Goal: Task Accomplishment & Management: Use online tool/utility

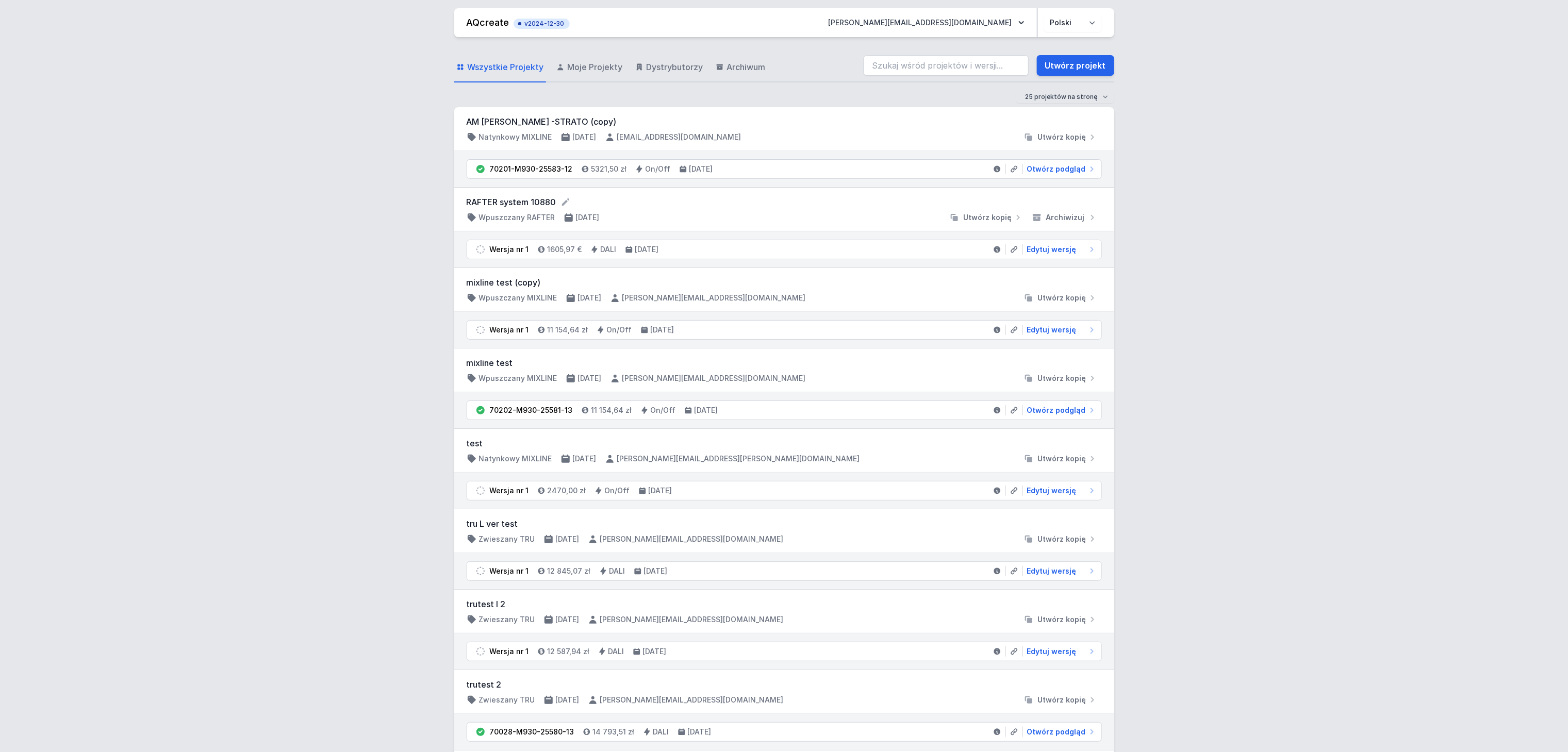
click at [515, 201] on form "RAFTER system 10880" at bounding box center [784, 202] width 635 height 13
click at [591, 62] on span "Moje Projekty" at bounding box center [595, 66] width 55 height 13
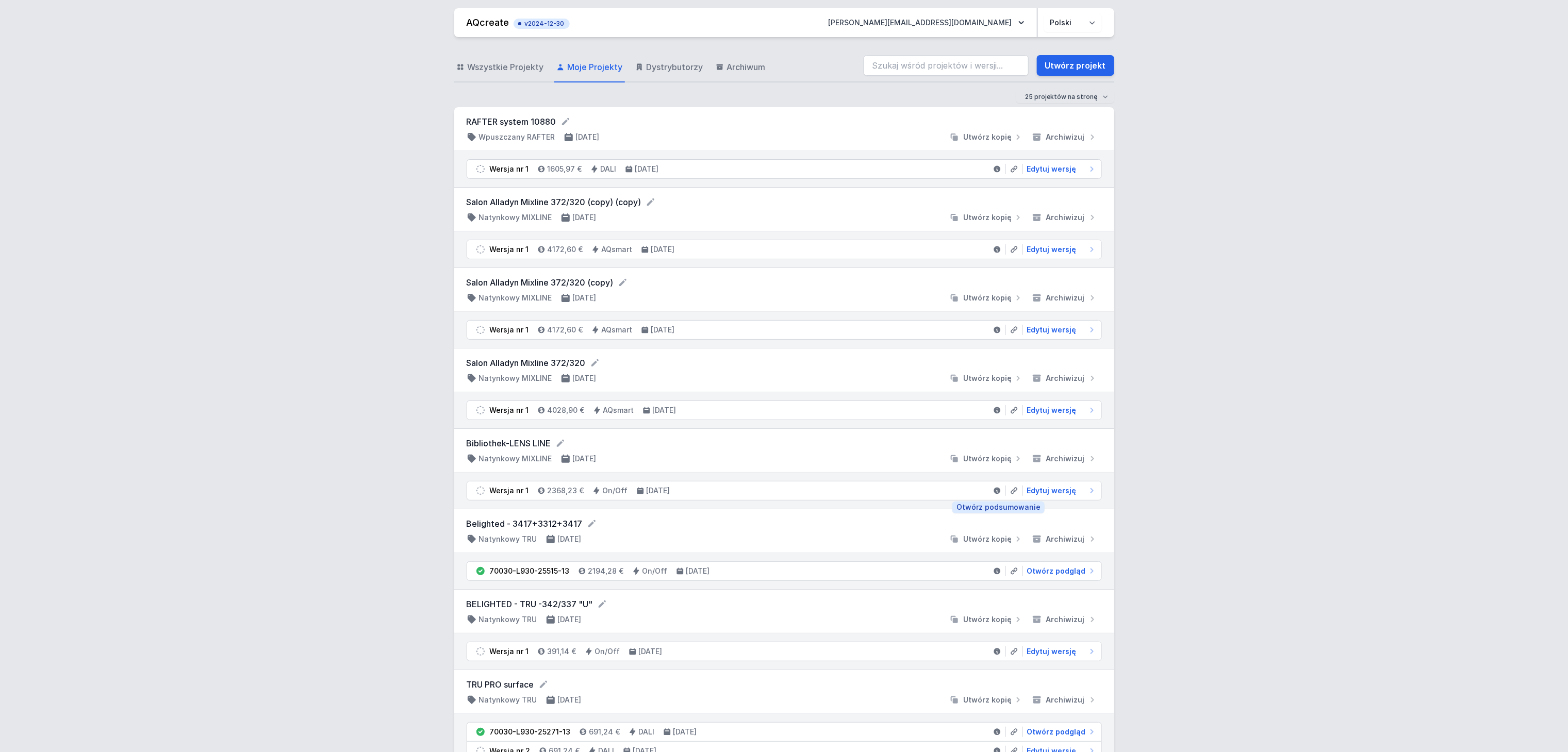
click at [990, 494] on link at bounding box center [998, 491] width 17 height 11
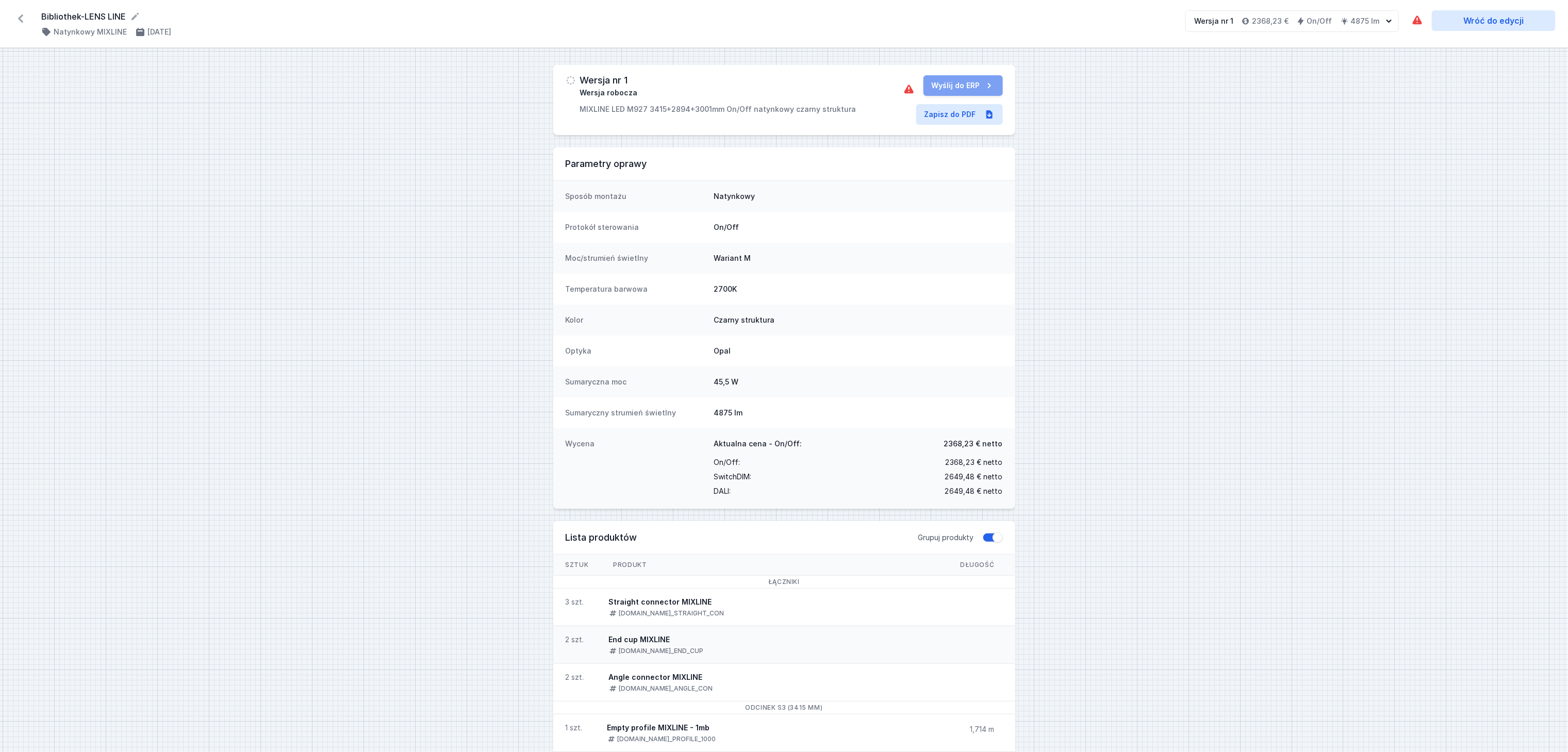
click at [17, 18] on icon at bounding box center [21, 19] width 17 height 17
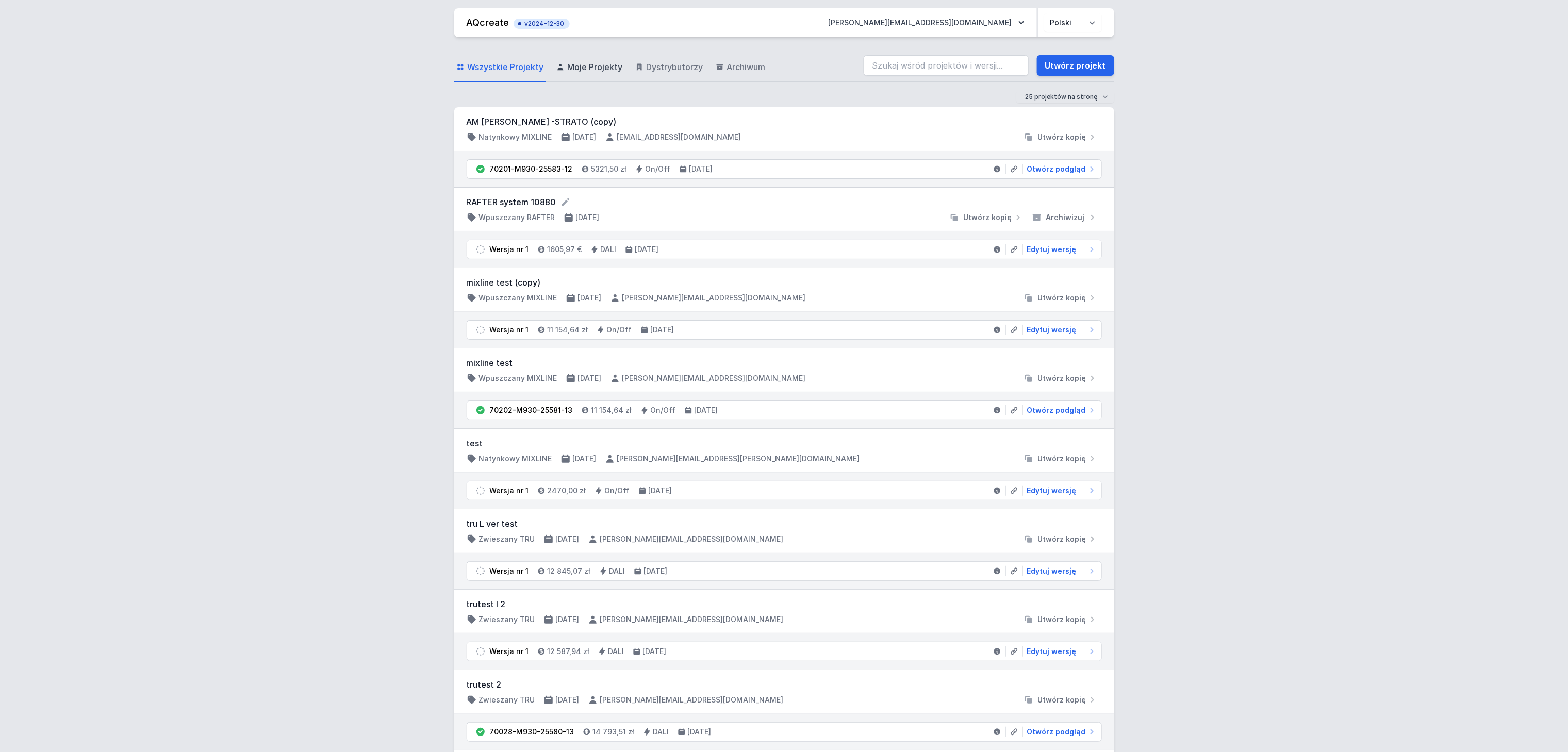
click at [586, 69] on span "Moje Projekty" at bounding box center [595, 66] width 55 height 13
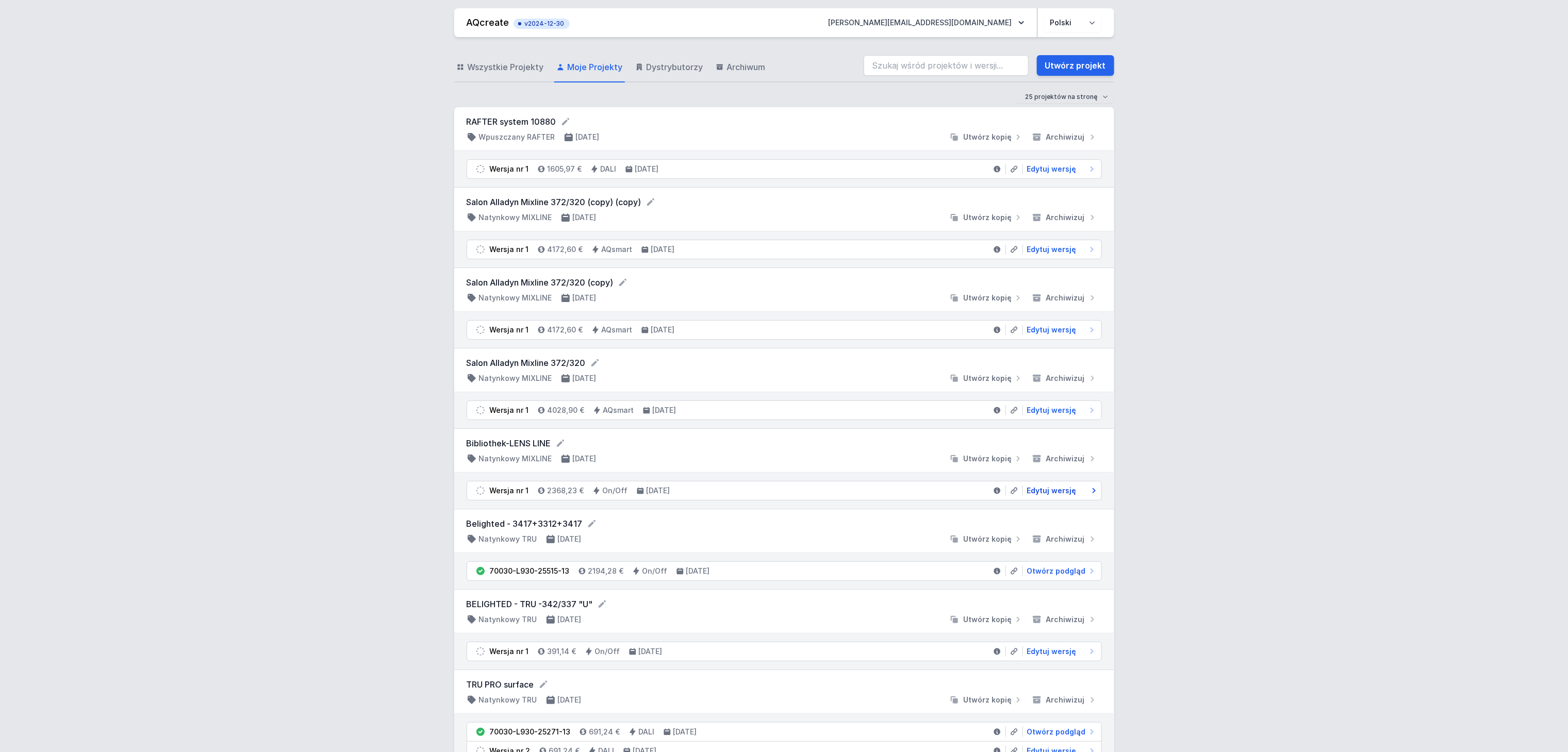
click at [1048, 494] on span "Edytuj wersję" at bounding box center [1052, 491] width 49 height 11
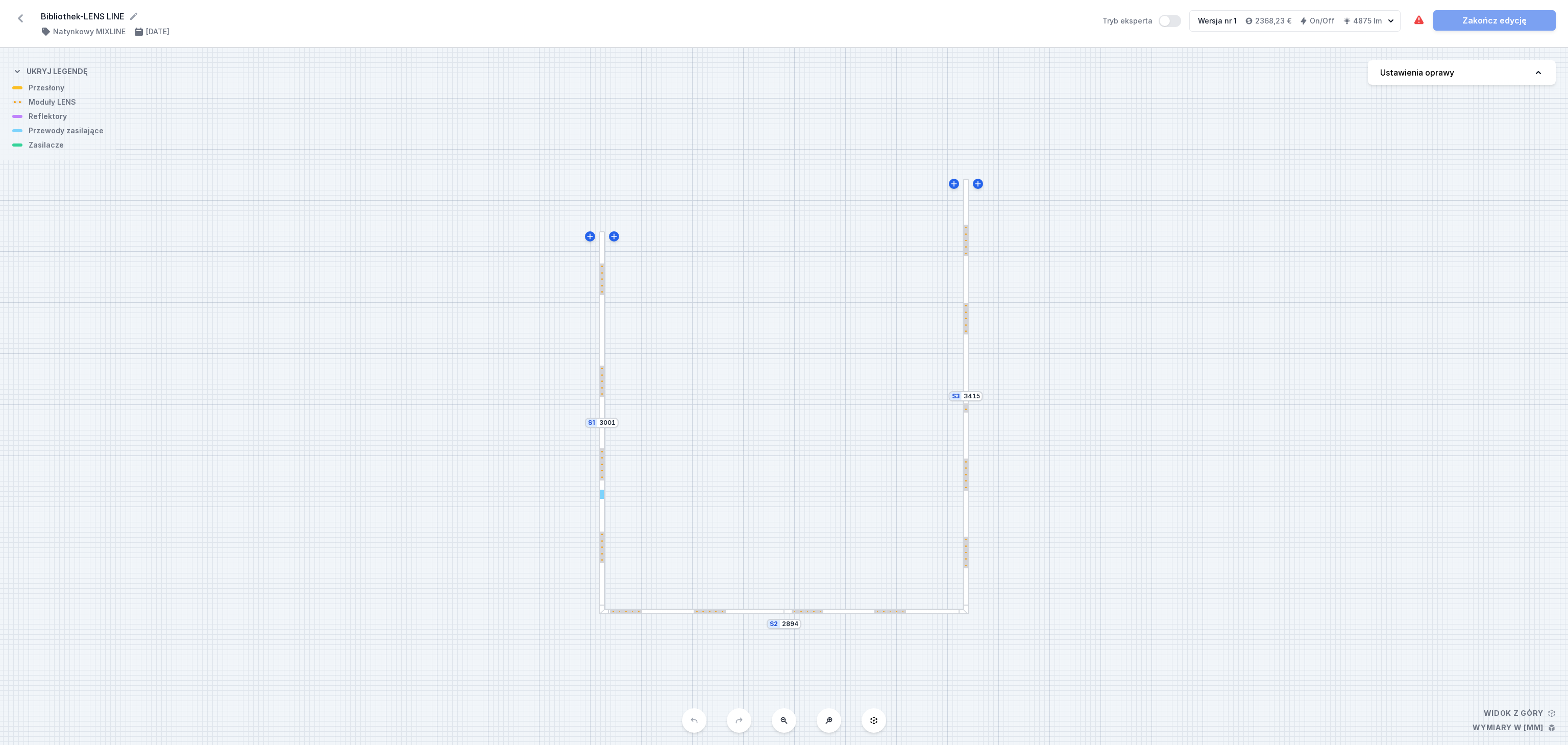
click at [1544, 72] on button "Ustawienia oprawy" at bounding box center [1462, 72] width 188 height 24
select select "2700"
select select "2"
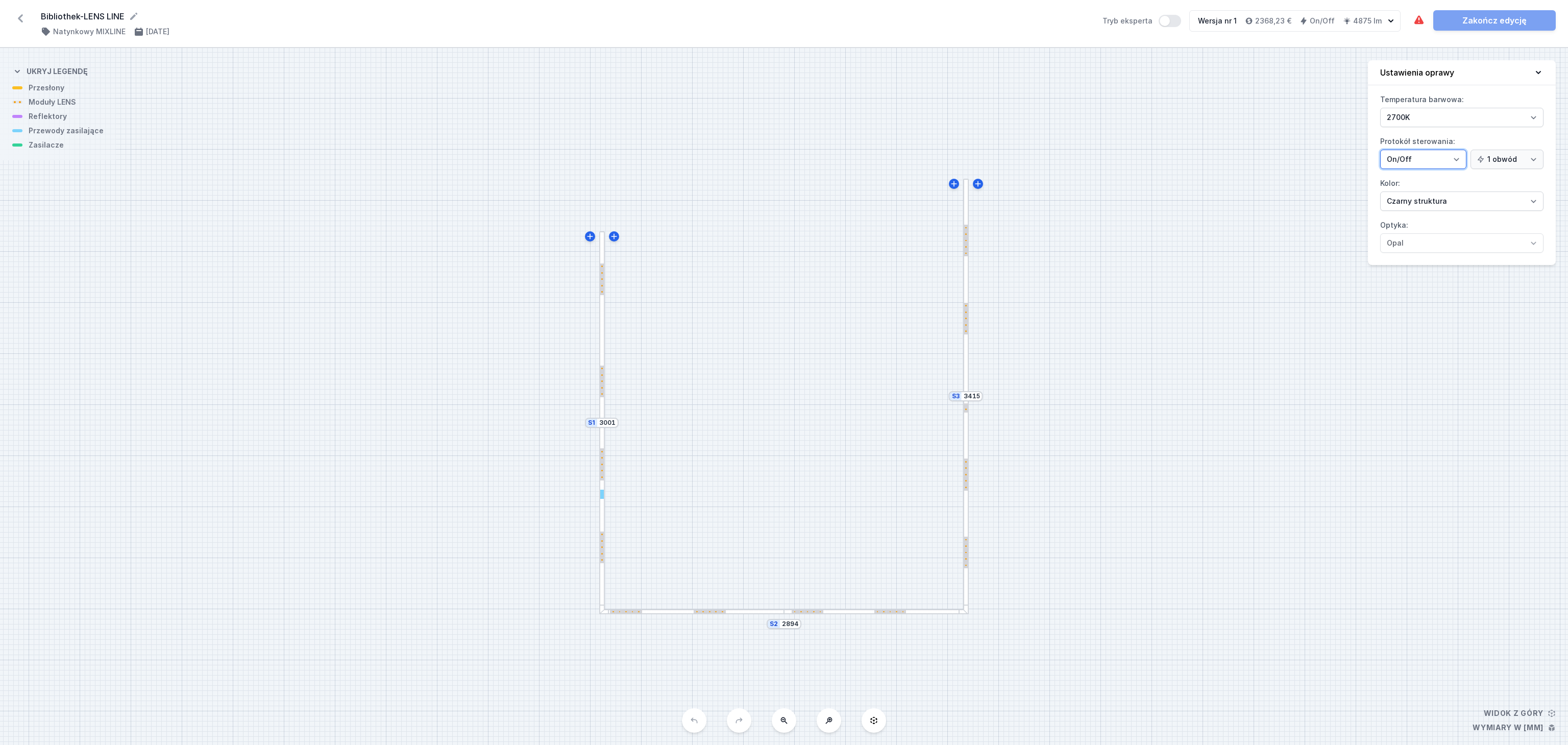
click at [1450, 162] on select "On/Off SwitchDIM DALI AQsmart" at bounding box center [1423, 159] width 86 height 19
select select "4"
click at [1380, 151] on select "On/Off SwitchDIM DALI AQsmart" at bounding box center [1423, 159] width 86 height 19
click at [602, 321] on div at bounding box center [602, 327] width 6 height 191
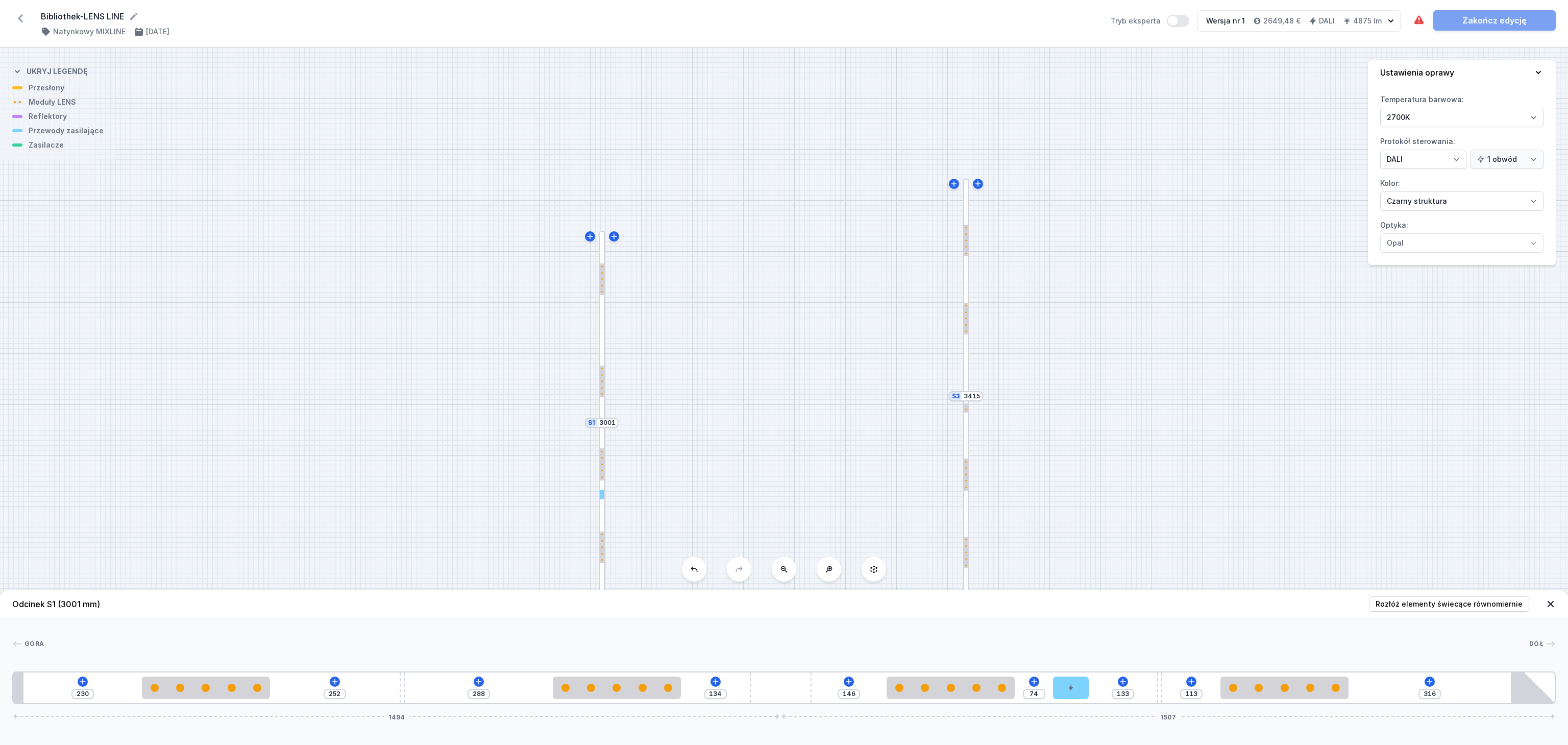
click at [602, 331] on div at bounding box center [602, 327] width 6 height 191
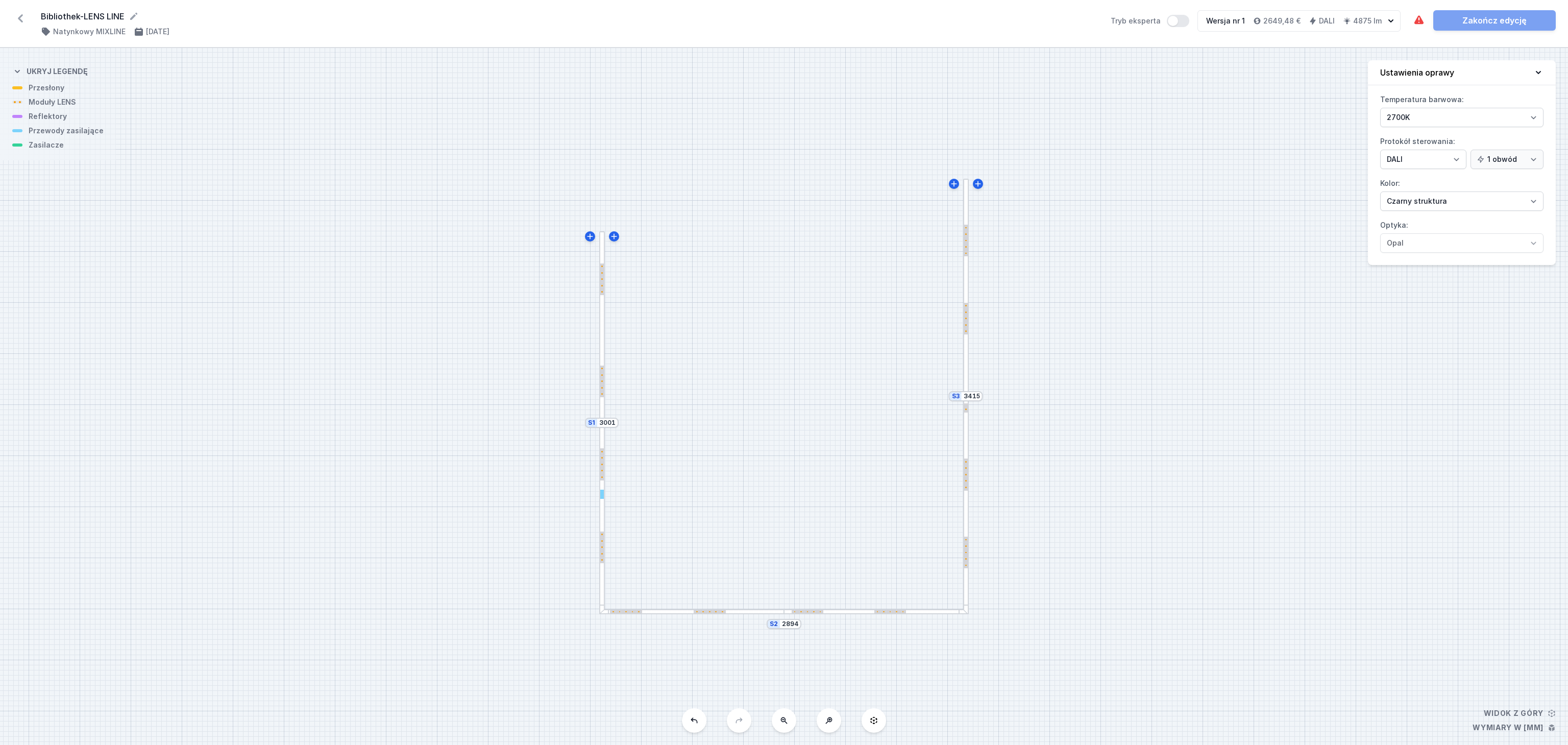
click at [602, 332] on div at bounding box center [602, 327] width 6 height 191
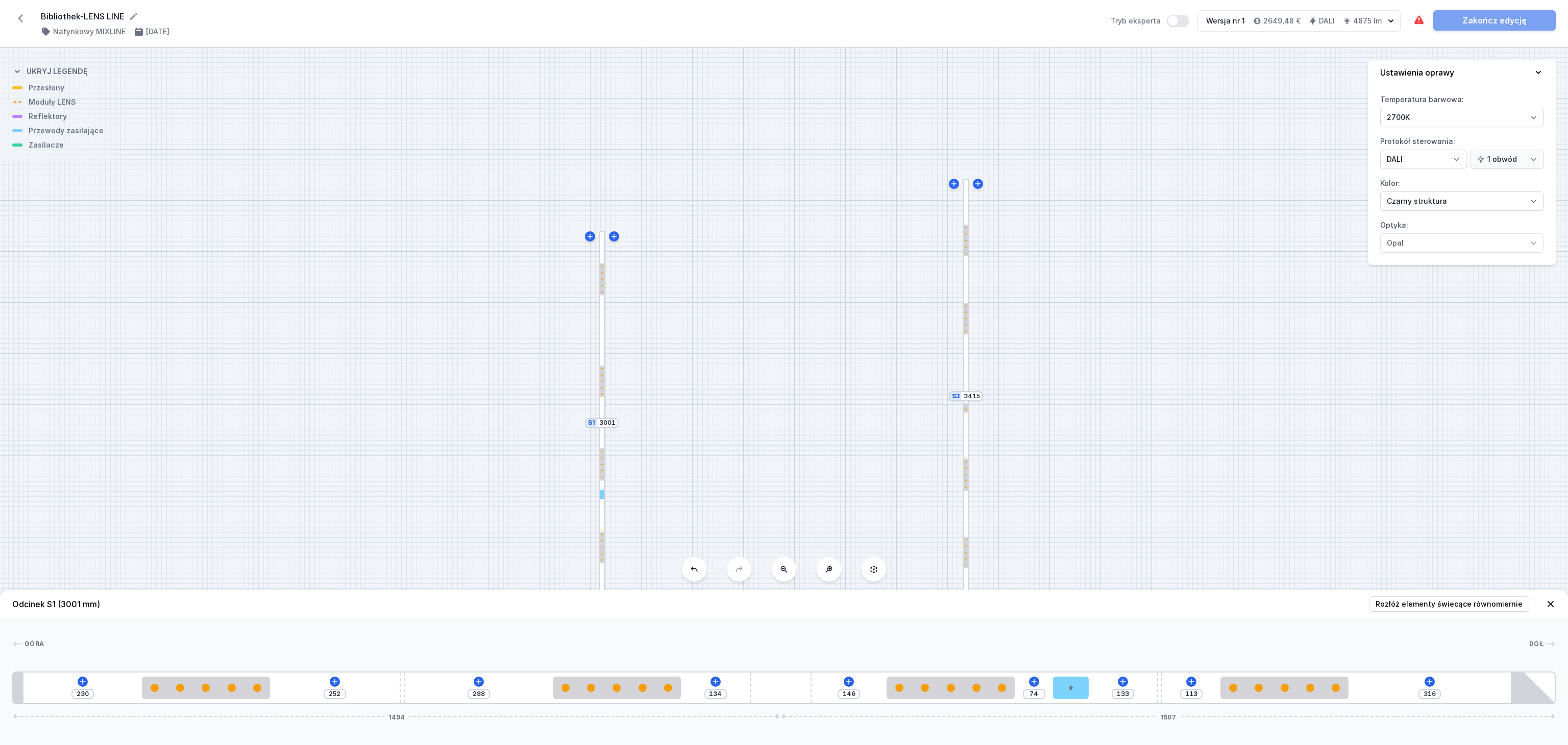
click at [602, 332] on div at bounding box center [602, 327] width 6 height 191
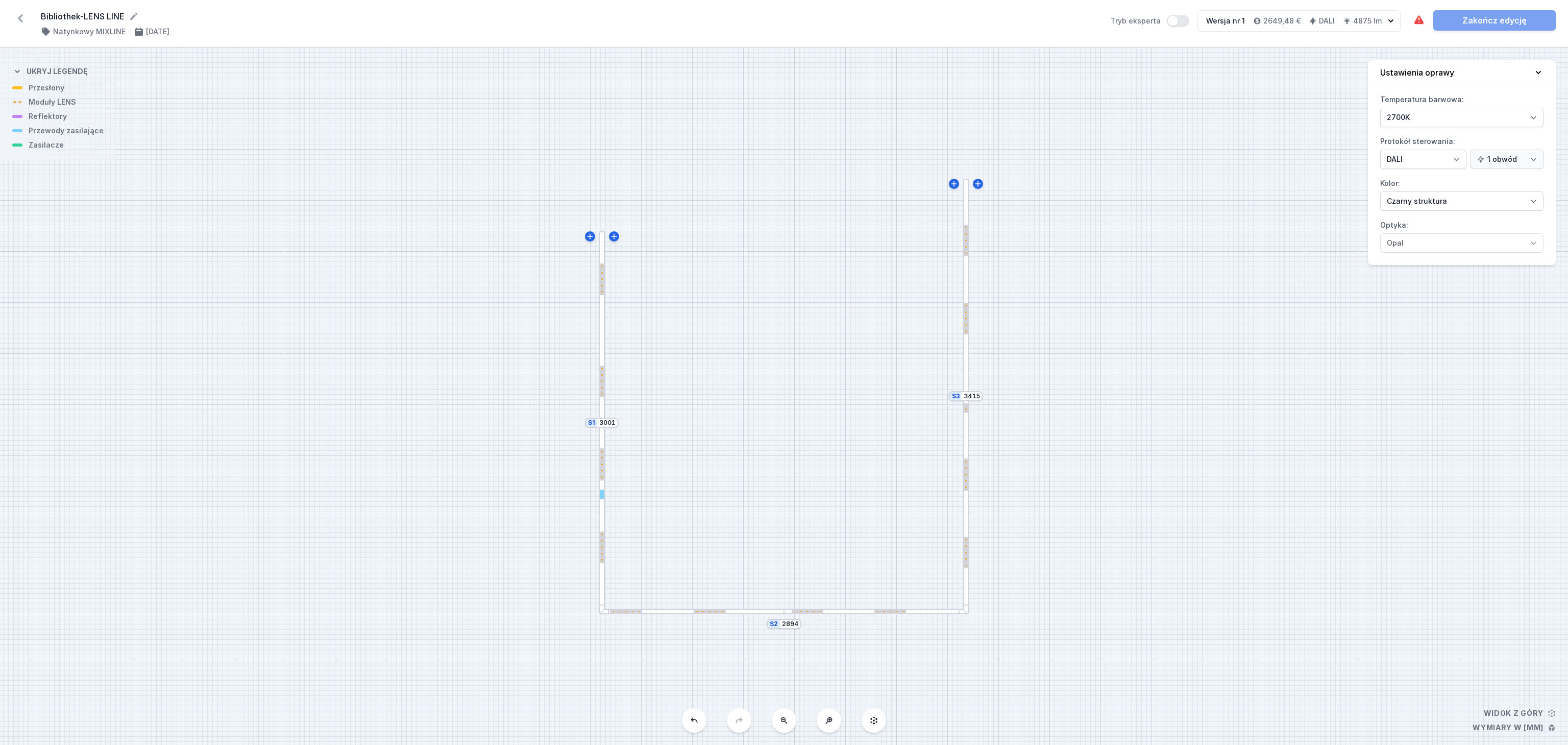
click at [602, 333] on div at bounding box center [602, 327] width 6 height 191
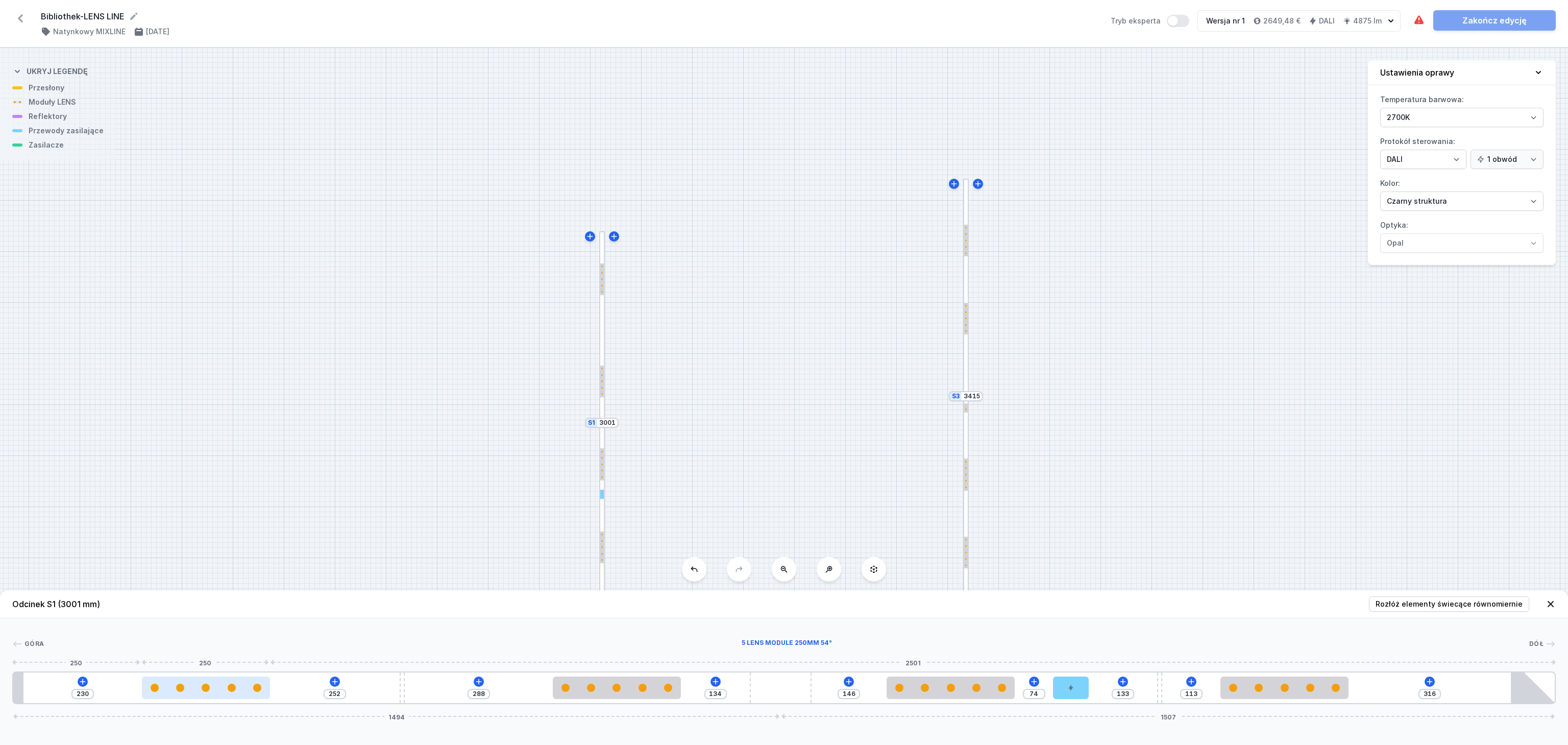
type input "245"
type input "237"
type input "251"
type input "231"
type input "256"
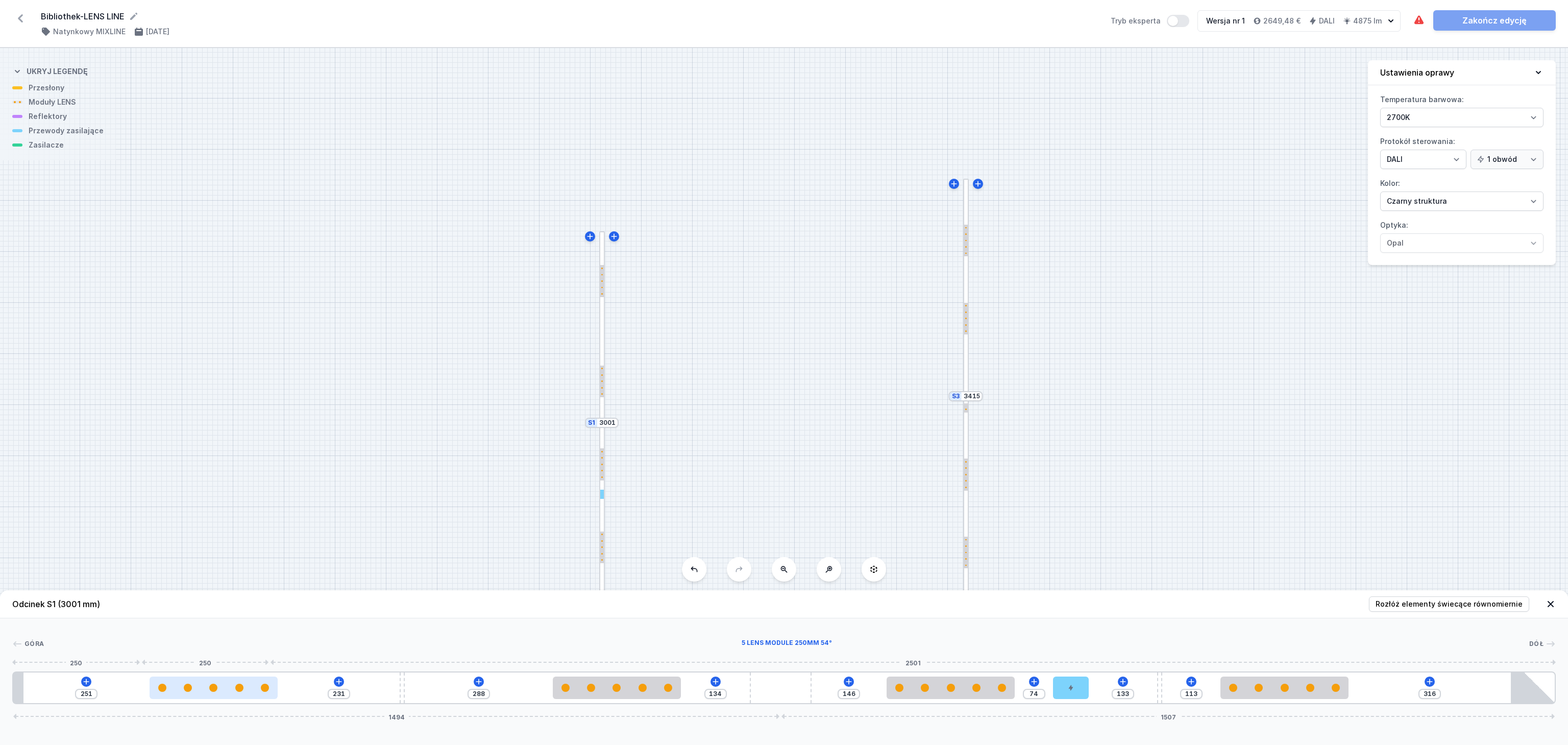
type input "226"
type input "257"
type input "225"
type input "261"
type input "221"
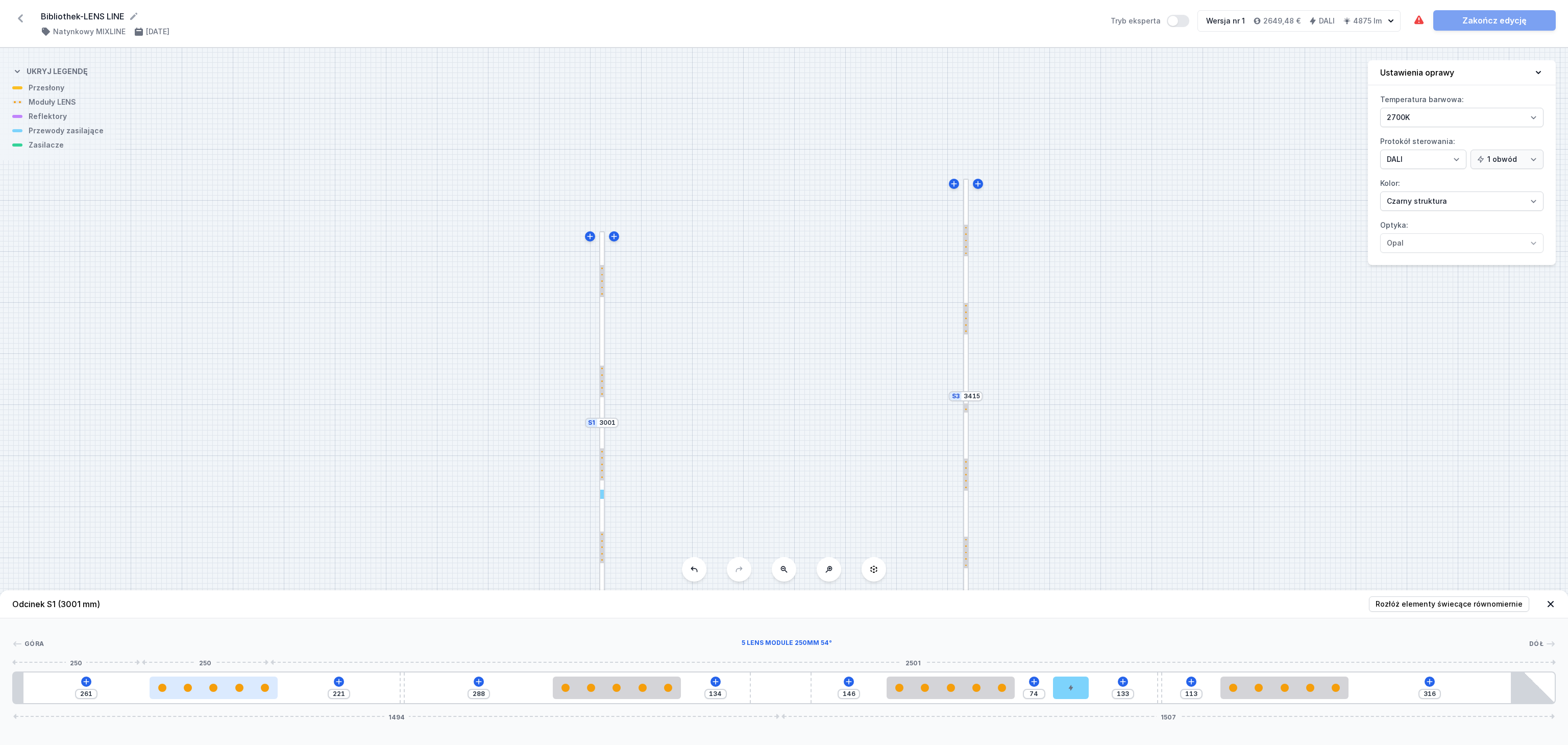
type input "265"
type input "217"
type input "270"
type input "212"
type input "272"
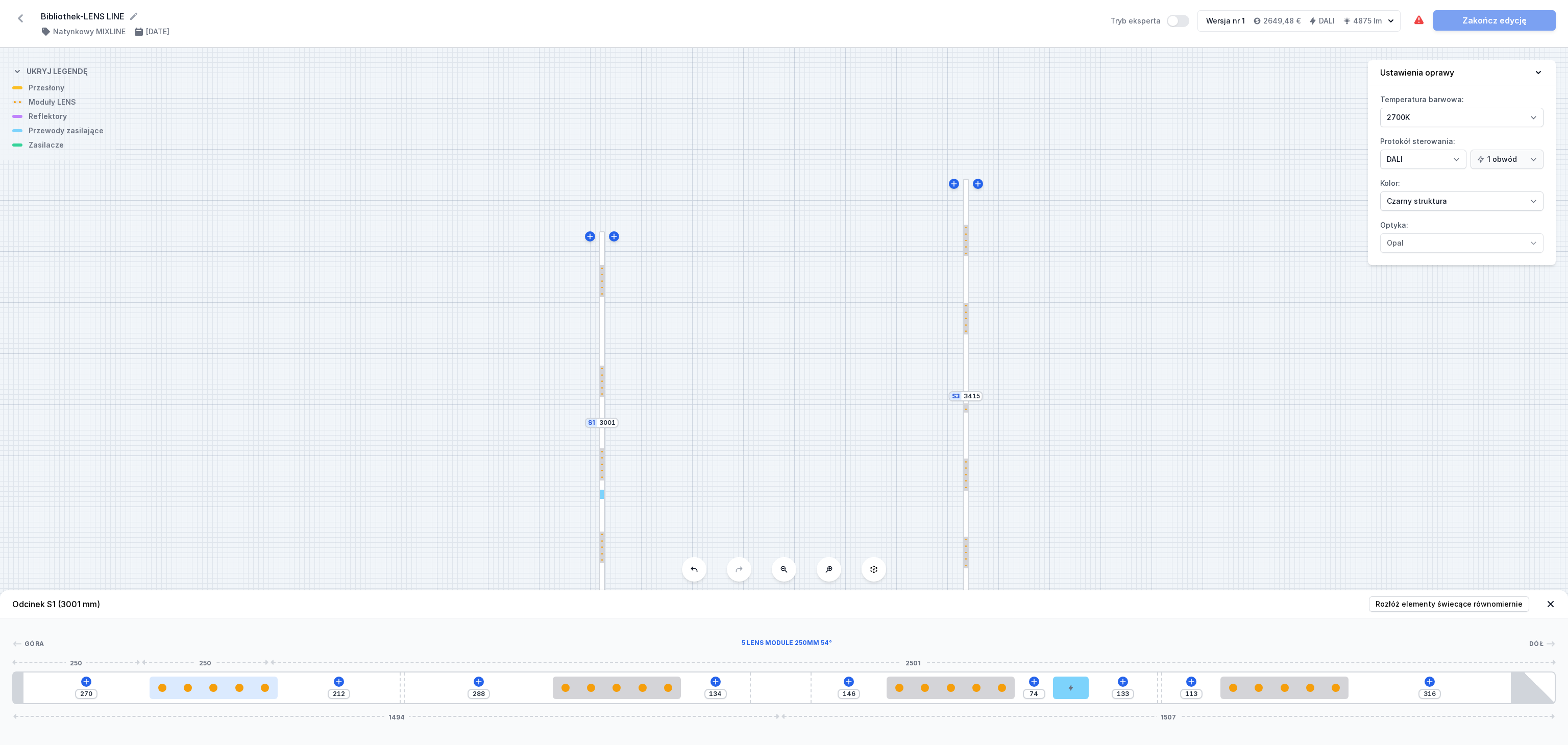
type input "210"
type input "275"
type input "207"
type input "278"
type input "204"
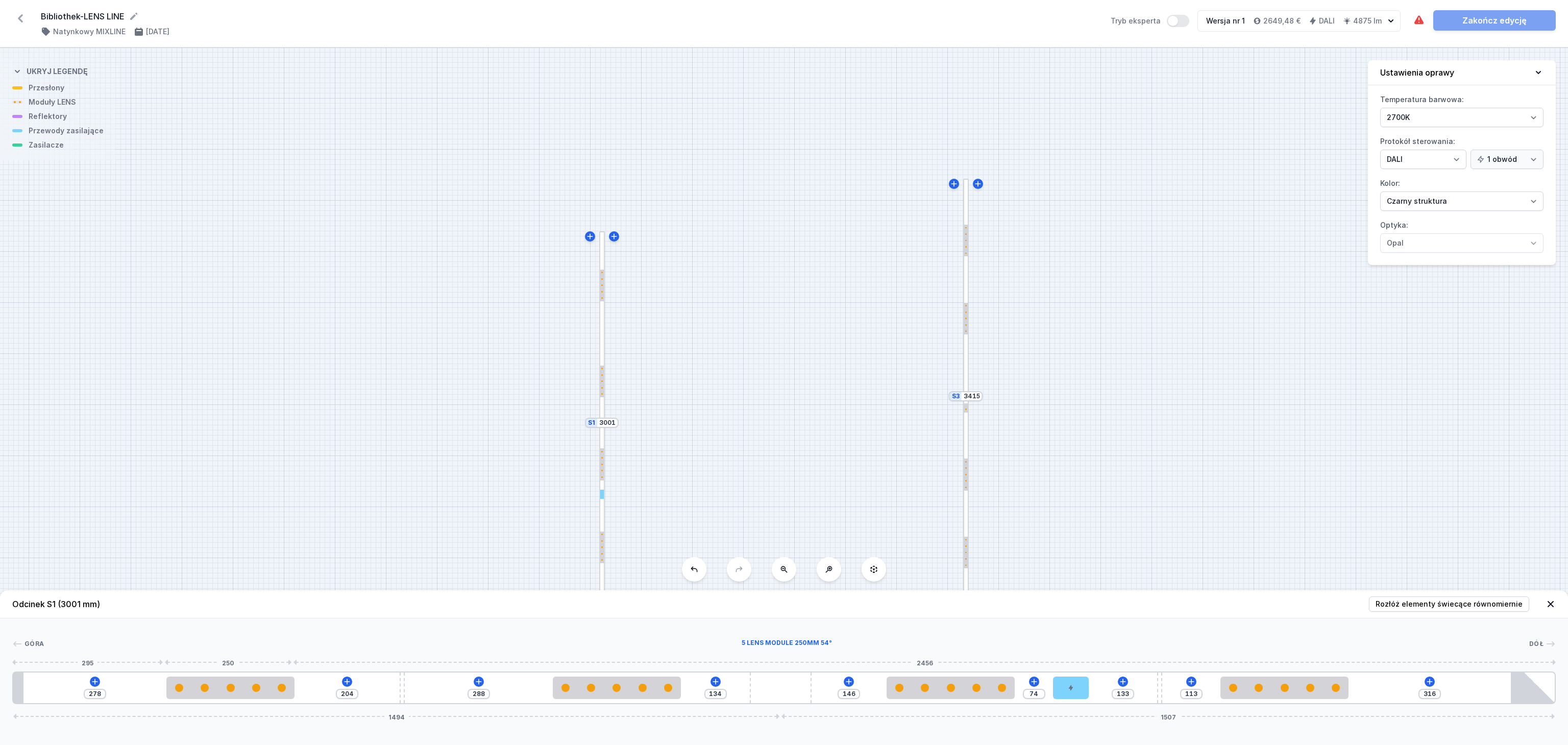
type input "282"
type input "200"
type input "287"
type input "195"
type input "290"
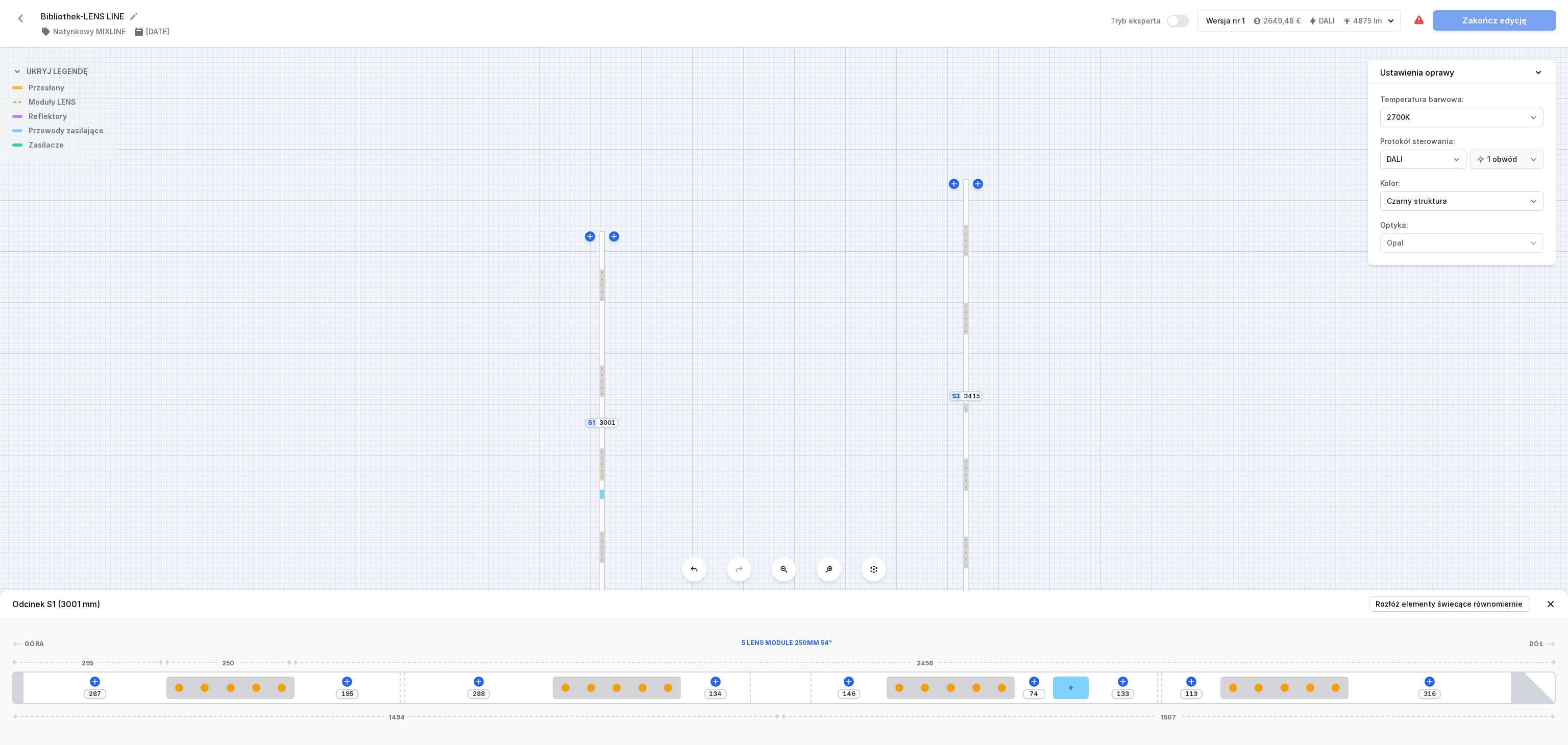
type input "192"
type input "303"
type input "179"
type input "309"
type input "173"
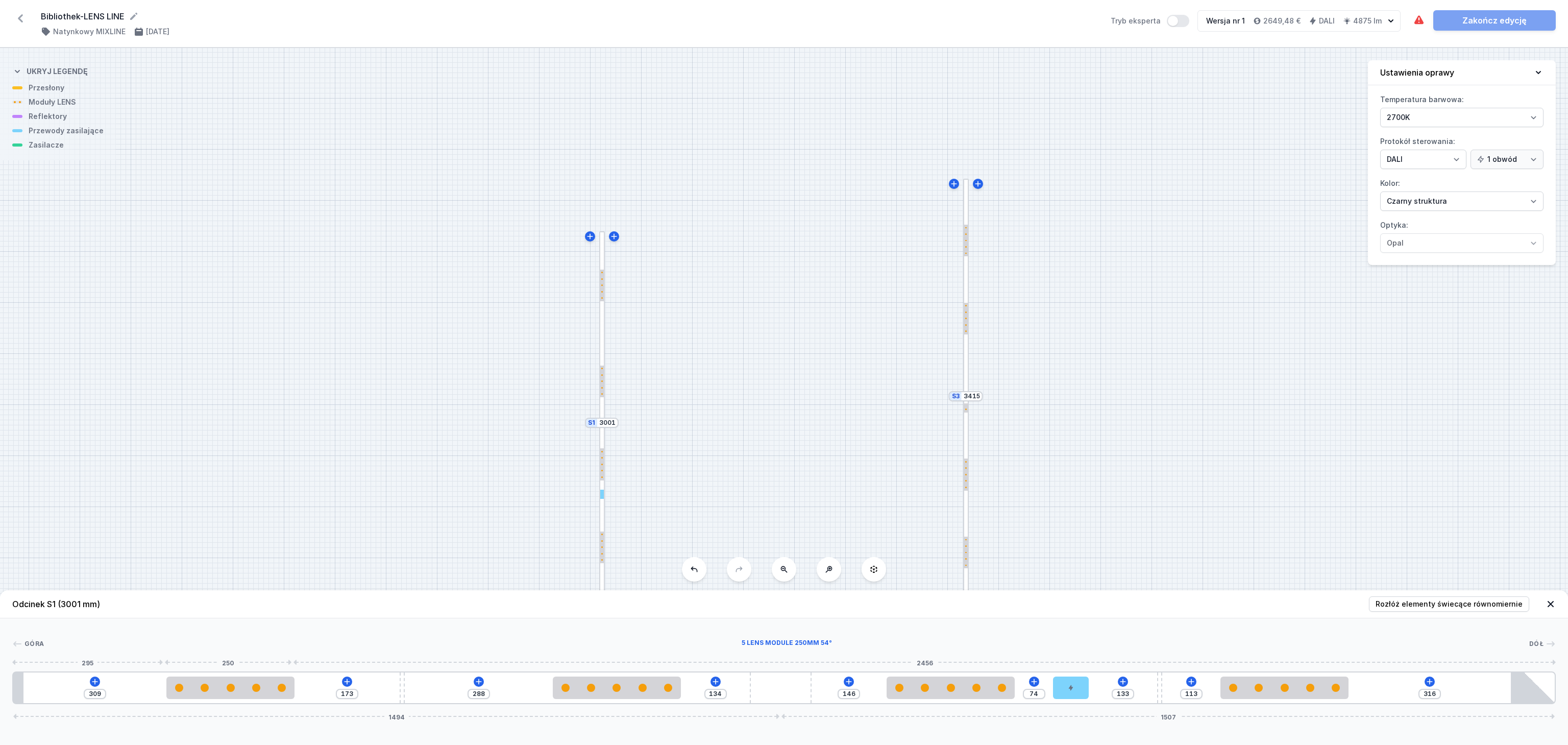
type input "314"
type input "168"
type input "319"
type input "163"
type input "323"
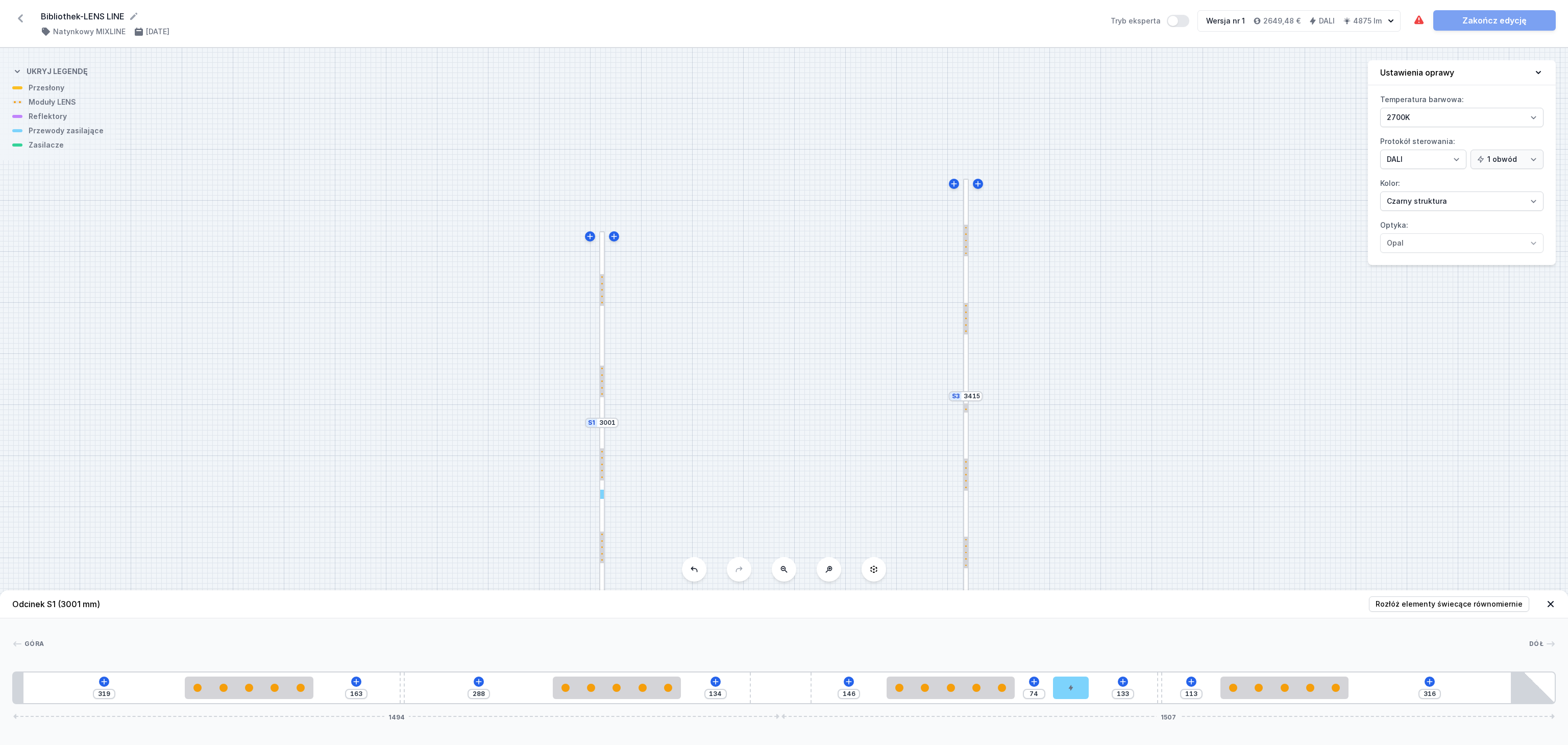
type input "159"
type input "324"
type input "158"
type input "327"
type input "155"
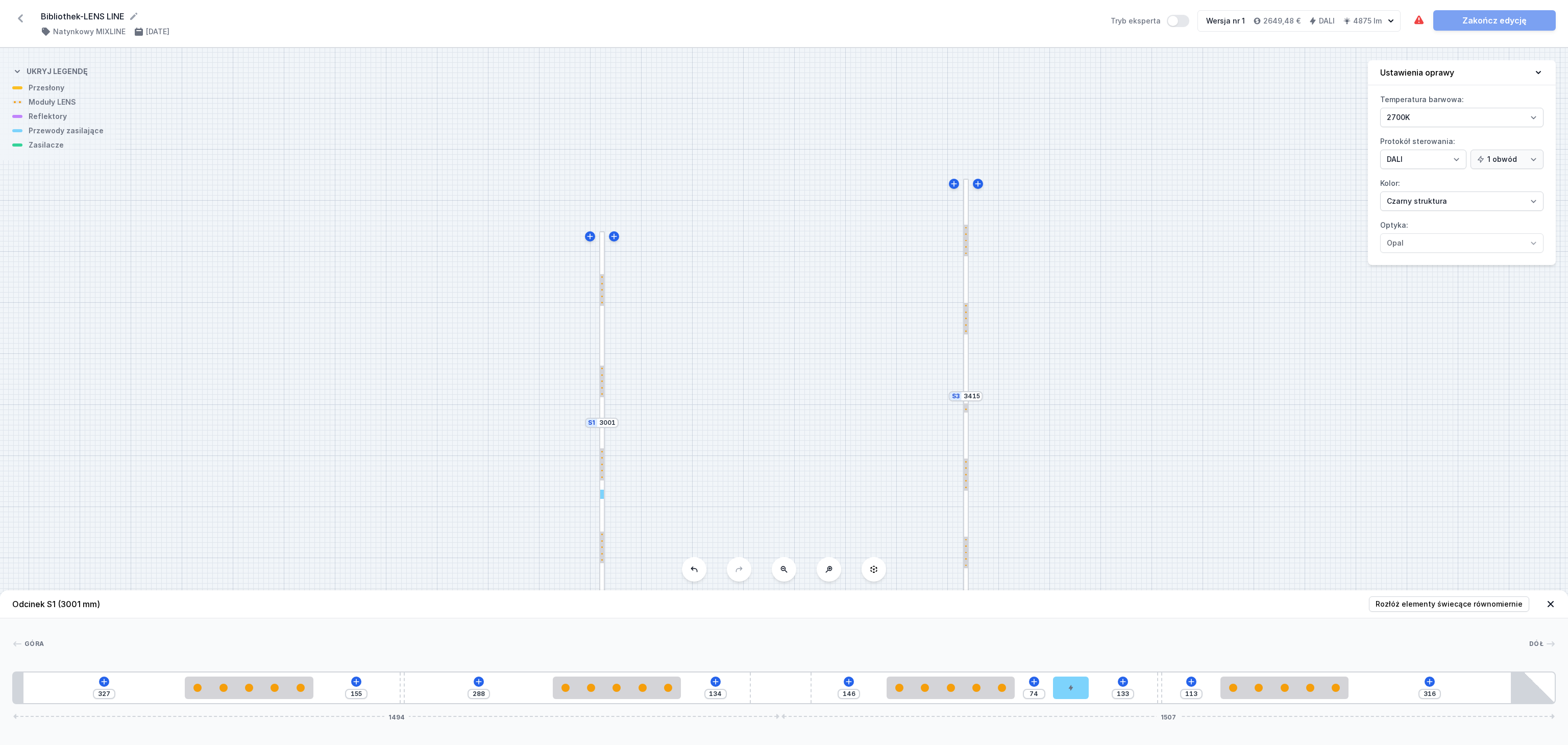
type input "331"
type input "151"
type input "334"
type input "148"
type input "337"
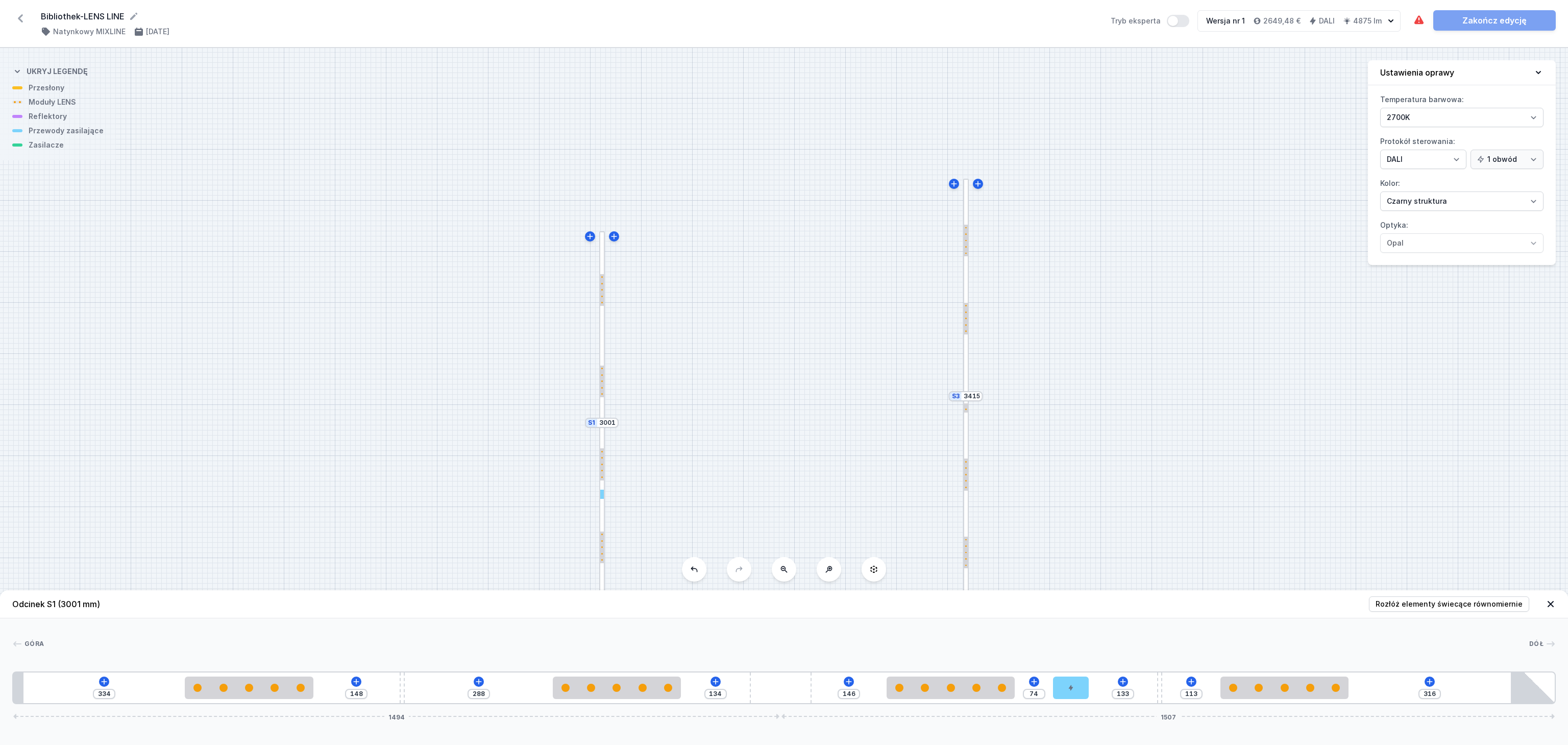
type input "145"
type input "340"
type input "142"
type input "345"
type input "137"
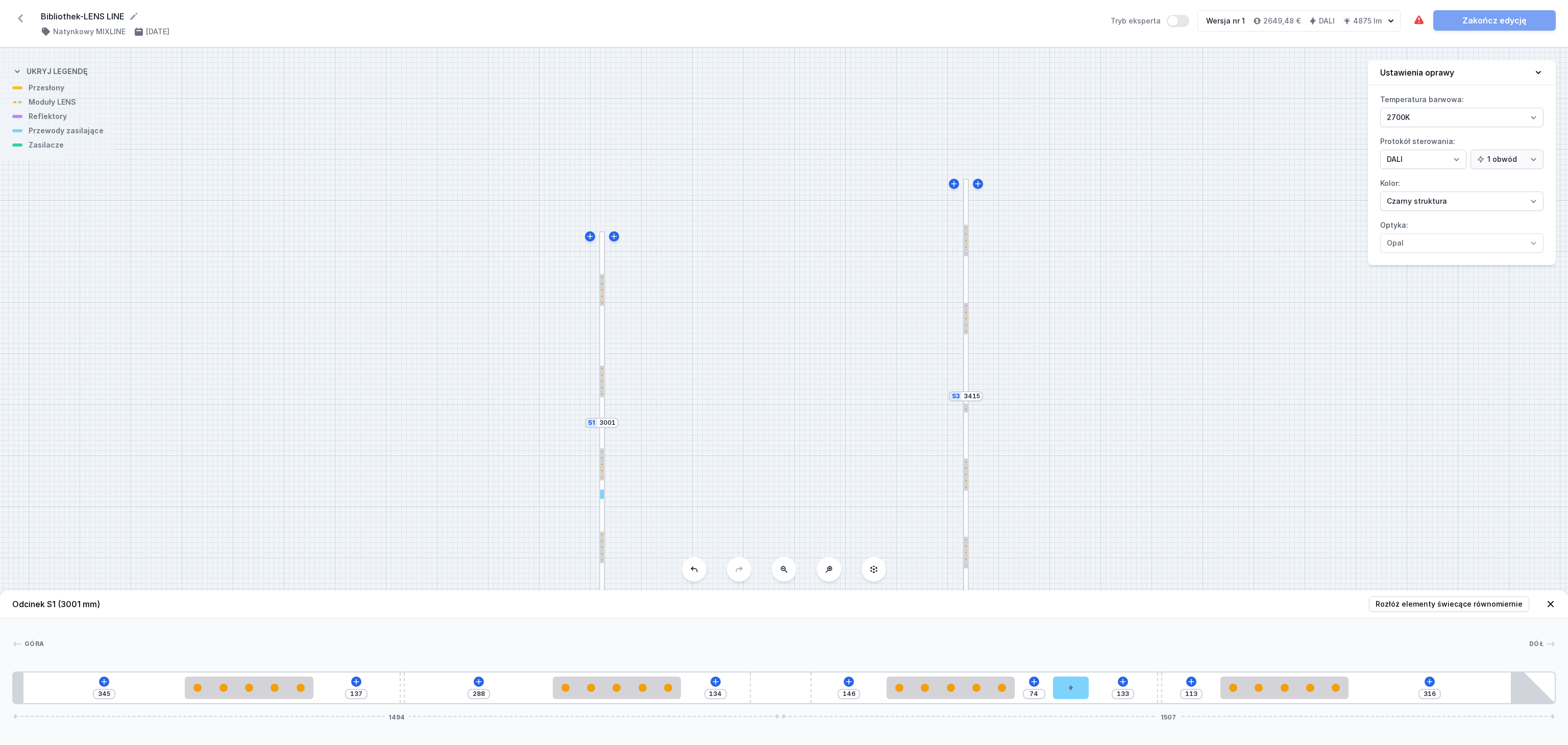
type input "347"
type input "135"
type input "350"
type input "132"
type input "353"
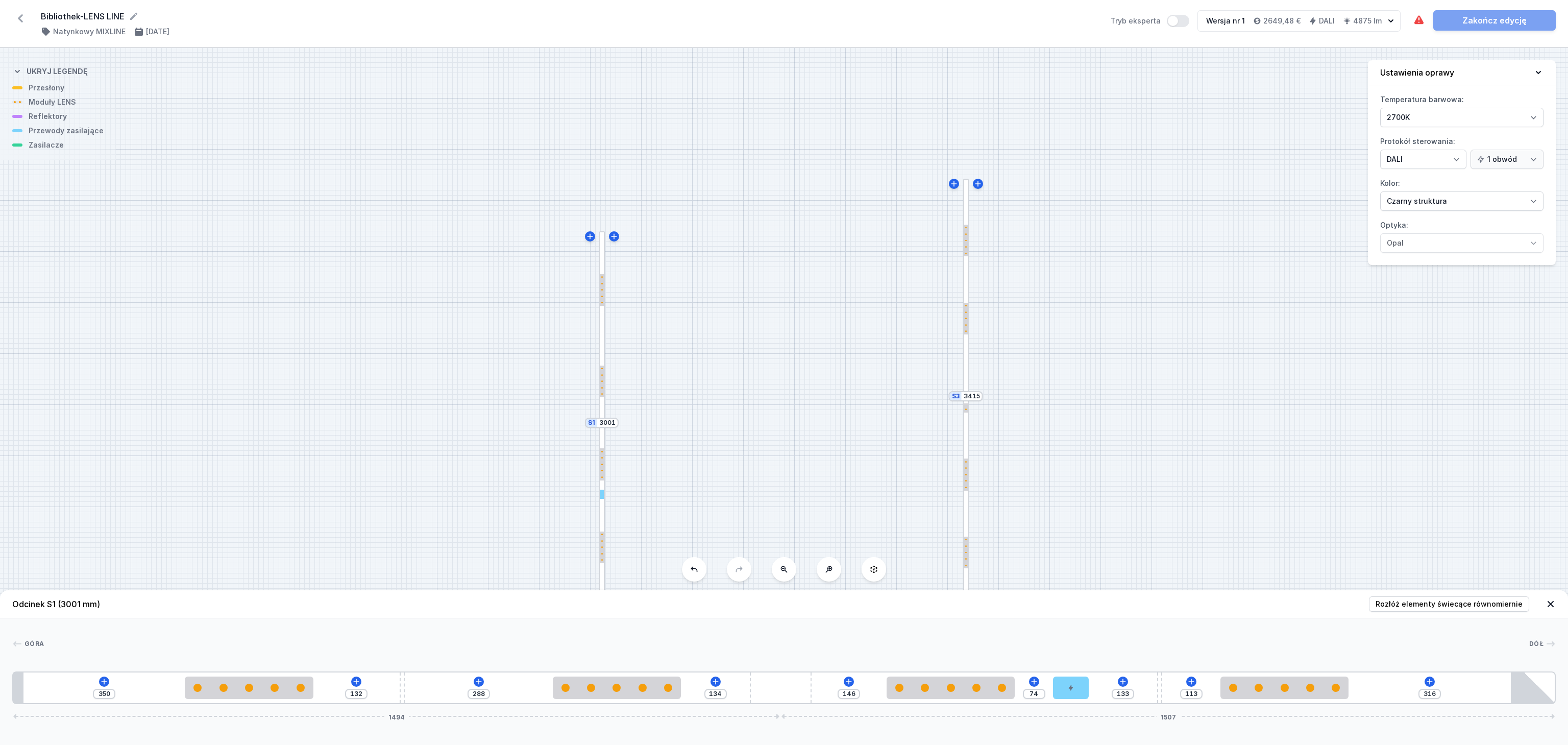
type input "129"
type input "356"
type input "126"
type input "358"
type input "124"
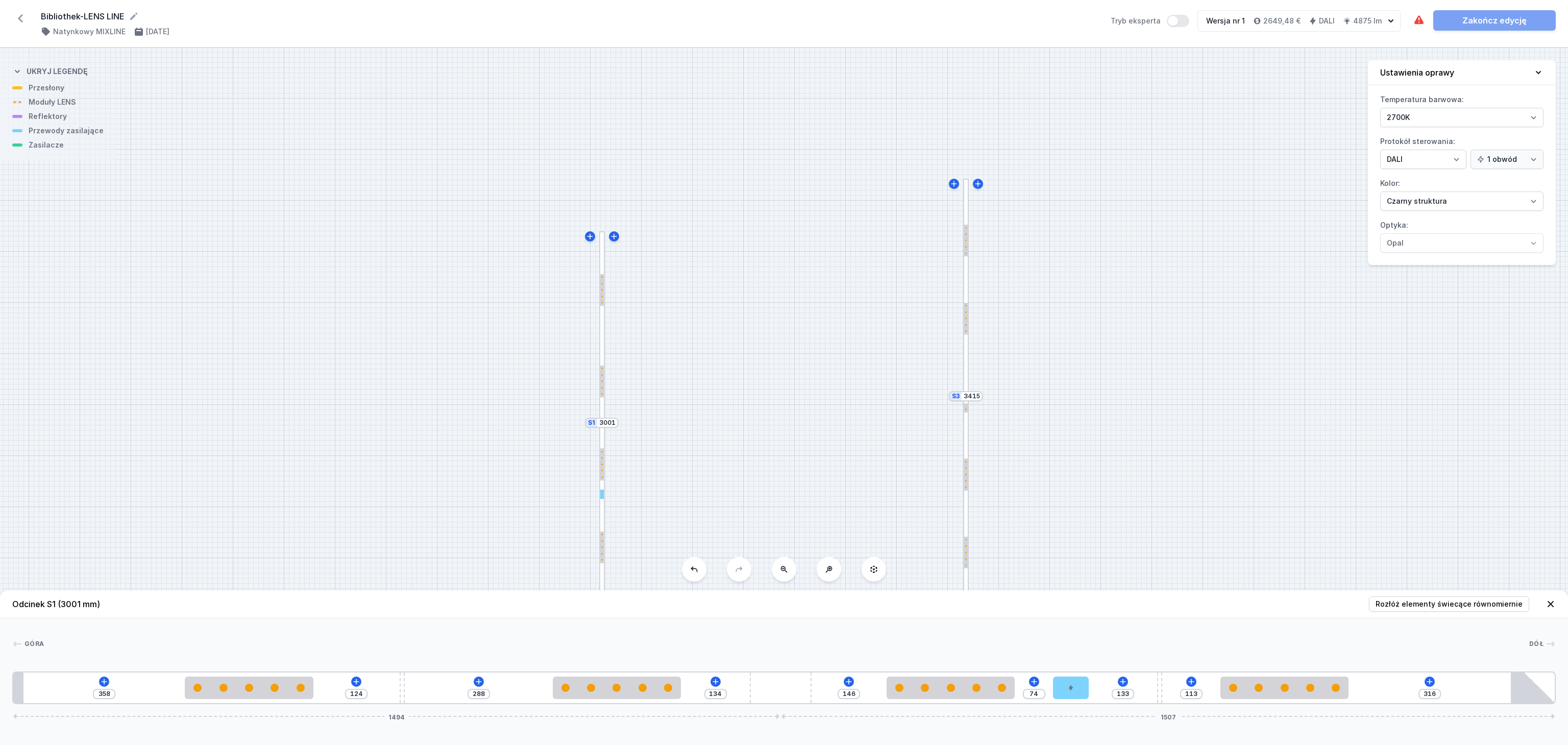
type input "360"
type input "122"
type input "363"
type input "119"
type input "366"
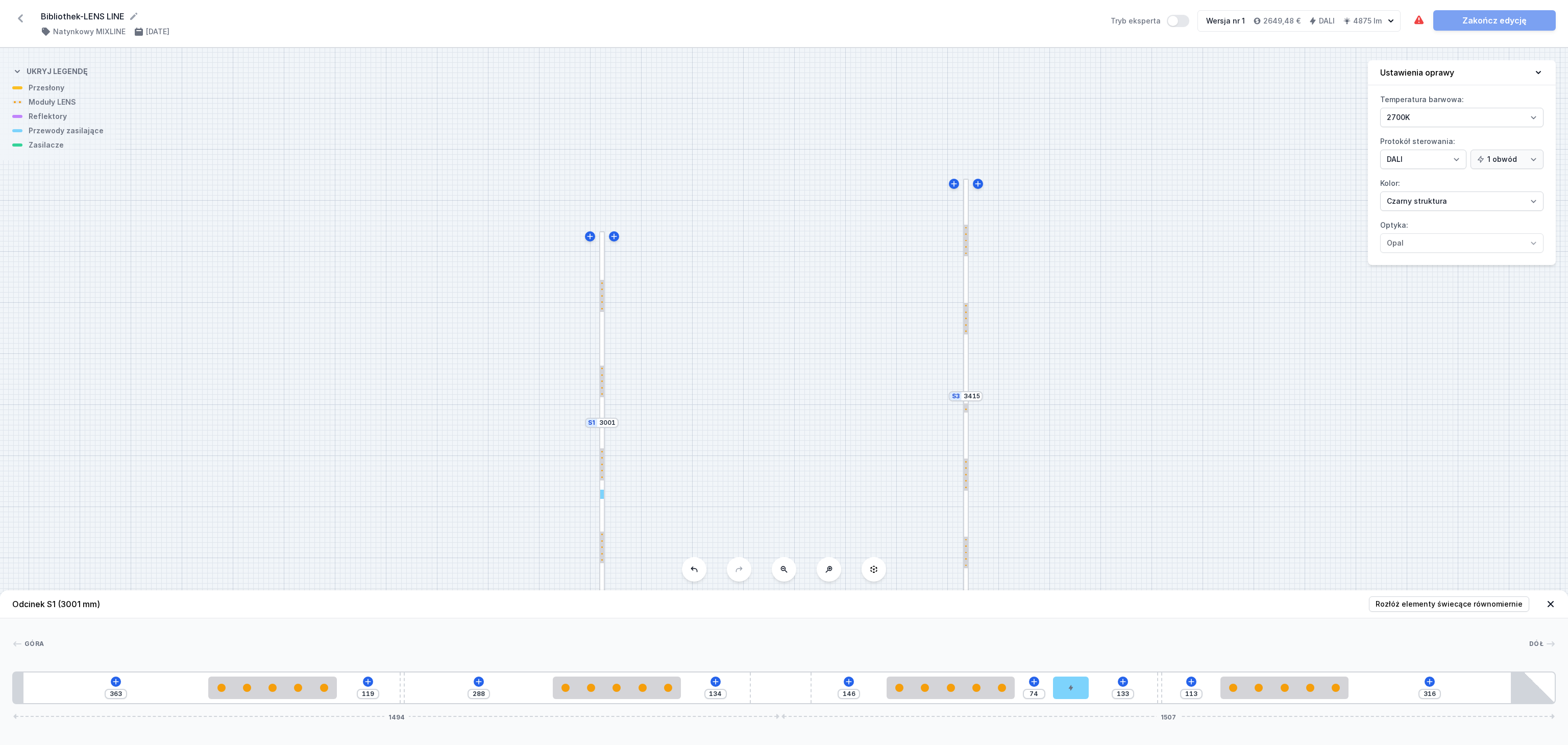
type input "116"
type input "368"
type input "114"
type input "370"
type input "112"
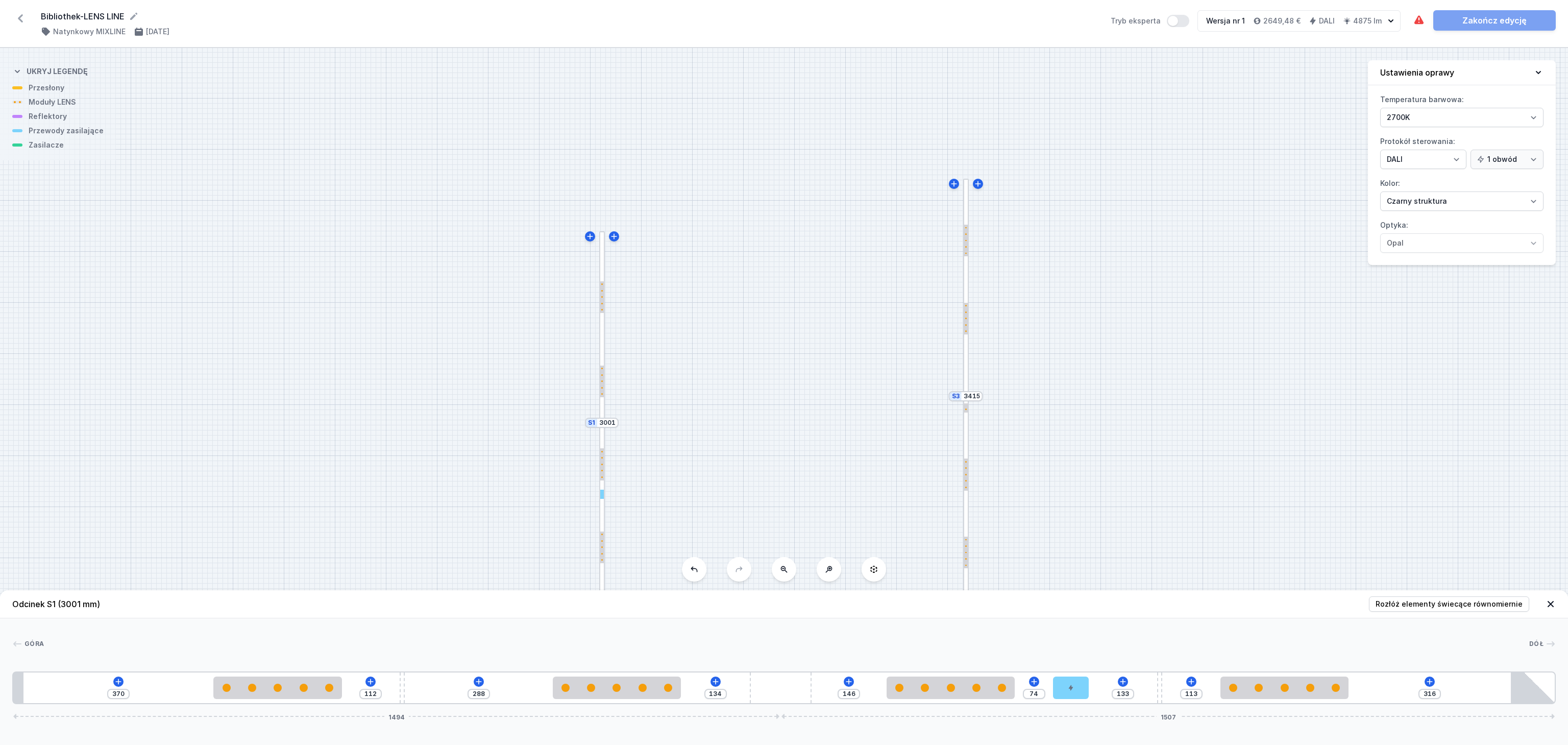
type input "366"
type input "116"
type input "360"
type input "122"
type input "353"
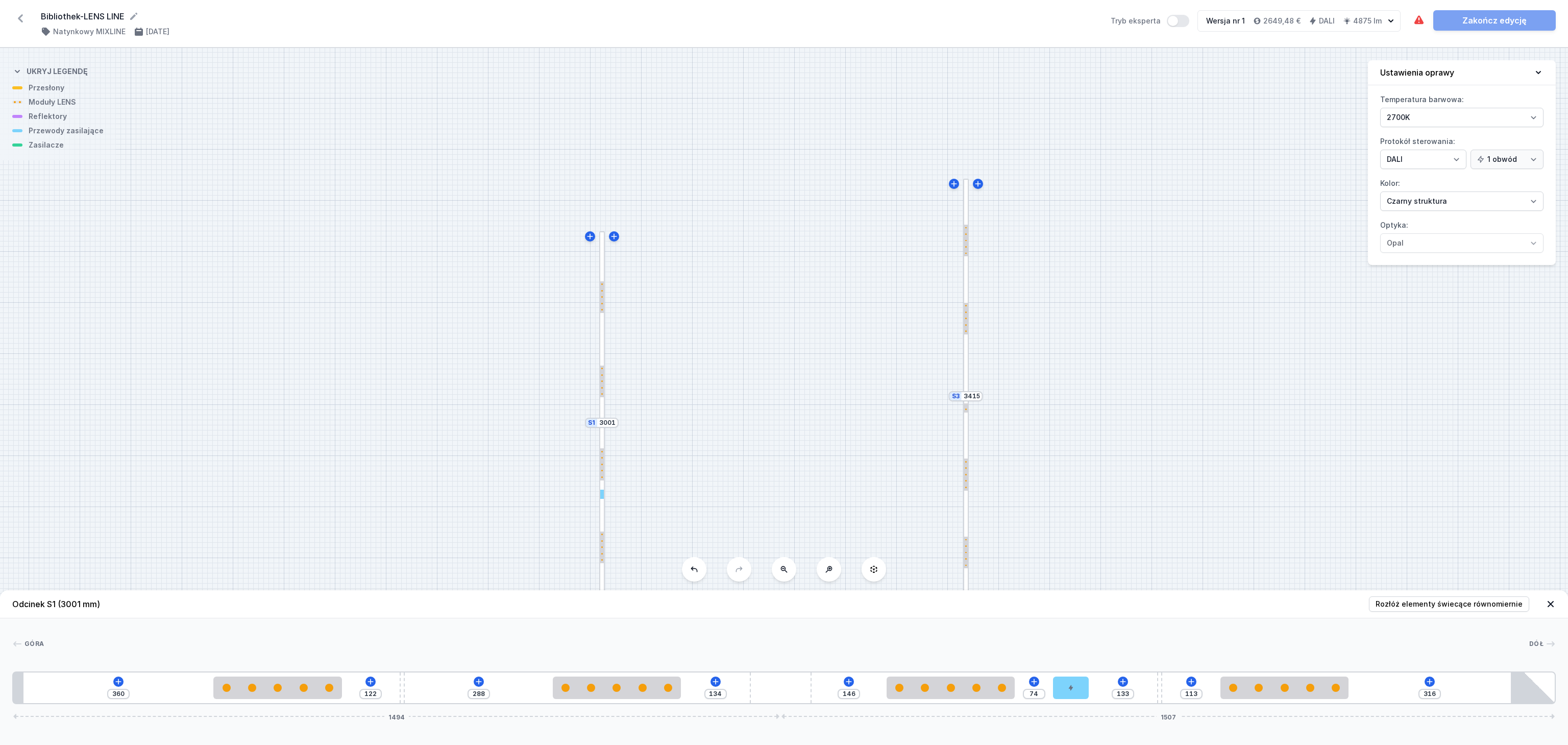
type input "129"
type input "347"
type input "135"
type input "345"
type input "137"
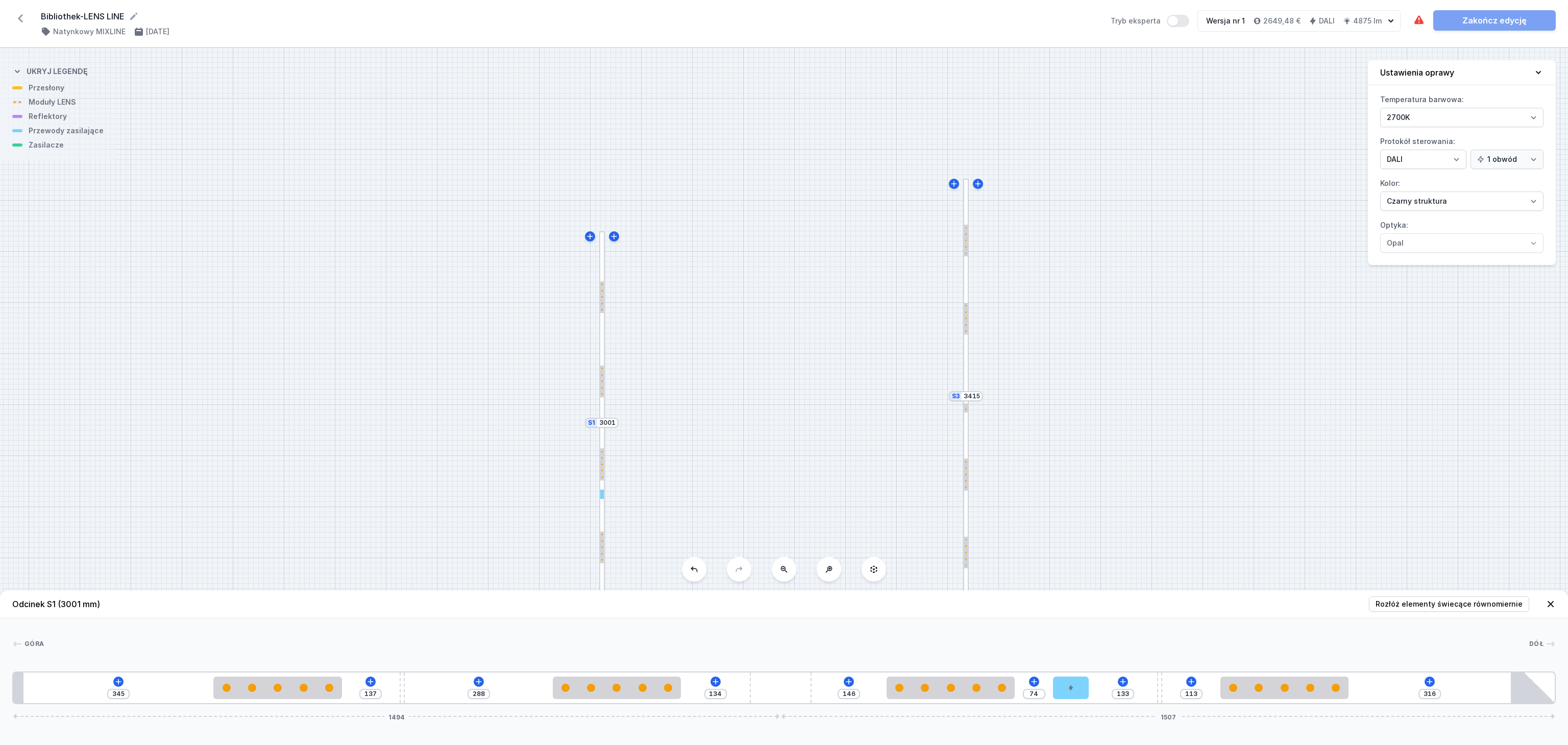
type input "343"
type input "139"
type input "342"
type input "140"
type input "340"
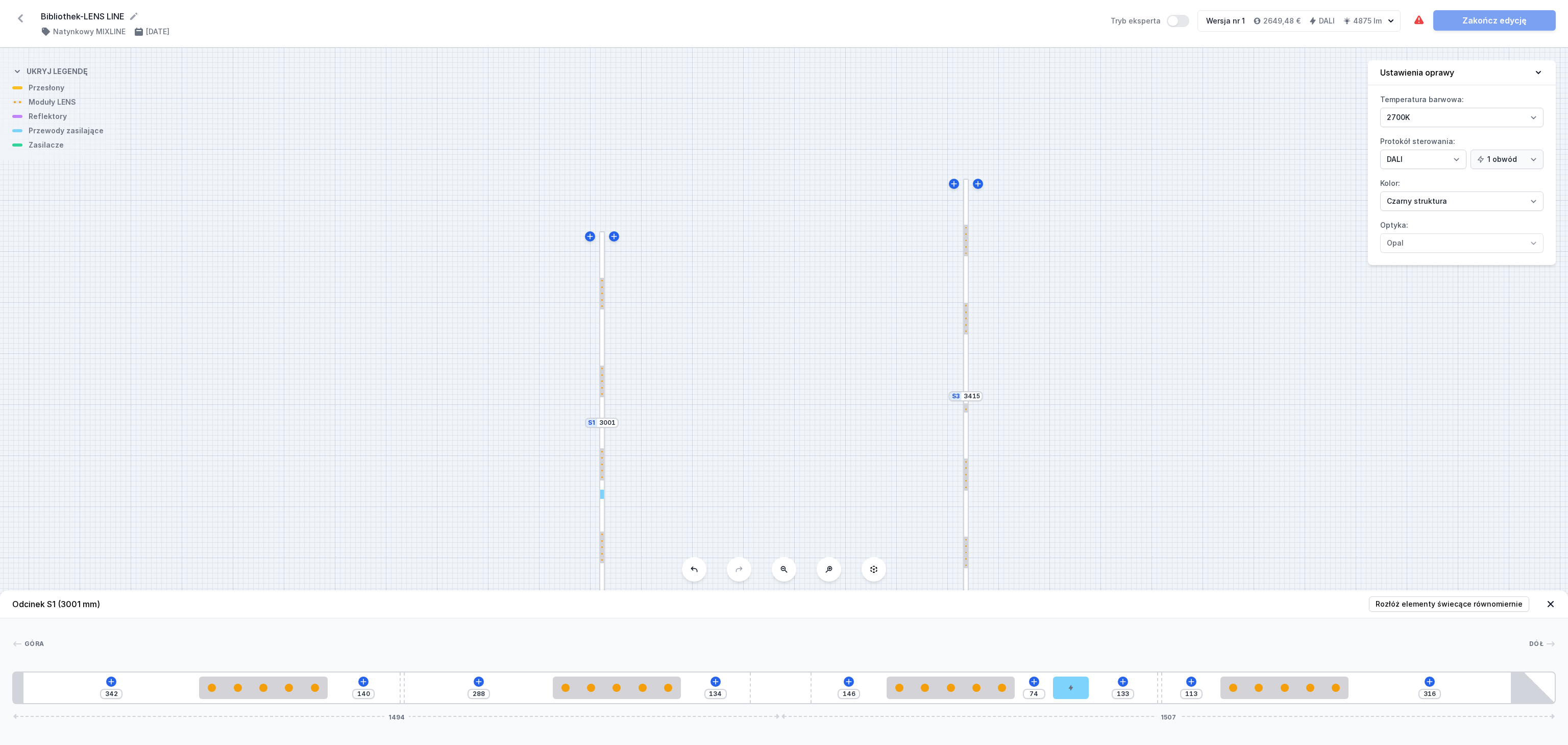
type input "142"
type input "337"
type input "145"
type input "335"
type input "147"
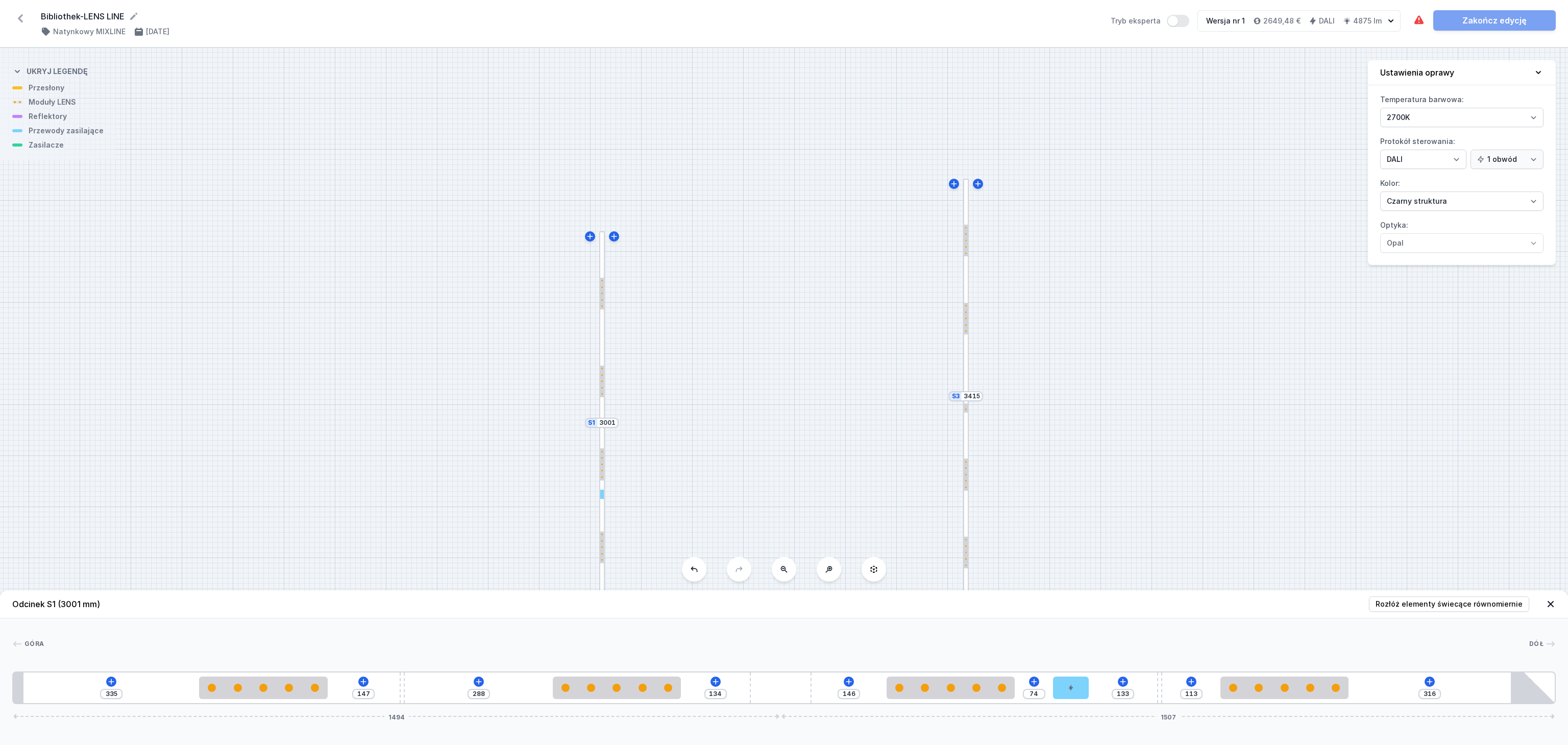
type input "332"
type input "150"
type input "331"
type input "151"
type input "324"
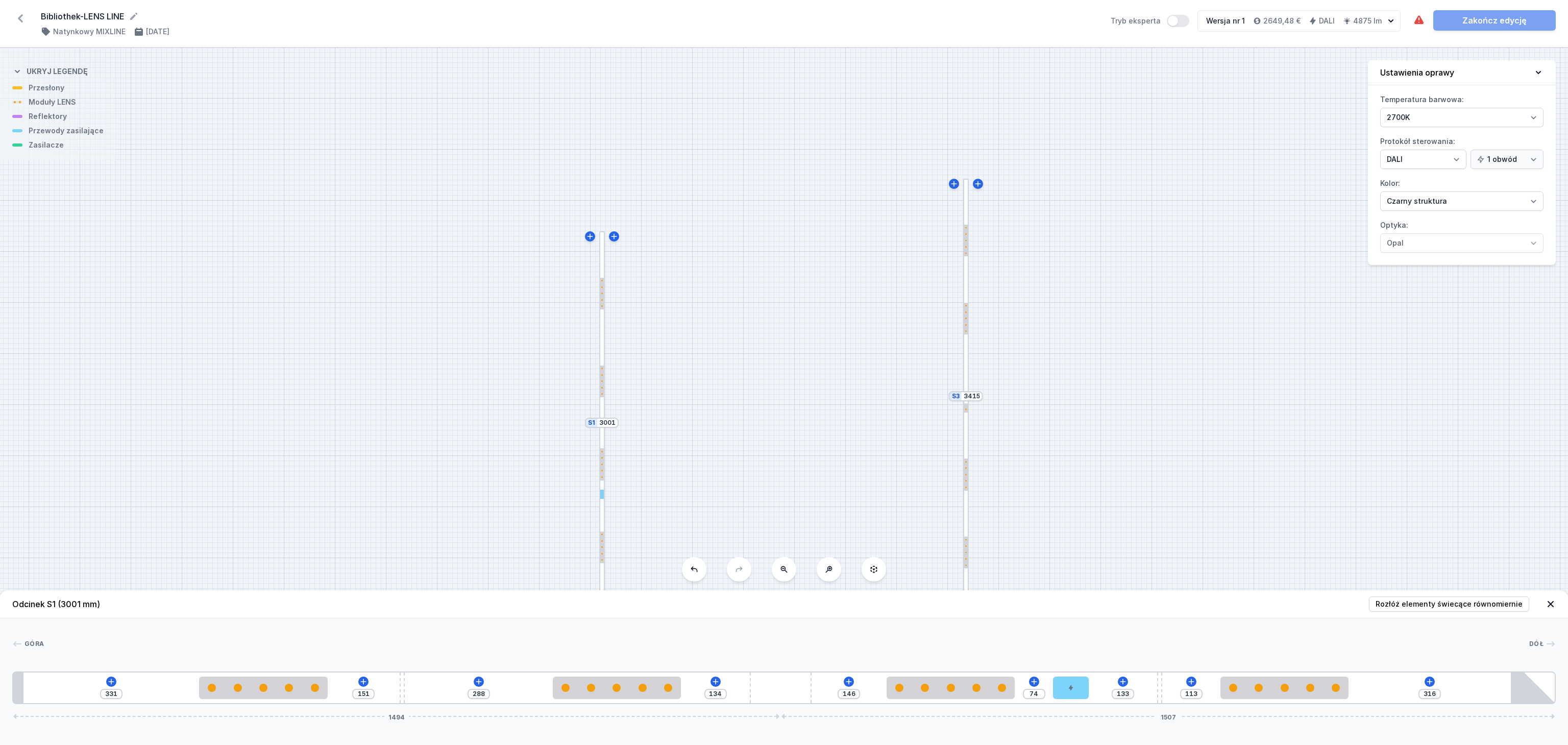
type input "158"
type input "323"
type input "159"
type input "319"
type input "163"
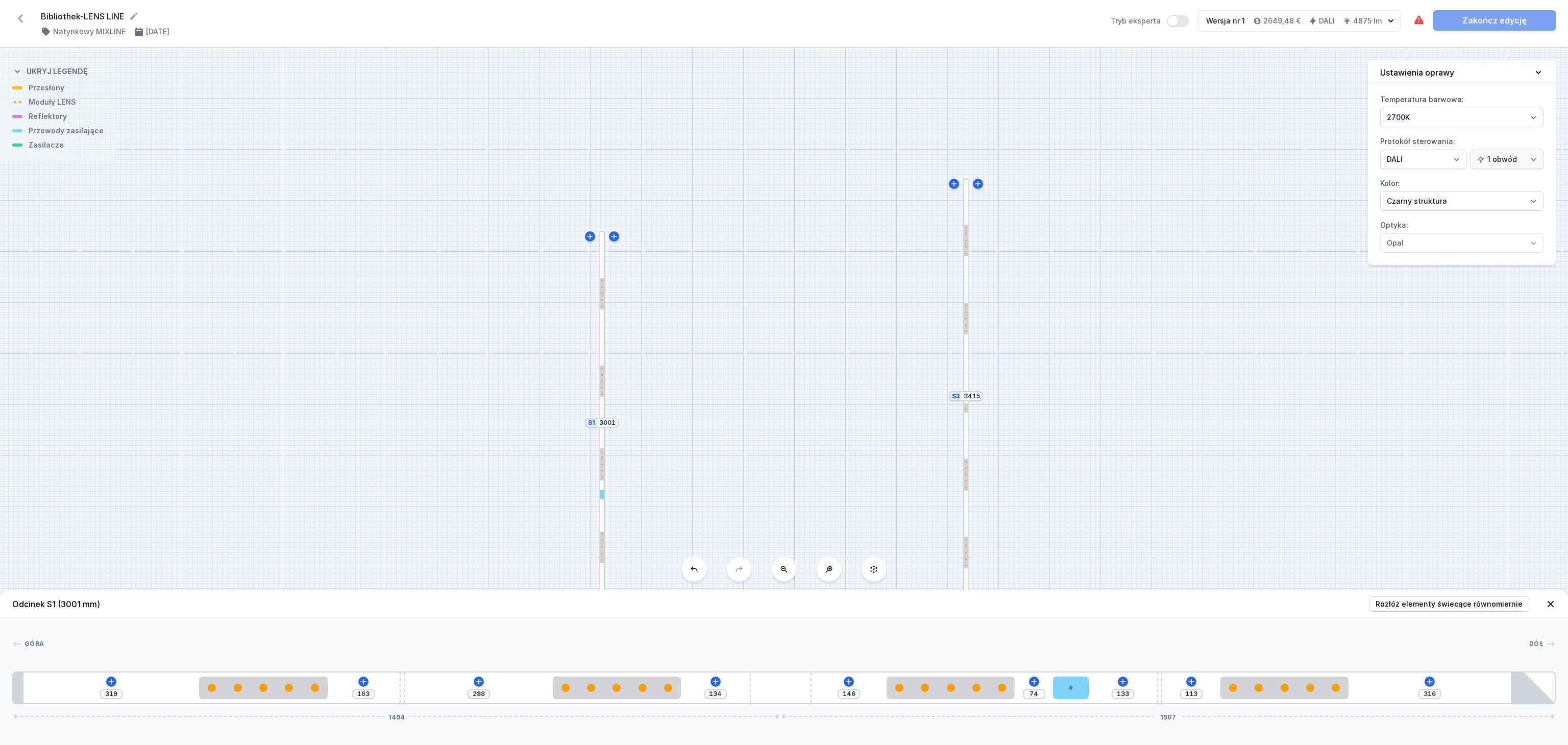
type input "317"
type input "165"
type input "314"
type input "168"
type input "312"
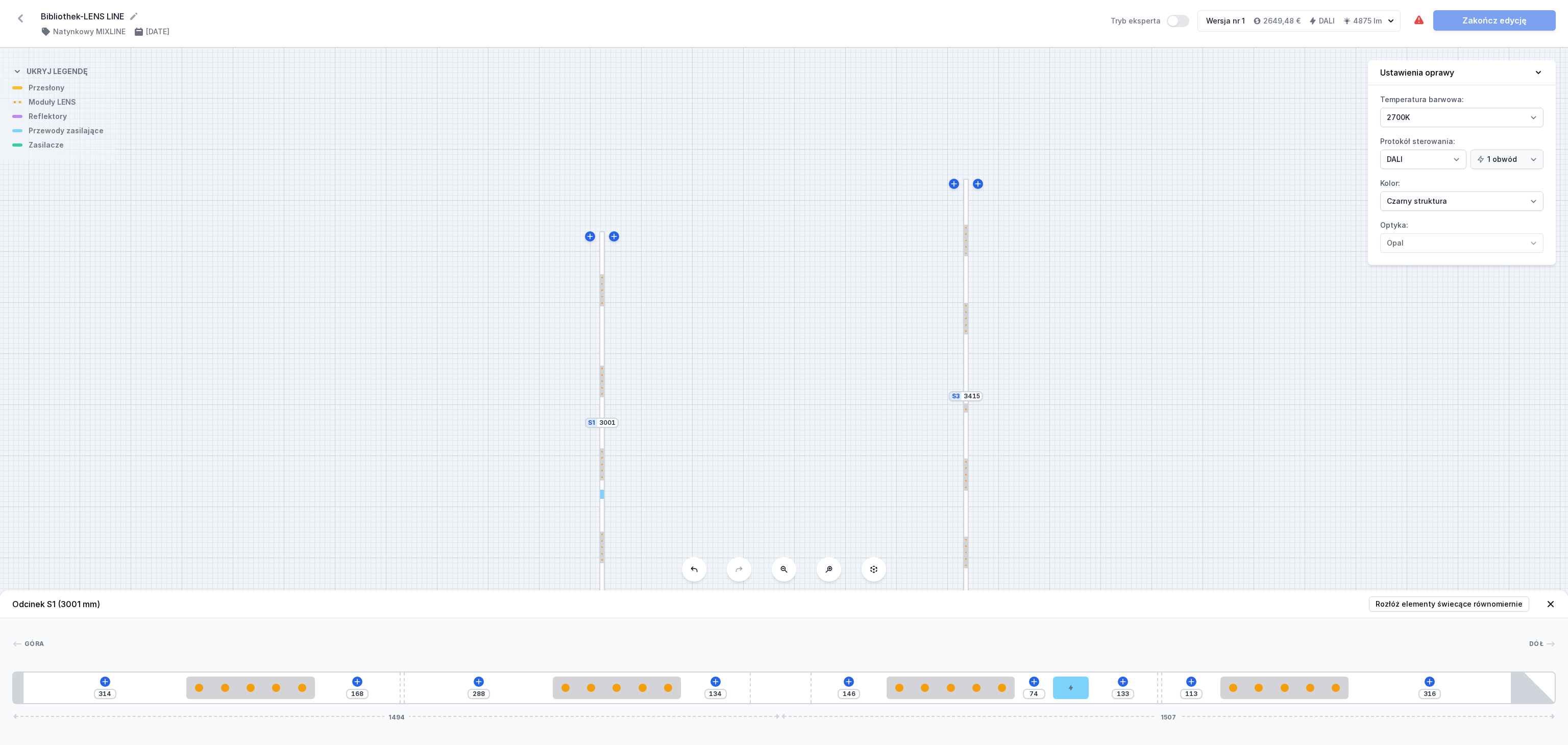
type input "170"
type input "309"
type input "173"
type input "306"
type input "176"
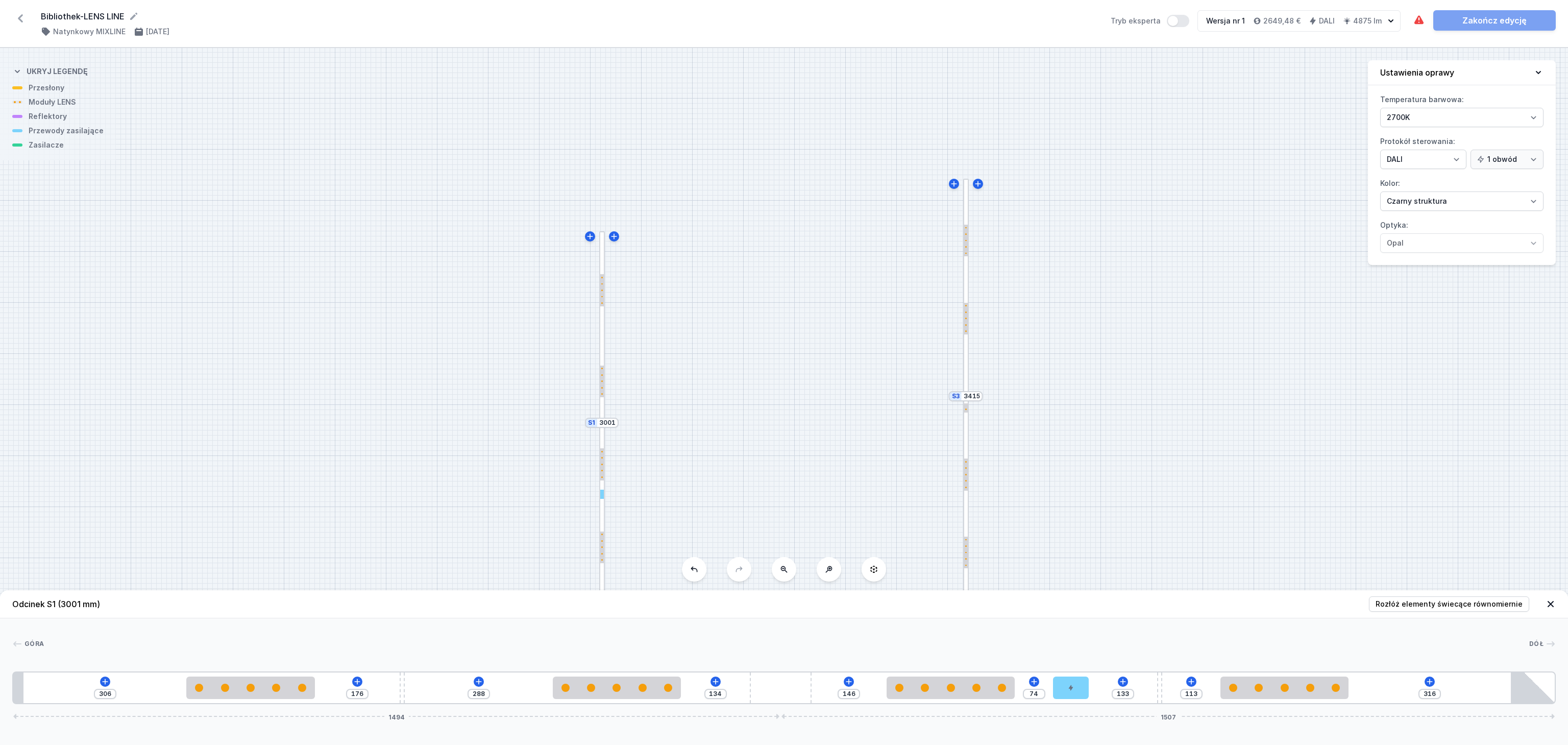
type input "301"
type input "181"
type input "300"
type input "182"
type input "298"
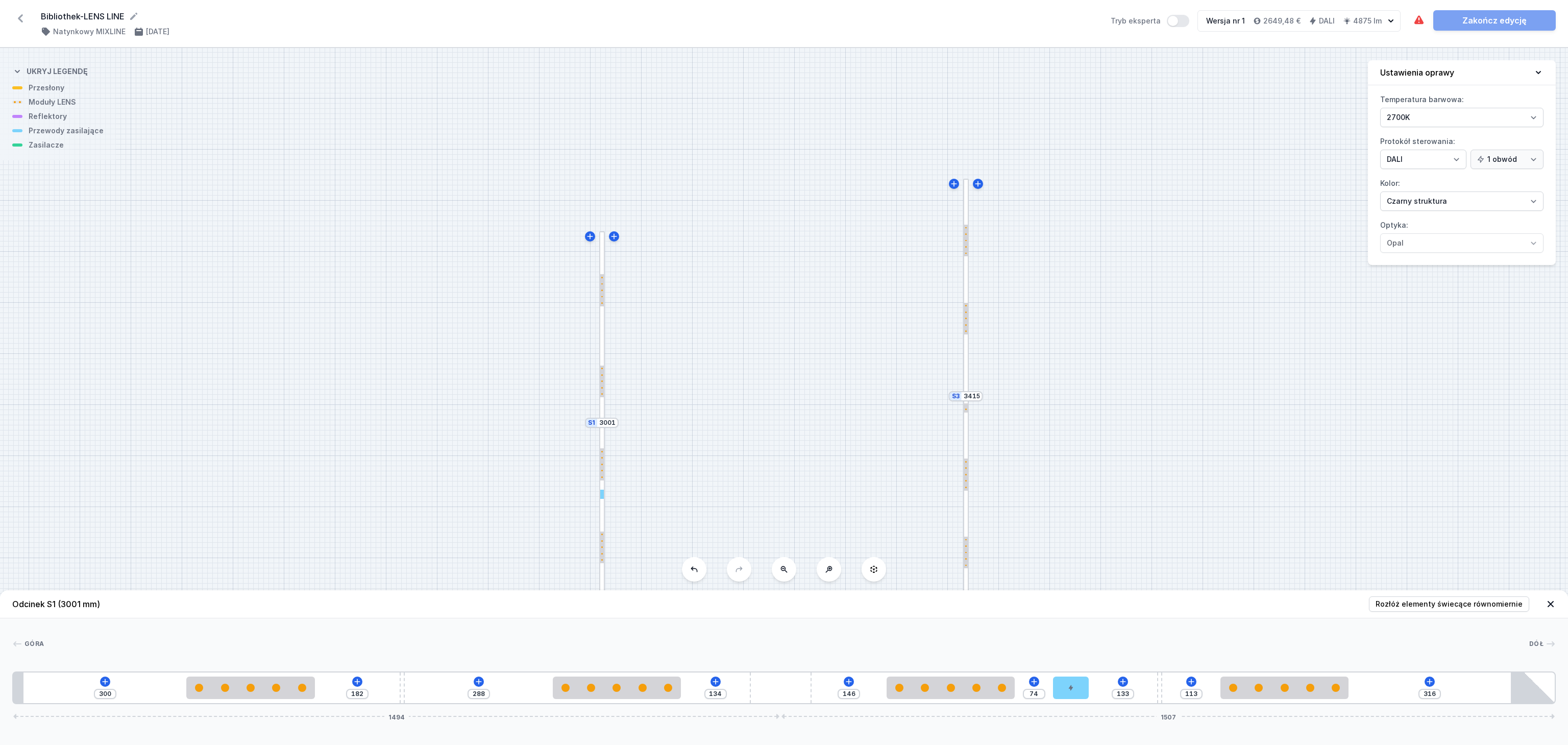
type input "184"
type input "296"
type input "186"
type input "295"
type input "187"
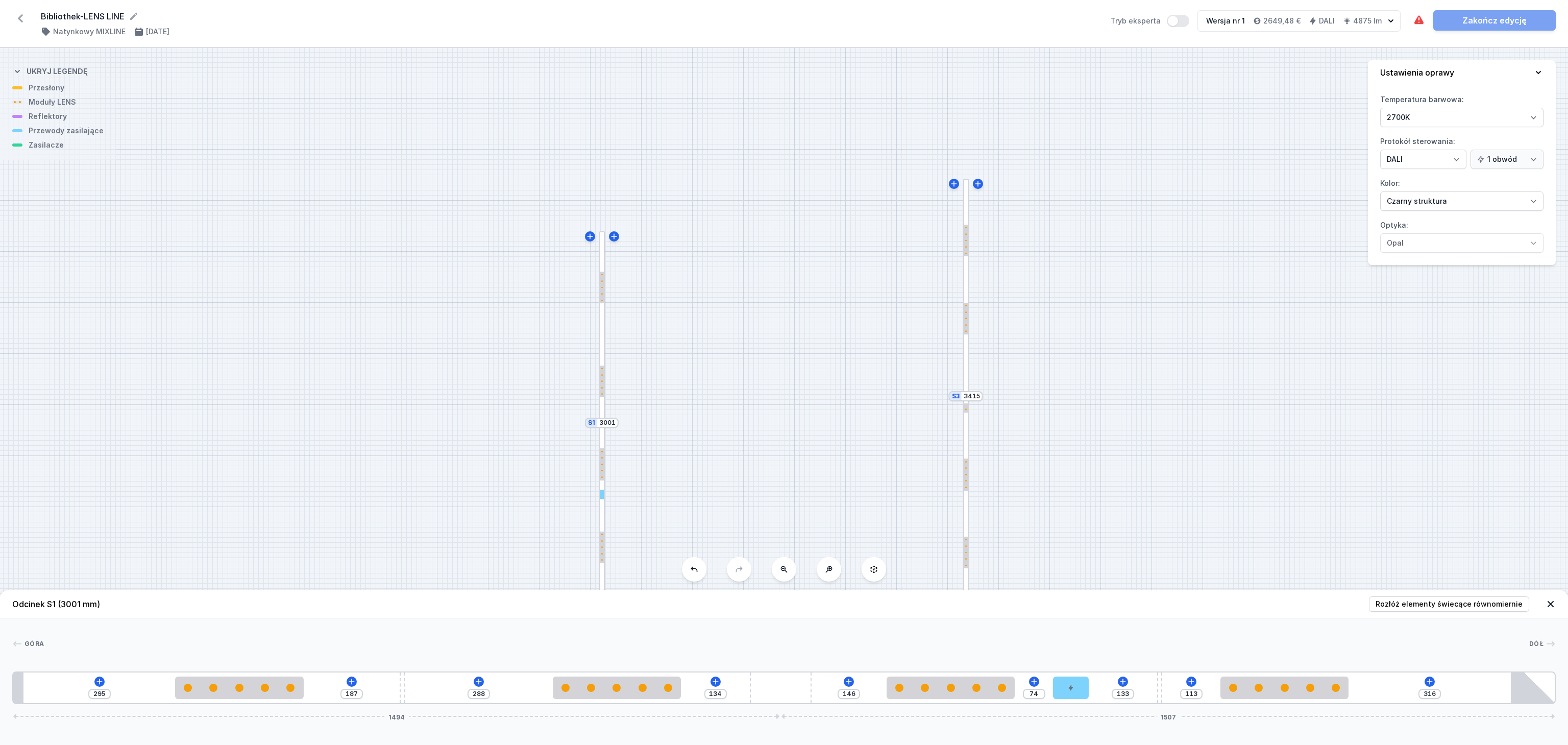
type input "293"
type input "189"
type input "292"
type input "190"
type input "293"
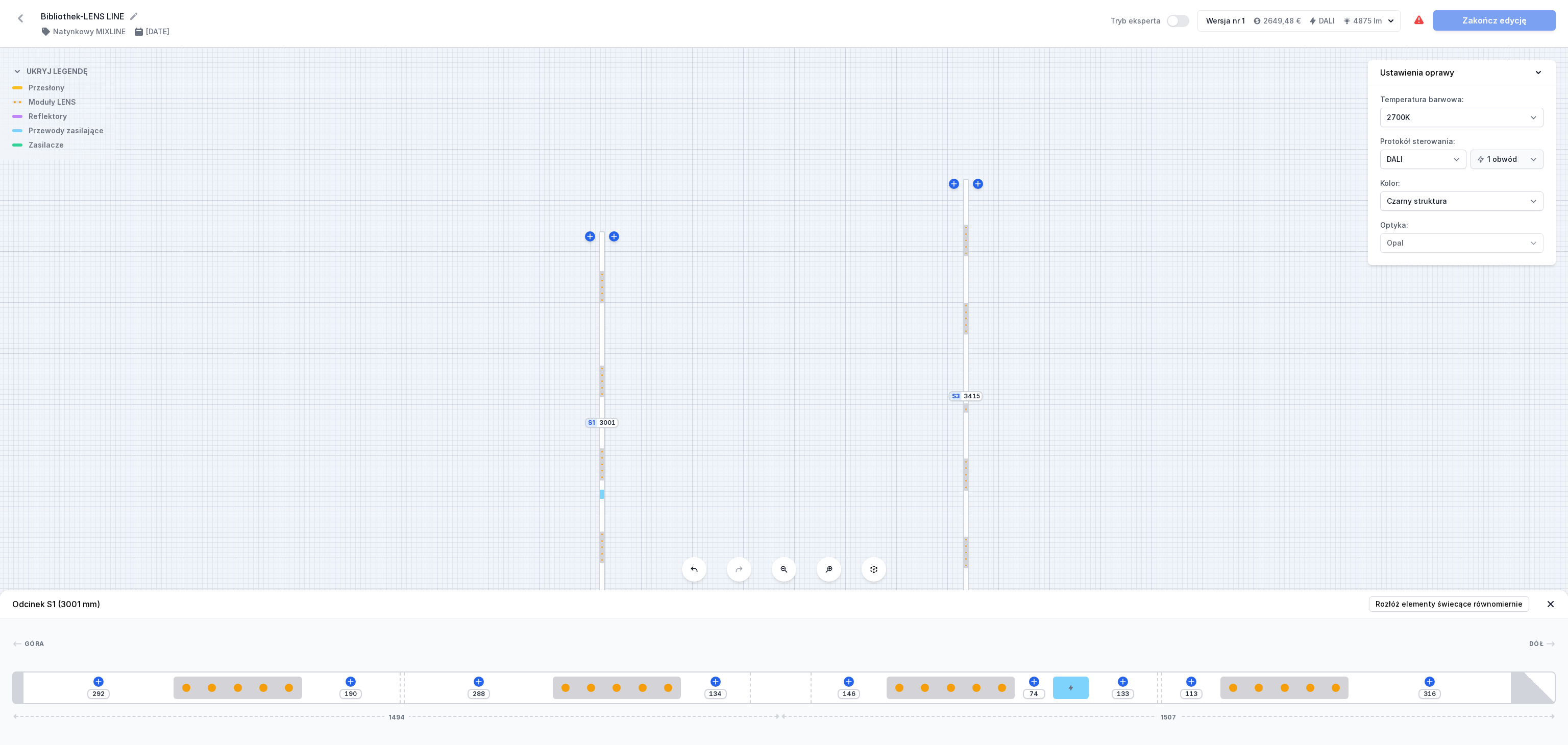
type input "189"
type input "298"
type input "184"
type input "312"
type input "170"
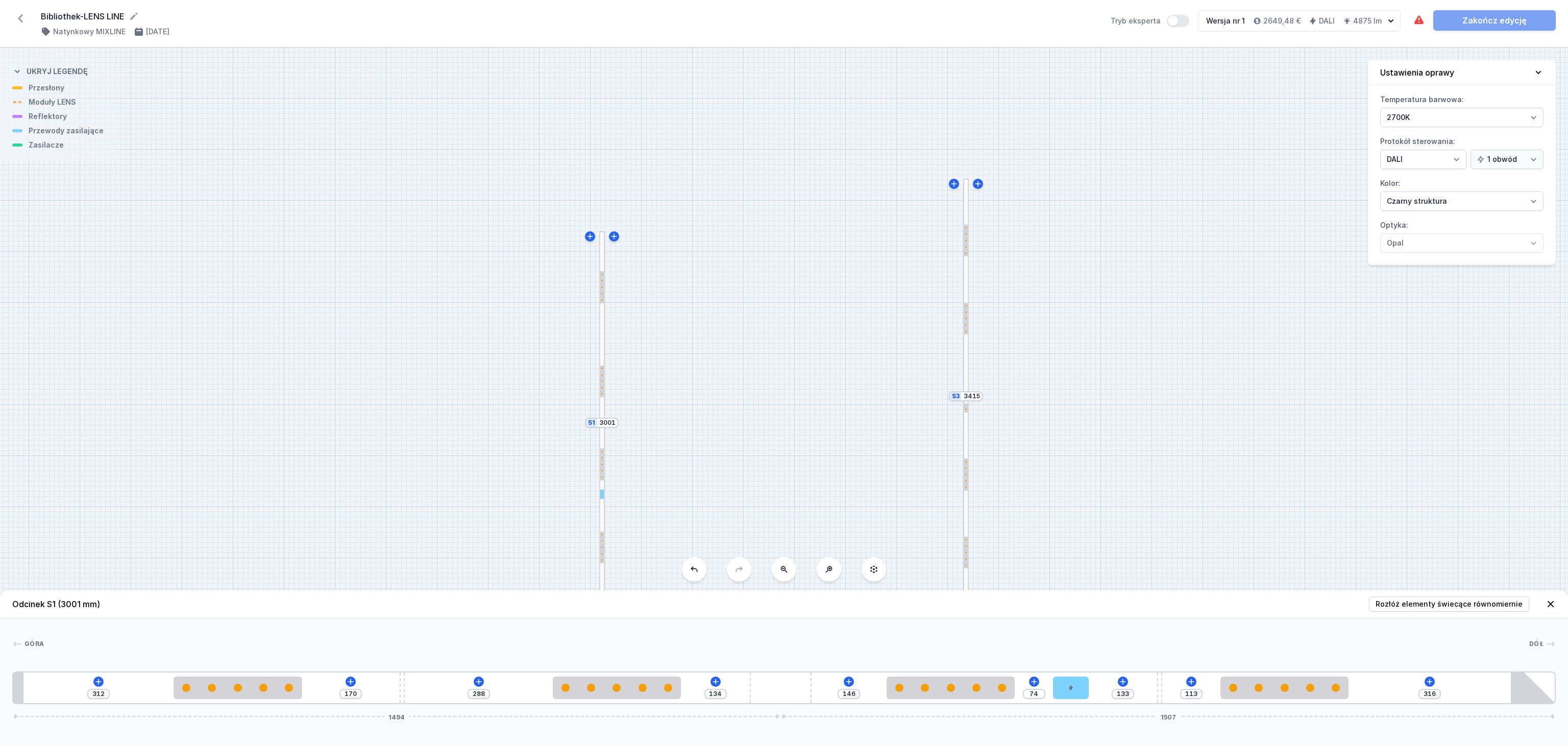
type input "324"
type input "158"
type input "339"
type input "143"
type input "351"
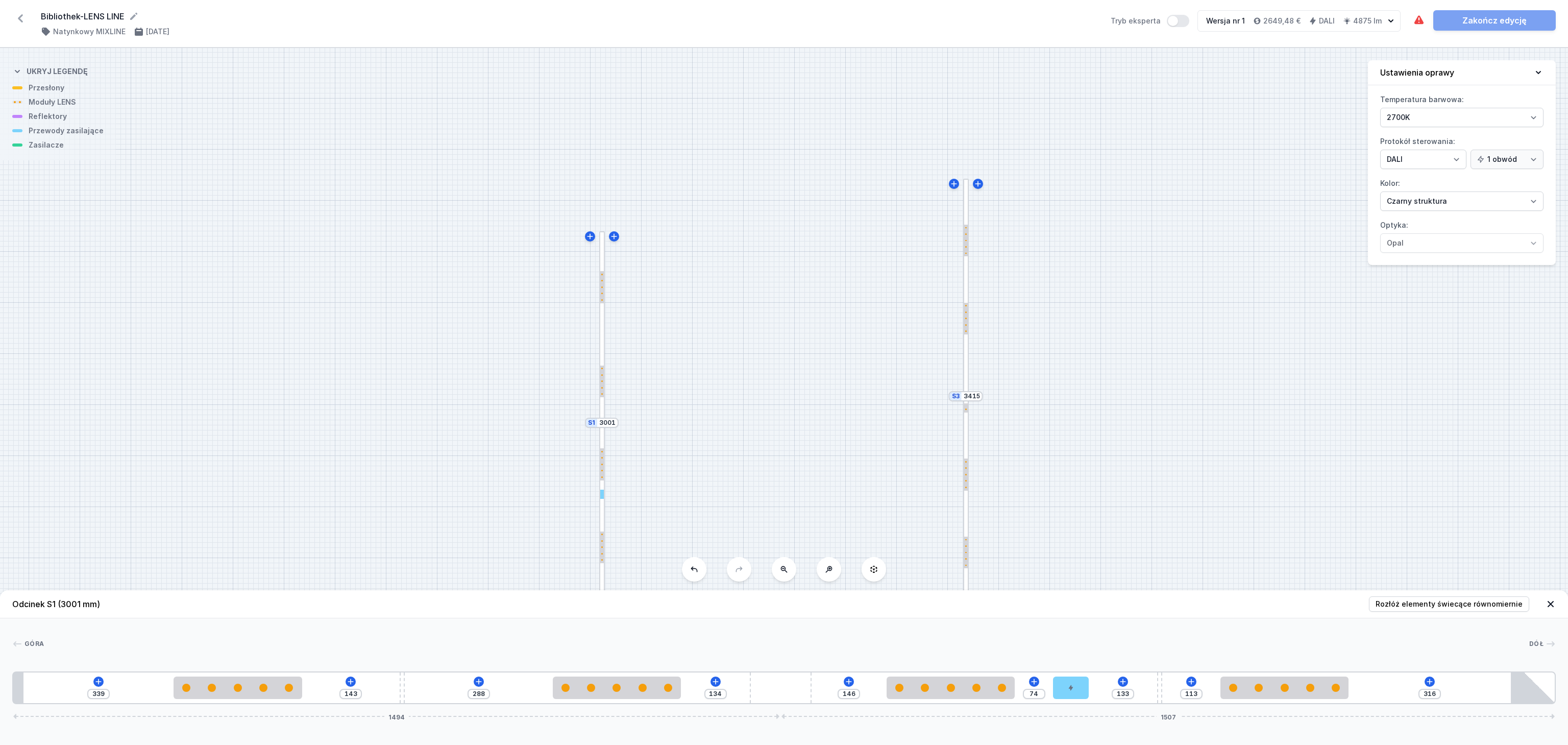
type input "131"
type input "358"
type input "124"
type input "362"
type input "120"
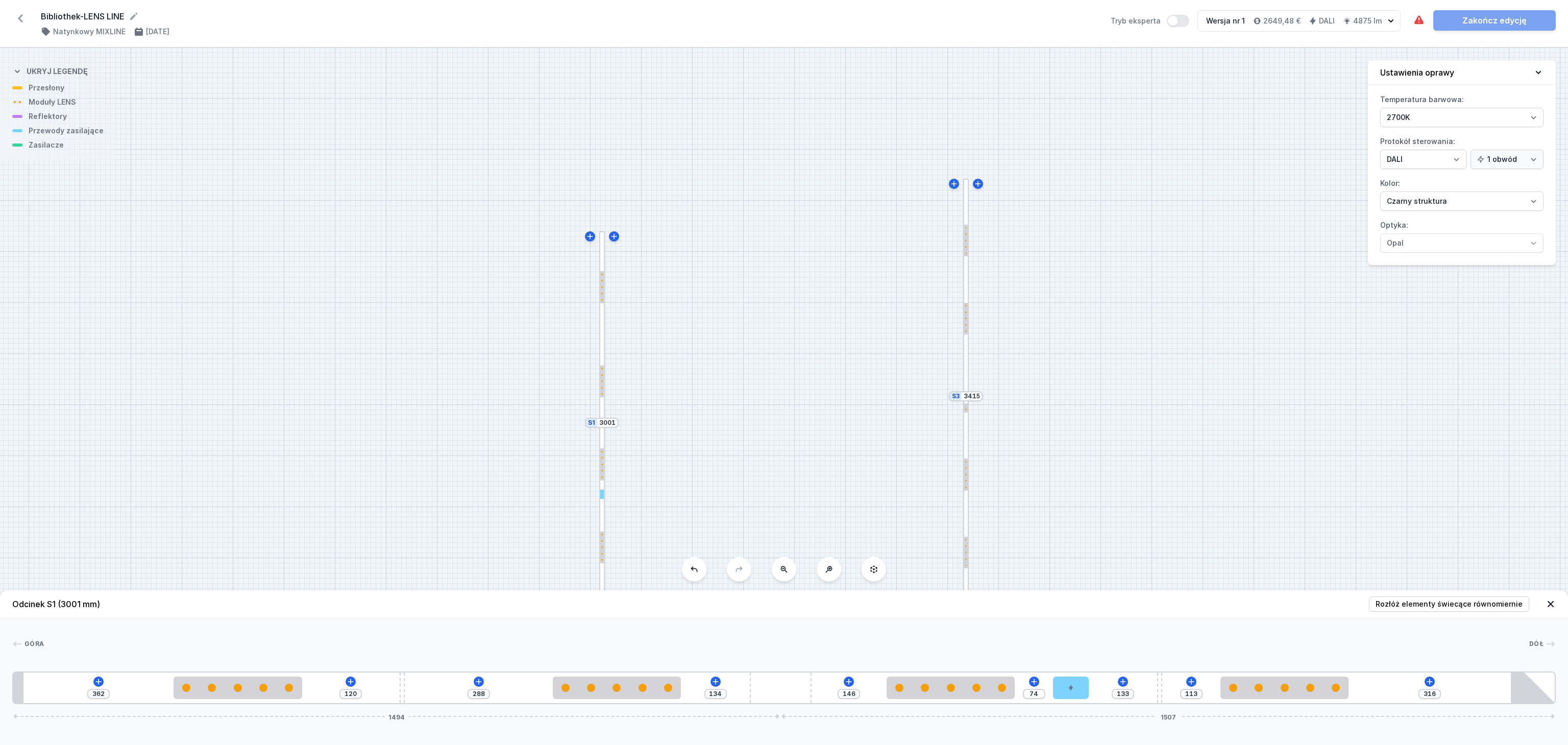
type input "365"
type input "117"
type input "366"
type input "116"
type input "368"
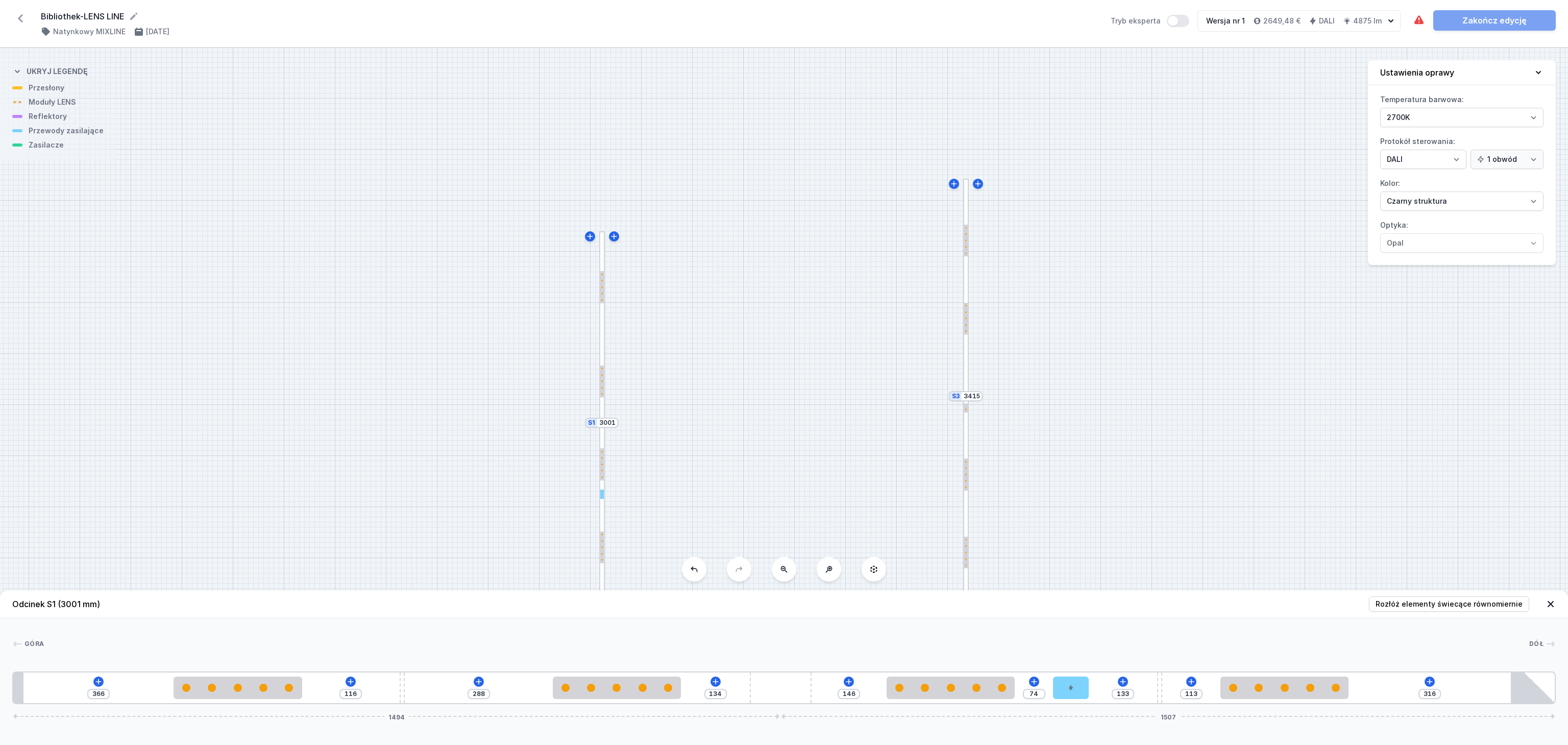
type input "114"
type input "370"
type input "112"
drag, startPoint x: 232, startPoint y: 698, endPoint x: 298, endPoint y: 702, distance: 66.1
click at [298, 702] on div "370 112 288 134 146 74 133 113 316 1494 1507" at bounding box center [784, 688] width 1544 height 33
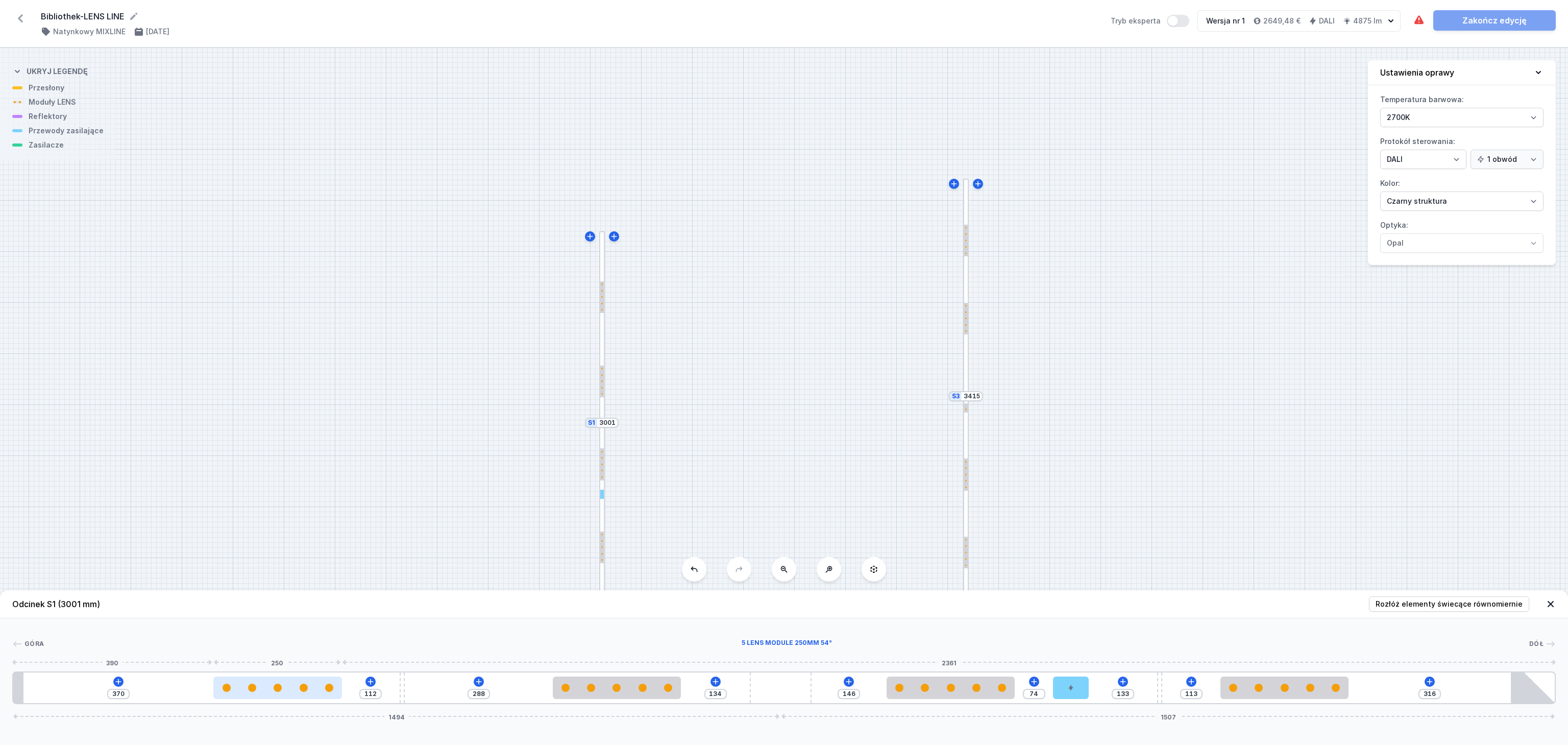
type input "383"
type input "99"
type input "386"
type input "96"
type input "414"
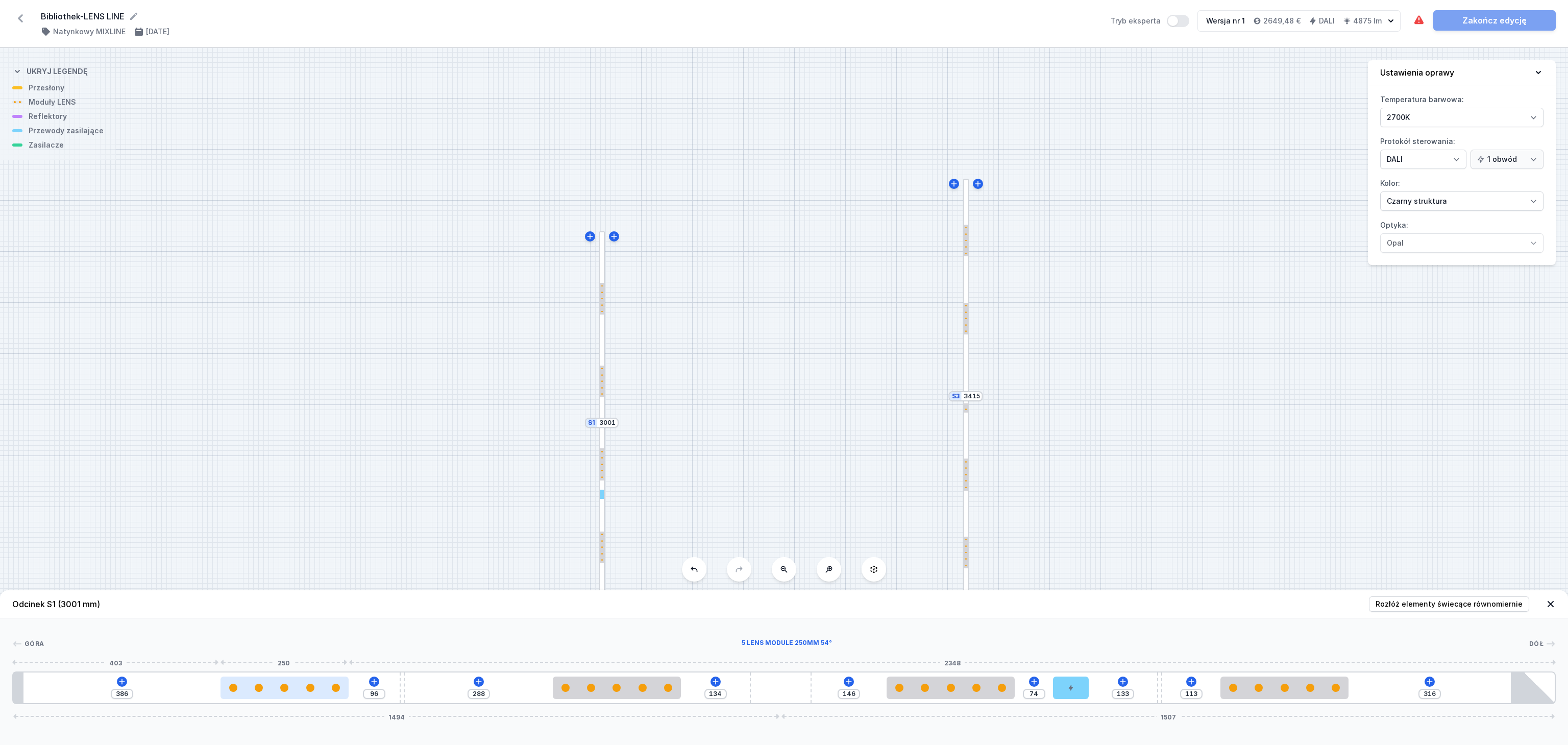
type input "68"
type input "422"
type input "60"
type input "440"
type input "42"
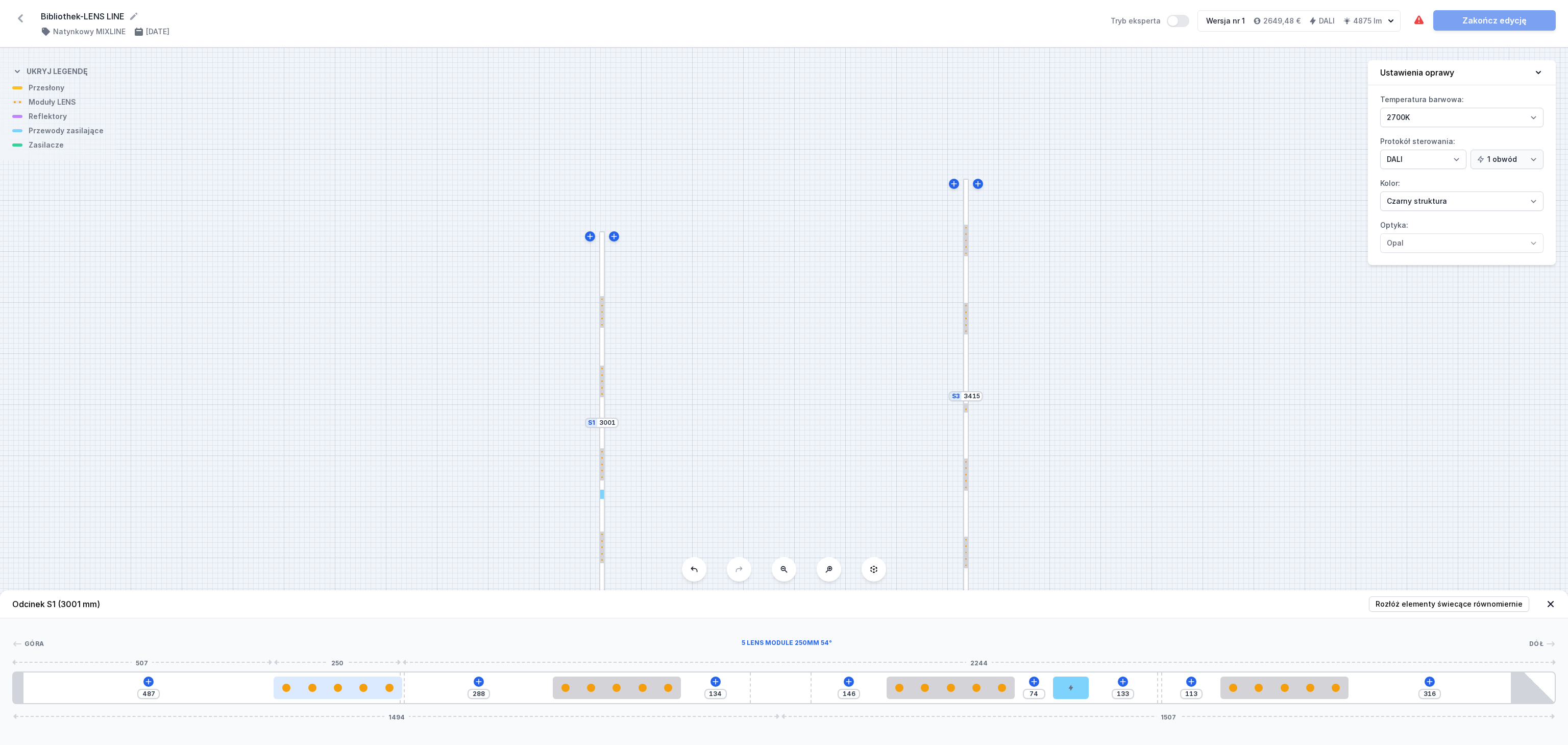
type input "564"
type input "216"
type input "569"
type input "211"
type input "573"
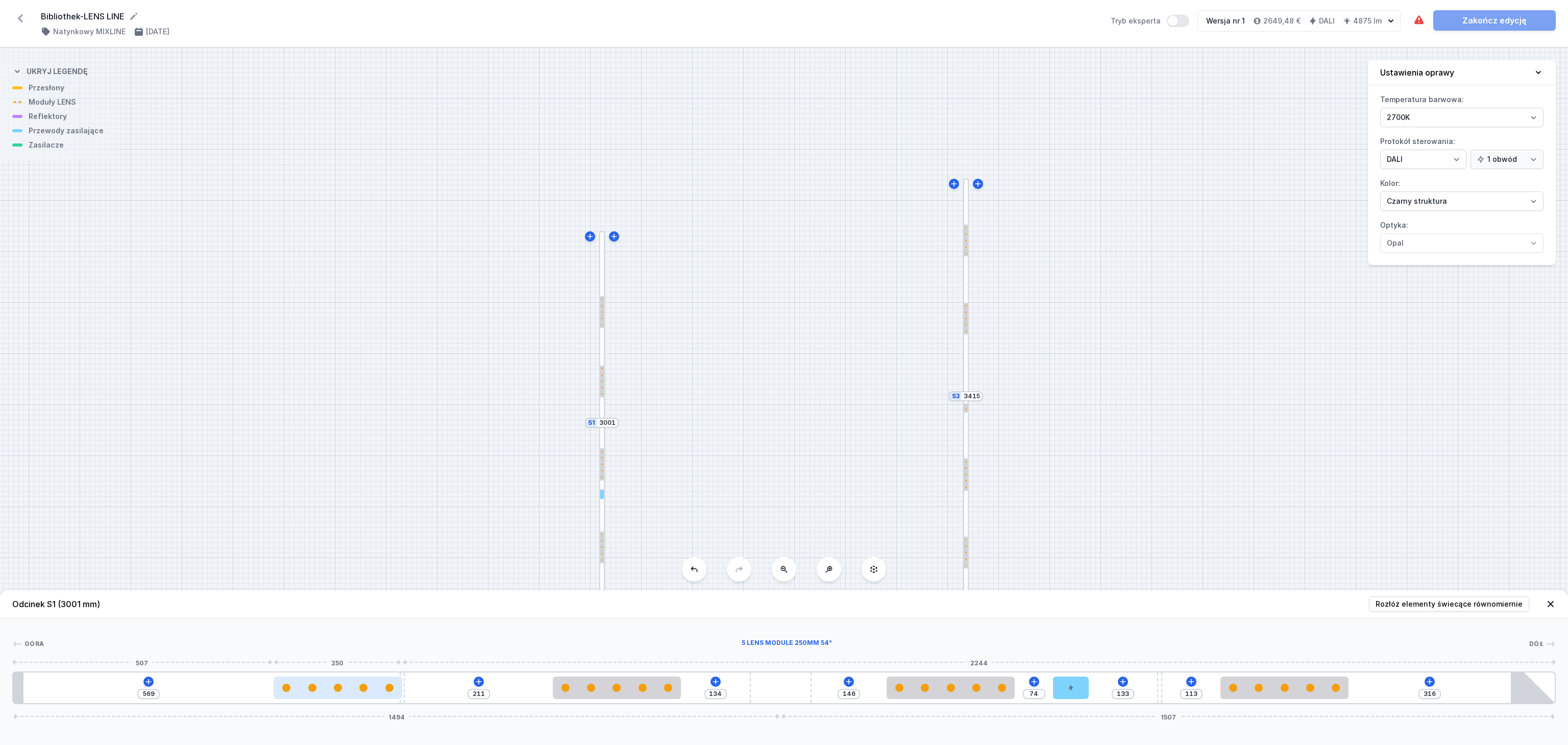
type input "207"
type input "581"
type input "199"
type input "589"
type input "191"
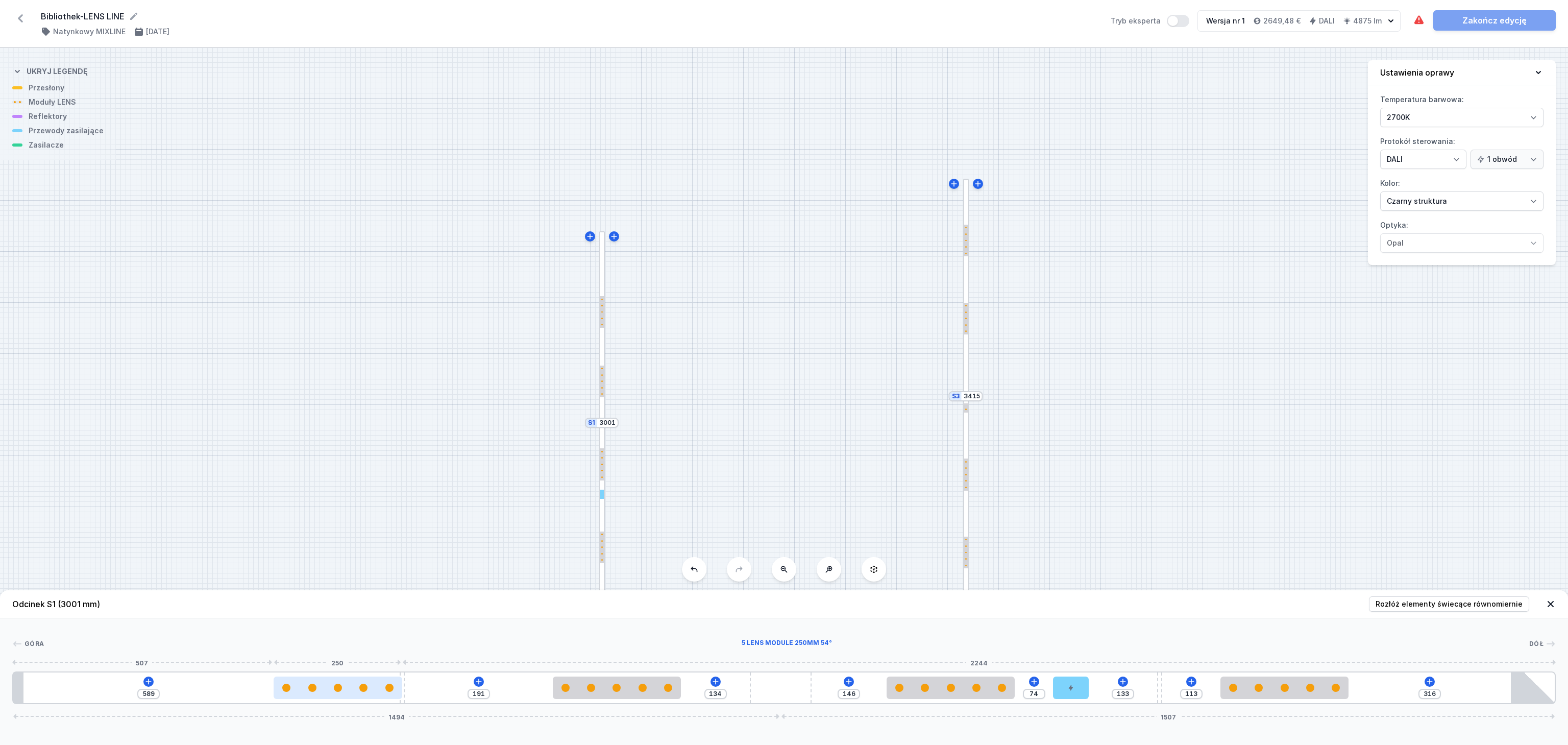
type input "596"
type input "184"
type input "603"
type input "177"
type input "609"
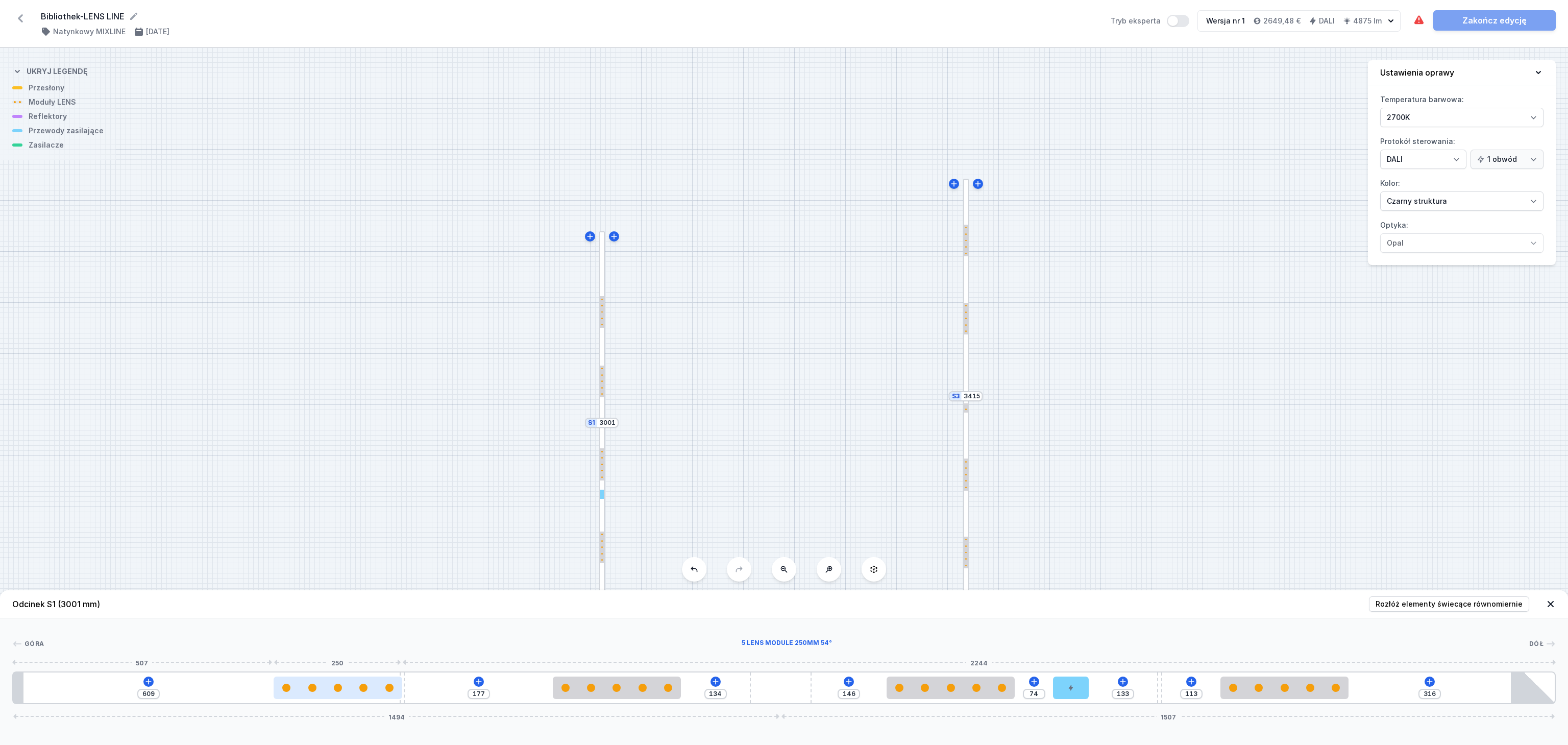
type input "171"
type input "614"
type input "166"
type input "620"
type input "150"
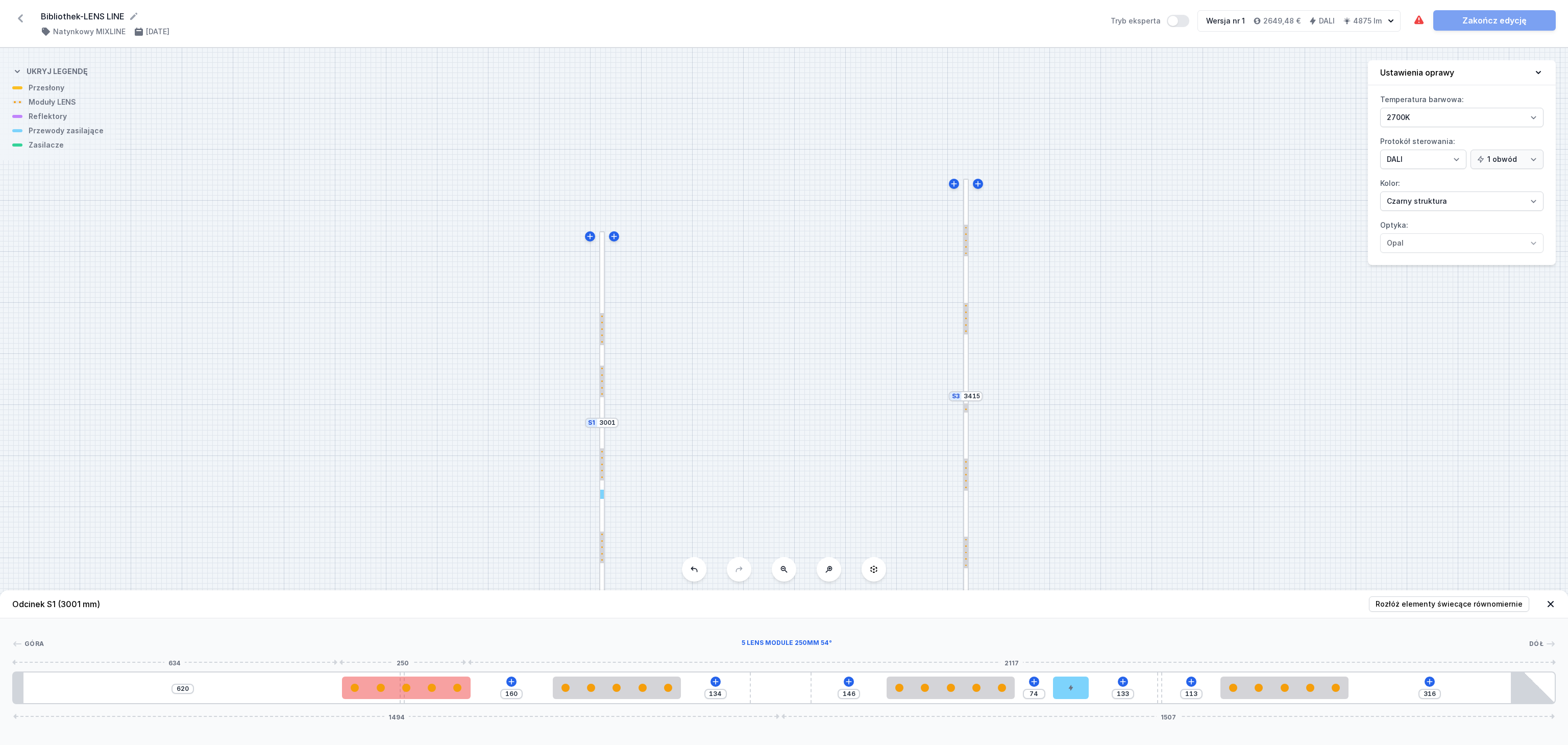
type input "630"
type input "148"
type input "632"
type input "146"
type input "634"
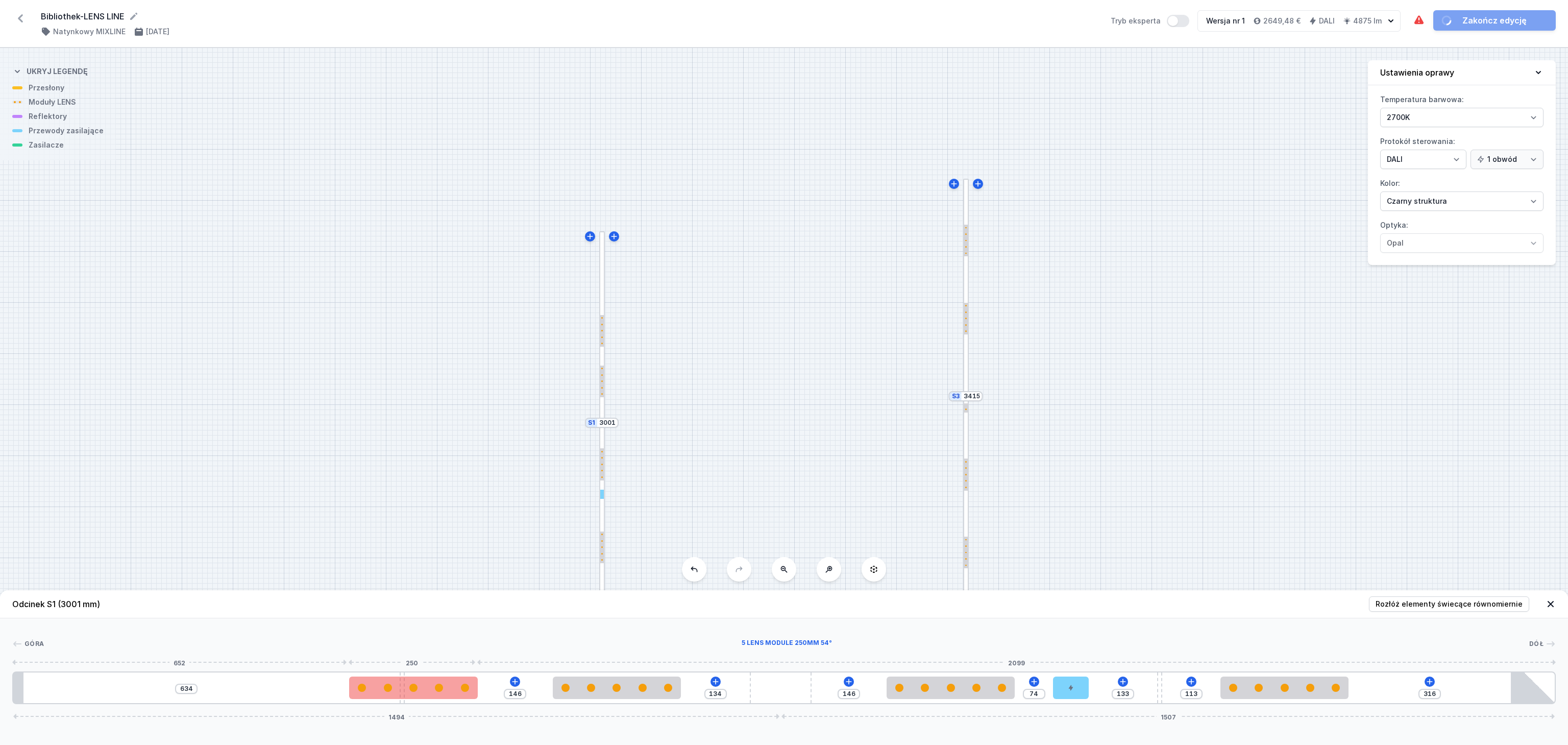
type input "125"
type input "655"
type input "117"
type input "663"
type input "106"
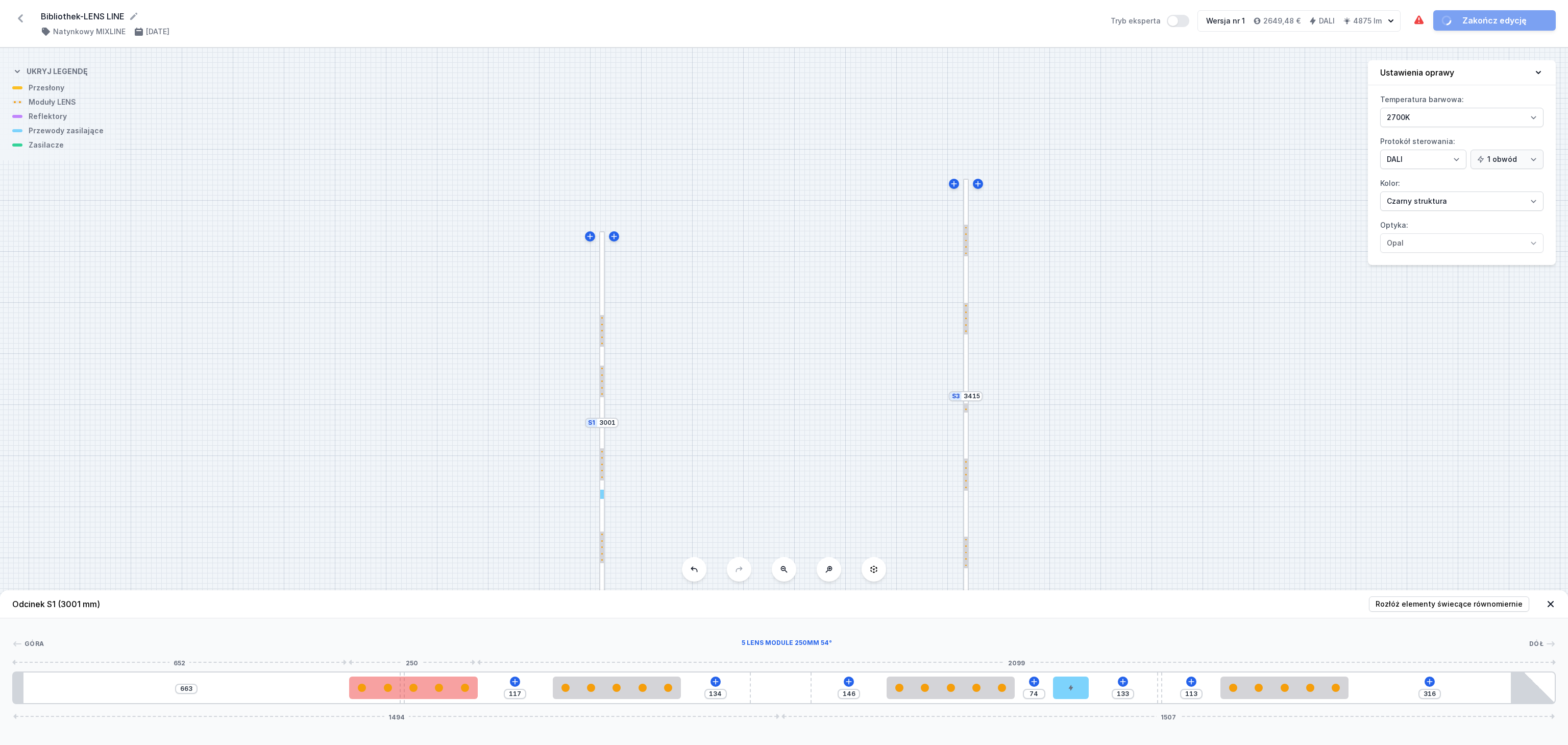
type input "674"
type input "99"
type input "681"
type input "98"
type input "682"
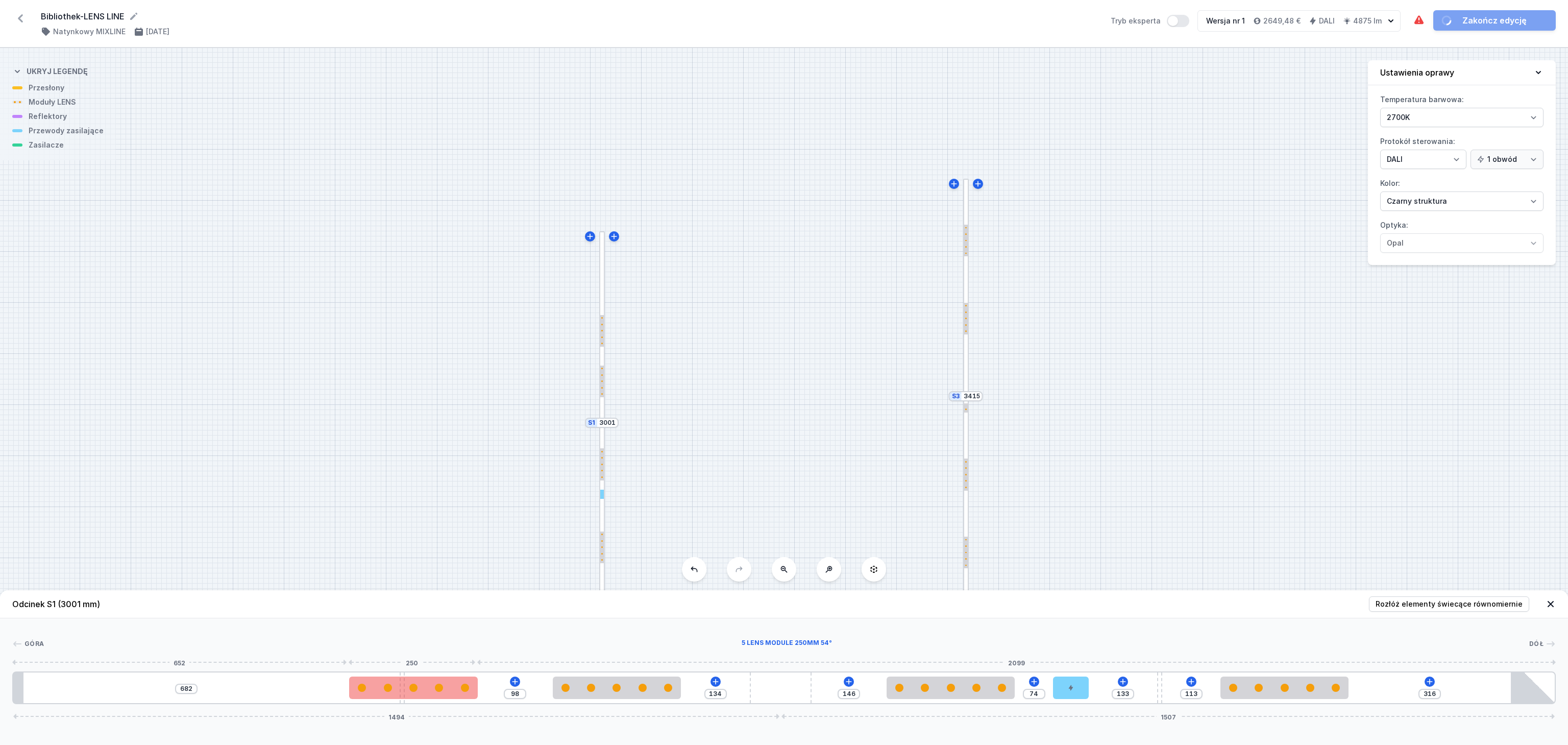
type input "91"
type input "689"
type input "140"
type input "640"
drag, startPoint x: 278, startPoint y: 690, endPoint x: 353, endPoint y: 684, distance: 75.2
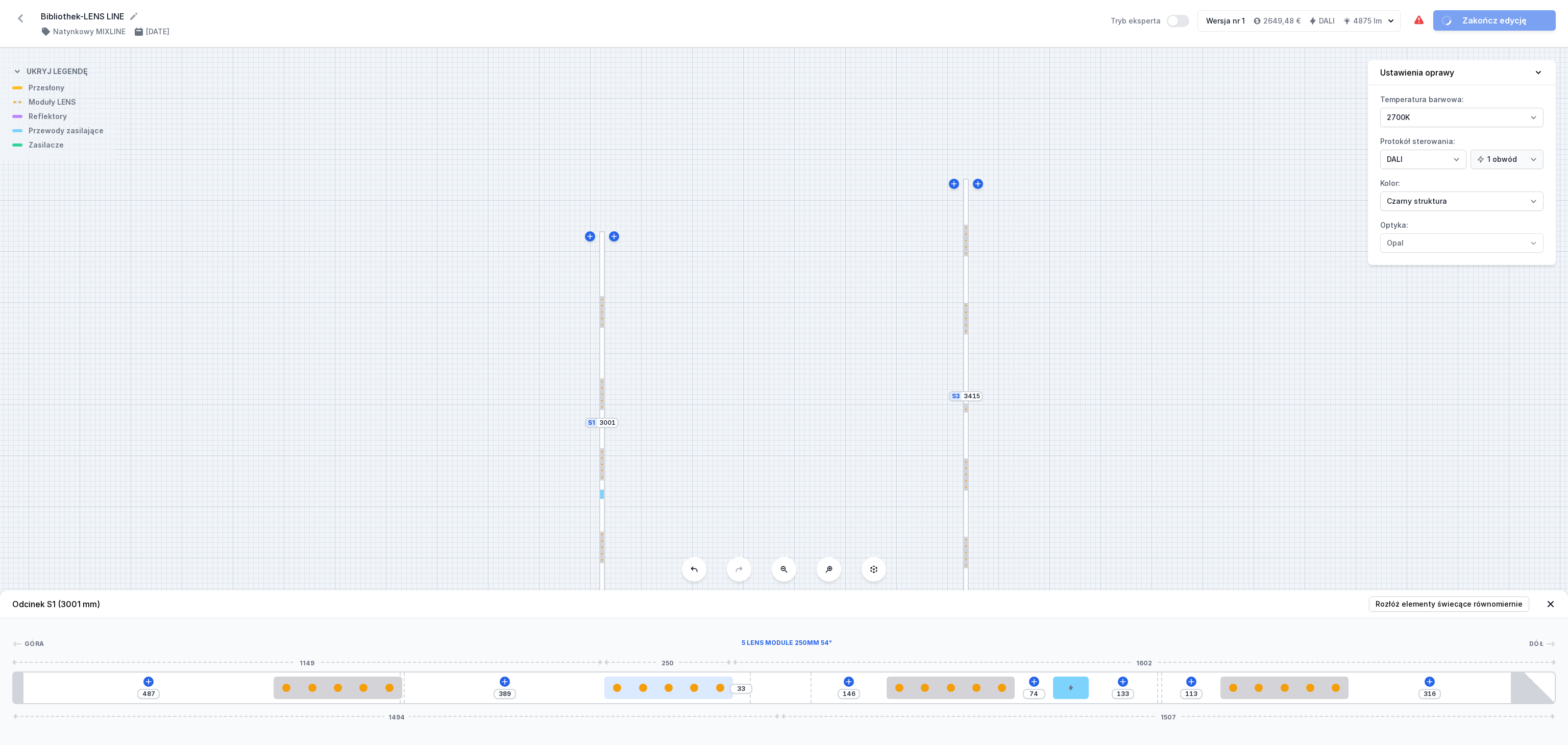
drag, startPoint x: 590, startPoint y: 694, endPoint x: 643, endPoint y: 697, distance: 53.1
click at [643, 697] on div at bounding box center [668, 688] width 128 height 22
click at [641, 697] on div at bounding box center [667, 688] width 128 height 22
click at [1428, 682] on icon at bounding box center [1430, 681] width 6 height 6
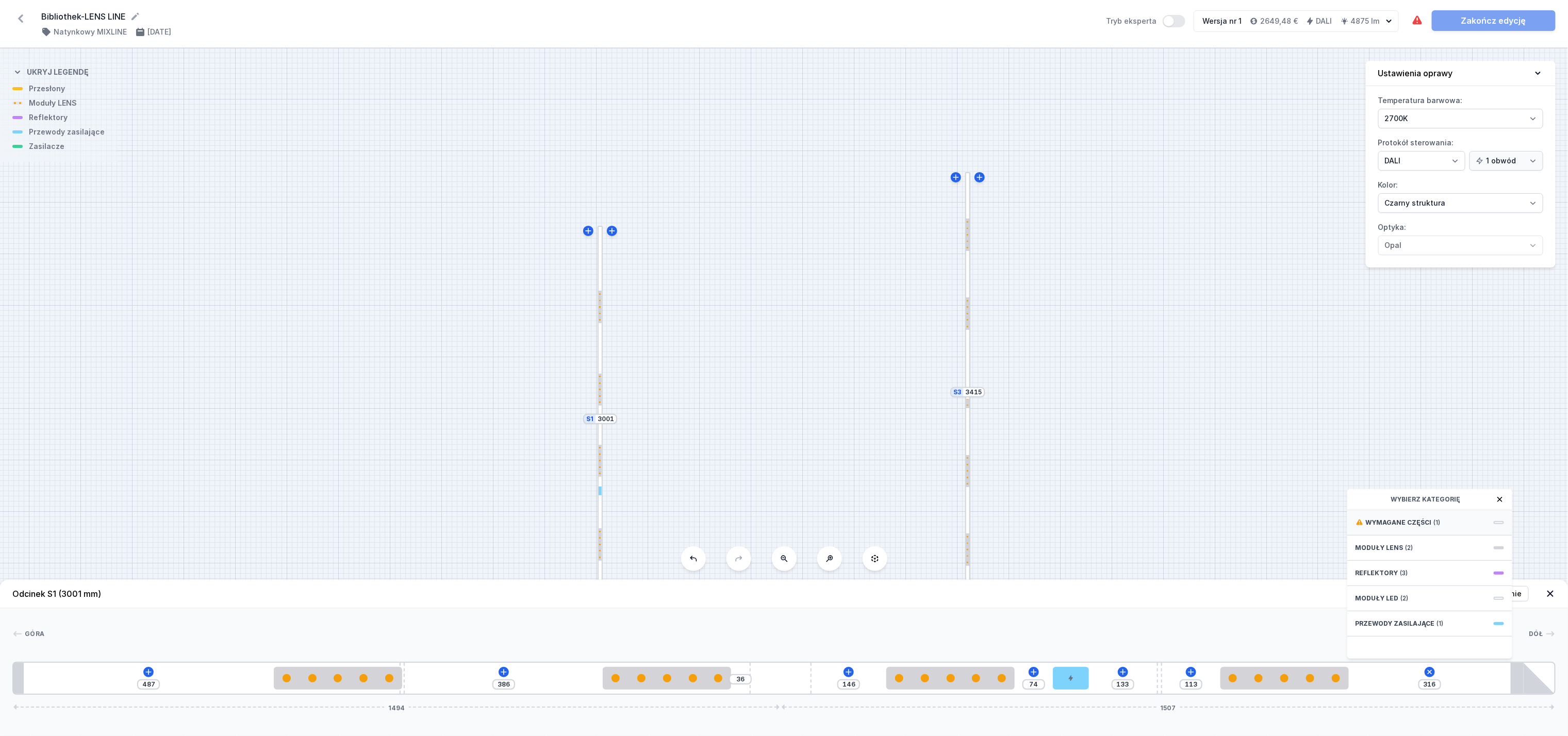
click at [1434, 527] on span "(1)" at bounding box center [1438, 523] width 7 height 8
click at [1434, 527] on span "DALI Driver - up to 75W" at bounding box center [1430, 522] width 148 height 11
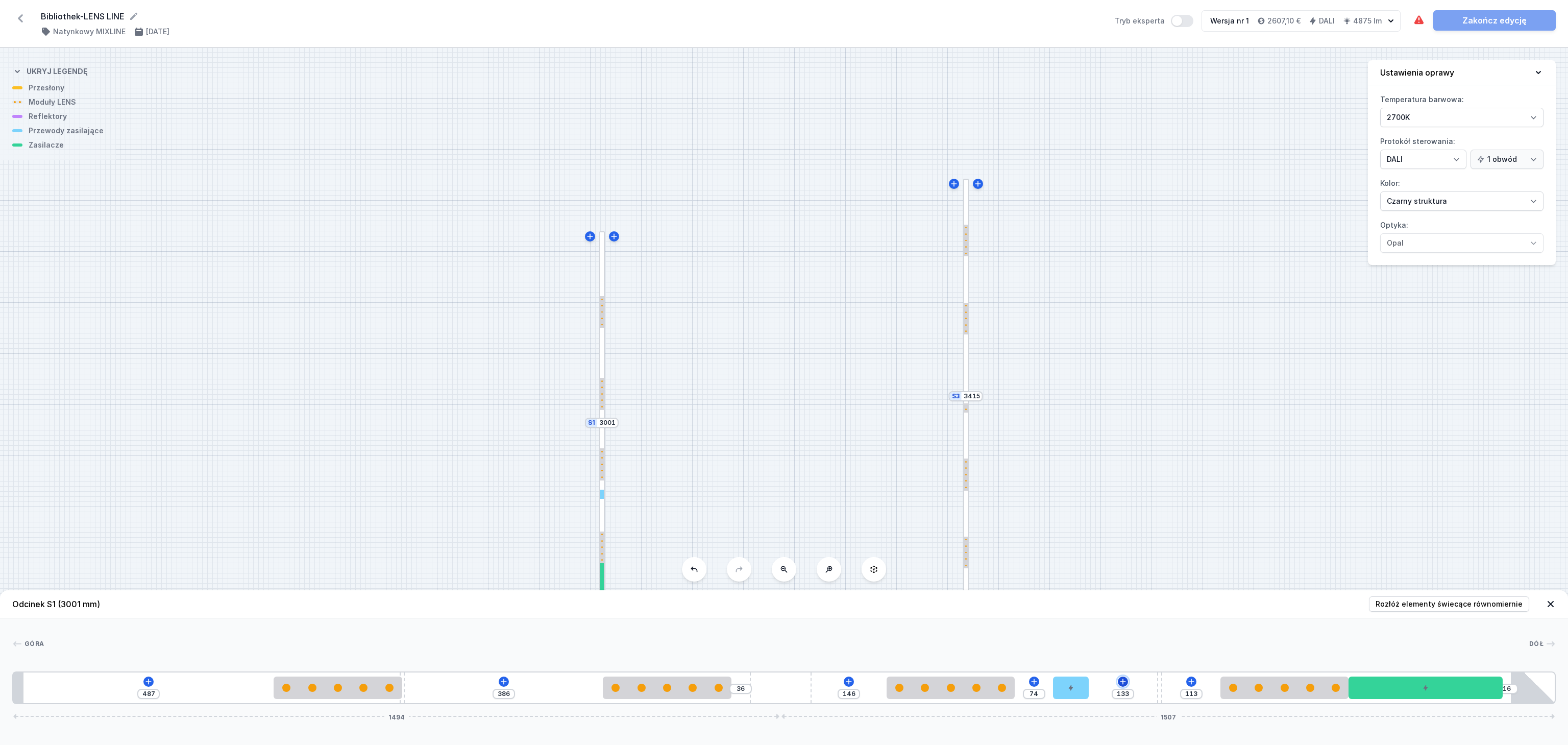
click at [1125, 680] on icon at bounding box center [1123, 682] width 8 height 8
click at [846, 680] on icon at bounding box center [849, 682] width 8 height 8
click at [504, 683] on icon at bounding box center [504, 682] width 8 height 8
click at [147, 681] on icon at bounding box center [149, 681] width 6 height 6
click at [961, 614] on header "Odcinek S1 (3001 mm) Rozłóż elementy świecące równomiernie" at bounding box center [784, 604] width 1568 height 28
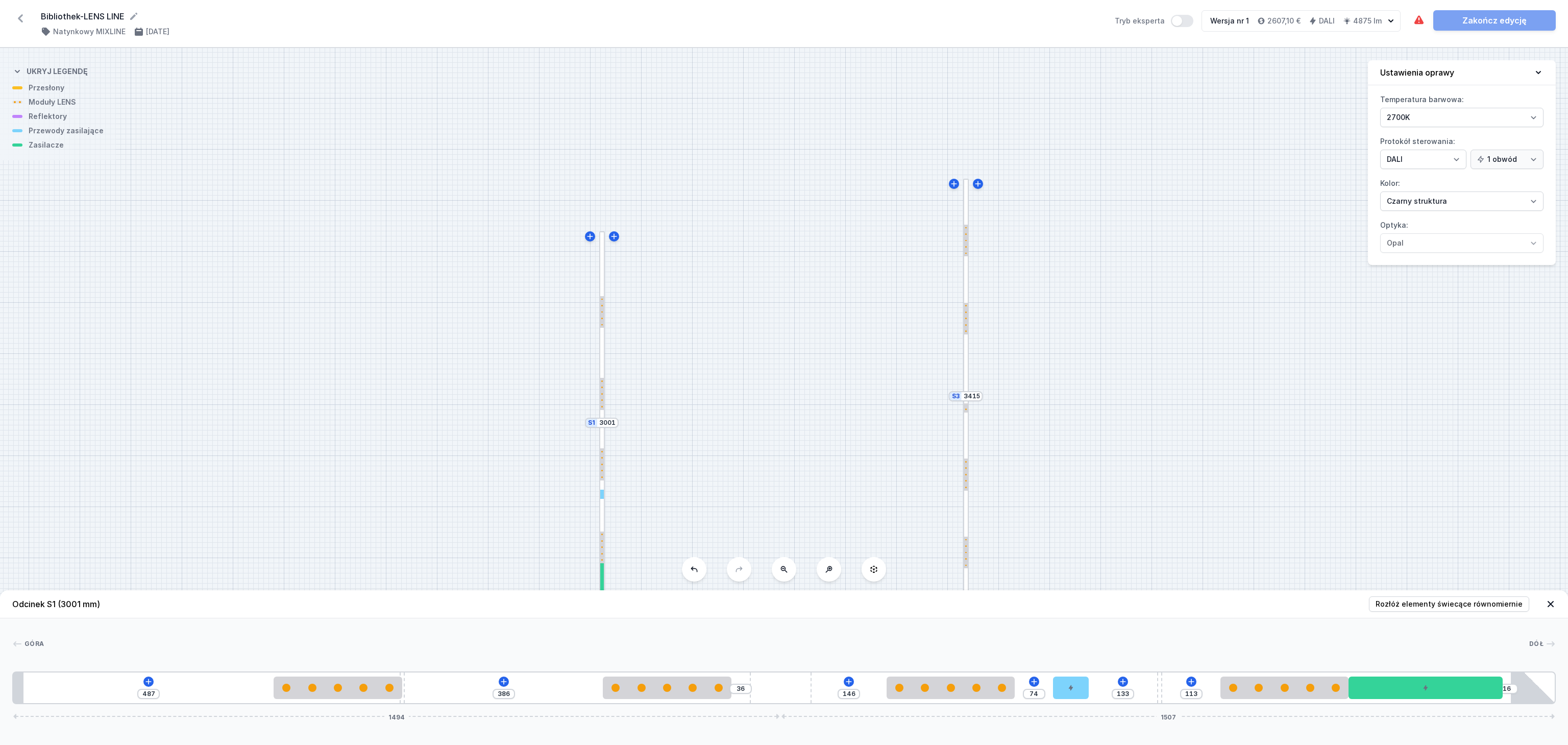
click at [1135, 414] on div "S3 3415 S2 2894 S1 3001" at bounding box center [784, 397] width 1568 height 697
click at [1551, 602] on icon at bounding box center [1551, 604] width 11 height 11
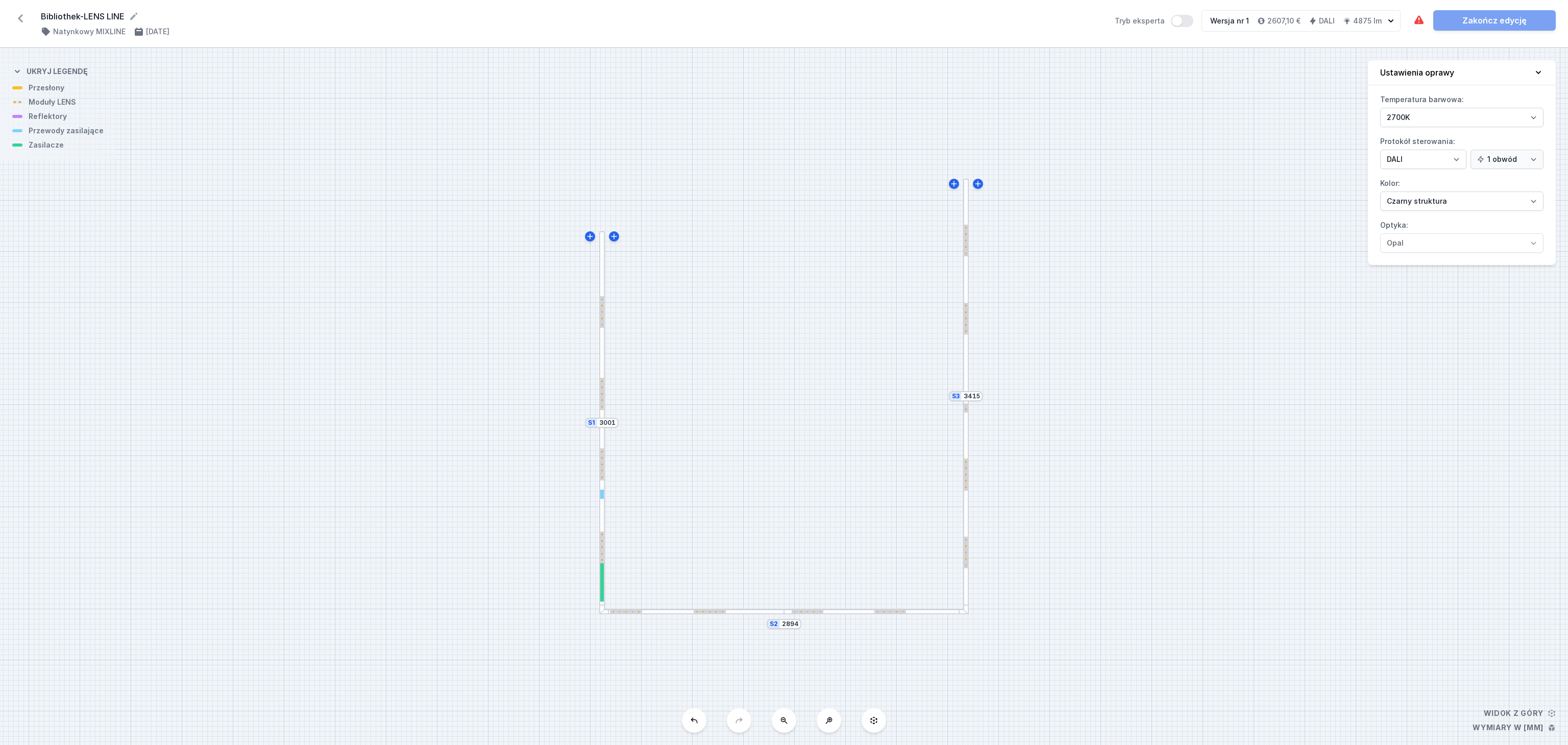
click at [969, 579] on div "S3 3415 S2 2894 S1 3001" at bounding box center [784, 397] width 1568 height 697
click at [967, 580] on div at bounding box center [966, 505] width 6 height 219
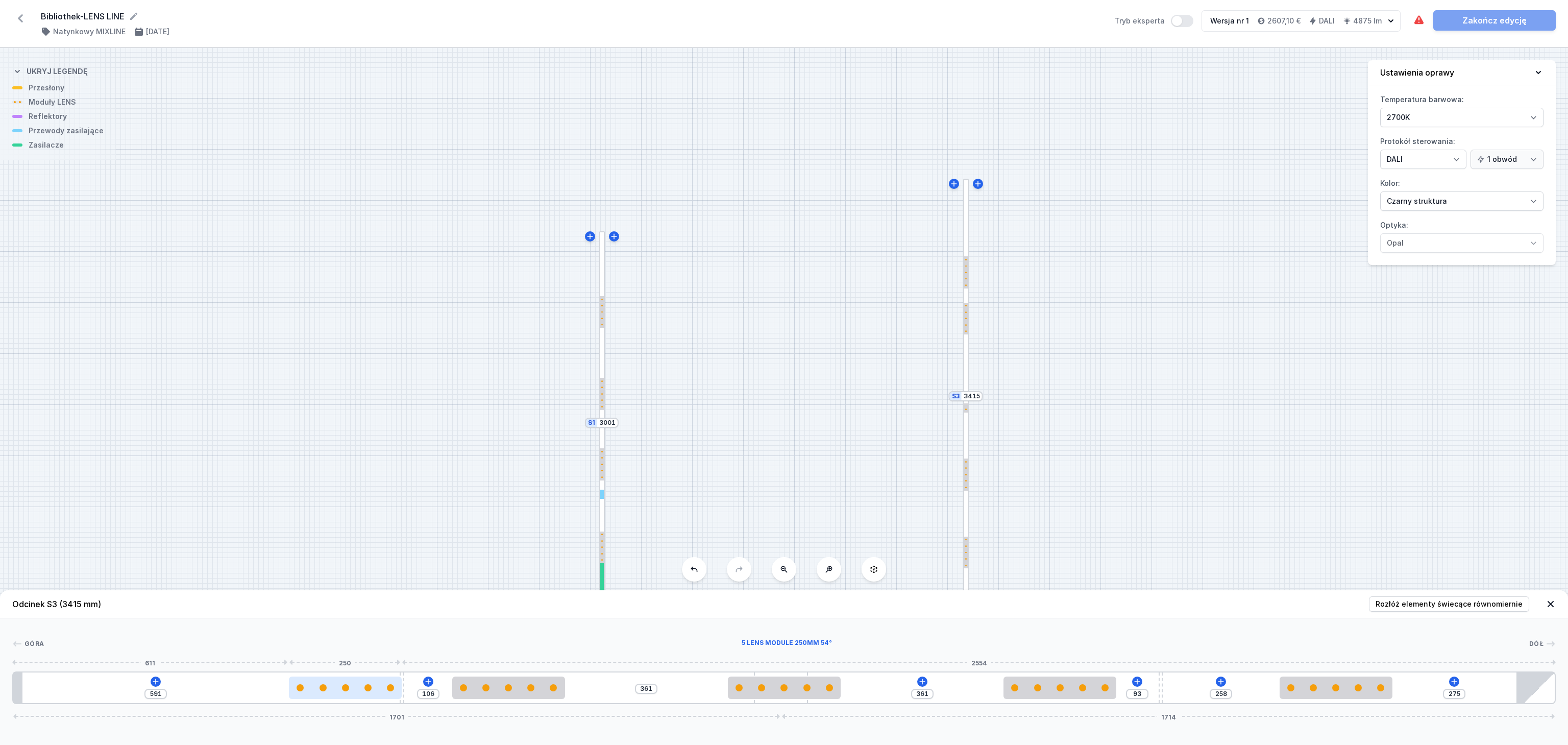
drag, startPoint x: 256, startPoint y: 693, endPoint x: 356, endPoint y: 697, distance: 100.1
click at [356, 697] on div at bounding box center [345, 688] width 113 height 22
drag, startPoint x: 527, startPoint y: 697, endPoint x: 630, endPoint y: 697, distance: 103.0
click at [630, 697] on div at bounding box center [612, 688] width 113 height 22
drag, startPoint x: 630, startPoint y: 696, endPoint x: 593, endPoint y: 697, distance: 37.0
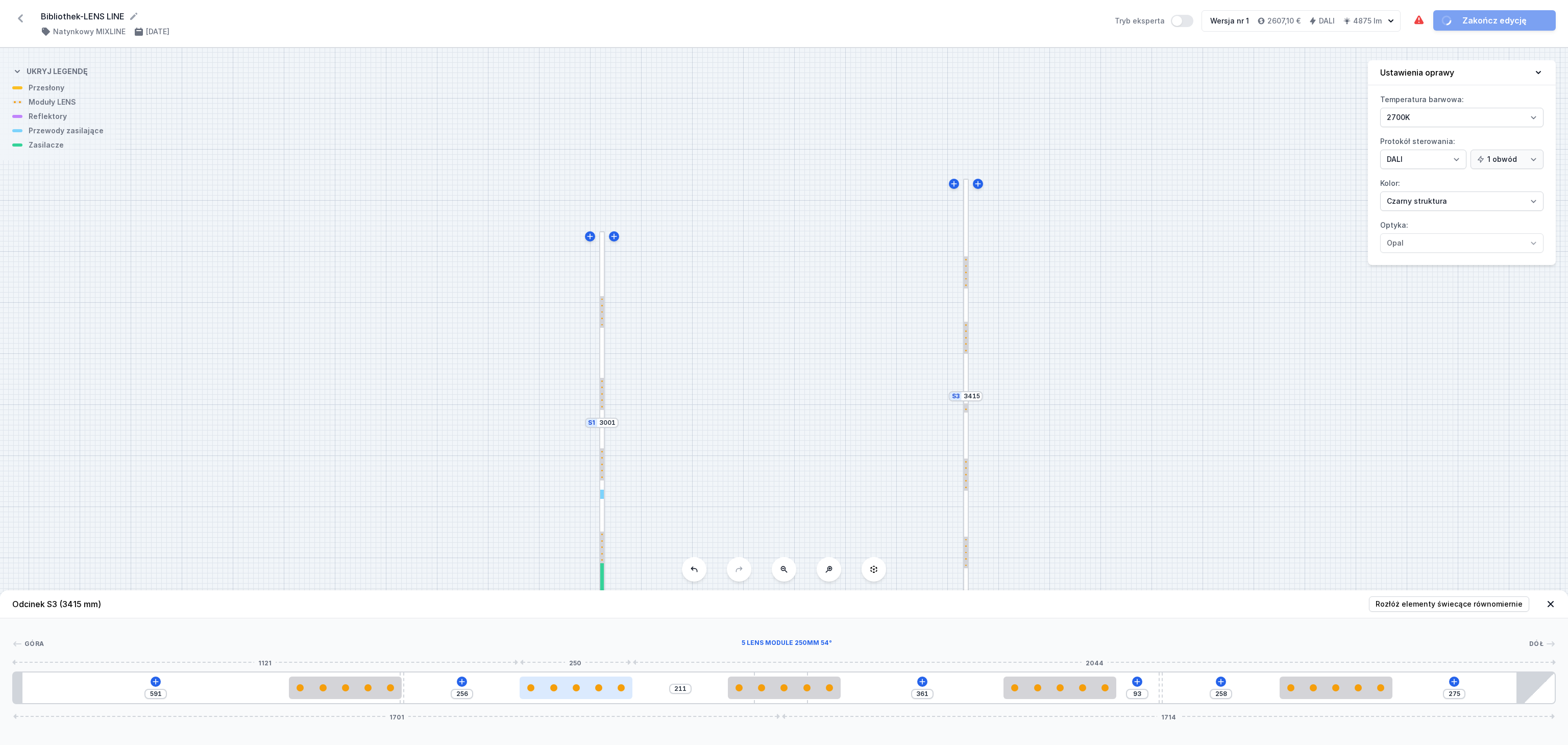
click at [593, 697] on div at bounding box center [576, 688] width 113 height 22
drag, startPoint x: 782, startPoint y: 690, endPoint x: 855, endPoint y: 689, distance: 73.0
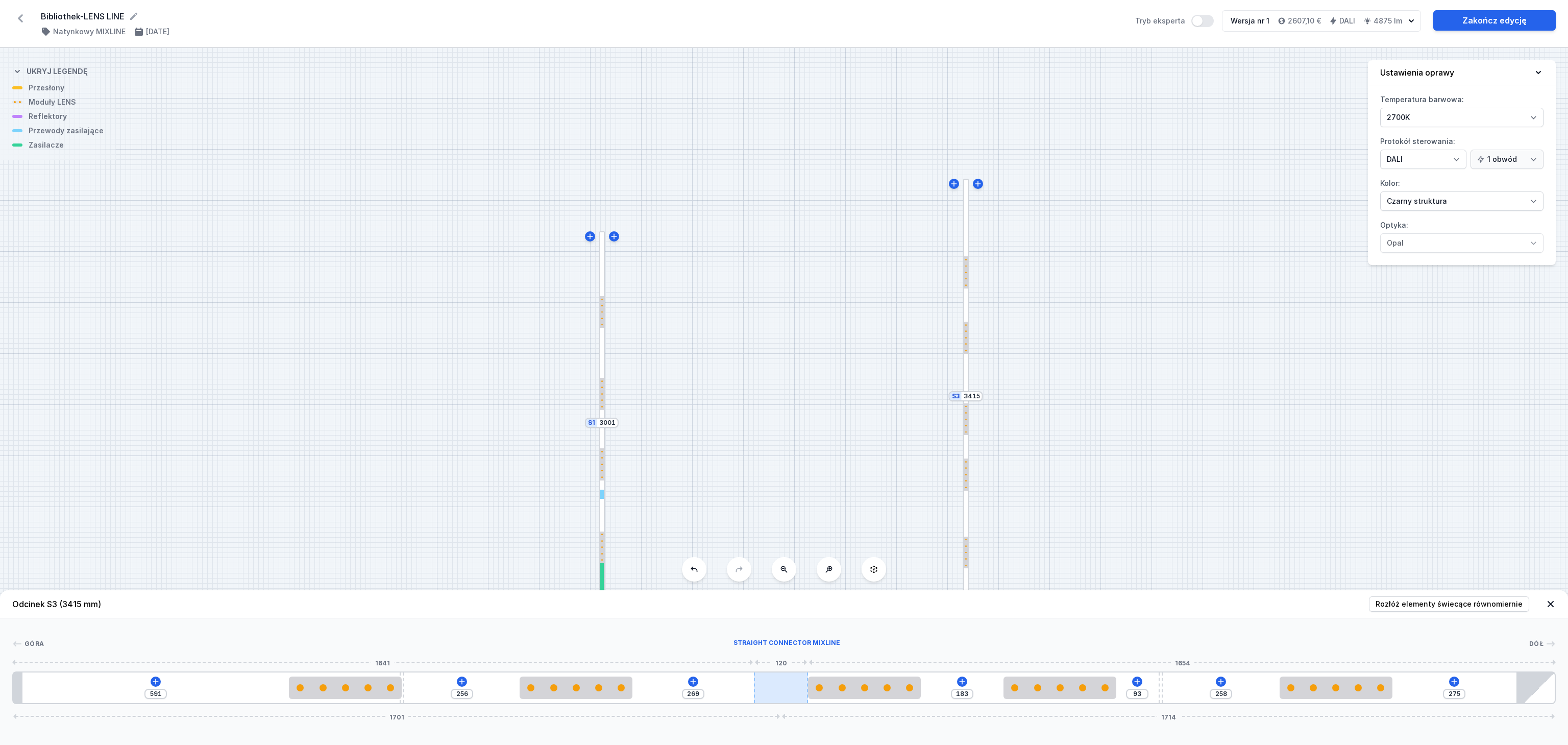
click at [773, 687] on div at bounding box center [781, 688] width 54 height 31
drag, startPoint x: 1065, startPoint y: 690, endPoint x: 1108, endPoint y: 693, distance: 43.1
click at [1108, 693] on div at bounding box center [1104, 688] width 113 height 22
click at [1453, 680] on icon at bounding box center [1454, 682] width 8 height 8
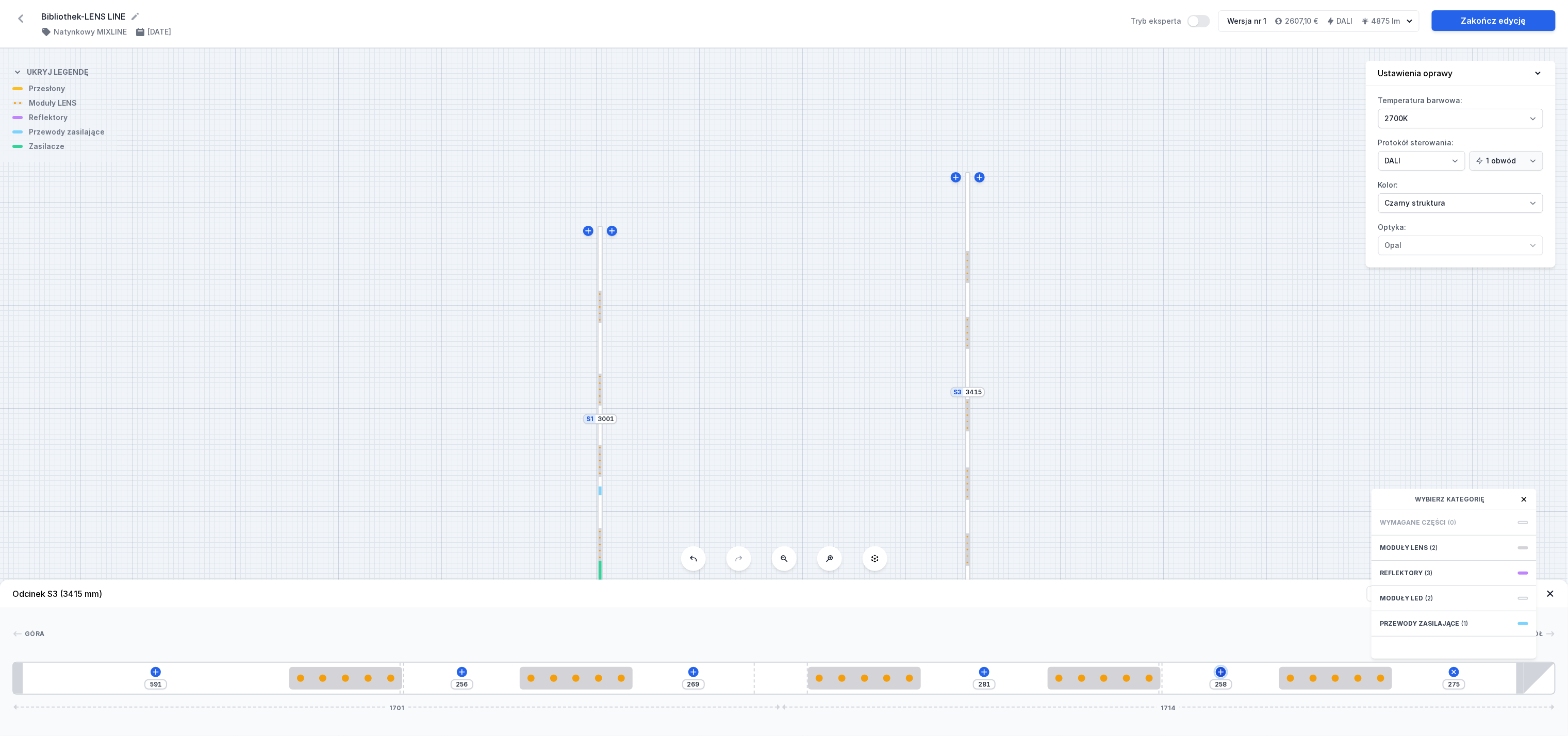
click at [1219, 689] on div "591 256 269 281 258 275 Wybierz kategorię Wymagane części (0) Moduły LENS (2) R…" at bounding box center [784, 678] width 1543 height 33
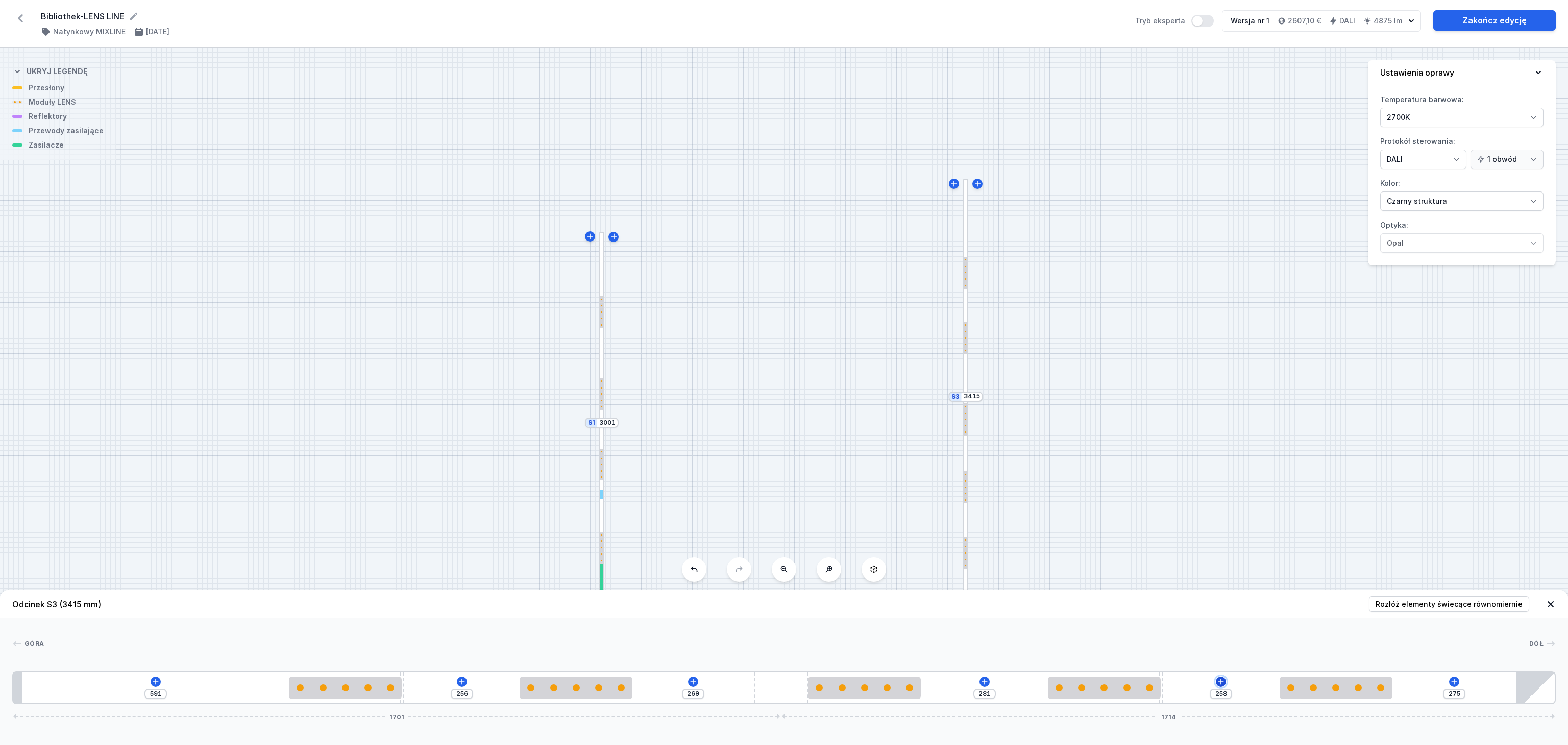
click at [1220, 680] on icon at bounding box center [1221, 682] width 8 height 8
click at [982, 678] on icon at bounding box center [985, 682] width 8 height 8
click at [694, 682] on icon at bounding box center [693, 681] width 6 height 6
click at [462, 680] on icon at bounding box center [462, 682] width 8 height 8
drag, startPoint x: 1363, startPoint y: 693, endPoint x: 1384, endPoint y: 682, distance: 23.7
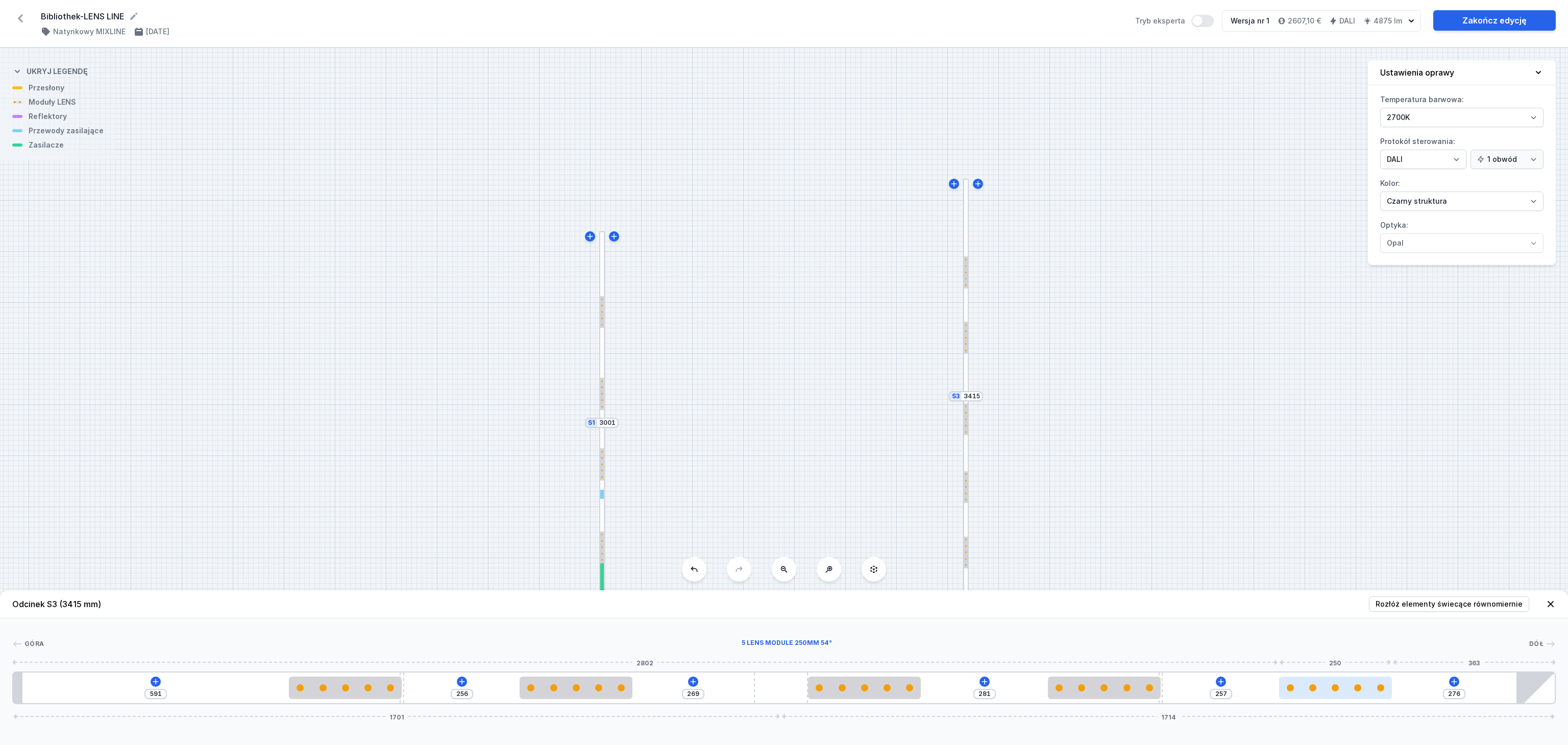
click at [1384, 682] on div at bounding box center [1336, 688] width 113 height 22
click at [1291, 397] on div "S3 3415 S2 2894 S1 3001" at bounding box center [784, 397] width 1568 height 697
click at [1552, 601] on icon at bounding box center [1550, 603] width 6 height 6
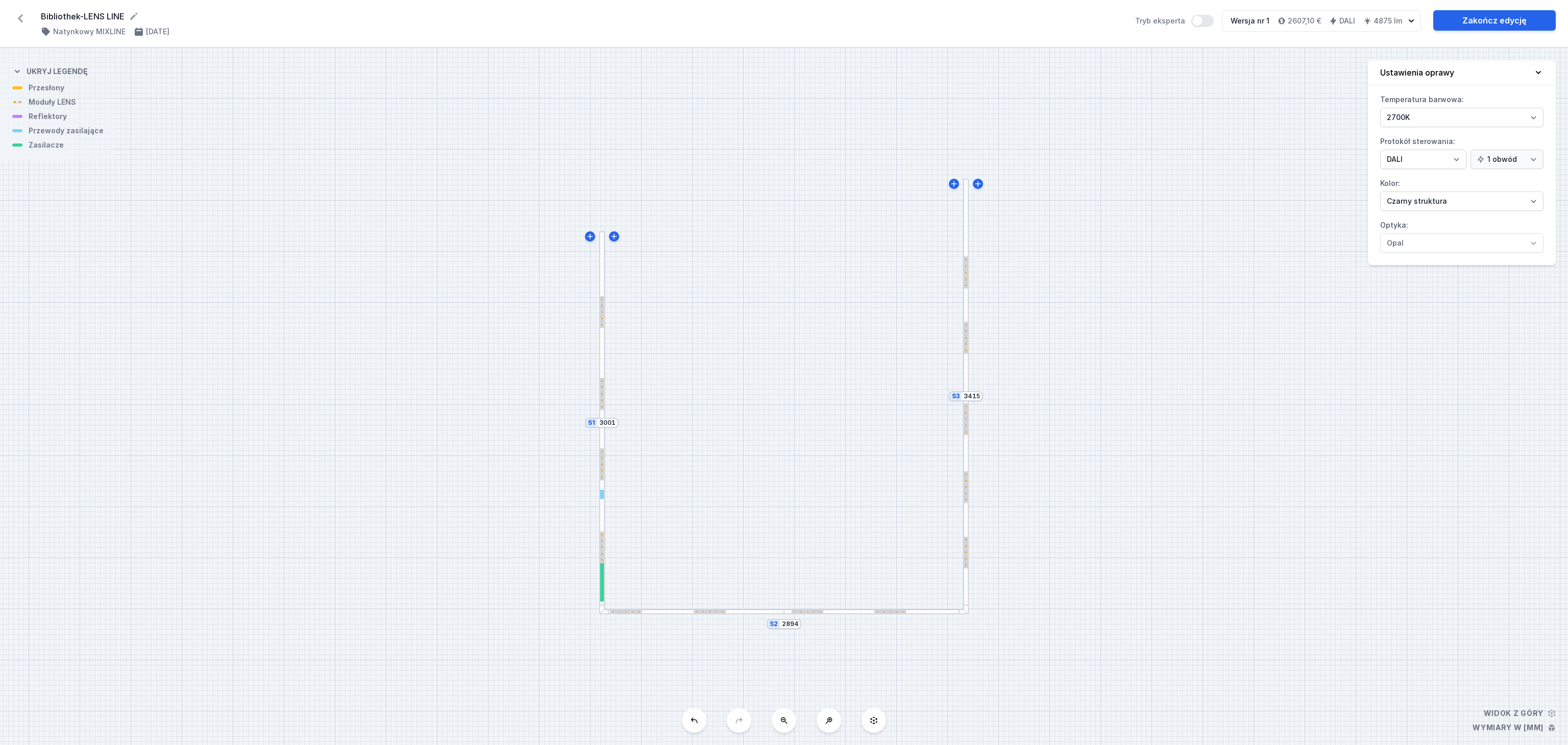
click at [673, 614] on div at bounding box center [691, 612] width 185 height 6
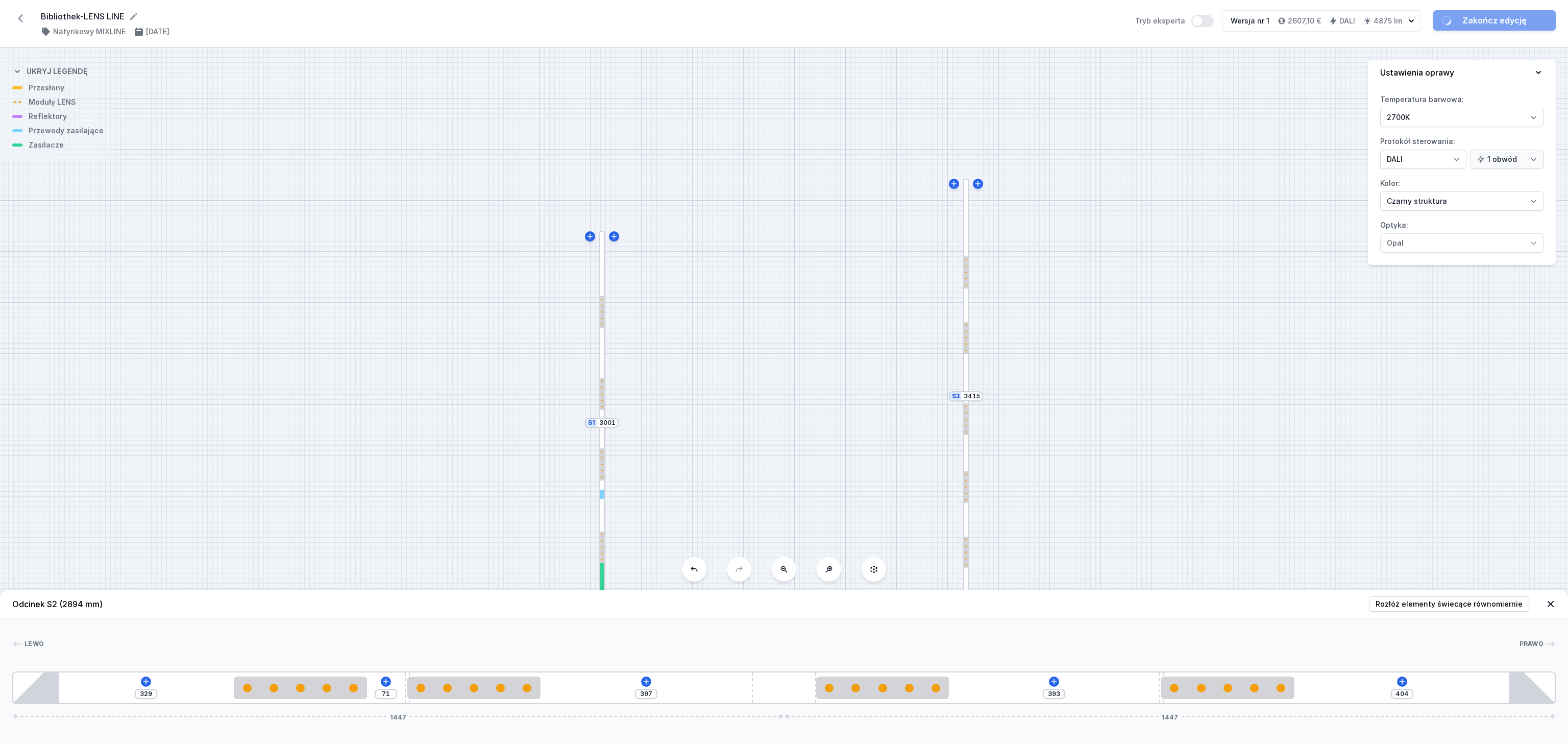
drag, startPoint x: 133, startPoint y: 698, endPoint x: 293, endPoint y: 702, distance: 160.0
click at [293, 702] on div "329 71 397 393 404 1447 1447" at bounding box center [784, 688] width 1544 height 33
drag, startPoint x: 277, startPoint y: 690, endPoint x: 289, endPoint y: 692, distance: 12.2
click at [289, 692] on div at bounding box center [324, 688] width 133 height 9
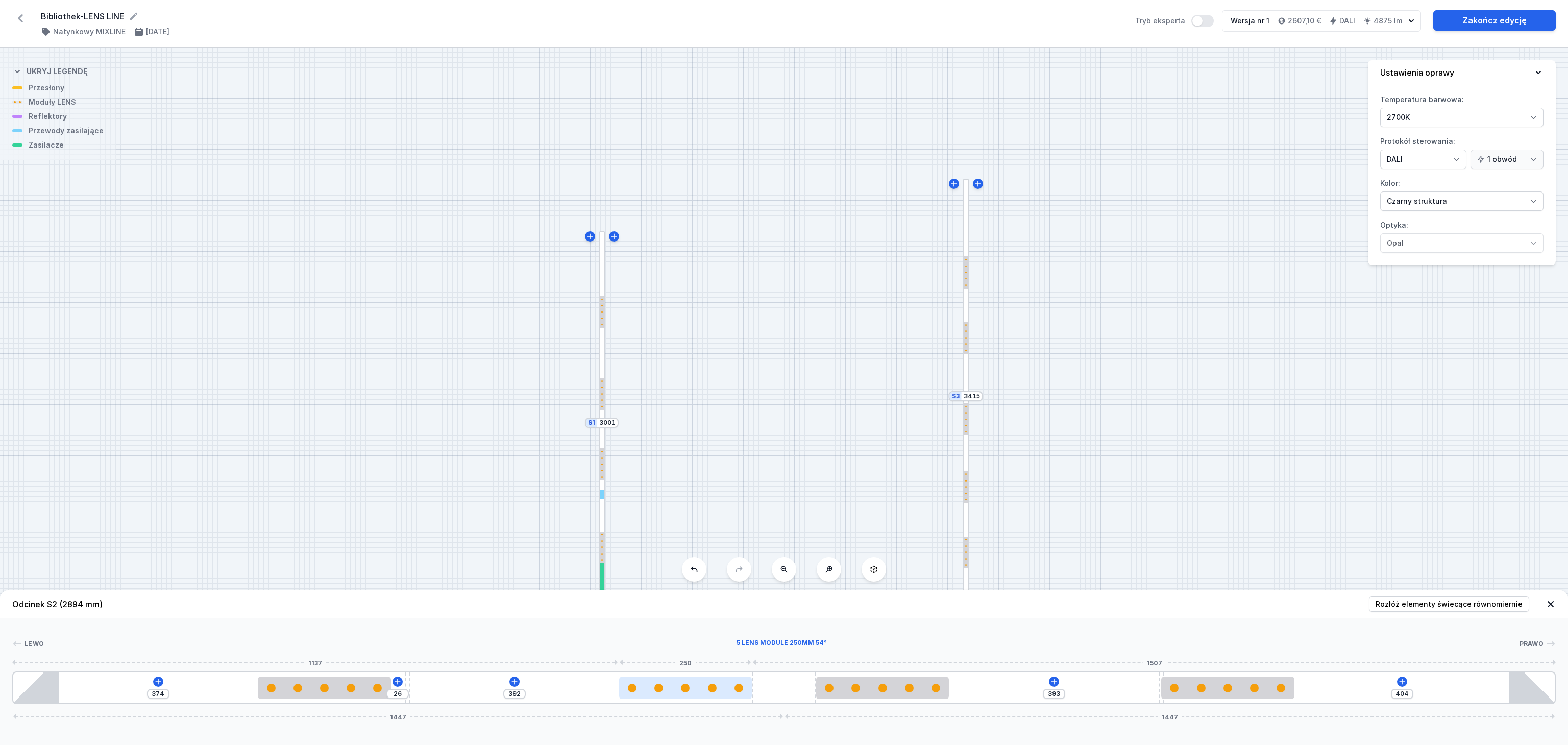
drag, startPoint x: 455, startPoint y: 692, endPoint x: 657, endPoint y: 693, distance: 202.0
click at [657, 693] on div at bounding box center [686, 688] width 133 height 22
drag, startPoint x: 884, startPoint y: 696, endPoint x: 932, endPoint y: 692, distance: 48.2
click at [935, 692] on div at bounding box center [915, 688] width 133 height 22
drag, startPoint x: 926, startPoint y: 694, endPoint x: 1095, endPoint y: 690, distance: 169.0
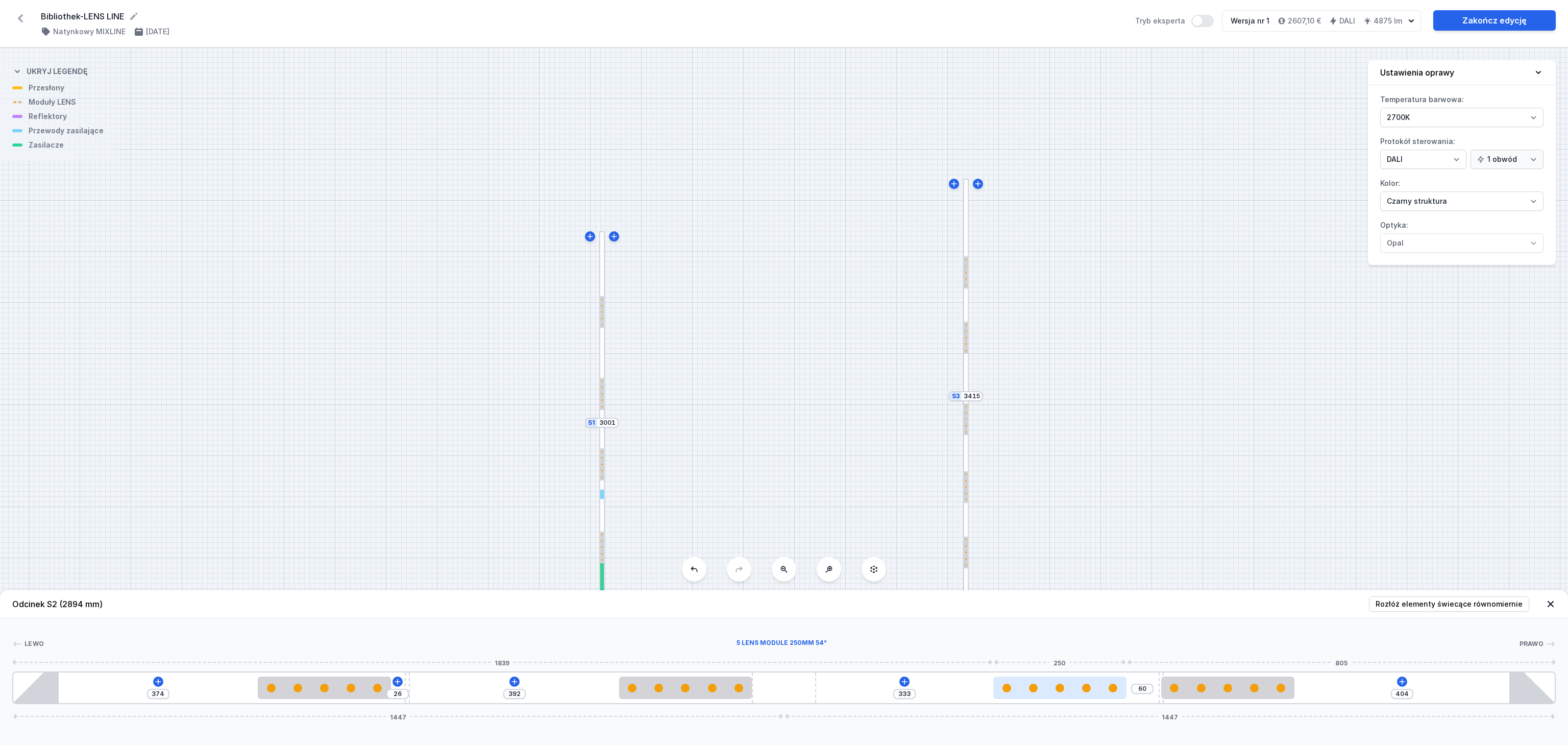
click at [1095, 690] on div at bounding box center [1060, 688] width 133 height 22
drag, startPoint x: 1247, startPoint y: 694, endPoint x: 1293, endPoint y: 694, distance: 46.0
click at [1293, 694] on div at bounding box center [1228, 688] width 133 height 22
drag, startPoint x: 1269, startPoint y: 697, endPoint x: 1272, endPoint y: 689, distance: 8.5
click at [1306, 688] on div "374 26 392 333 60 404 1447 1447" at bounding box center [784, 688] width 1544 height 33
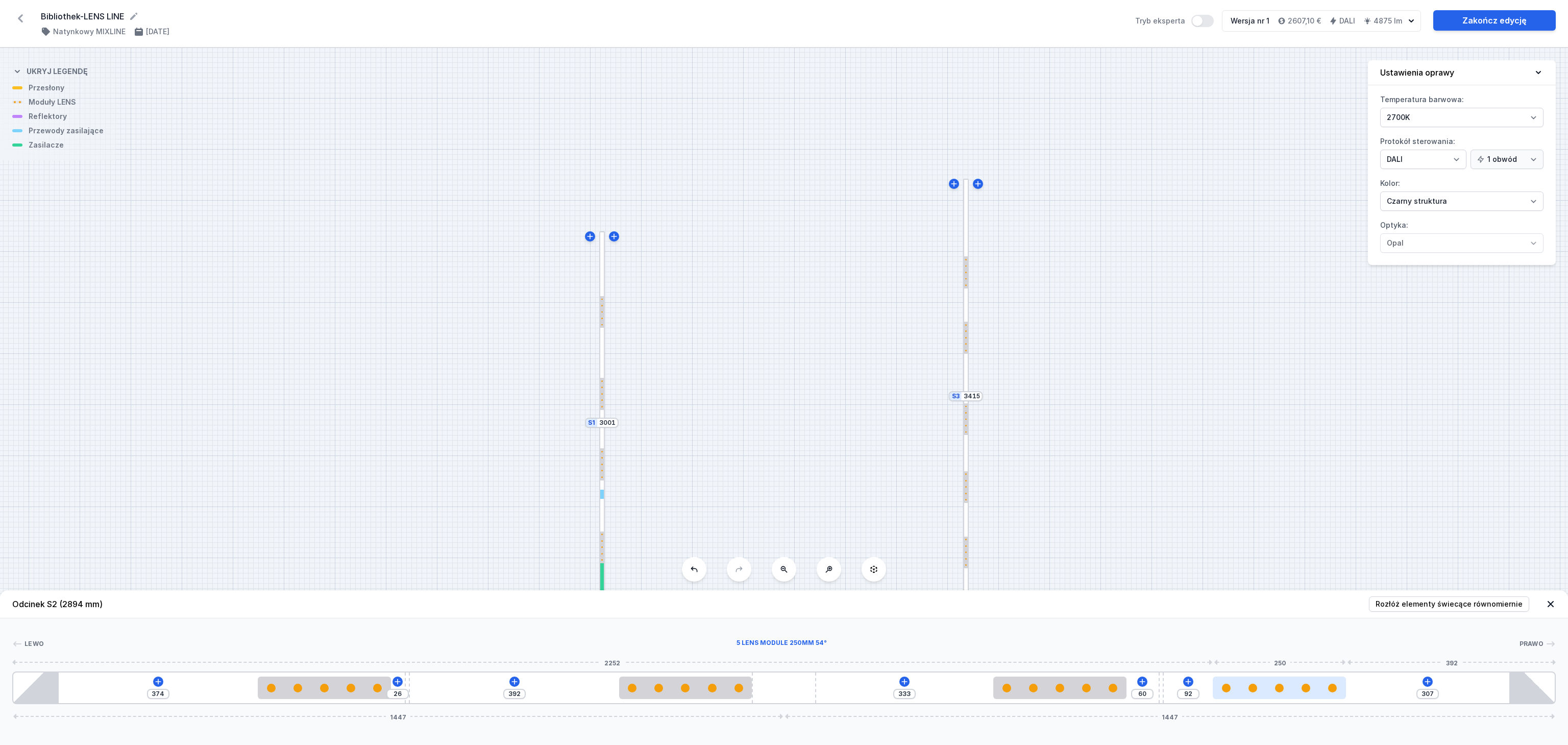
drag, startPoint x: 1203, startPoint y: 694, endPoint x: 1283, endPoint y: 685, distance: 80.5
click at [1283, 685] on div at bounding box center [1280, 688] width 133 height 22
click at [1426, 679] on icon at bounding box center [1428, 682] width 8 height 8
click at [1170, 479] on div "S3 3415 S2 2894 S1 3001" at bounding box center [784, 397] width 1568 height 697
click at [961, 365] on div "S3 3415 S2 2894 S1 3001" at bounding box center [784, 397] width 1568 height 697
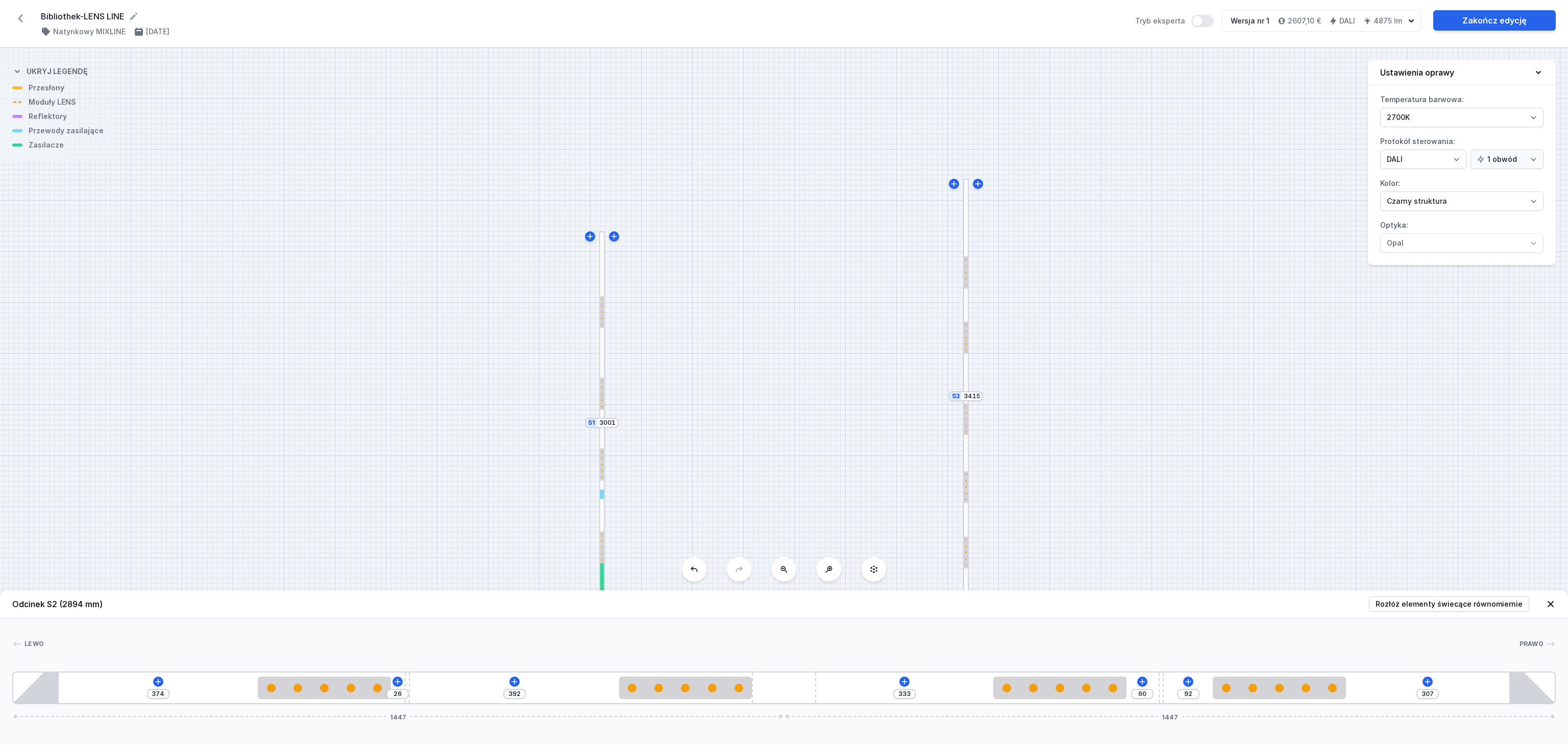
click at [967, 369] on div at bounding box center [966, 287] width 6 height 217
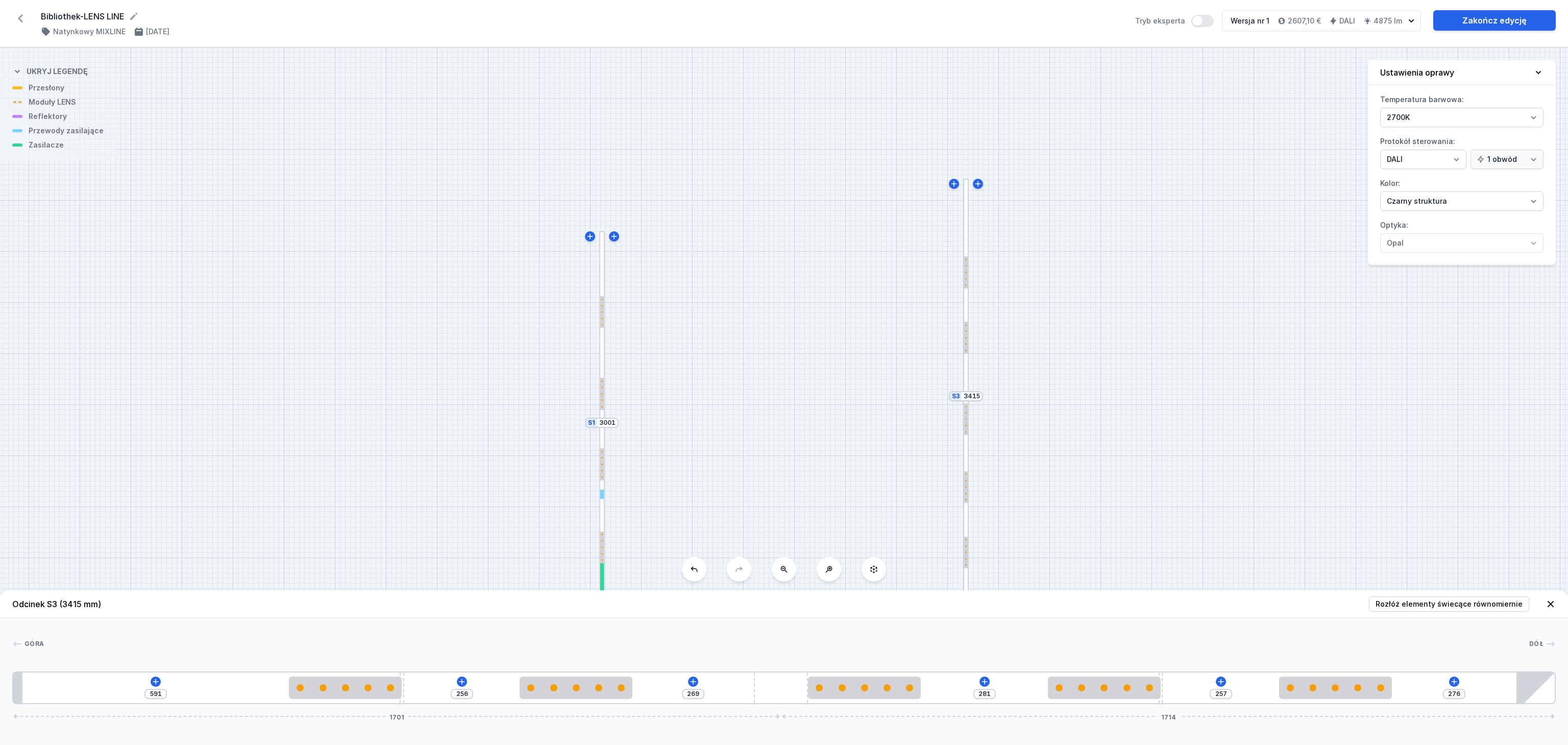
click at [1552, 601] on header "Odcinek S3 (3415 mm) Rozłóż elementy świecące równomiernie" at bounding box center [784, 604] width 1568 height 28
click at [1552, 601] on icon at bounding box center [1551, 604] width 11 height 11
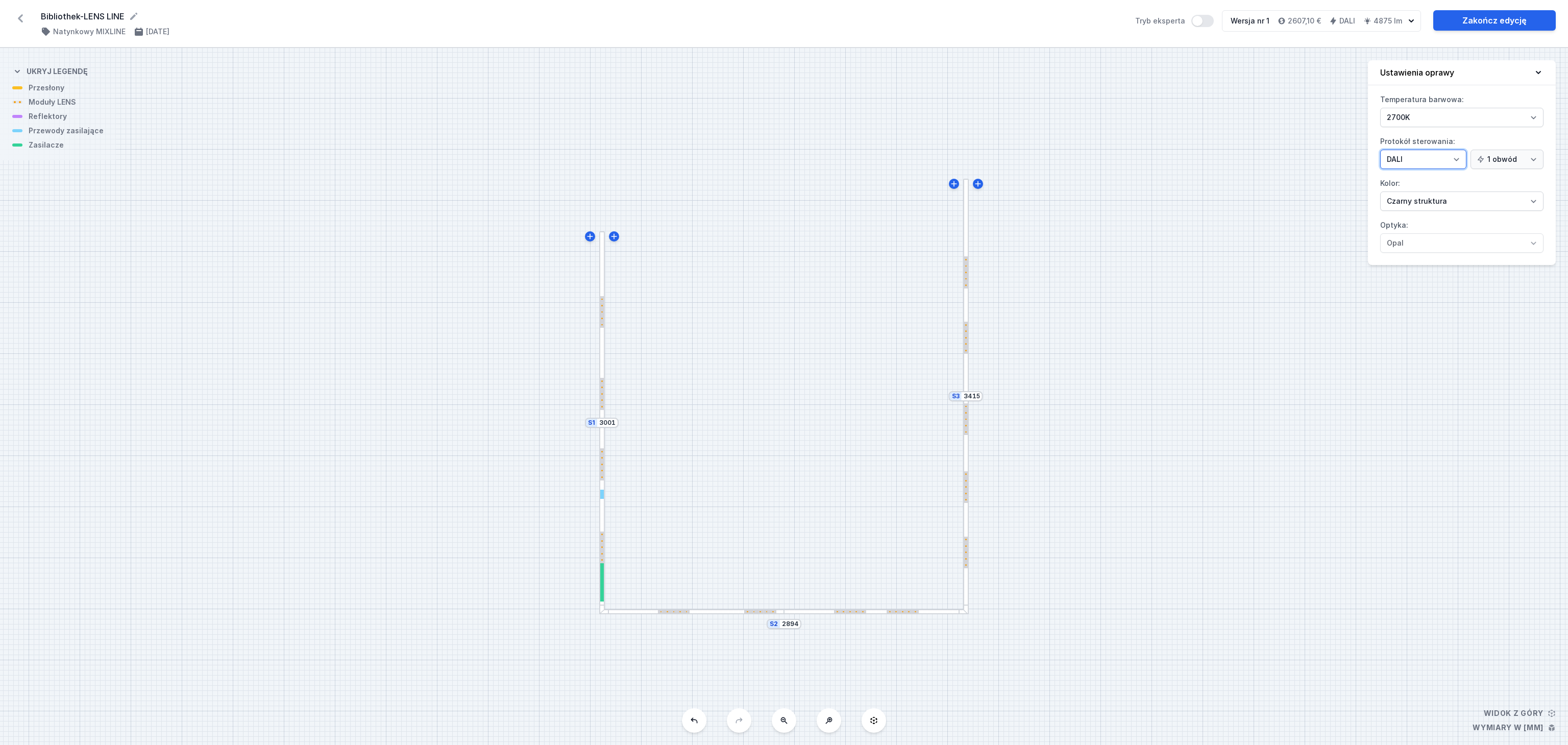
click at [1451, 156] on select "On/Off SwitchDIM DALI AQsmart" at bounding box center [1423, 159] width 86 height 19
click at [1380, 151] on select "On/Off SwitchDIM DALI AQsmart" at bounding box center [1423, 159] width 86 height 19
click at [601, 582] on div at bounding box center [602, 582] width 3 height 38
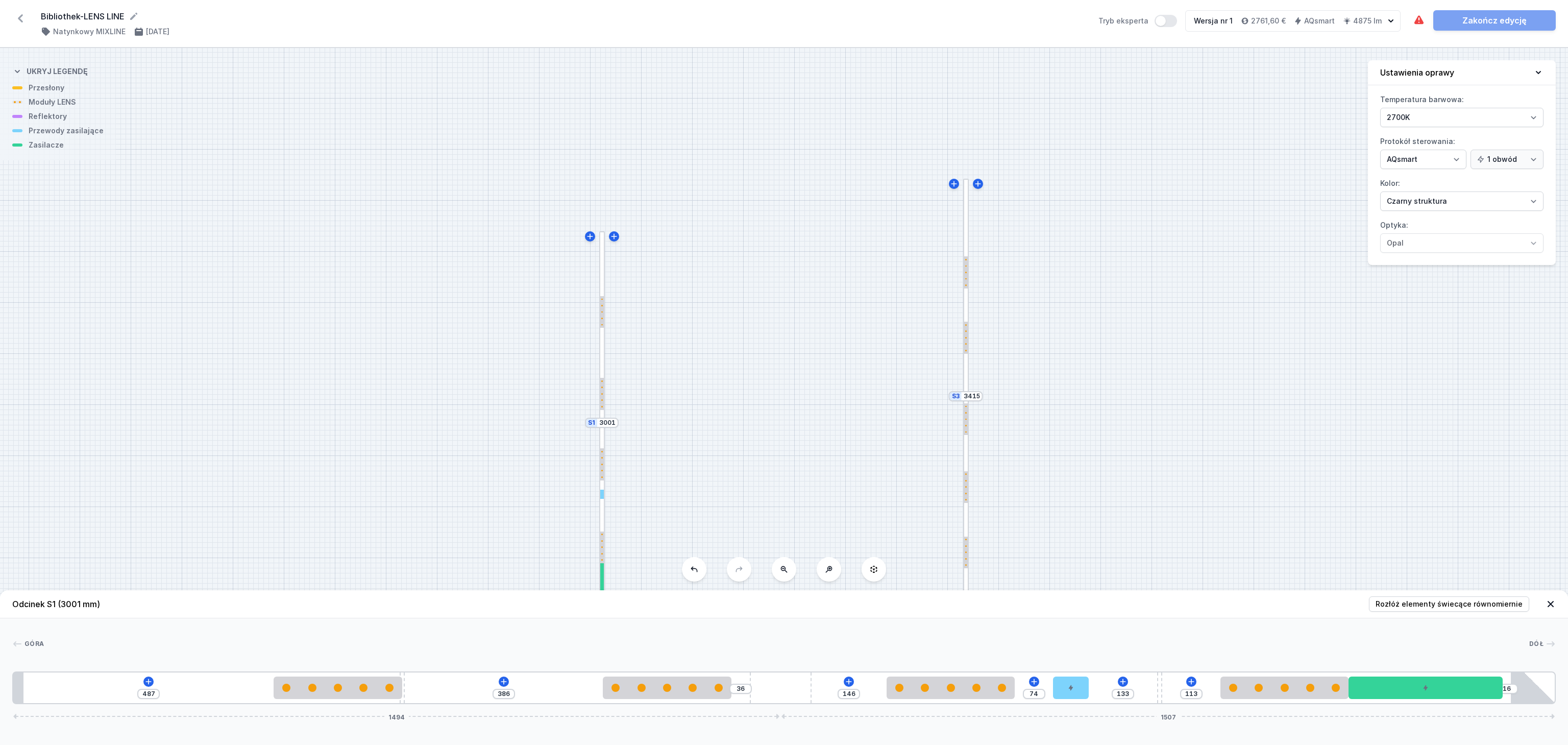
click at [1179, 403] on div "S3 3415 S2 2894 S1 3001" at bounding box center [784, 397] width 1568 height 697
click at [1552, 599] on icon at bounding box center [1551, 604] width 11 height 11
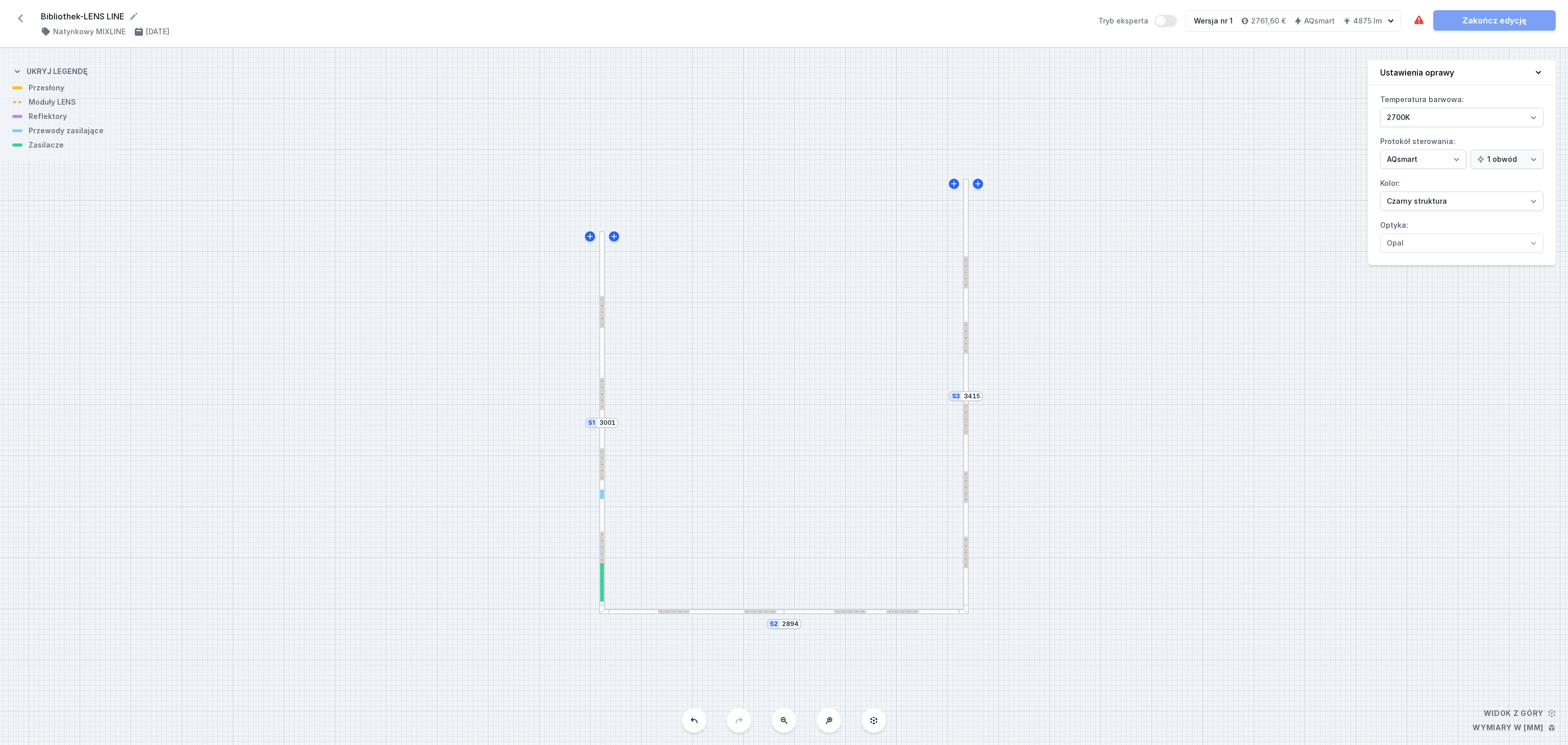
click at [968, 456] on div at bounding box center [966, 505] width 6 height 219
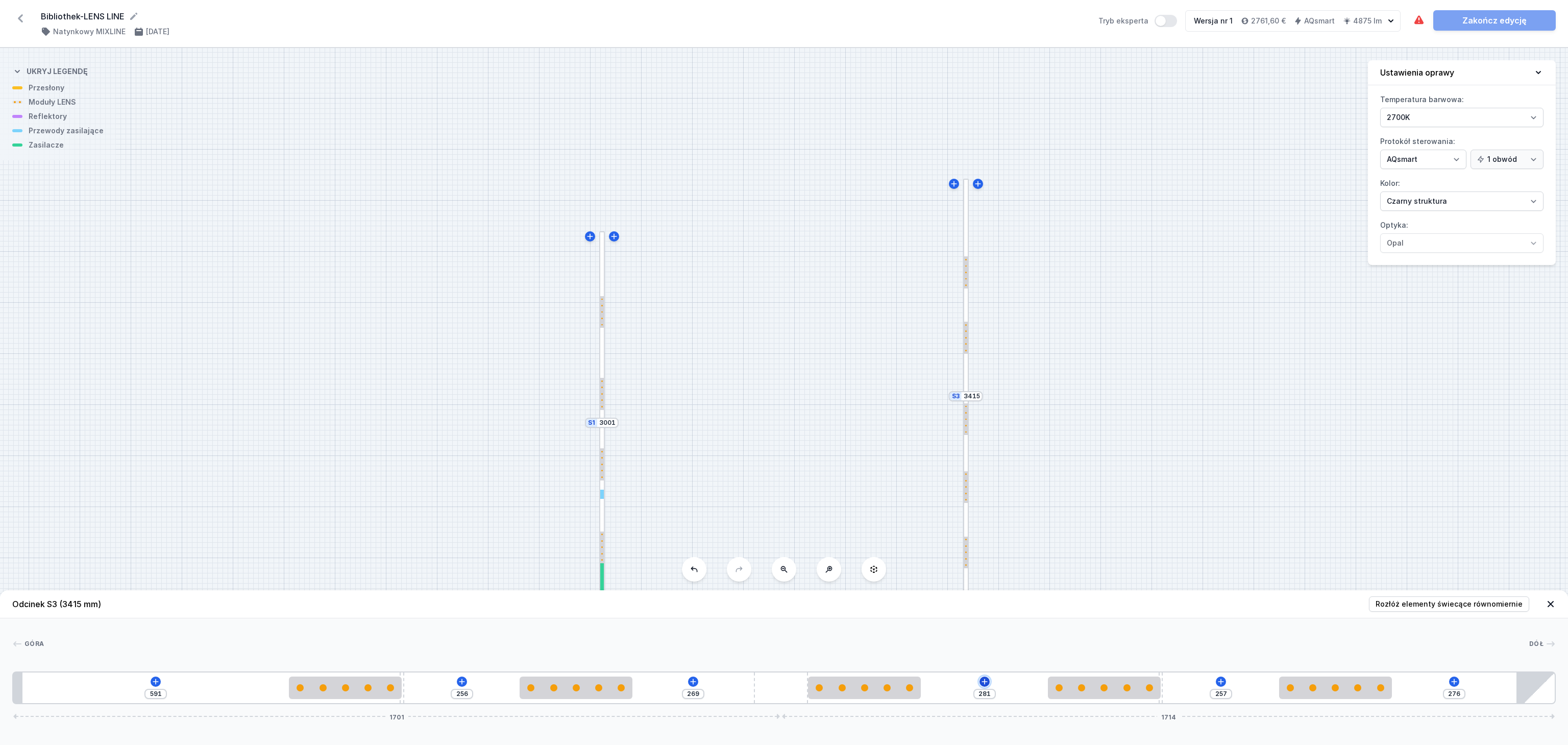
click at [983, 686] on button at bounding box center [985, 682] width 11 height 11
click at [154, 681] on icon at bounding box center [155, 681] width 6 height 6
click at [160, 530] on span "(1)" at bounding box center [163, 534] width 7 height 8
click at [159, 530] on span "Casambi / AQsmart" at bounding box center [155, 533] width 147 height 11
click at [462, 681] on icon at bounding box center [462, 681] width 6 height 6
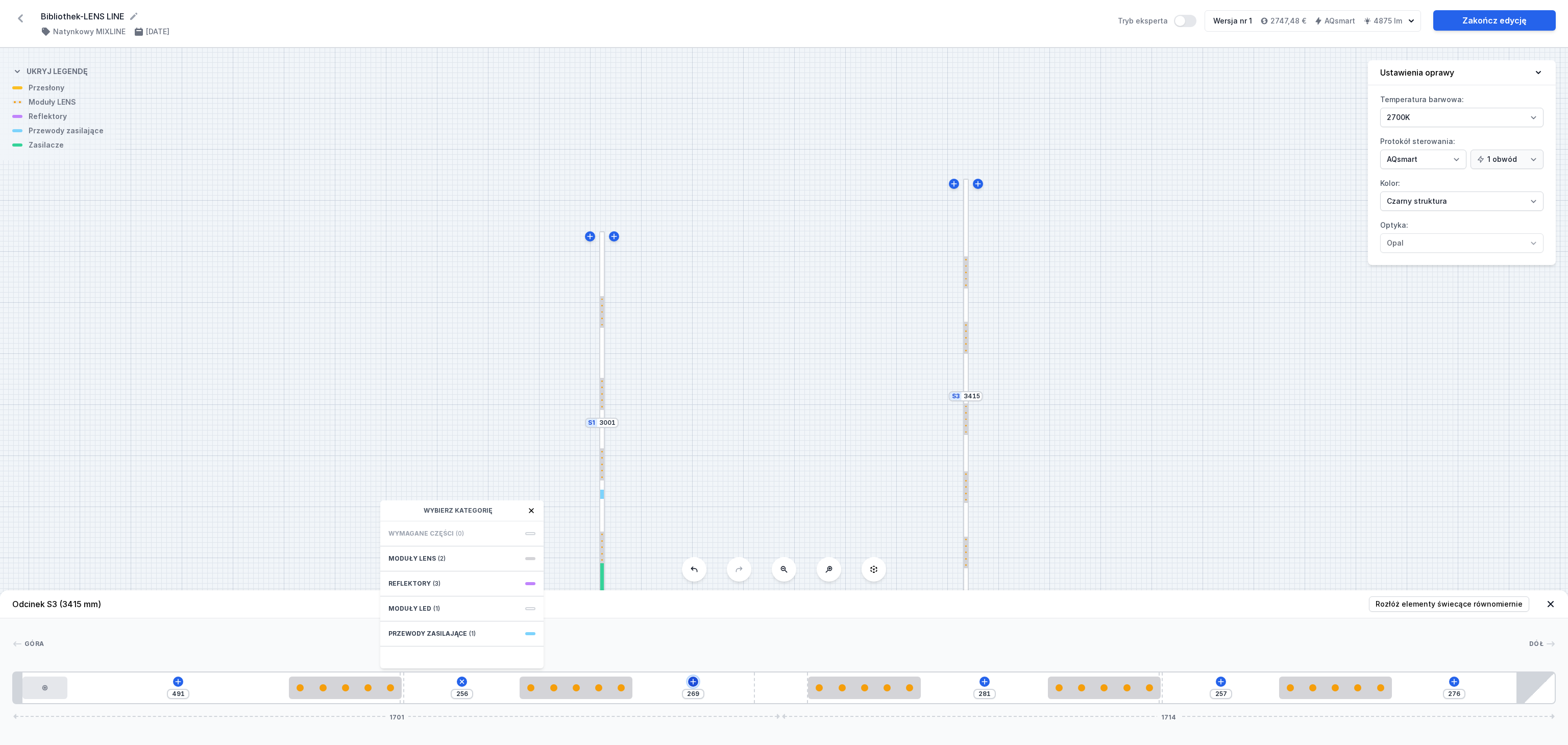
click at [695, 680] on icon at bounding box center [693, 682] width 8 height 8
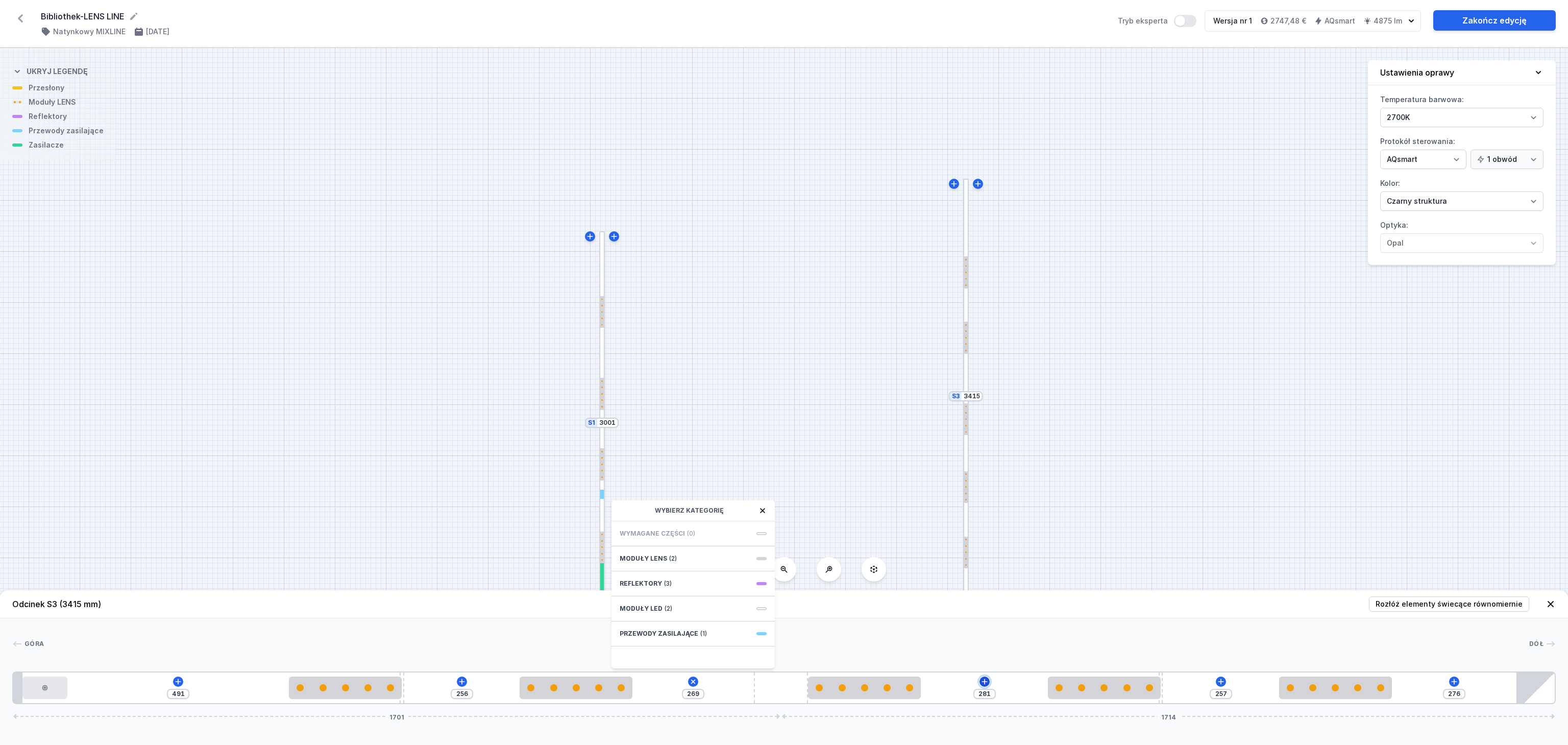
click at [985, 682] on icon at bounding box center [985, 681] width 6 height 6
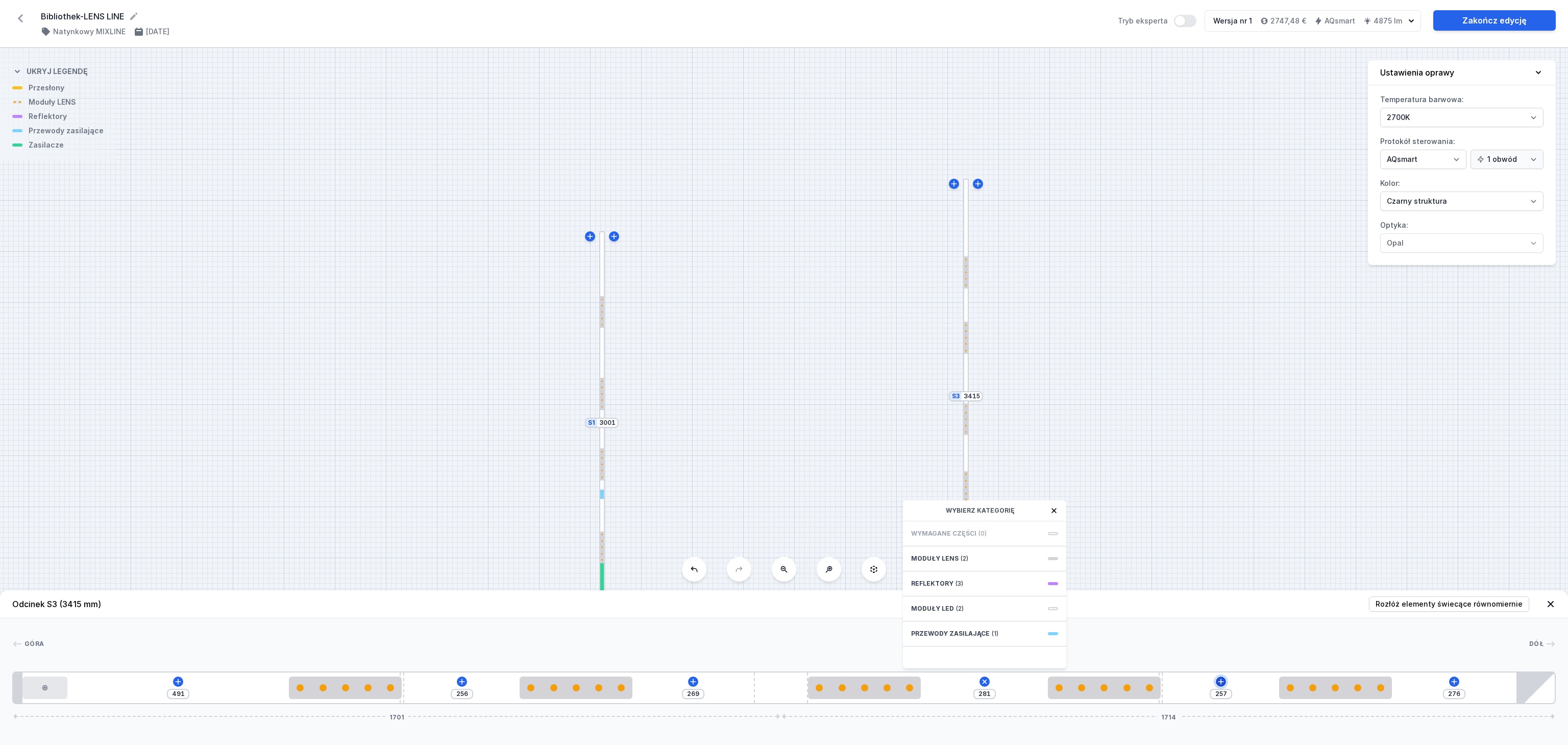
click at [1223, 680] on icon at bounding box center [1221, 682] width 8 height 8
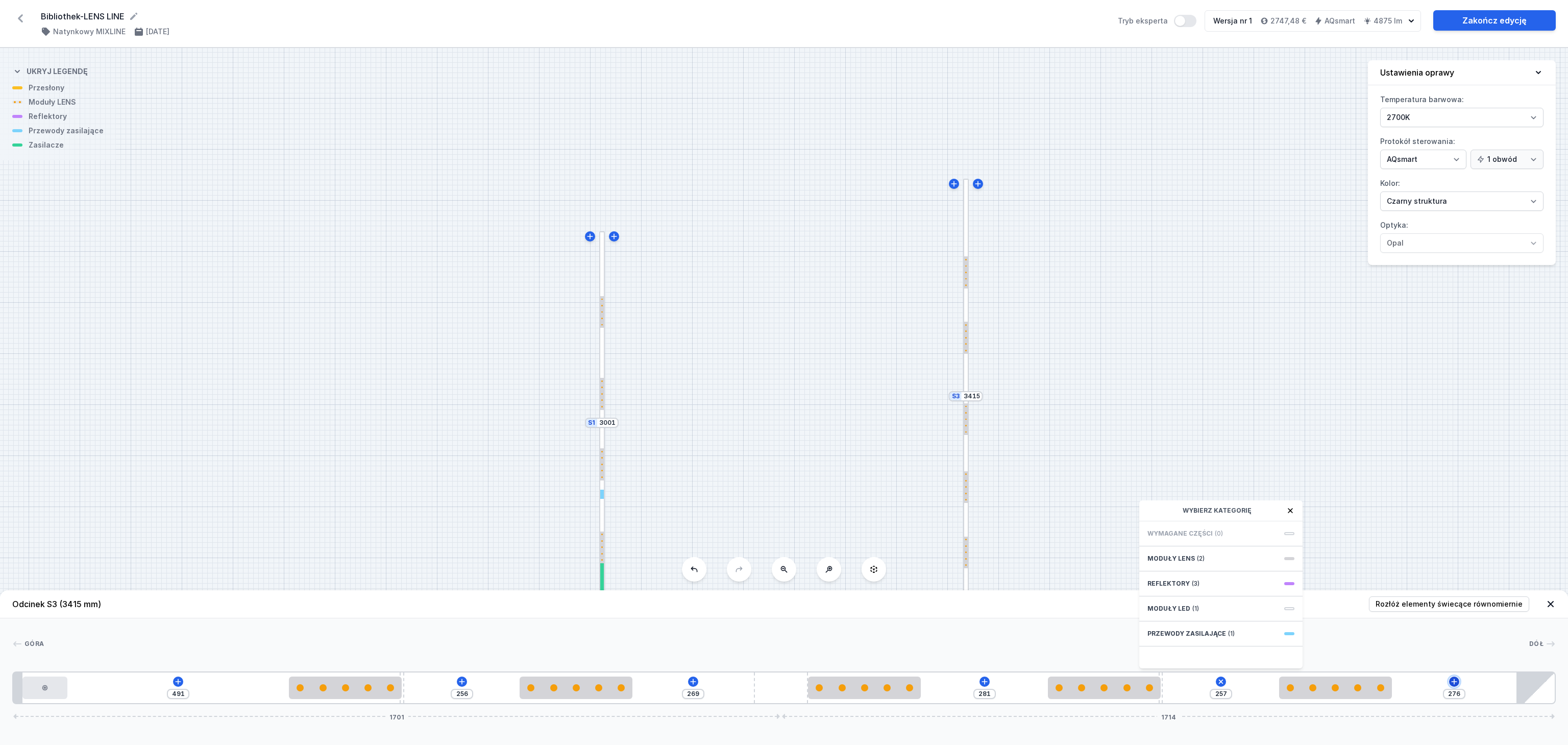
click at [1453, 680] on icon at bounding box center [1454, 682] width 8 height 8
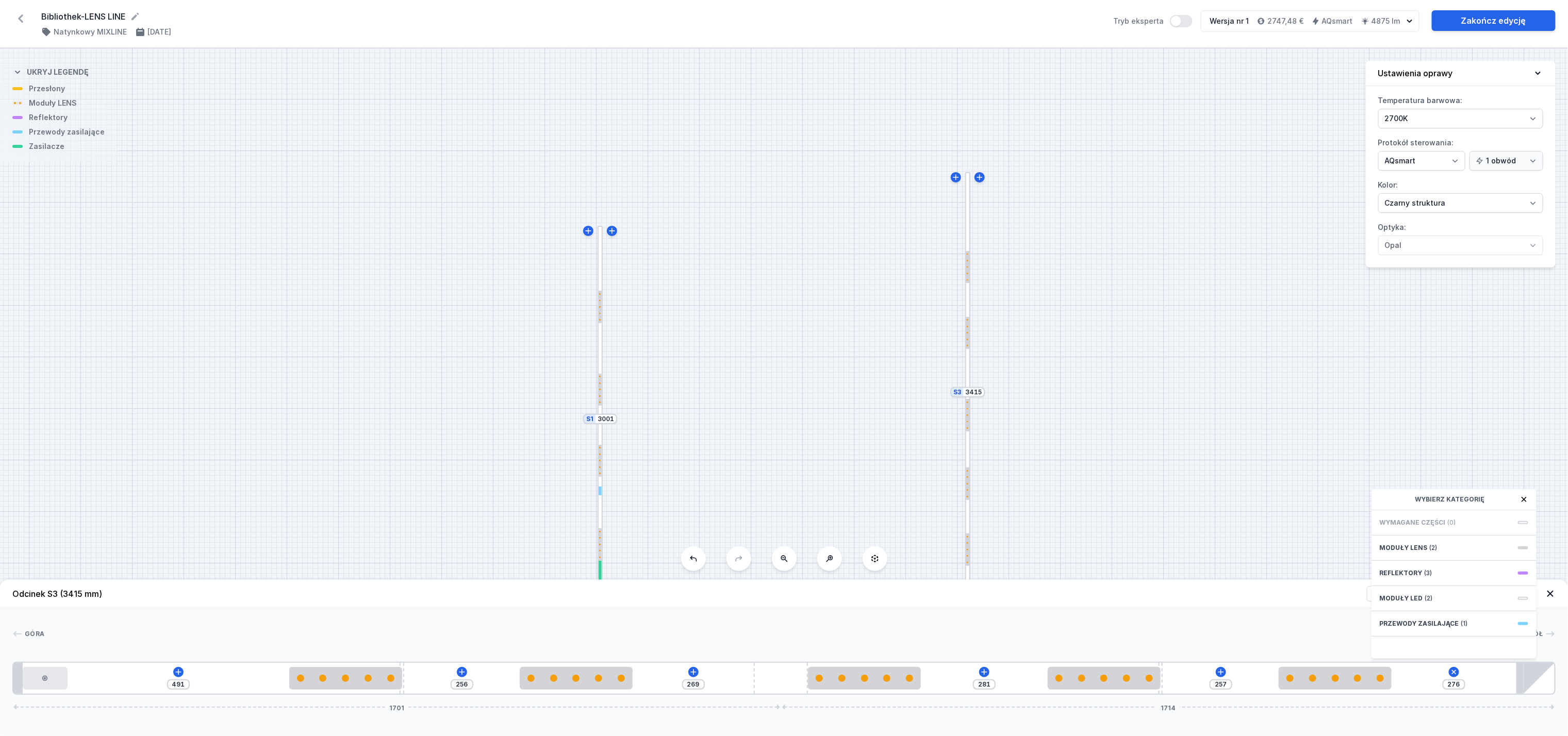
click at [1297, 426] on div "S3 3415 S2 2894 S1 3001" at bounding box center [784, 392] width 1568 height 687
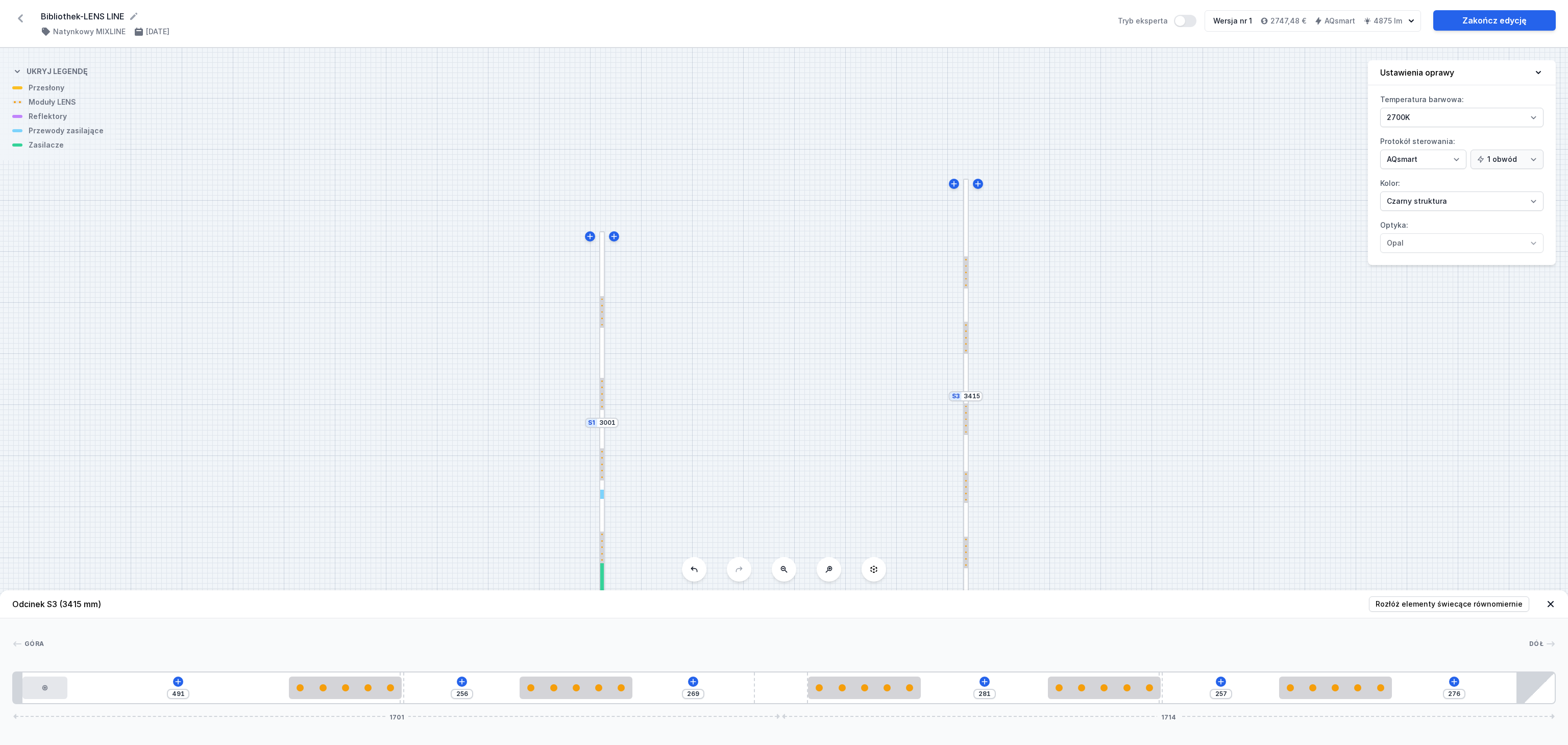
click at [1552, 601] on icon at bounding box center [1551, 604] width 11 height 11
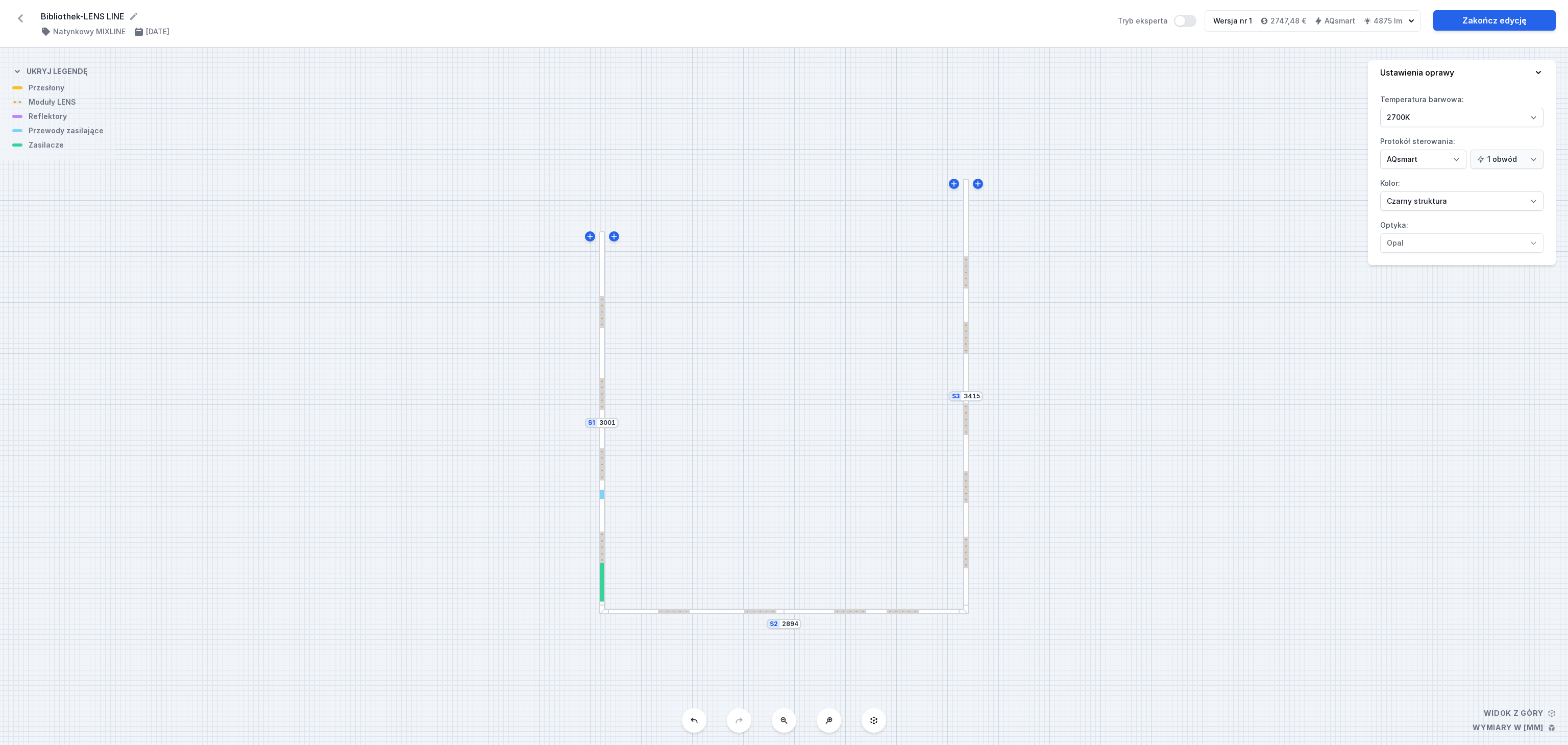
click at [968, 590] on div at bounding box center [966, 505] width 6 height 219
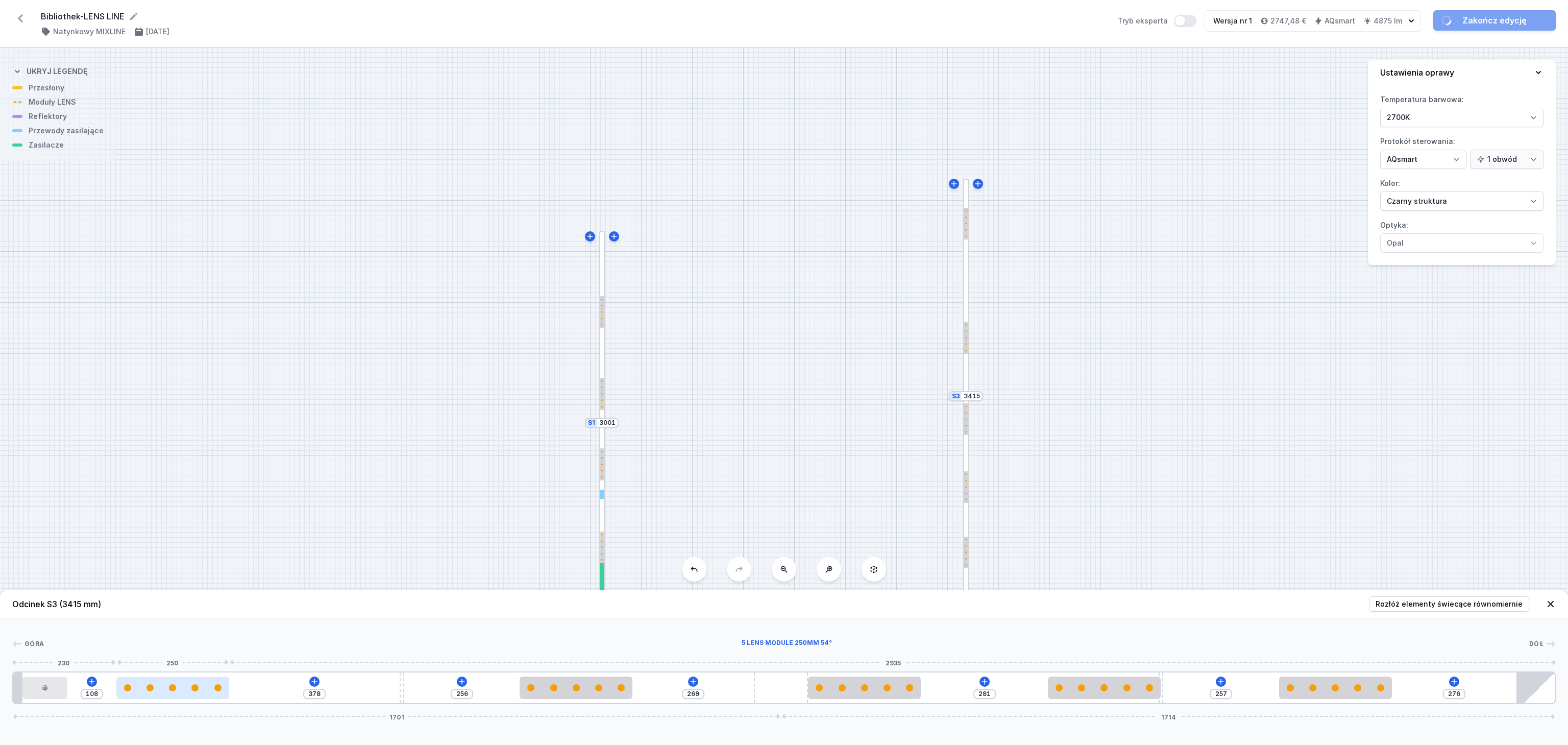
drag, startPoint x: 368, startPoint y: 692, endPoint x: 188, endPoint y: 680, distance: 180.4
click at [188, 680] on div at bounding box center [173, 688] width 113 height 22
drag, startPoint x: 180, startPoint y: 693, endPoint x: 315, endPoint y: 689, distance: 135.1
click at [315, 689] on div at bounding box center [312, 688] width 113 height 22
drag, startPoint x: 315, startPoint y: 689, endPoint x: 307, endPoint y: 690, distance: 8.1
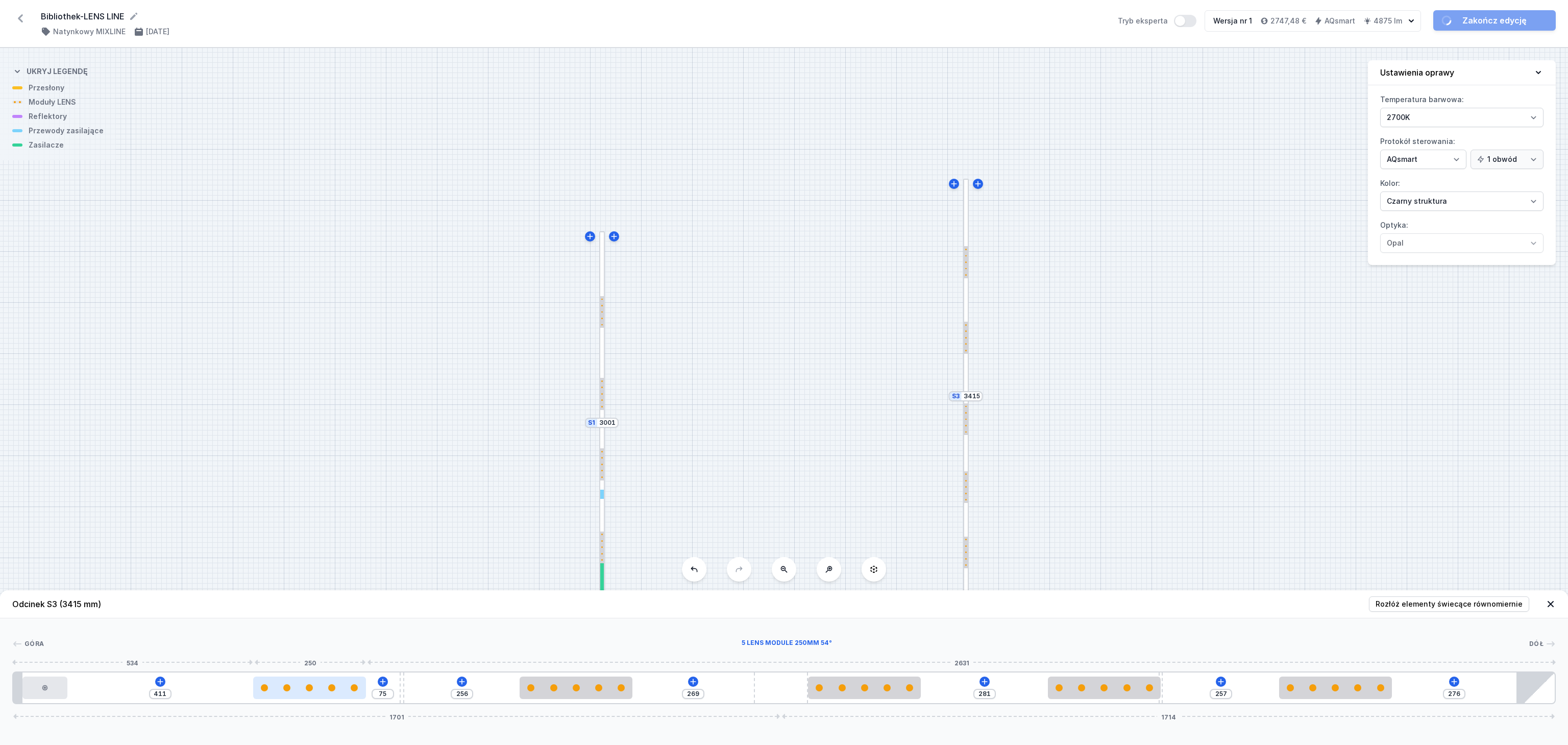
click at [307, 690] on div at bounding box center [309, 688] width 7 height 7
click at [302, 690] on div at bounding box center [310, 688] width 113 height 7
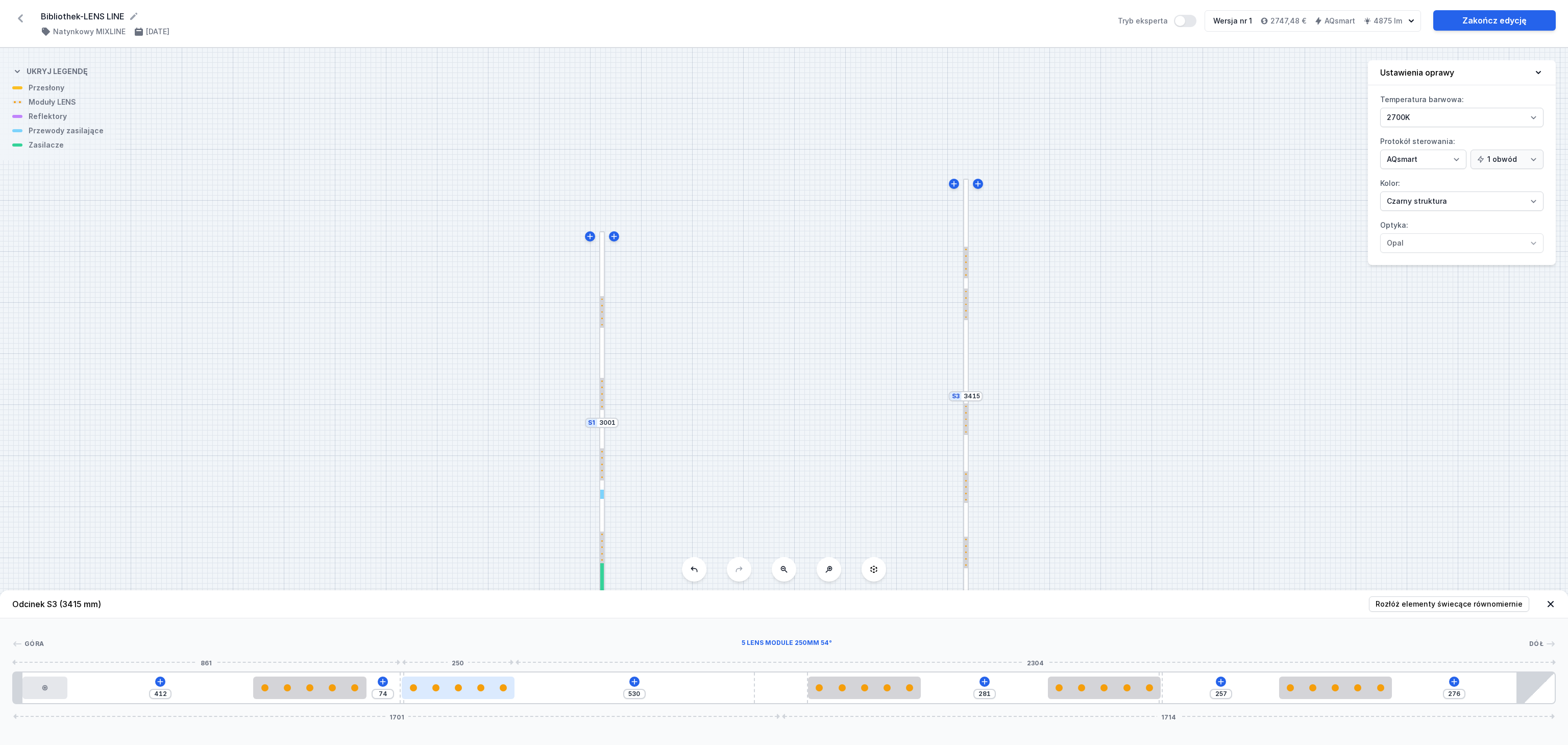
drag, startPoint x: 594, startPoint y: 697, endPoint x: 504, endPoint y: 692, distance: 90.1
click at [502, 690] on div at bounding box center [458, 688] width 113 height 22
drag, startPoint x: 452, startPoint y: 694, endPoint x: 492, endPoint y: 694, distance: 40.0
click at [492, 694] on div at bounding box center [500, 688] width 113 height 22
drag, startPoint x: 472, startPoint y: 693, endPoint x: 515, endPoint y: 698, distance: 43.3
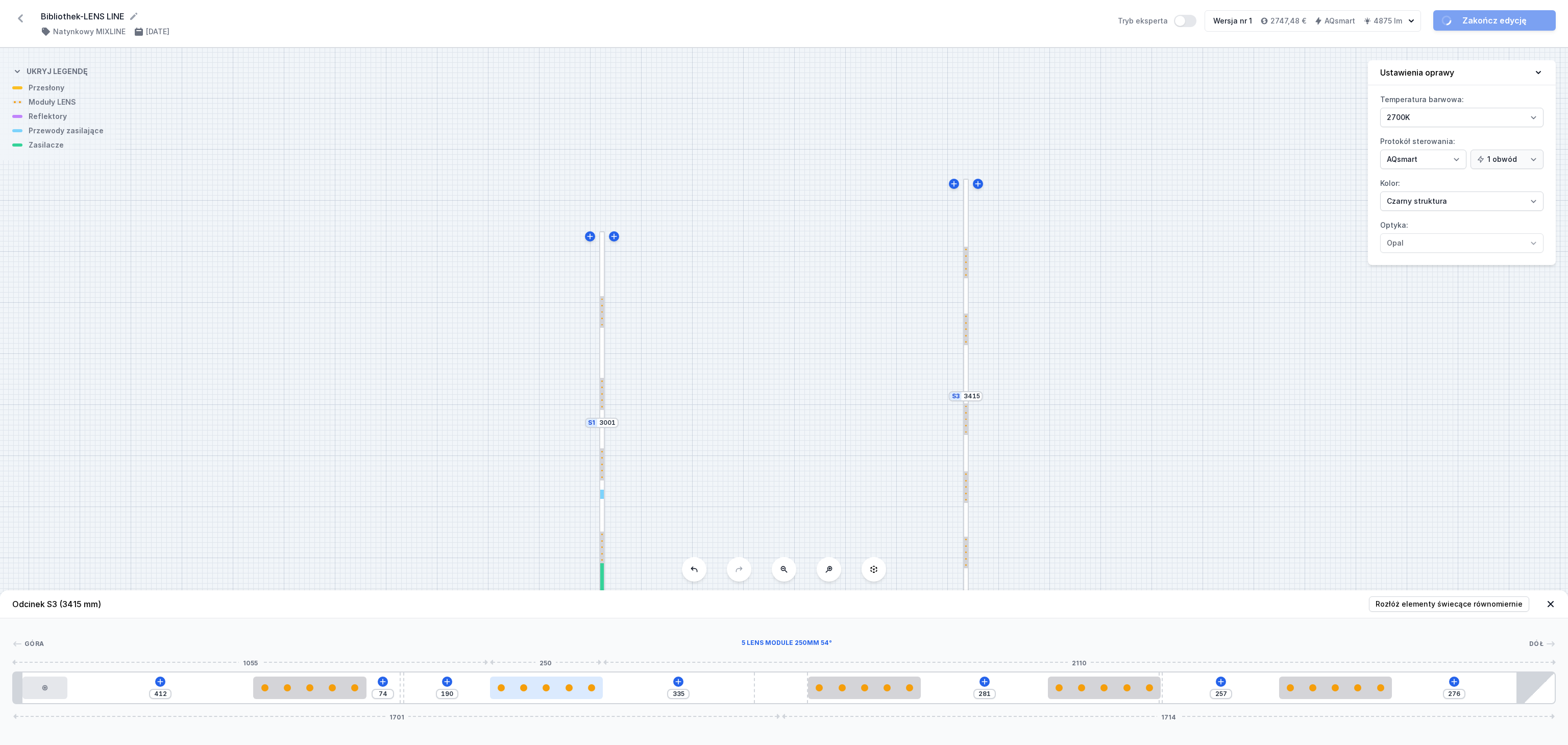
click at [517, 698] on div at bounding box center [546, 688] width 113 height 22
click at [512, 696] on div at bounding box center [545, 688] width 113 height 22
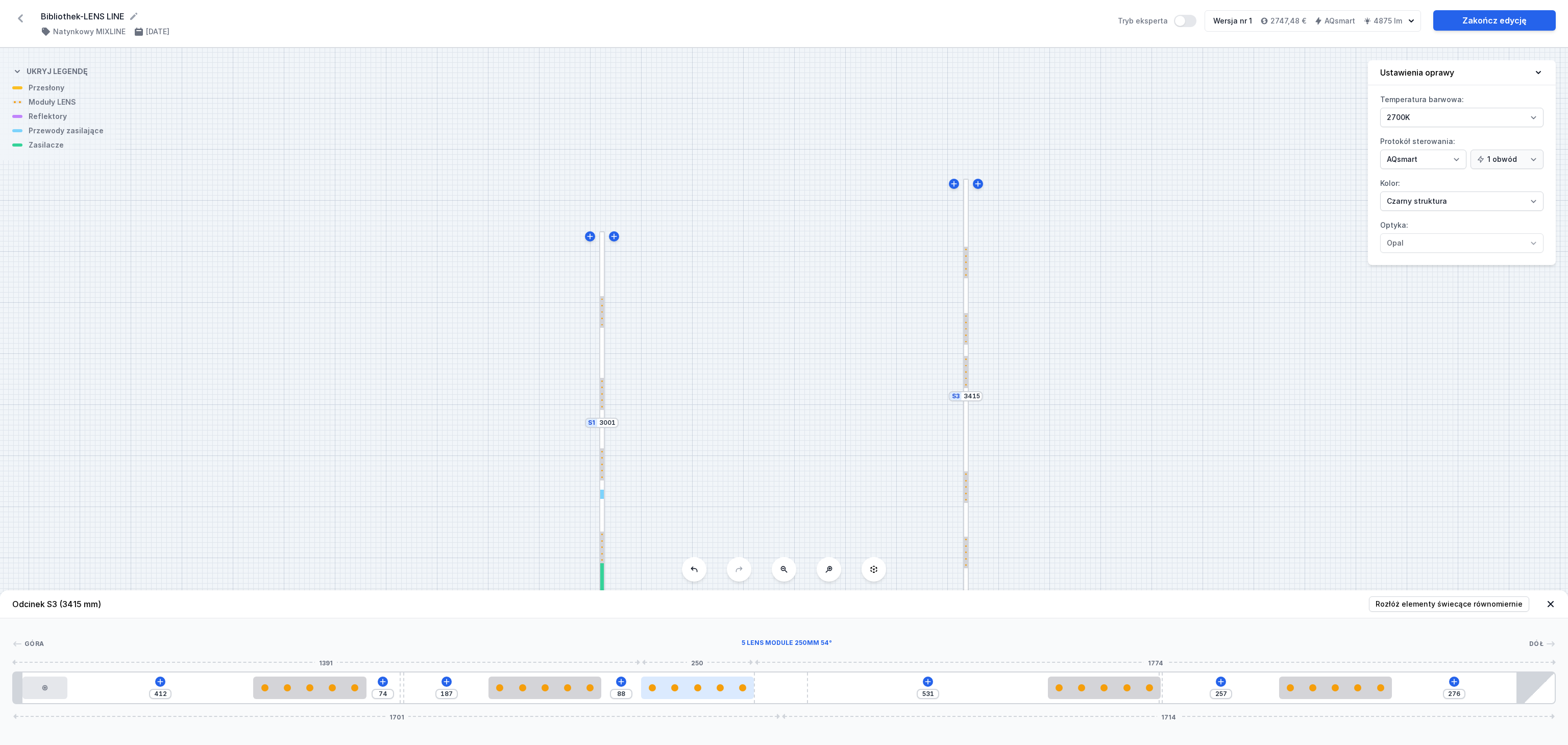
drag, startPoint x: 875, startPoint y: 694, endPoint x: 735, endPoint y: 692, distance: 140.0
click at [735, 692] on div at bounding box center [697, 688] width 113 height 22
drag, startPoint x: 691, startPoint y: 696, endPoint x: 743, endPoint y: 694, distance: 52.0
click at [743, 694] on div at bounding box center [697, 688] width 113 height 22
drag, startPoint x: 676, startPoint y: 692, endPoint x: 788, endPoint y: 685, distance: 112.2
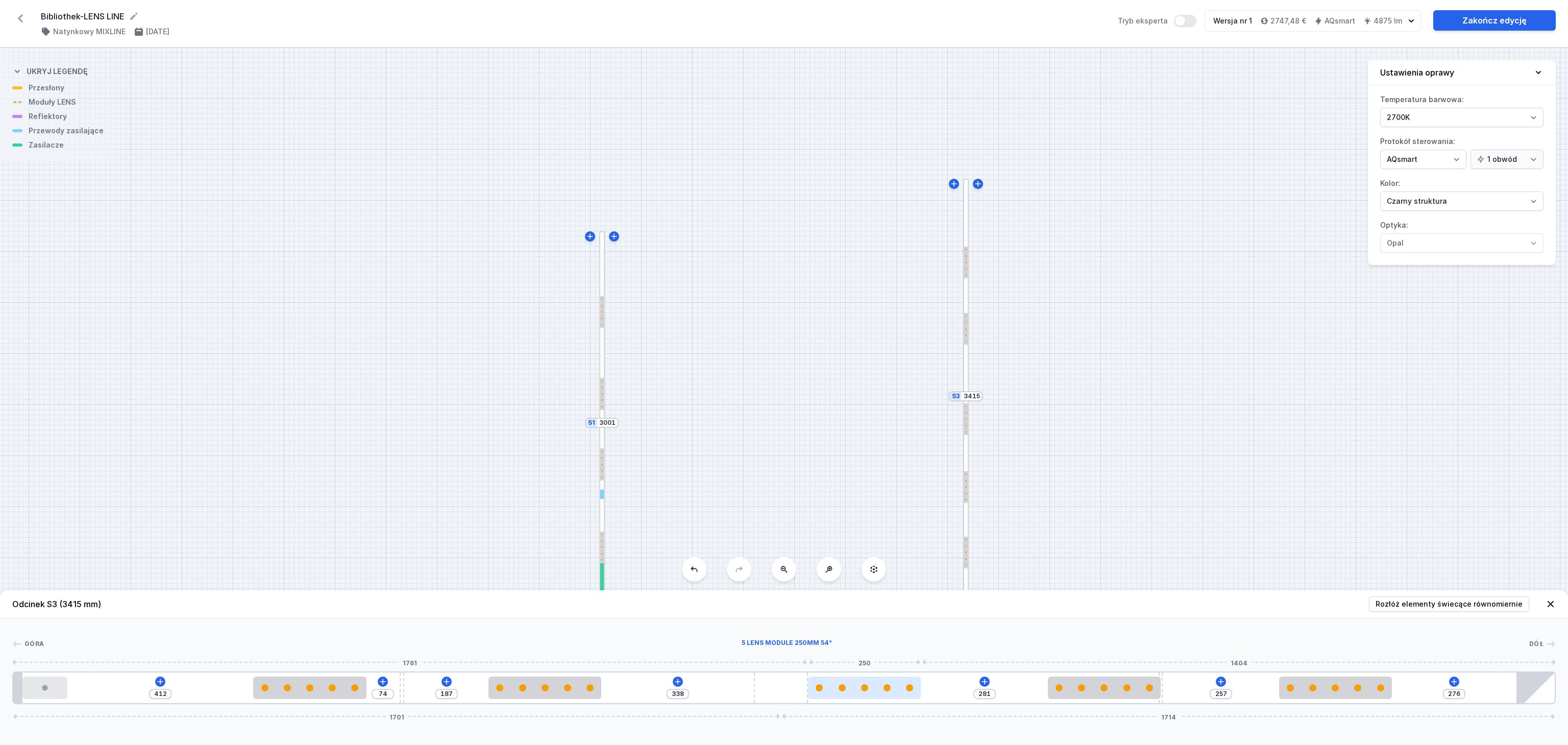
drag, startPoint x: 859, startPoint y: 698, endPoint x: 825, endPoint y: 690, distance: 34.9
click at [815, 692] on div at bounding box center [864, 688] width 113 height 22
drag, startPoint x: 834, startPoint y: 690, endPoint x: 799, endPoint y: 690, distance: 35.0
click at [799, 690] on div "412 74 187 338 281 257 276 1701 1714" at bounding box center [784, 688] width 1544 height 33
drag, startPoint x: 842, startPoint y: 688, endPoint x: 961, endPoint y: 696, distance: 119.3
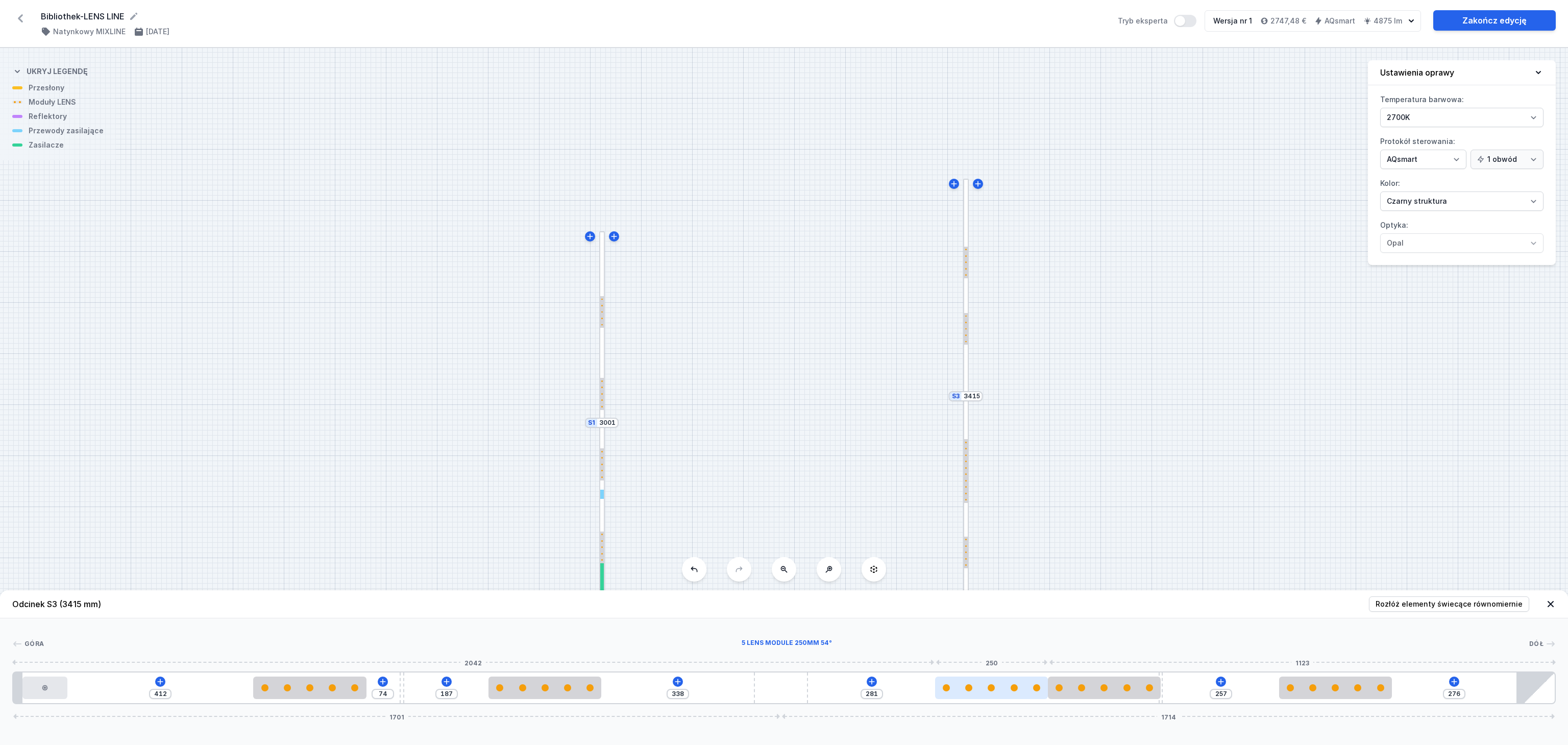
click at [961, 696] on div at bounding box center [991, 688] width 113 height 22
drag, startPoint x: 1348, startPoint y: 690, endPoint x: 1473, endPoint y: 693, distance: 125.0
click at [1473, 693] on div at bounding box center [1460, 688] width 113 height 22
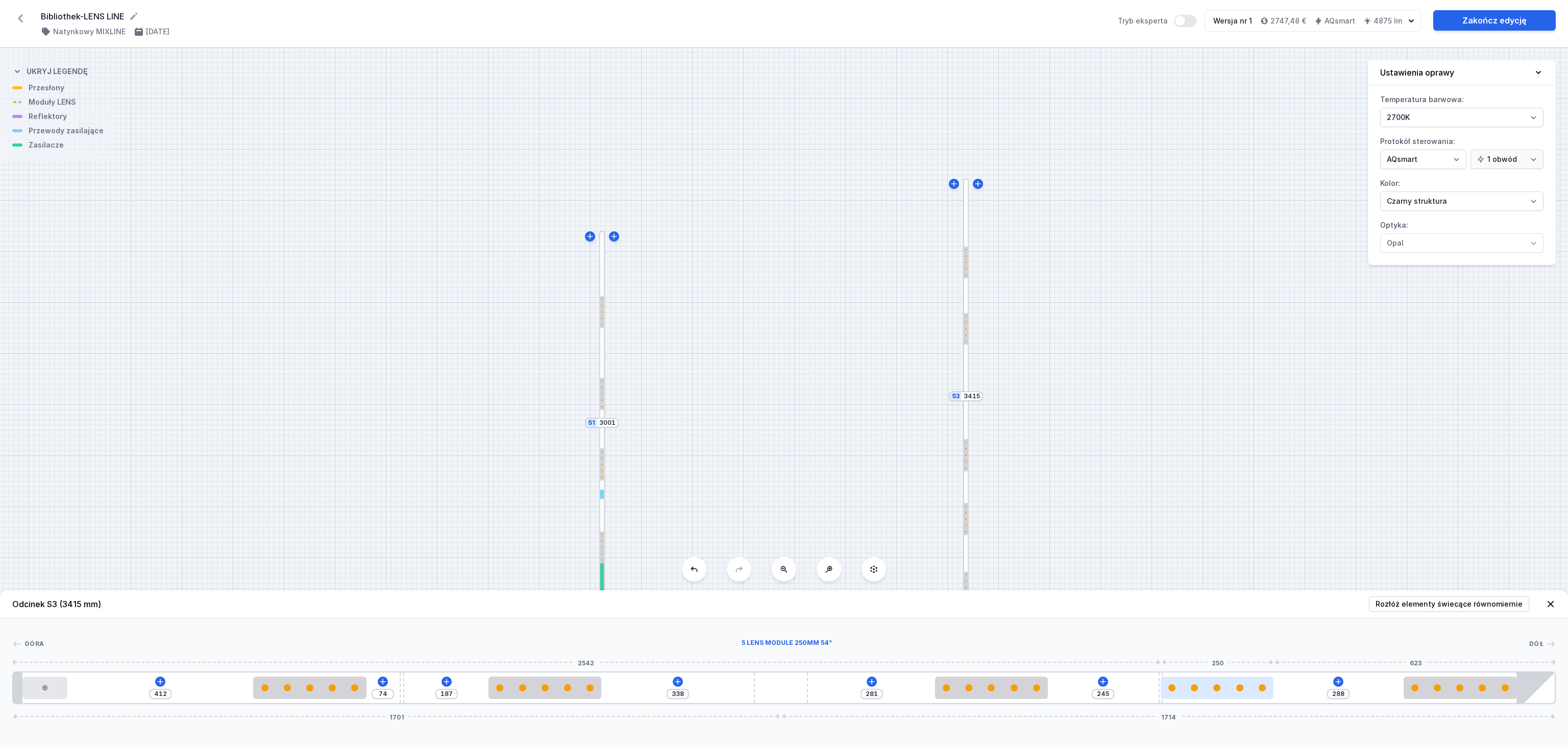
drag, startPoint x: 1103, startPoint y: 693, endPoint x: 1226, endPoint y: 694, distance: 123.0
drag, startPoint x: 1198, startPoint y: 694, endPoint x: 1219, endPoint y: 694, distance: 21.0
click at [1219, 694] on div at bounding box center [1217, 688] width 113 height 22
click at [1170, 295] on div "S3 3415 S2 2894 S1 3001" at bounding box center [784, 397] width 1568 height 697
click at [1552, 596] on header "Odcinek S3 (3415 mm) Rozłóż elementy świecące równomiernie" at bounding box center [784, 604] width 1568 height 28
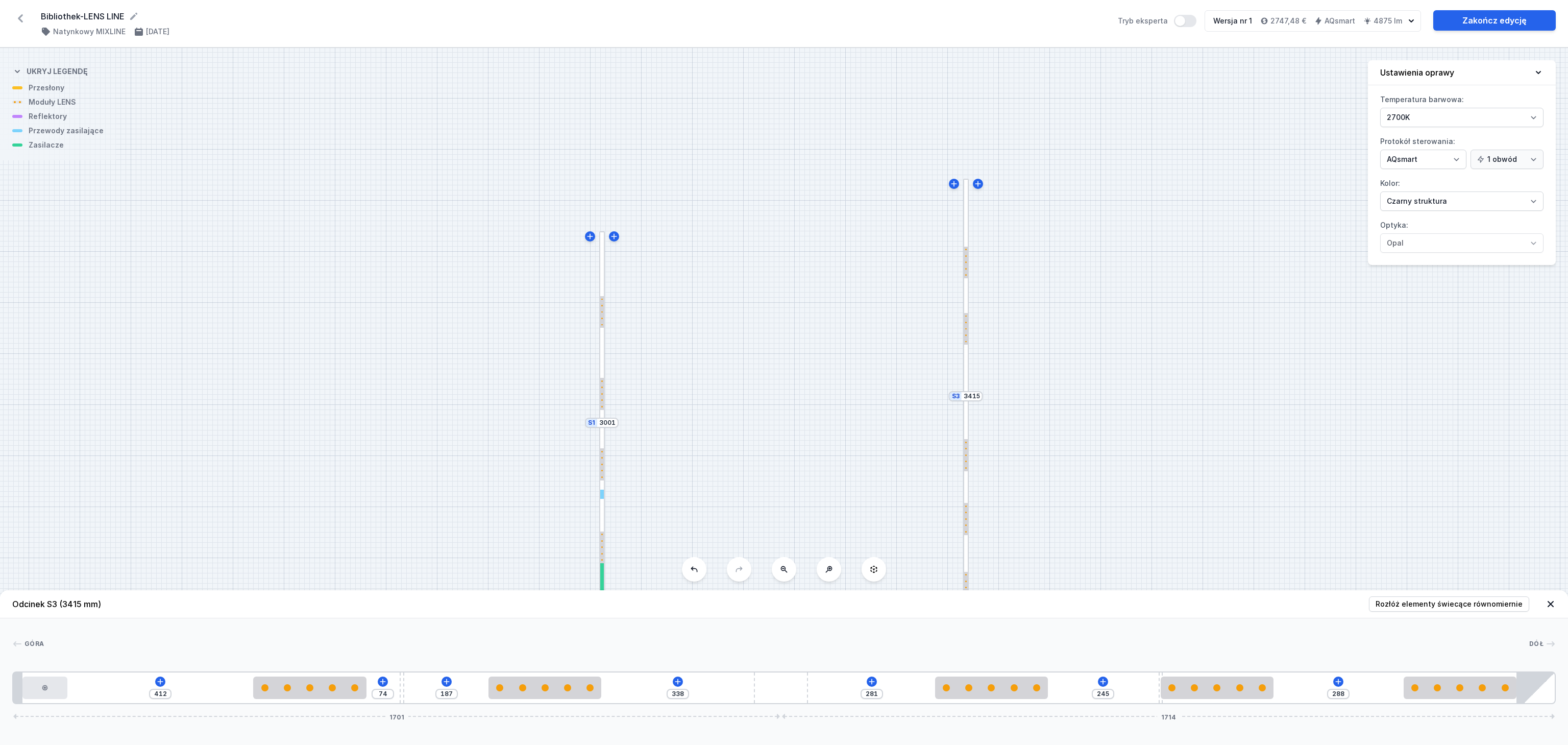
click at [1552, 599] on icon at bounding box center [1551, 604] width 11 height 11
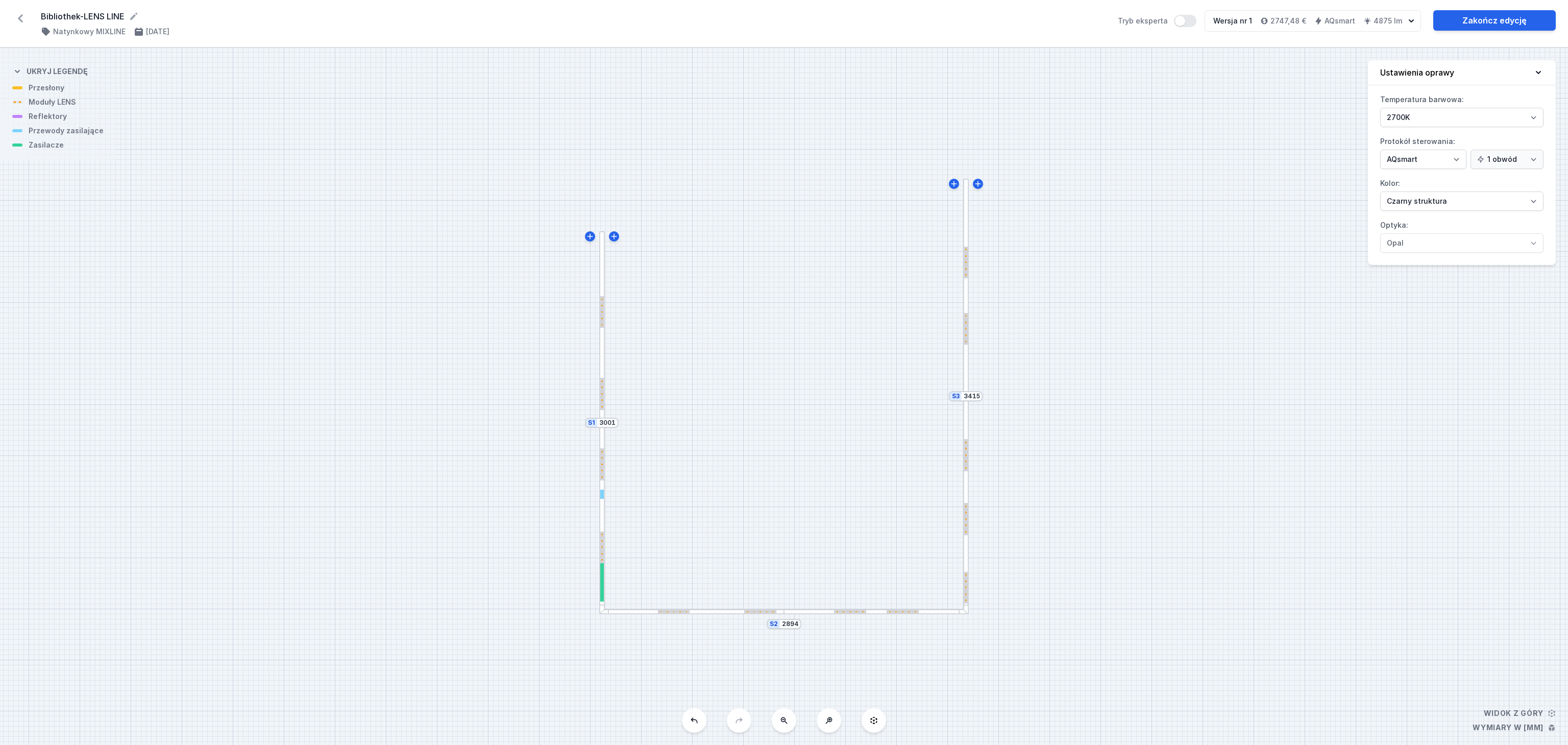
click at [816, 611] on div at bounding box center [877, 612] width 185 height 6
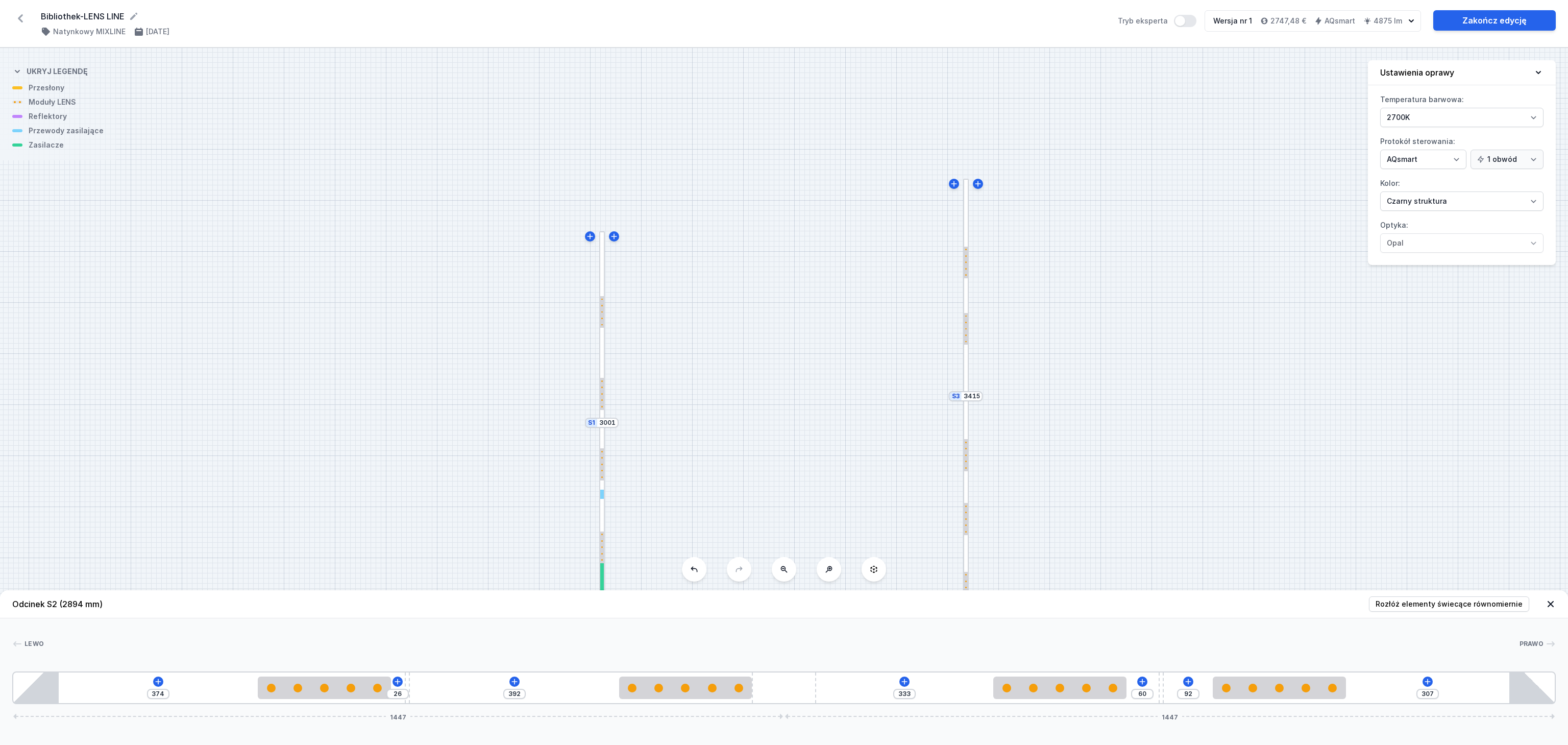
click at [185, 687] on div "374 26 392 333 60 92 307 1447 1447" at bounding box center [784, 688] width 1544 height 33
drag, startPoint x: 315, startPoint y: 693, endPoint x: 349, endPoint y: 673, distance: 39.4
drag, startPoint x: 331, startPoint y: 692, endPoint x: 364, endPoint y: 696, distance: 33.2
click at [364, 696] on div at bounding box center [340, 688] width 133 height 22
drag, startPoint x: 344, startPoint y: 698, endPoint x: 323, endPoint y: 685, distance: 24.7
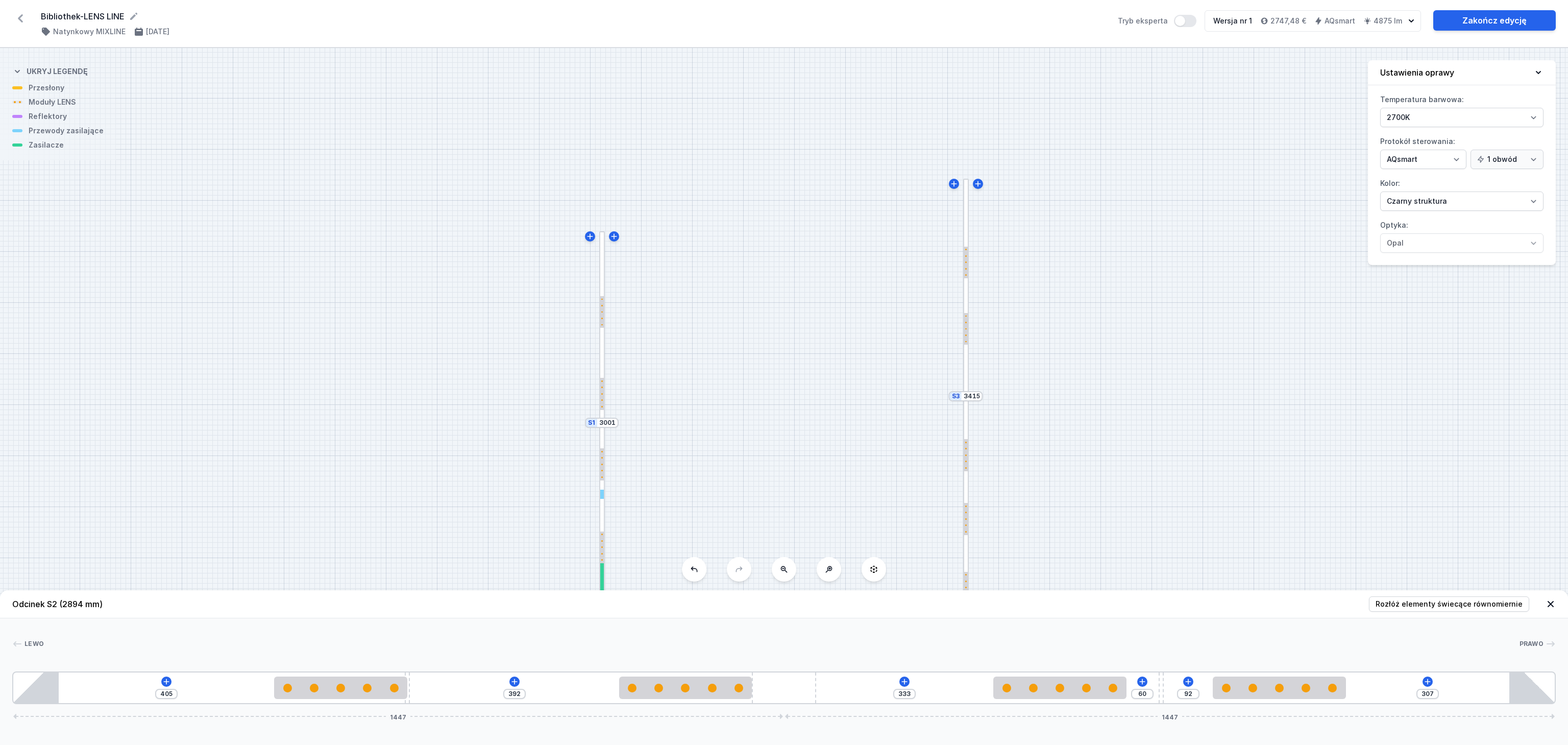
click at [271, 685] on div "405 392 333 60 92 307 1447 1447" at bounding box center [784, 688] width 1544 height 33
click at [670, 696] on div at bounding box center [686, 688] width 133 height 22
drag, startPoint x: 666, startPoint y: 690, endPoint x: 635, endPoint y: 696, distance: 31.6
click at [635, 696] on div at bounding box center [658, 688] width 133 height 22
click at [661, 626] on div "[PERSON_NAME] 1 2 3 2 4 2 3 2 1 405 341 51 333 60 92 307 1447 1447 490 250 10 3…" at bounding box center [784, 661] width 1568 height 86
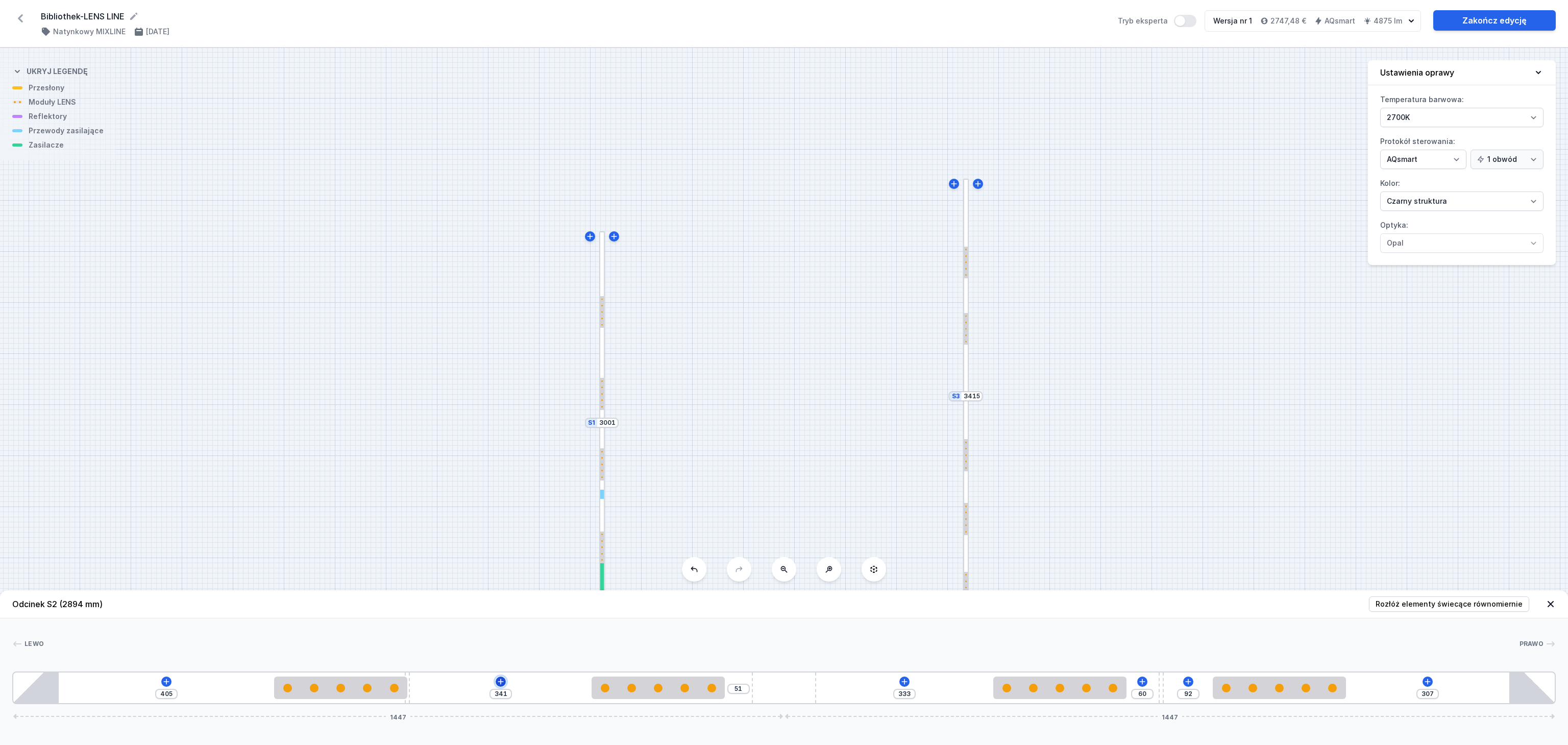
click at [500, 678] on icon at bounding box center [500, 682] width 8 height 8
click at [163, 683] on icon at bounding box center [167, 682] width 8 height 8
drag, startPoint x: 1041, startPoint y: 690, endPoint x: 908, endPoint y: 698, distance: 133.2
click at [908, 698] on div at bounding box center [883, 688] width 133 height 22
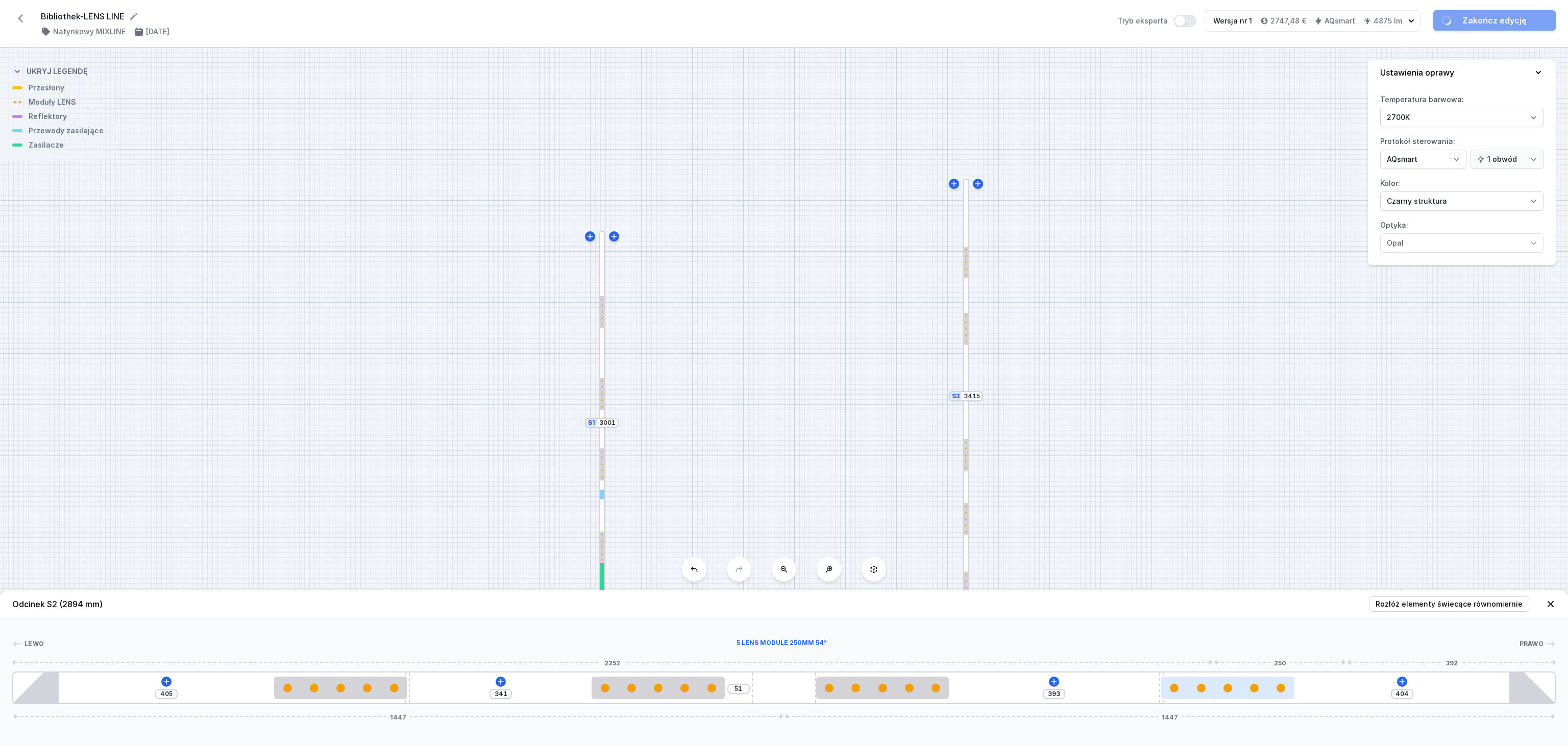
click at [1259, 693] on div at bounding box center [1228, 688] width 133 height 22
click at [1403, 680] on icon at bounding box center [1402, 681] width 6 height 6
click at [1203, 607] on header "Odcinek S2 (2894 mm) Rozłóż elementy świecące równomiernie" at bounding box center [784, 604] width 1568 height 28
click at [1550, 602] on icon at bounding box center [1550, 603] width 6 height 6
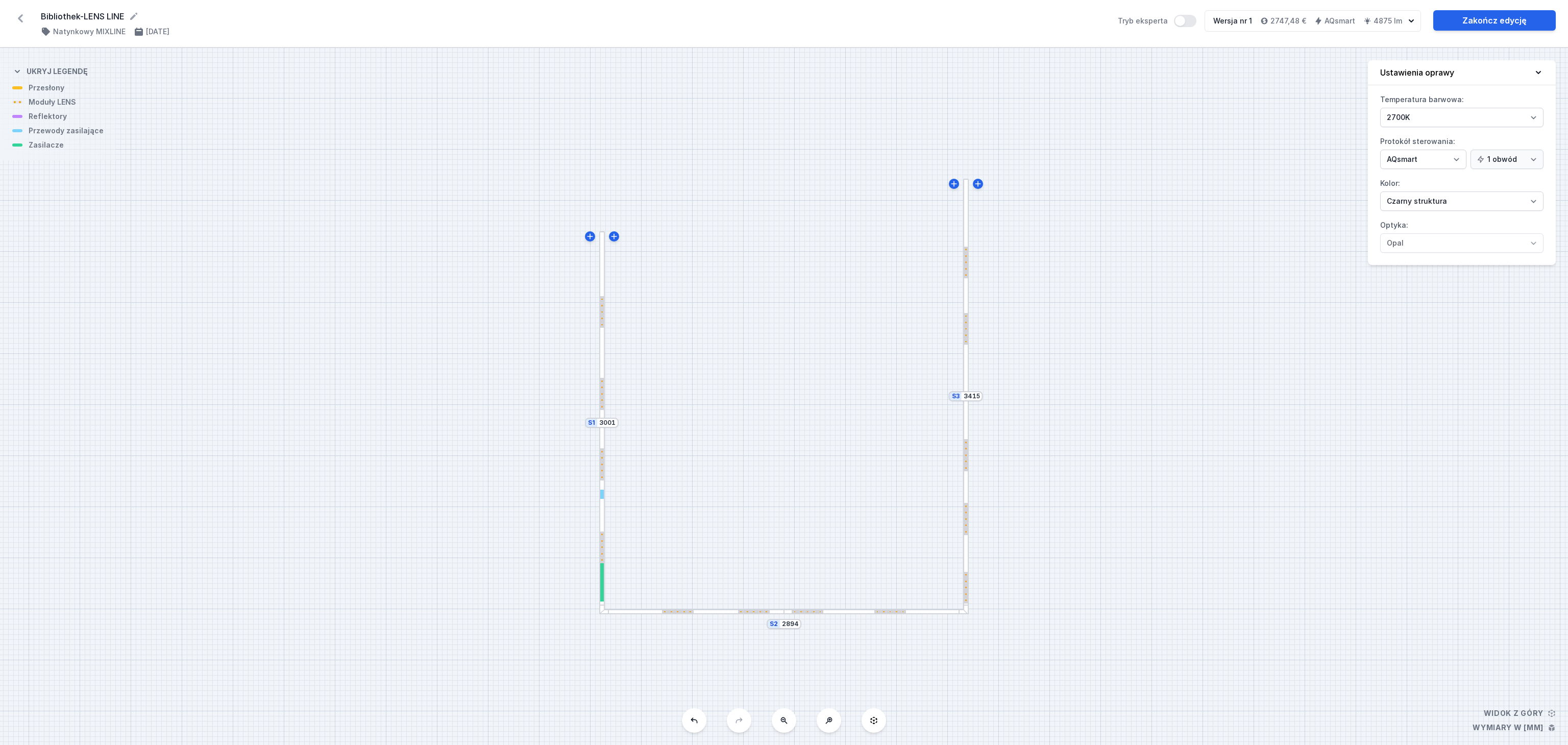
click at [965, 551] on div at bounding box center [966, 505] width 6 height 219
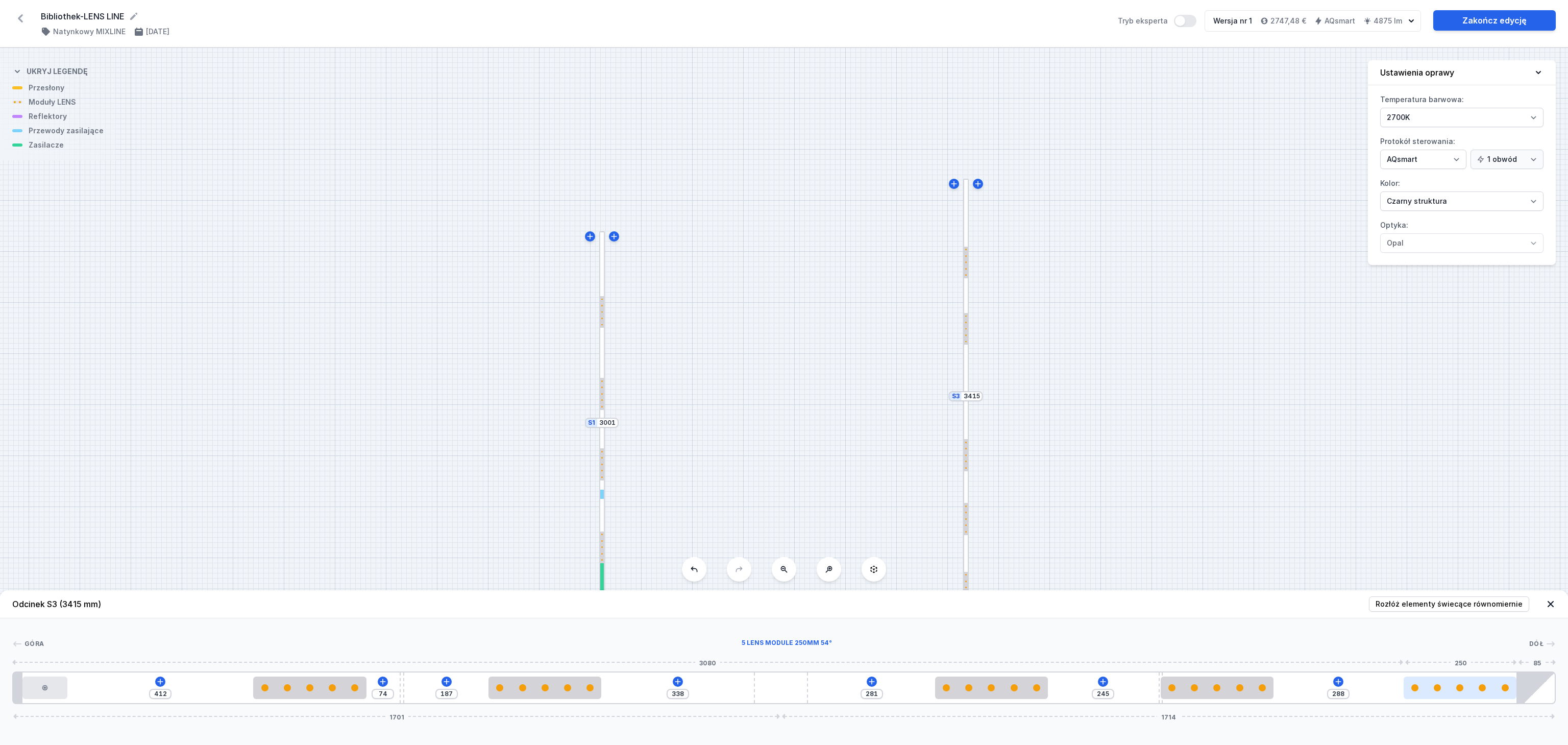
drag, startPoint x: 1484, startPoint y: 692, endPoint x: 1500, endPoint y: 692, distance: 16.0
click at [1500, 692] on div at bounding box center [1460, 688] width 113 height 22
drag, startPoint x: 317, startPoint y: 697, endPoint x: 254, endPoint y: 693, distance: 63.1
click at [254, 693] on div at bounding box center [253, 688] width 113 height 22
drag, startPoint x: 259, startPoint y: 694, endPoint x: 286, endPoint y: 697, distance: 27.2
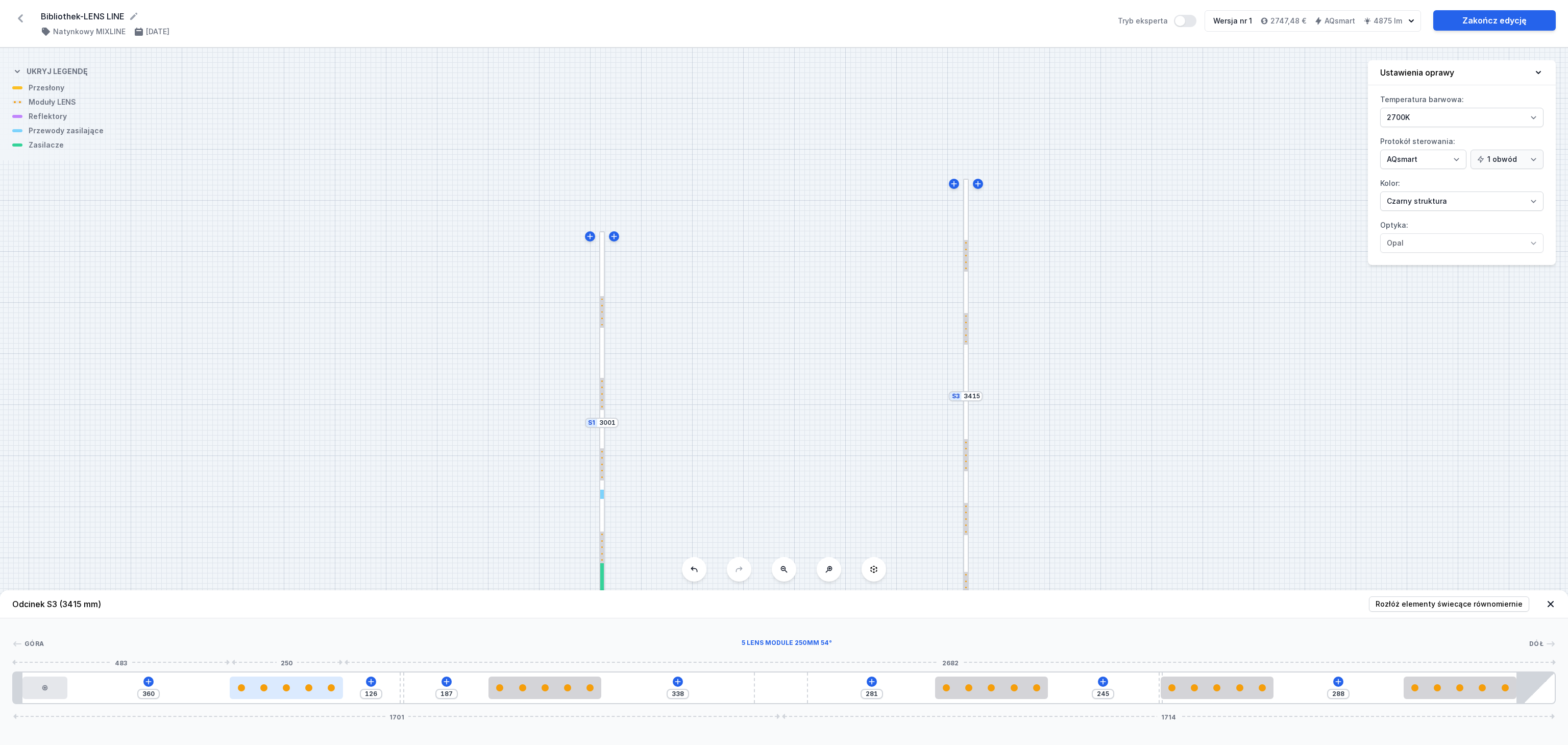
click at [286, 697] on div at bounding box center [286, 688] width 113 height 22
drag, startPoint x: 1444, startPoint y: 693, endPoint x: 1449, endPoint y: 692, distance: 5.1
click at [1449, 692] on div at bounding box center [1460, 688] width 113 height 22
drag, startPoint x: 327, startPoint y: 689, endPoint x: 307, endPoint y: 687, distance: 20.1
click at [307, 687] on div at bounding box center [272, 688] width 113 height 7
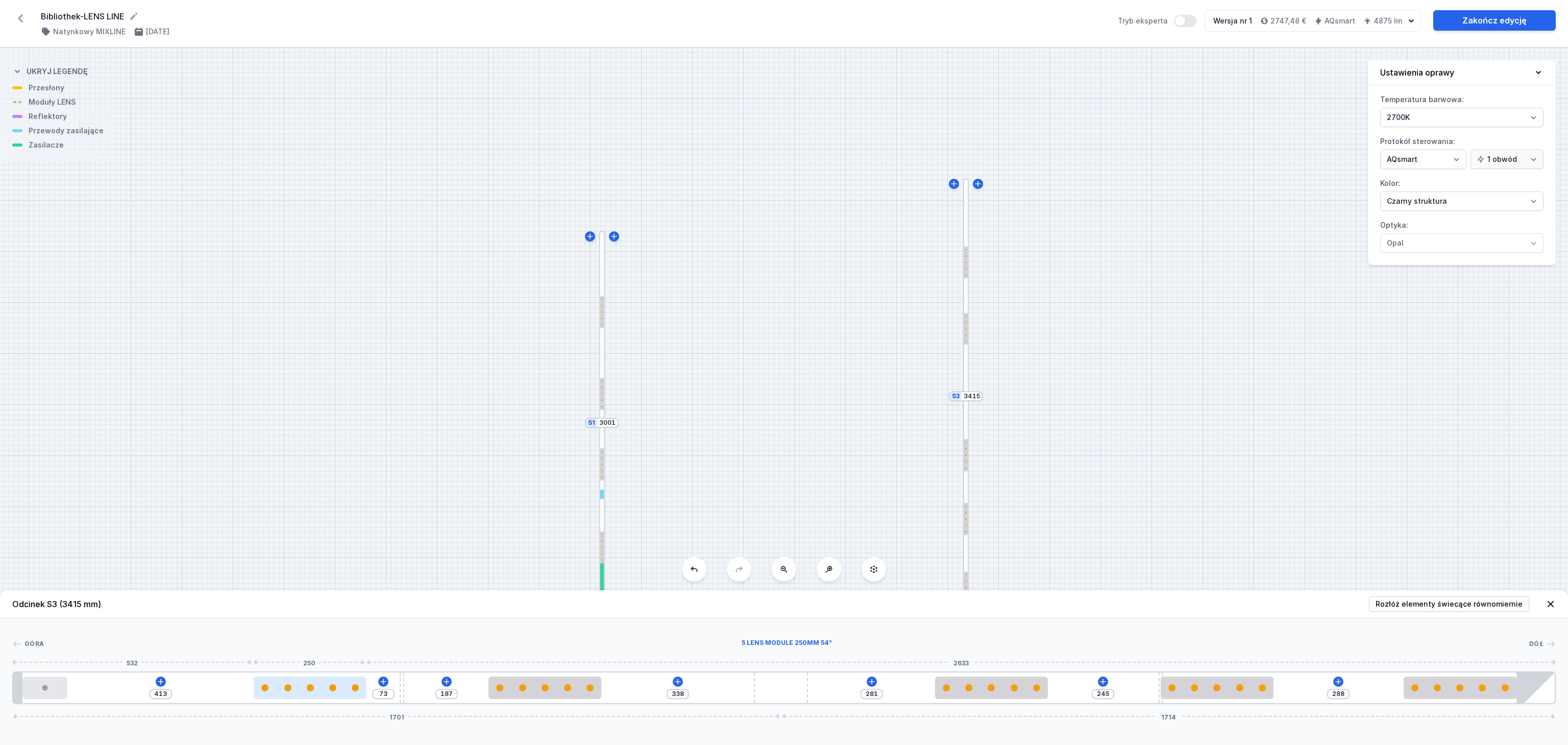
drag, startPoint x: 300, startPoint y: 689, endPoint x: 324, endPoint y: 689, distance: 24.0
click at [333, 694] on div at bounding box center [310, 688] width 113 height 22
drag, startPoint x: 310, startPoint y: 694, endPoint x: 251, endPoint y: 692, distance: 59.0
click at [251, 692] on div at bounding box center [255, 688] width 113 height 22
drag, startPoint x: 524, startPoint y: 690, endPoint x: 466, endPoint y: 683, distance: 58.4
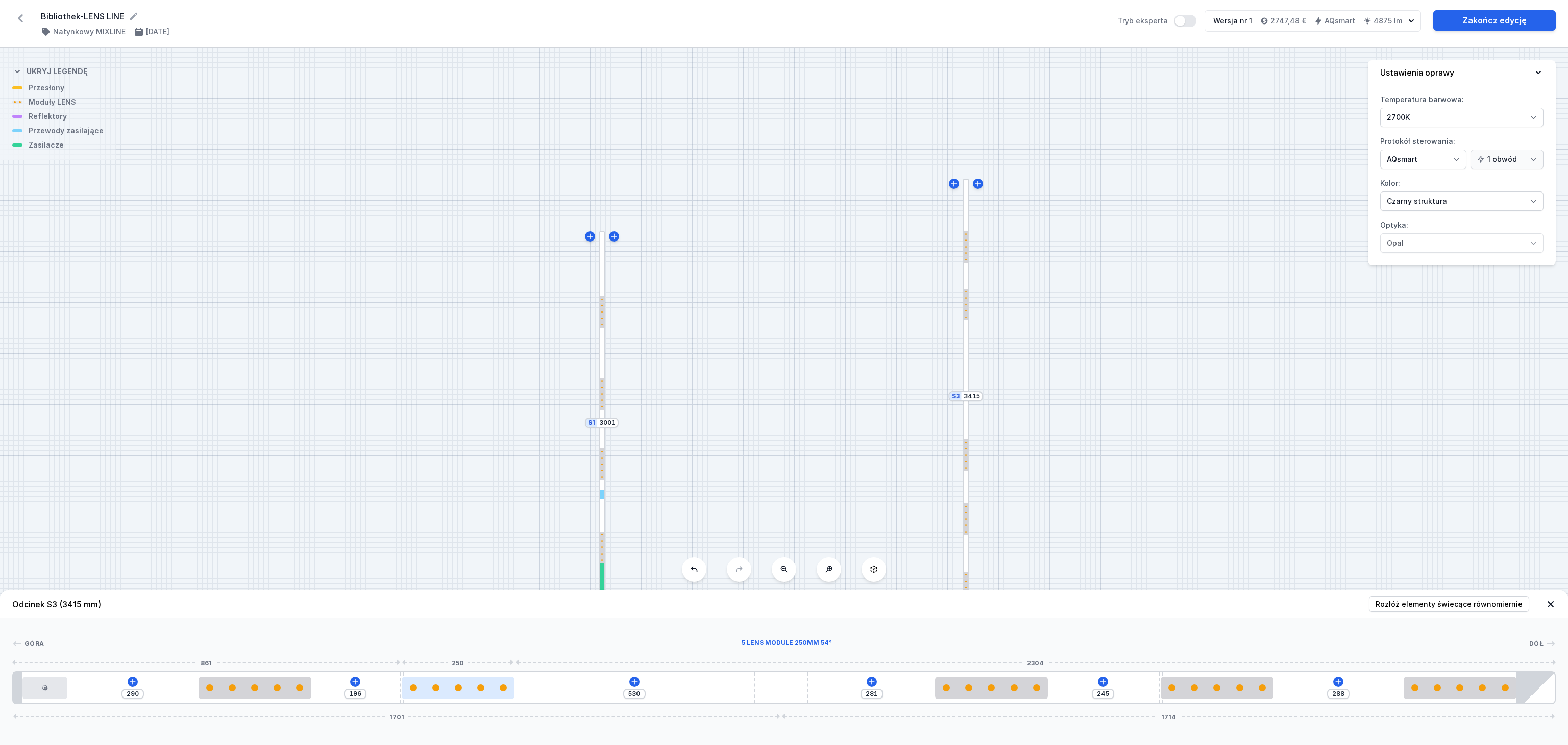
click at [466, 683] on div at bounding box center [458, 688] width 113 height 22
drag, startPoint x: 478, startPoint y: 692, endPoint x: 494, endPoint y: 692, distance: 16.0
click at [494, 692] on div at bounding box center [458, 688] width 113 height 7
drag, startPoint x: 462, startPoint y: 696, endPoint x: 483, endPoint y: 694, distance: 21.1
click at [483, 694] on div at bounding box center [458, 688] width 113 height 22
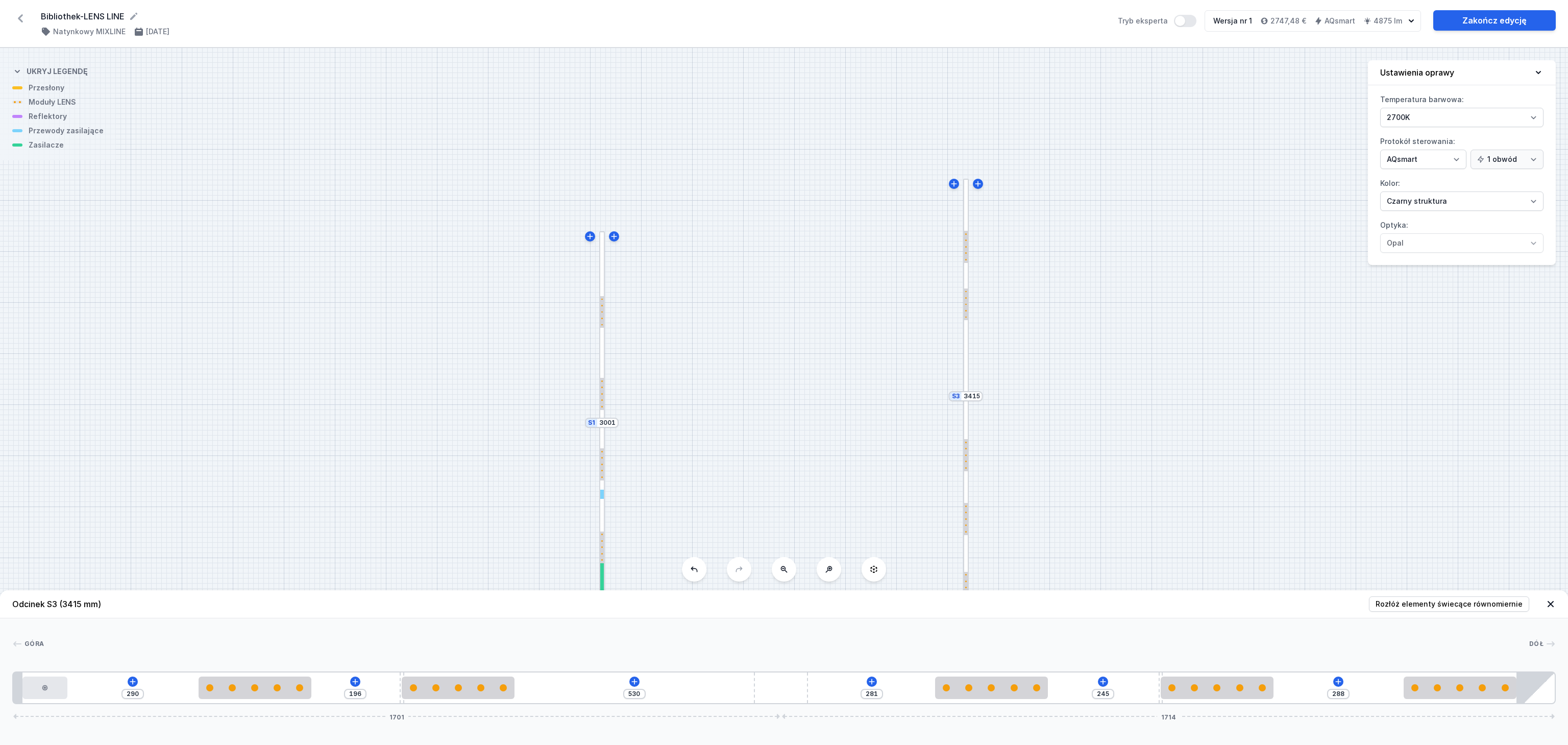
click at [495, 624] on div "[GEOGRAPHIC_DATA] 1 2 3 4 3 5 3 4 3 3 6 290 196 530 281 245 288 1701 1714 20 10…" at bounding box center [784, 661] width 1568 height 86
drag, startPoint x: 445, startPoint y: 694, endPoint x: 482, endPoint y: 696, distance: 37.1
click at [482, 696] on div at bounding box center [491, 688] width 113 height 22
drag, startPoint x: 479, startPoint y: 688, endPoint x: 472, endPoint y: 688, distance: 7.0
click at [472, 688] on div at bounding box center [491, 688] width 113 height 7
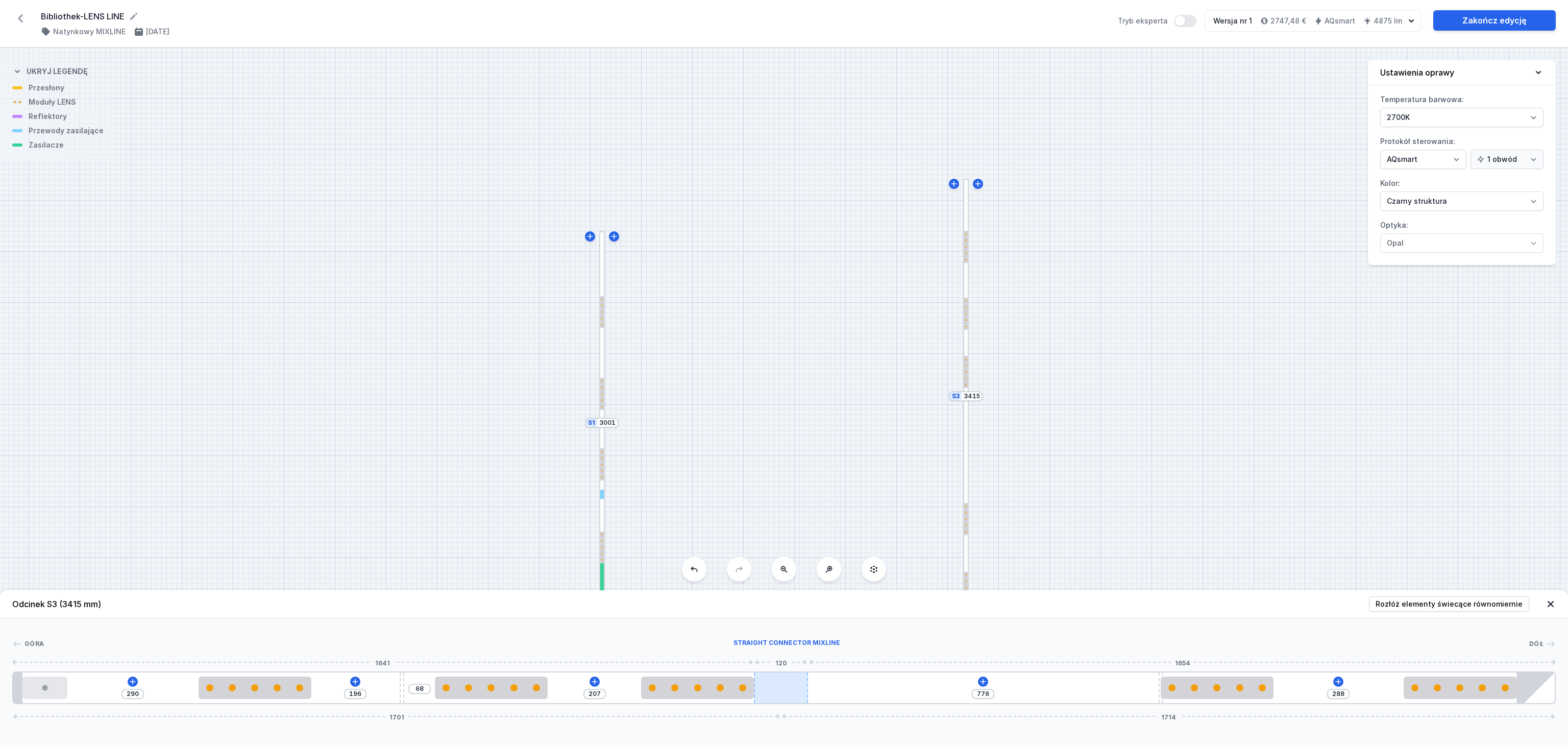
drag, startPoint x: 990, startPoint y: 693, endPoint x: 771, endPoint y: 698, distance: 219.1
click at [771, 698] on div "290 196 68 207 776 288 1701 1714" at bounding box center [784, 688] width 1544 height 33
drag, startPoint x: 720, startPoint y: 693, endPoint x: 712, endPoint y: 692, distance: 8.1
click at [712, 692] on div at bounding box center [697, 688] width 113 height 22
drag, startPoint x: 1201, startPoint y: 693, endPoint x: 1080, endPoint y: 693, distance: 121.0
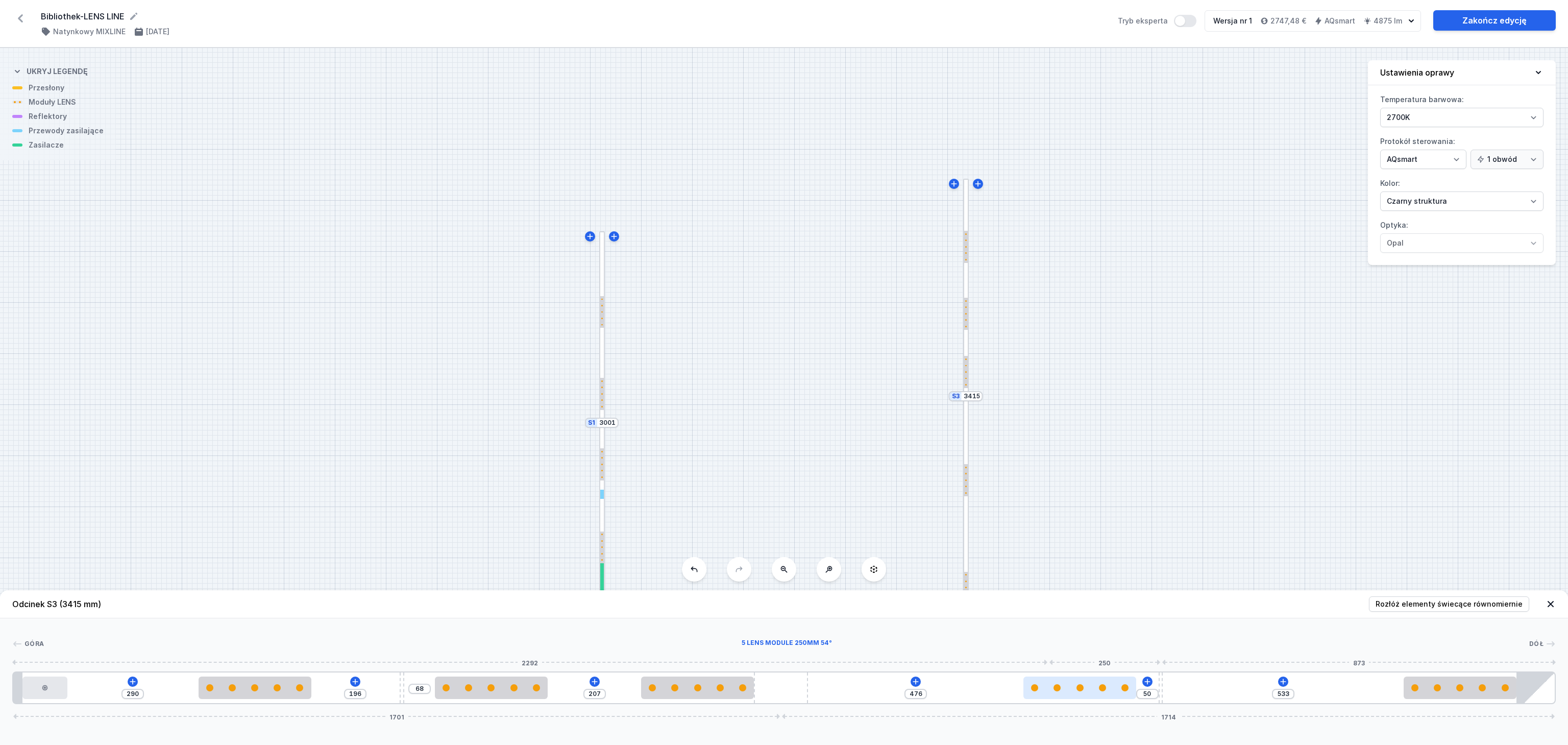
click at [1080, 693] on div at bounding box center [1079, 688] width 113 height 22
drag, startPoint x: 1093, startPoint y: 692, endPoint x: 1014, endPoint y: 692, distance: 79.0
click at [1014, 692] on div at bounding box center [985, 688] width 113 height 7
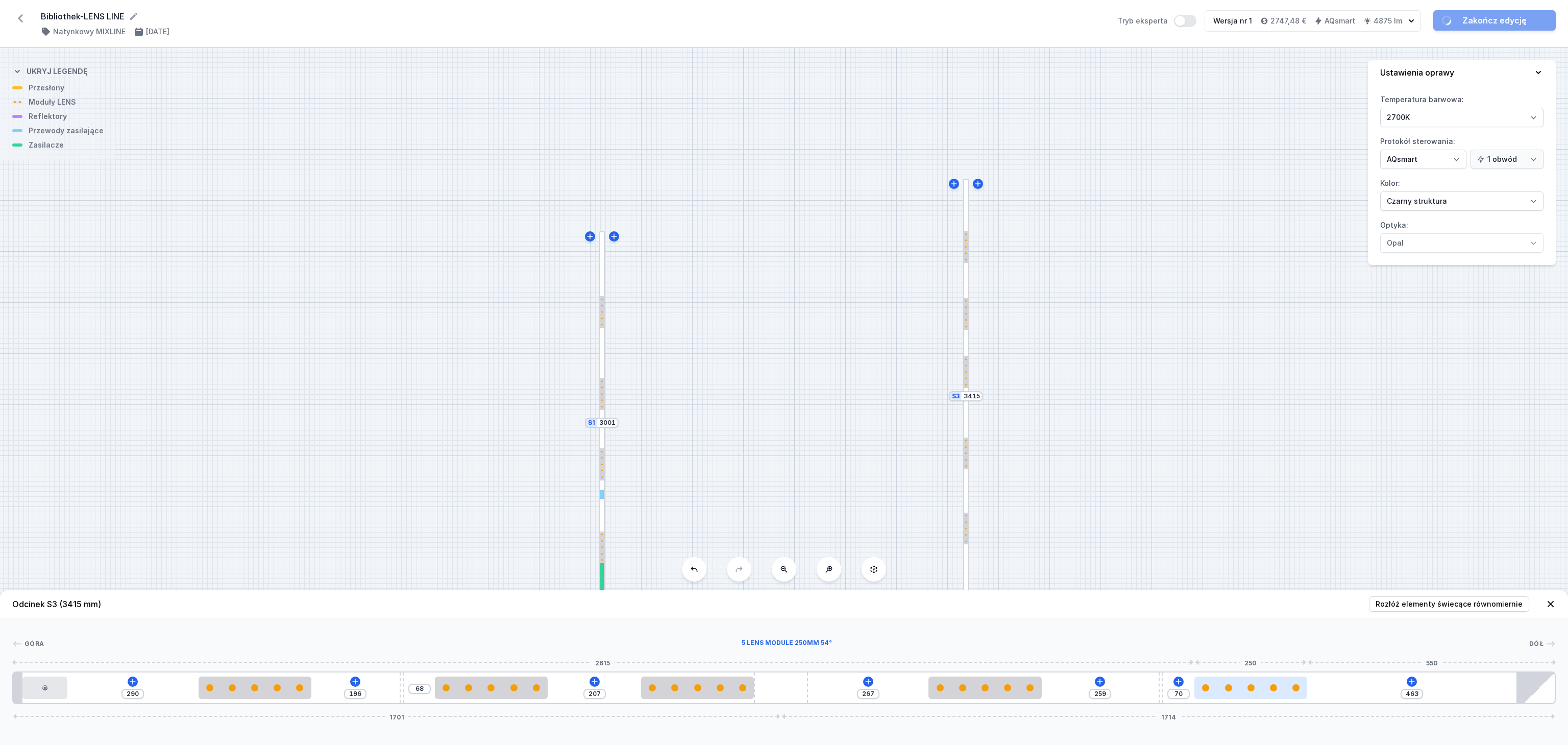
drag, startPoint x: 1438, startPoint y: 687, endPoint x: 1249, endPoint y: 693, distance: 189.1
click at [1249, 693] on div at bounding box center [1251, 688] width 113 height 22
drag, startPoint x: 1241, startPoint y: 694, endPoint x: 1249, endPoint y: 694, distance: 8.0
click at [1249, 694] on div at bounding box center [1217, 688] width 113 height 22
drag, startPoint x: 1234, startPoint y: 692, endPoint x: 1246, endPoint y: 692, distance: 12.0
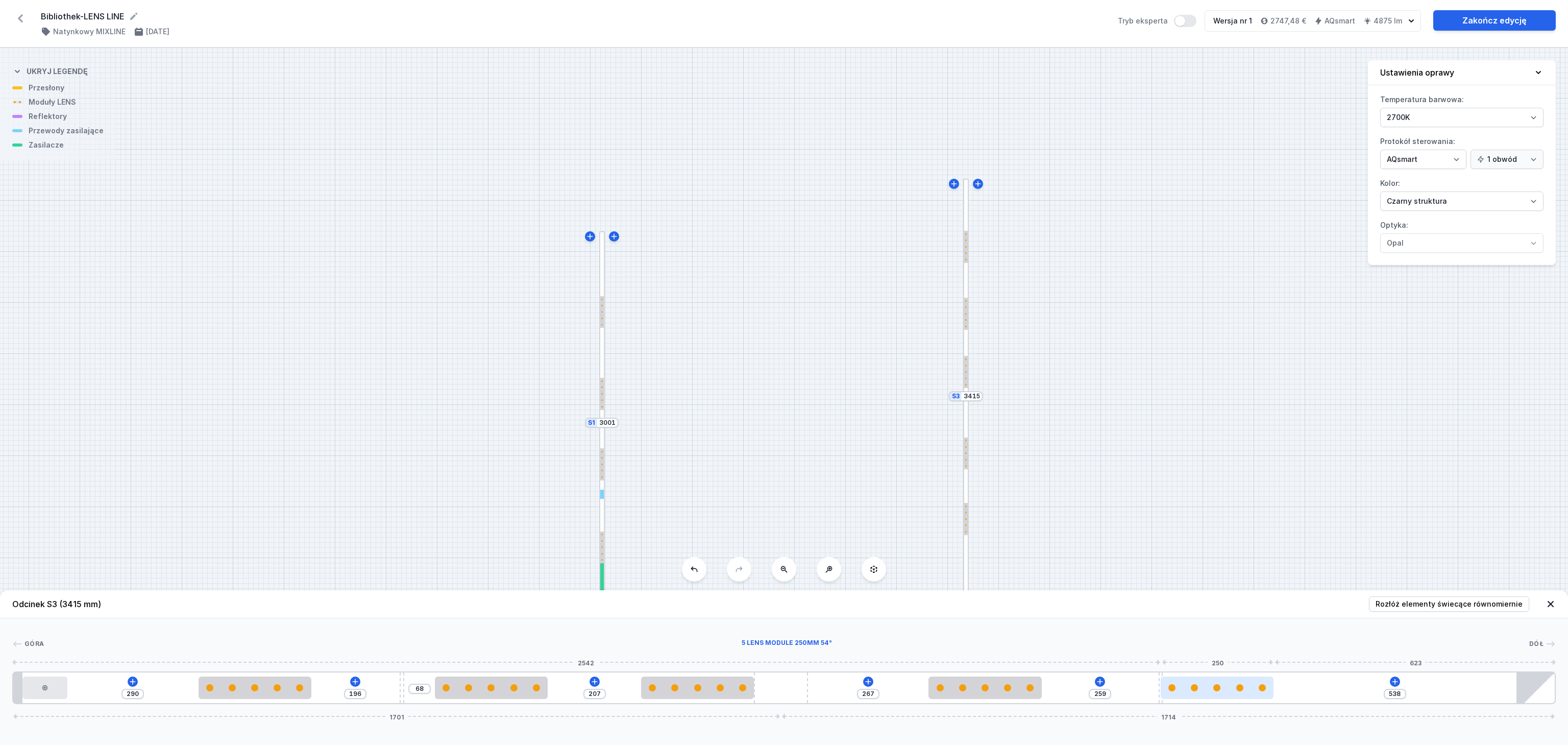
click at [1246, 692] on div at bounding box center [1217, 688] width 113 height 22
drag, startPoint x: 1197, startPoint y: 692, endPoint x: 1231, endPoint y: 690, distance: 34.1
click at [1231, 690] on div at bounding box center [1217, 688] width 113 height 22
click at [1209, 624] on div "Góra Dół 1 2 3 4 3 3 5 3 4 3 6 290 196 68 207 267 259 538 1701 1714 20 100 290 …" at bounding box center [784, 661] width 1568 height 86
drag, startPoint x: 1194, startPoint y: 692, endPoint x: 1223, endPoint y: 688, distance: 29.3
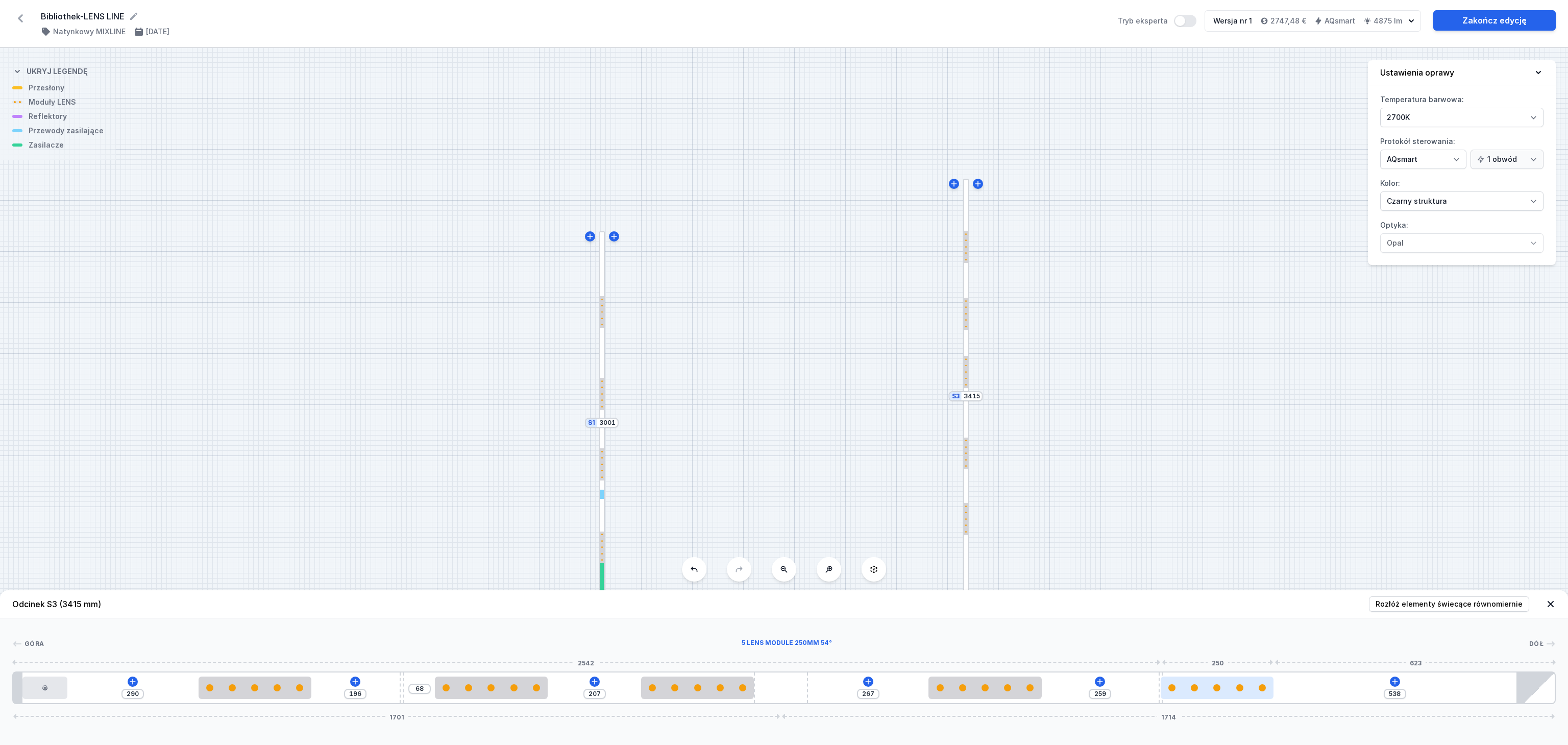
click at [1223, 688] on div at bounding box center [1217, 688] width 113 height 22
drag, startPoint x: 1209, startPoint y: 696, endPoint x: 1241, endPoint y: 688, distance: 33.0
click at [1241, 688] on div at bounding box center [1217, 688] width 113 height 22
drag, startPoint x: 1268, startPoint y: 690, endPoint x: 1299, endPoint y: 690, distance: 31.0
click at [1299, 690] on div "290 196 68 207 267 259 538 1701 1714" at bounding box center [784, 688] width 1544 height 33
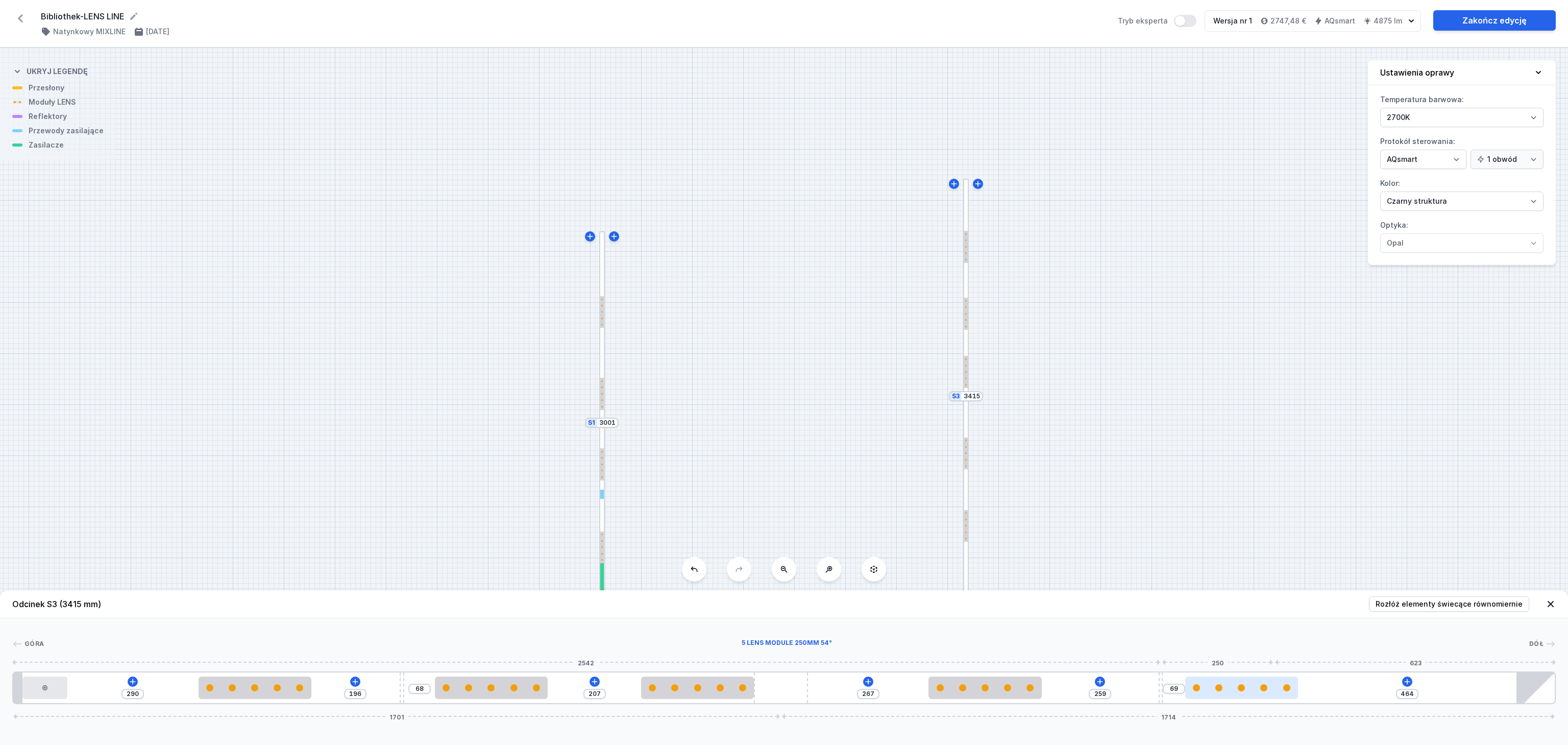
drag, startPoint x: 1193, startPoint y: 698, endPoint x: 1246, endPoint y: 689, distance: 53.8
click at [1246, 689] on div at bounding box center [1241, 688] width 113 height 22
click at [1245, 689] on div at bounding box center [1250, 688] width 113 height 7
click at [1214, 724] on div "Odcinek S3 (3415 mm) Rozłóż elementy świecące równomiernie Góra Dół 1 2 3 4 3 3…" at bounding box center [784, 667] width 1568 height 155
drag, startPoint x: 1224, startPoint y: 690, endPoint x: 1232, endPoint y: 690, distance: 8.0
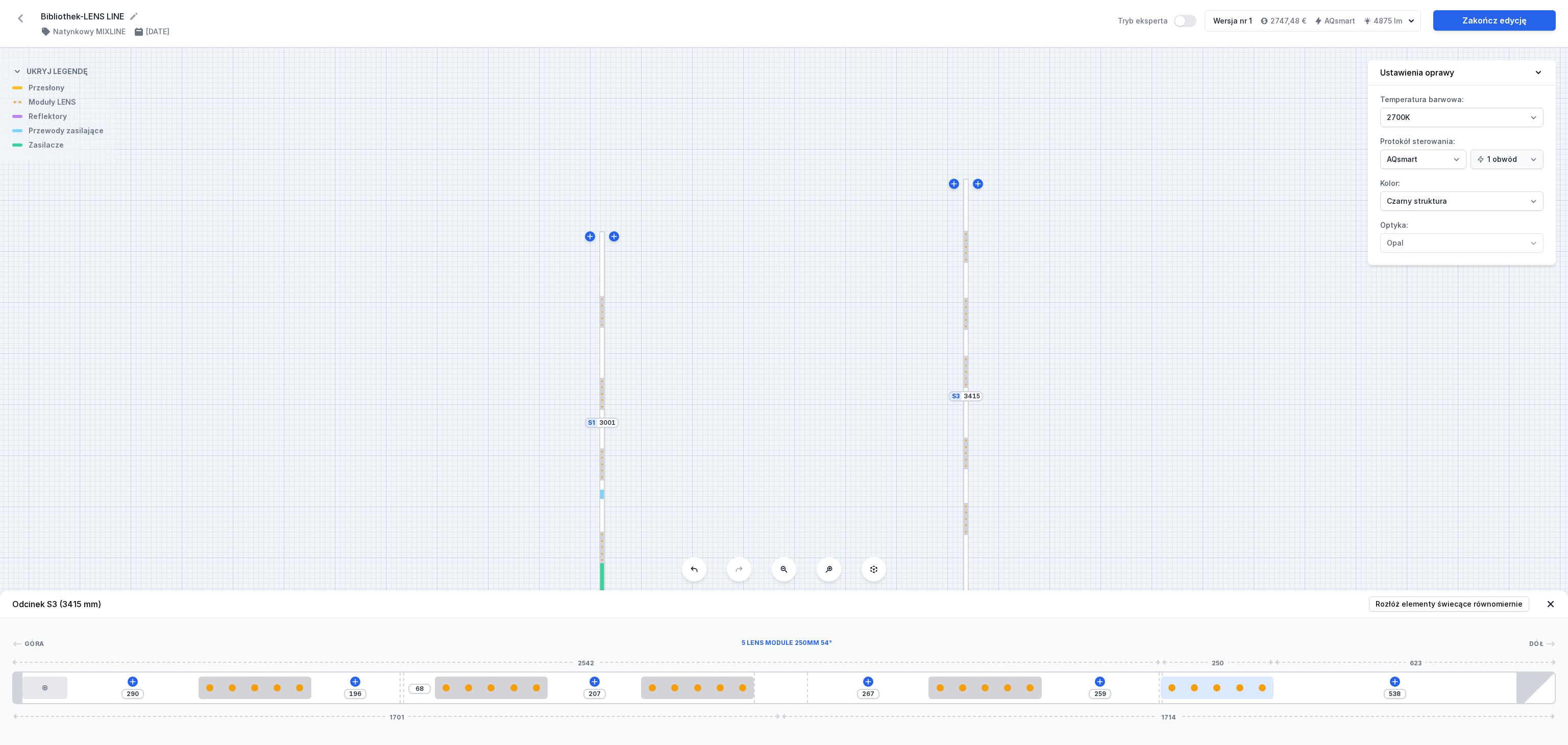
click at [1232, 690] on div at bounding box center [1217, 688] width 113 height 7
drag, startPoint x: 1195, startPoint y: 692, endPoint x: 1223, endPoint y: 687, distance: 28.4
click at [1223, 687] on div at bounding box center [1217, 688] width 113 height 7
drag, startPoint x: 1205, startPoint y: 690, endPoint x: 1230, endPoint y: 690, distance: 25.0
click at [1230, 690] on div at bounding box center [1217, 688] width 113 height 7
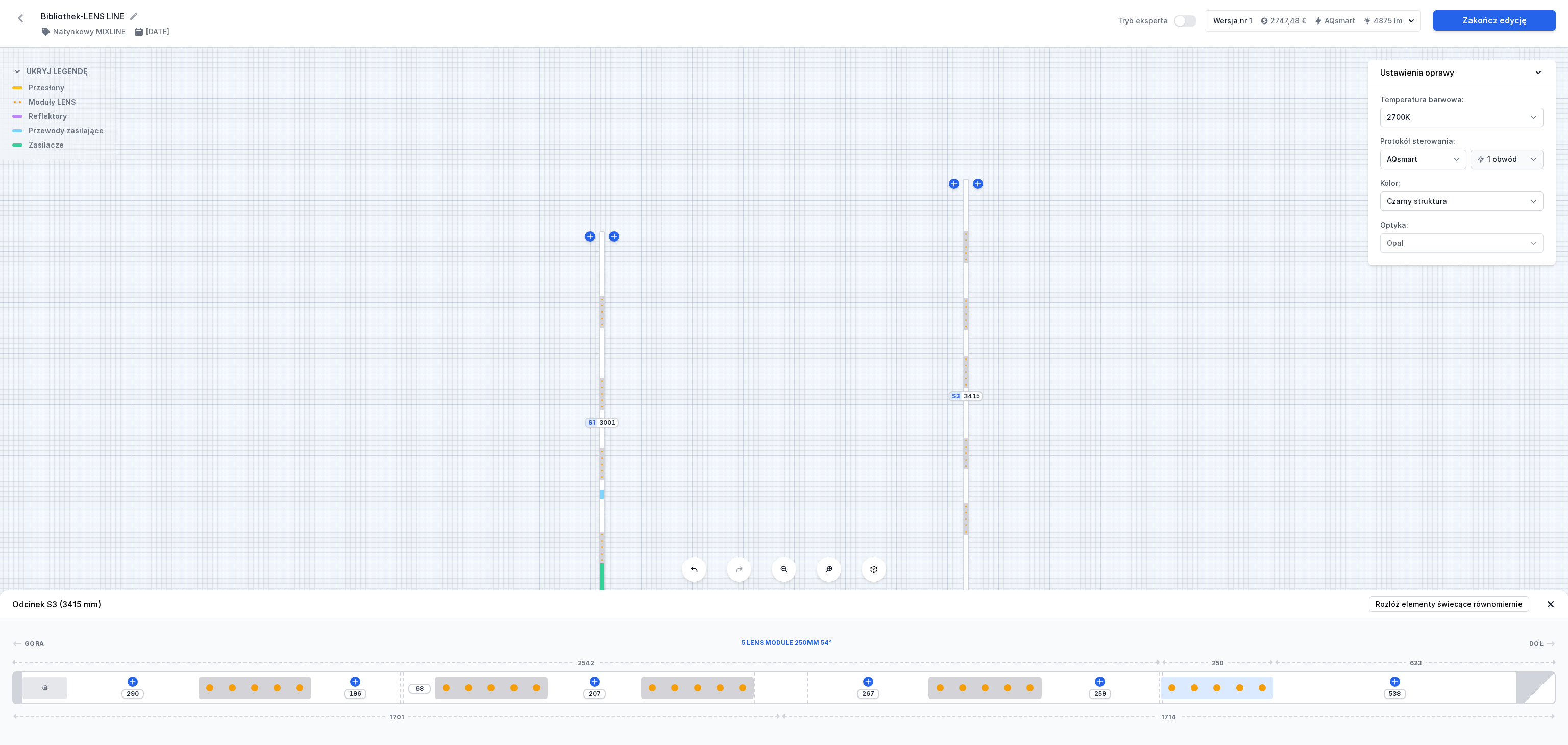
drag, startPoint x: 1197, startPoint y: 694, endPoint x: 1230, endPoint y: 692, distance: 33.1
click at [1230, 692] on div at bounding box center [1217, 688] width 113 height 22
drag, startPoint x: 1210, startPoint y: 696, endPoint x: 1228, endPoint y: 692, distance: 18.4
click at [1228, 692] on div at bounding box center [1217, 688] width 113 height 22
drag, startPoint x: 1191, startPoint y: 698, endPoint x: 1242, endPoint y: 690, distance: 51.6
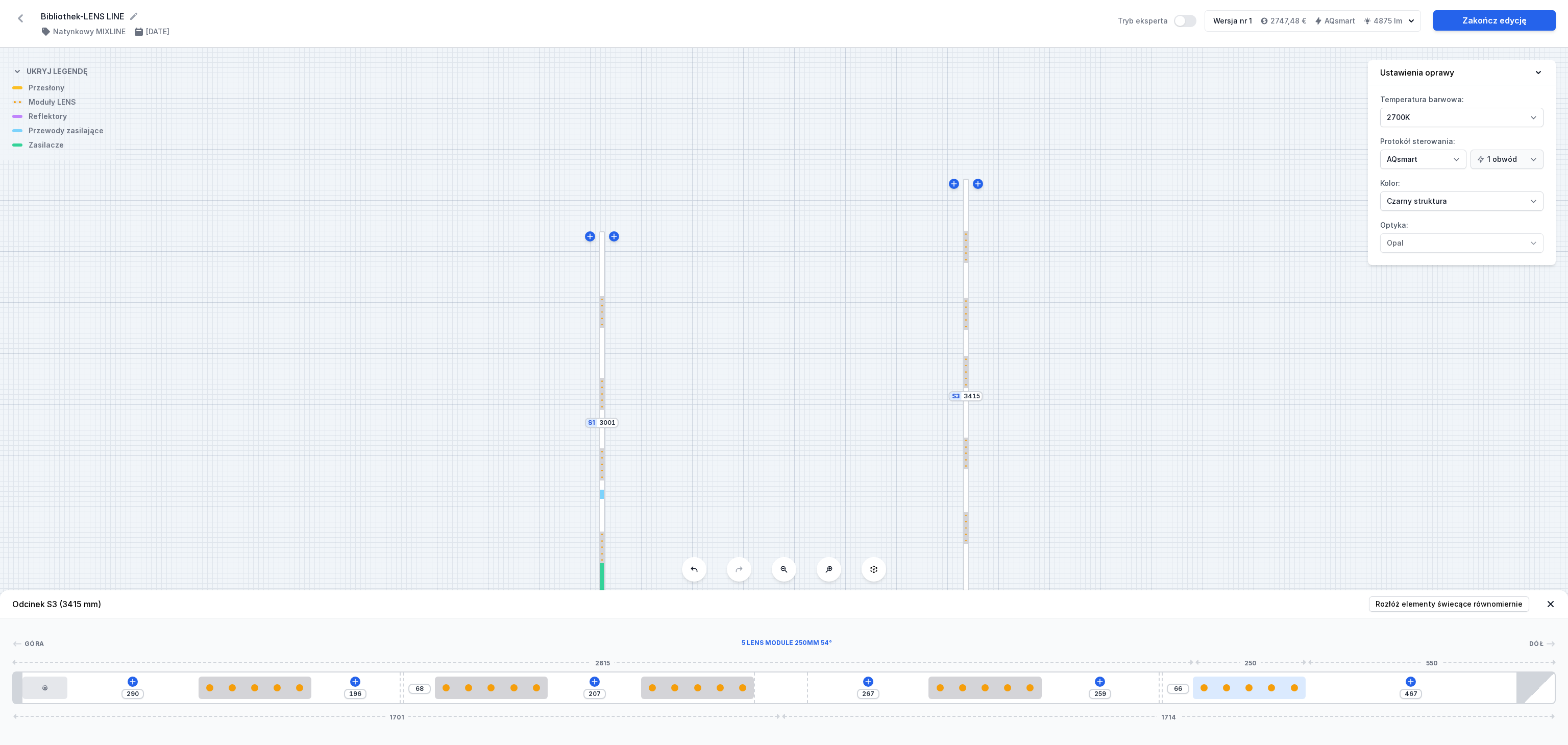
click at [1242, 690] on div at bounding box center [1249, 688] width 113 height 22
click at [1409, 684] on icon at bounding box center [1411, 682] width 8 height 8
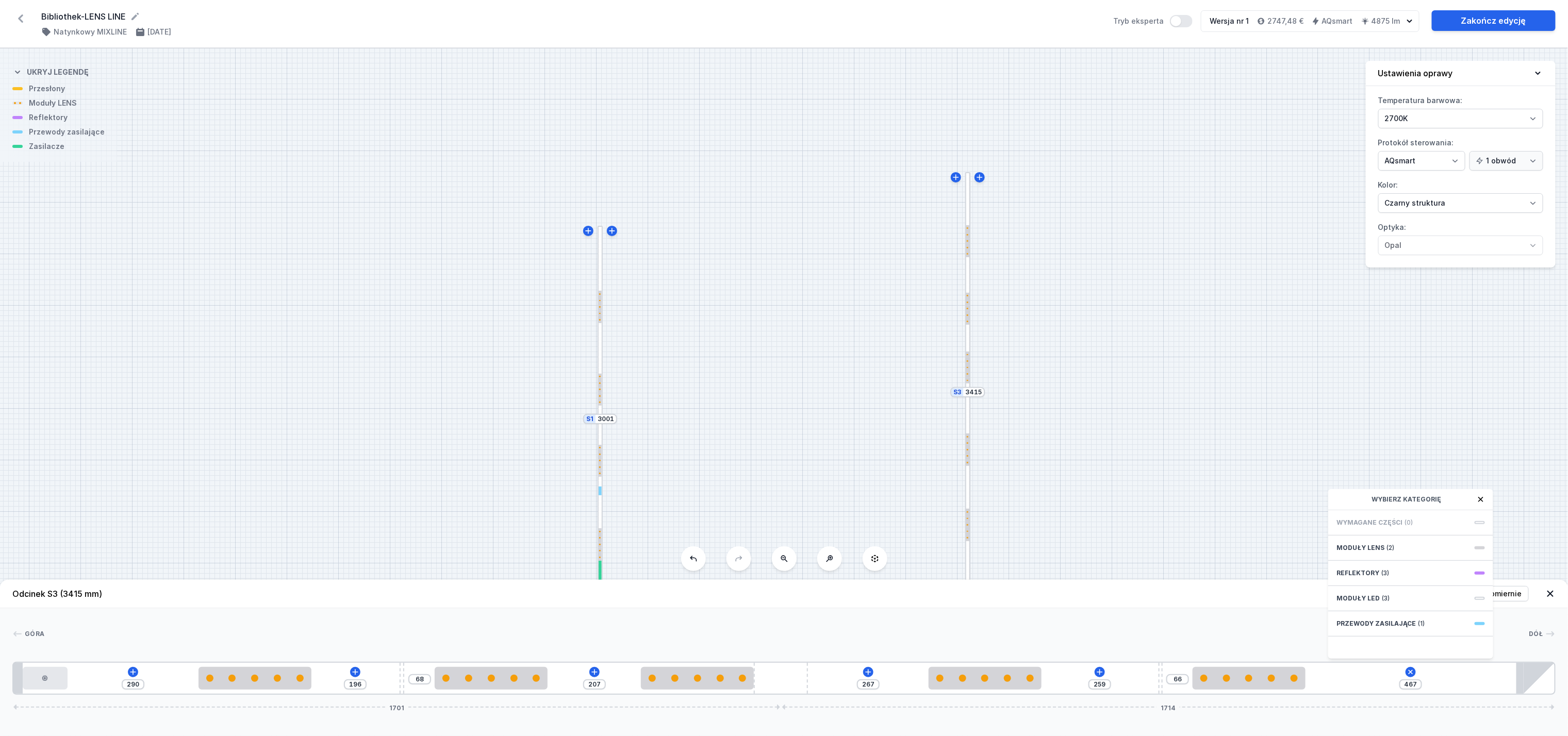
click at [1124, 366] on div "S3 3415 S2 2894 S1 3001" at bounding box center [784, 392] width 1568 height 687
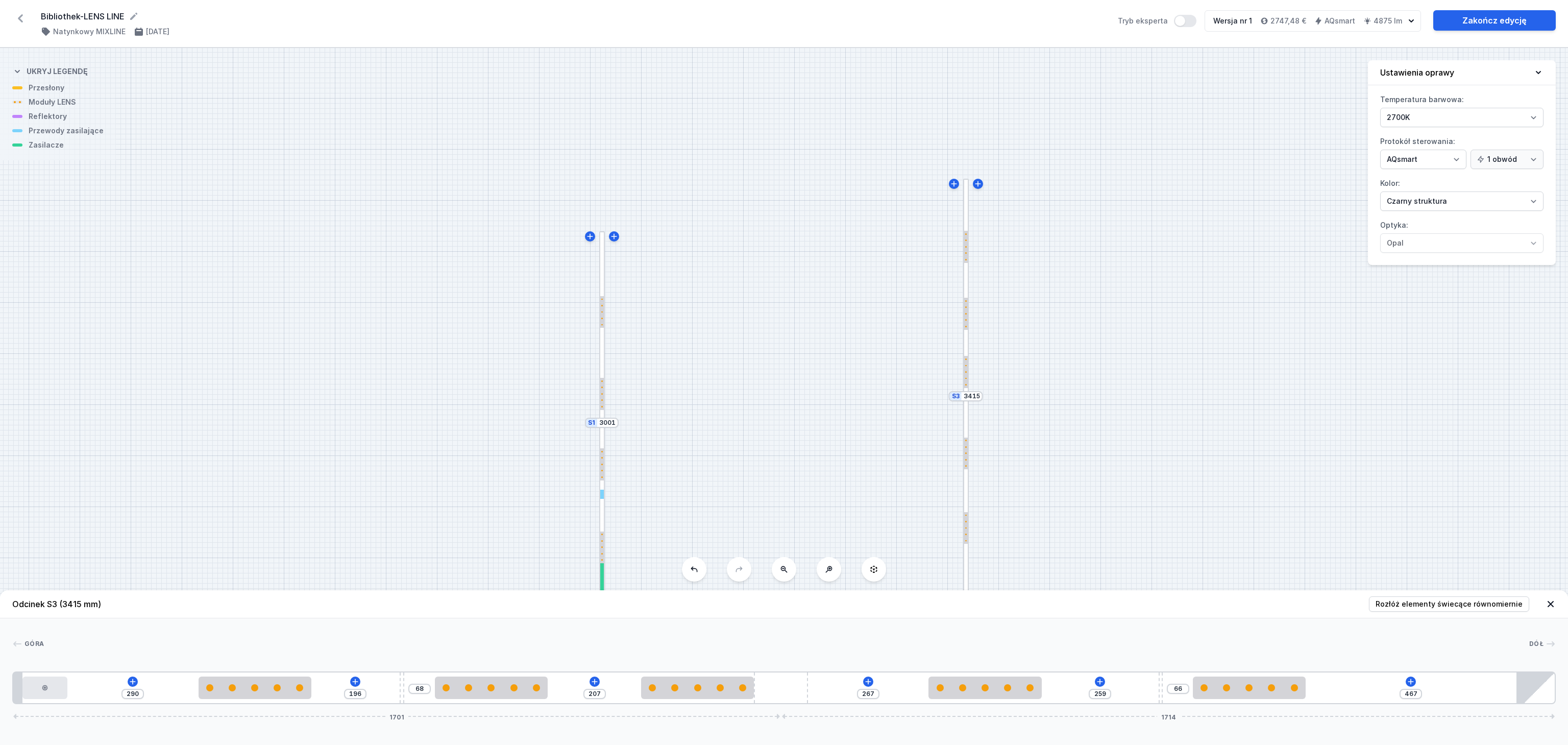
click at [1552, 599] on icon at bounding box center [1551, 604] width 11 height 11
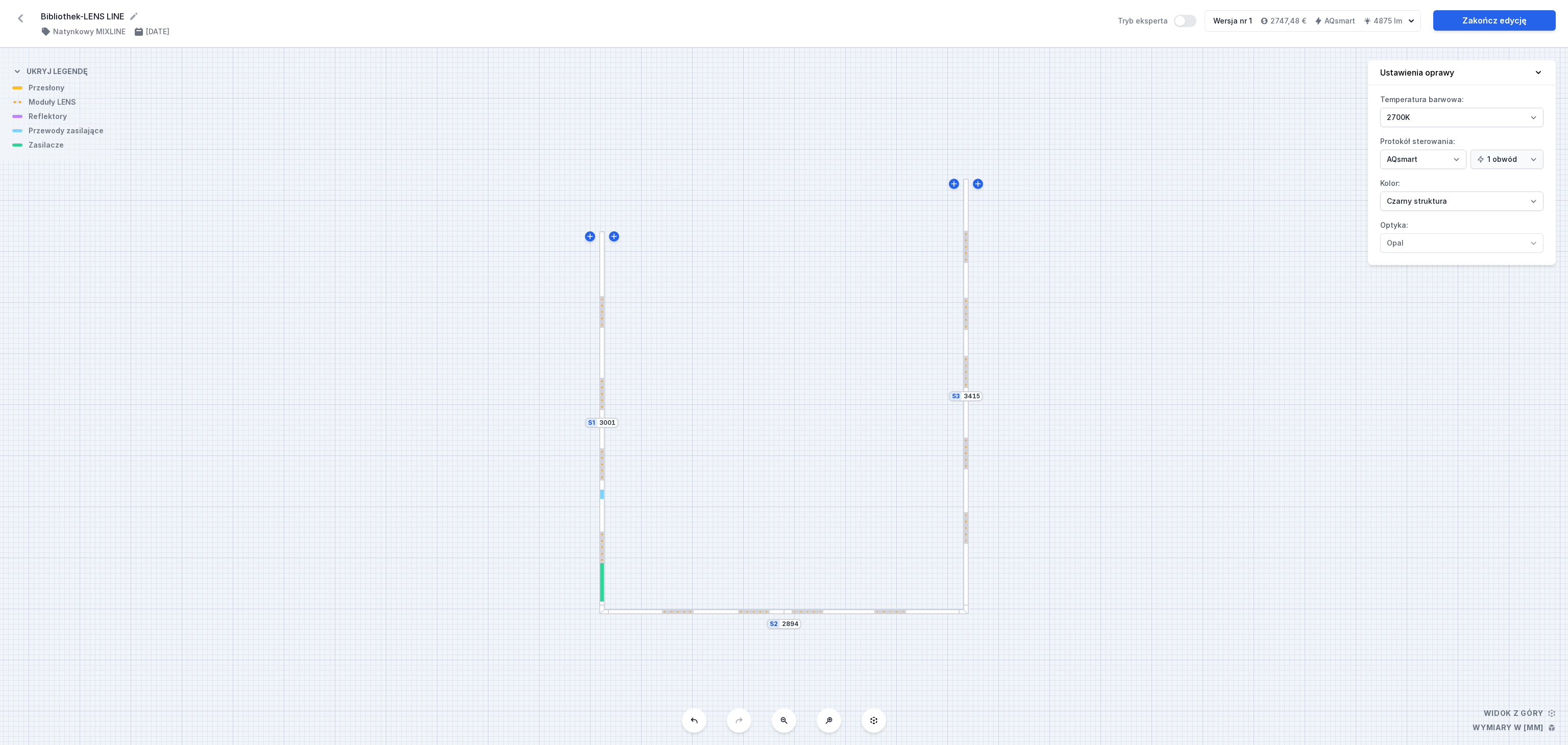
click at [603, 277] on div at bounding box center [602, 327] width 6 height 191
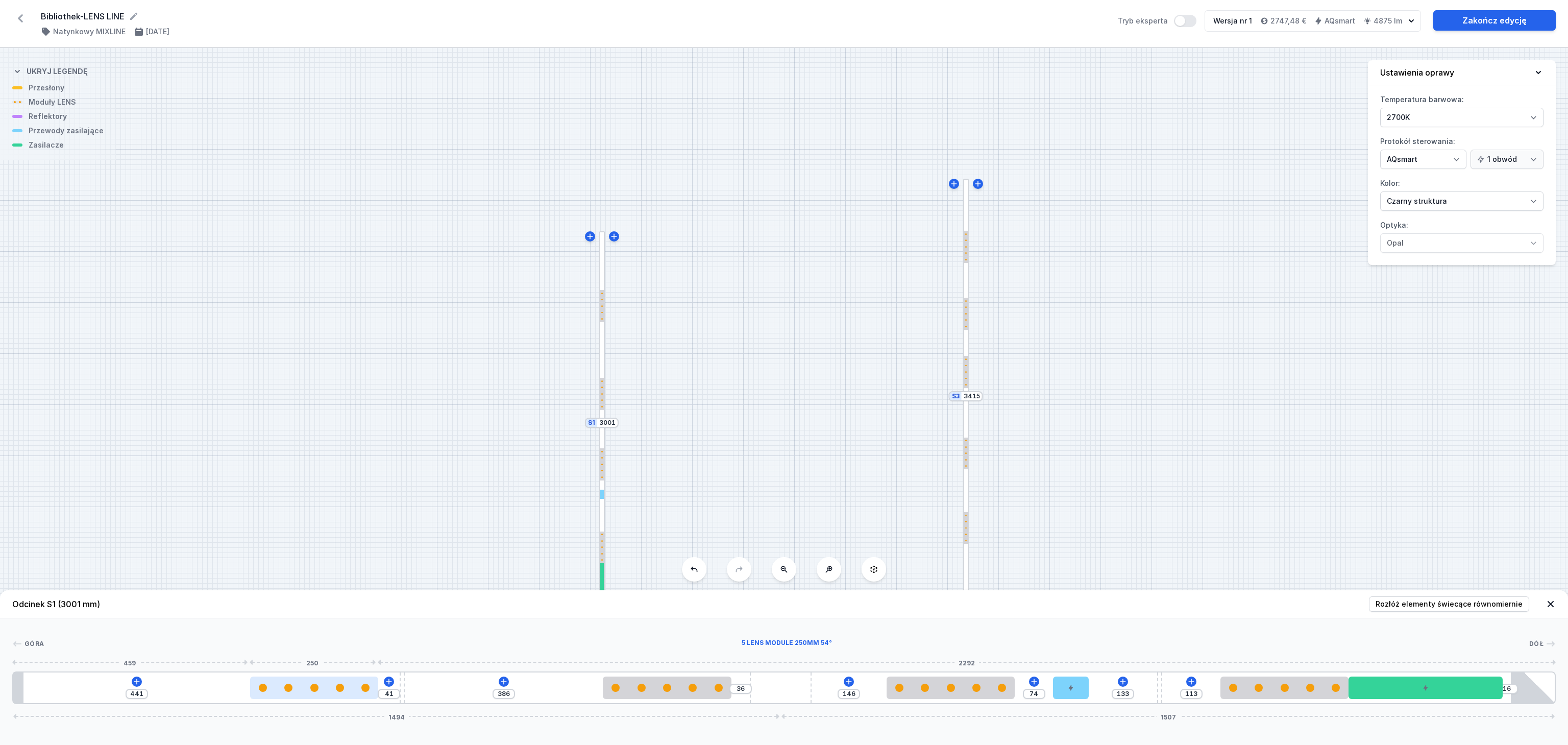
drag, startPoint x: 335, startPoint y: 689, endPoint x: 306, endPoint y: 689, distance: 29.0
click at [306, 689] on div at bounding box center [314, 688] width 128 height 8
click at [394, 696] on input "41" at bounding box center [389, 694] width 16 height 8
click at [381, 642] on div at bounding box center [787, 644] width 1486 height 11
click at [139, 694] on input "441" at bounding box center [136, 694] width 16 height 8
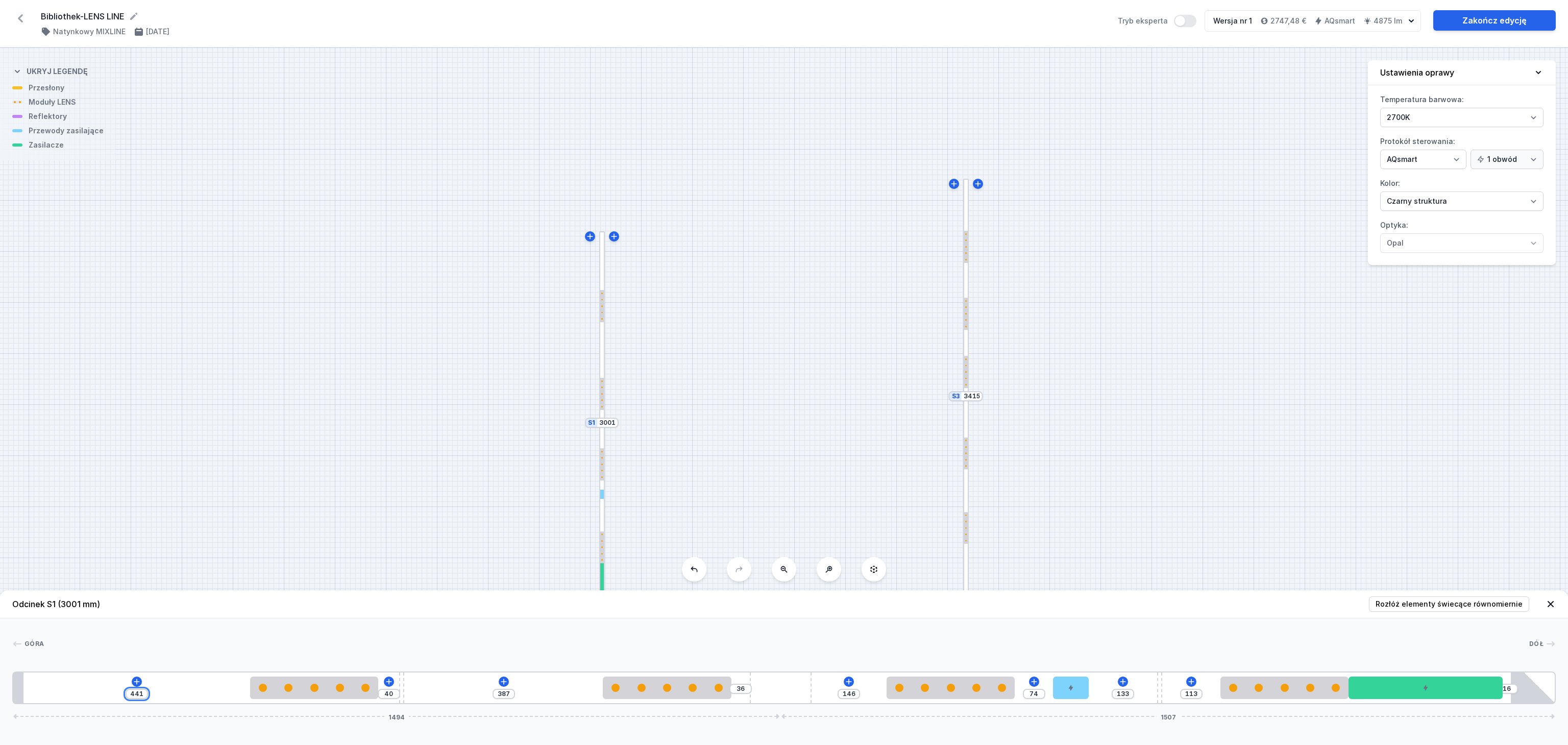
click at [144, 694] on input "441" at bounding box center [136, 694] width 16 height 8
click at [215, 653] on div "[GEOGRAPHIC_DATA]" at bounding box center [784, 646] width 1544 height 14
drag, startPoint x: 677, startPoint y: 693, endPoint x: 617, endPoint y: 692, distance: 60.0
click at [617, 692] on div at bounding box center [608, 688] width 128 height 22
click at [479, 694] on input "272" at bounding box center [474, 694] width 16 height 8
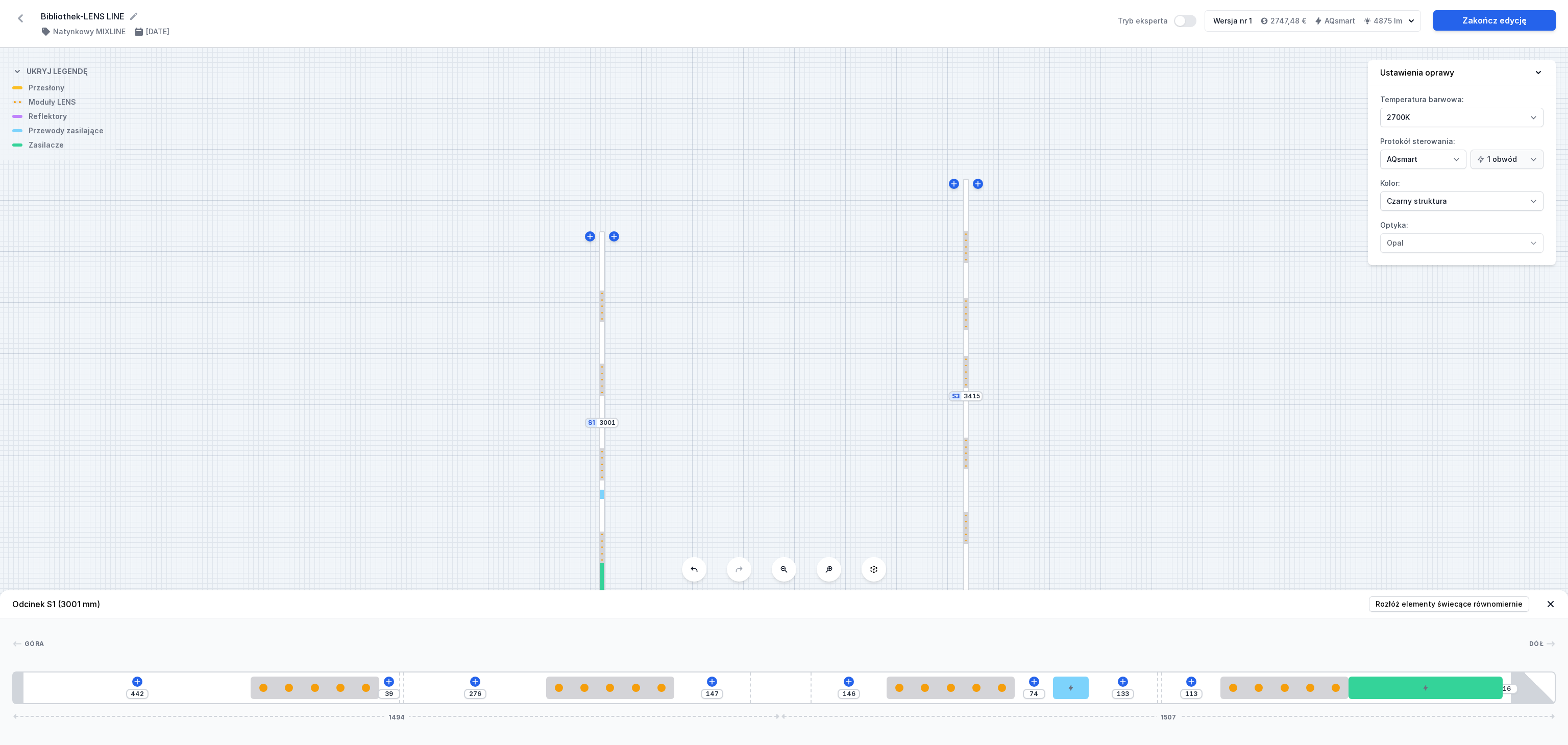
click at [594, 632] on div "Góra Dół 1 2 3 2 4 2 5 3 2 6 7 442 39 276 147 146 74 133 113 16 1494 1507 462 2…" at bounding box center [784, 661] width 1568 height 86
drag, startPoint x: 946, startPoint y: 697, endPoint x: 915, endPoint y: 696, distance: 31.0
click at [915, 696] on div at bounding box center [905, 688] width 128 height 22
click at [1016, 692] on input "163" at bounding box center [1011, 694] width 16 height 8
click at [1010, 642] on div at bounding box center [787, 644] width 1486 height 11
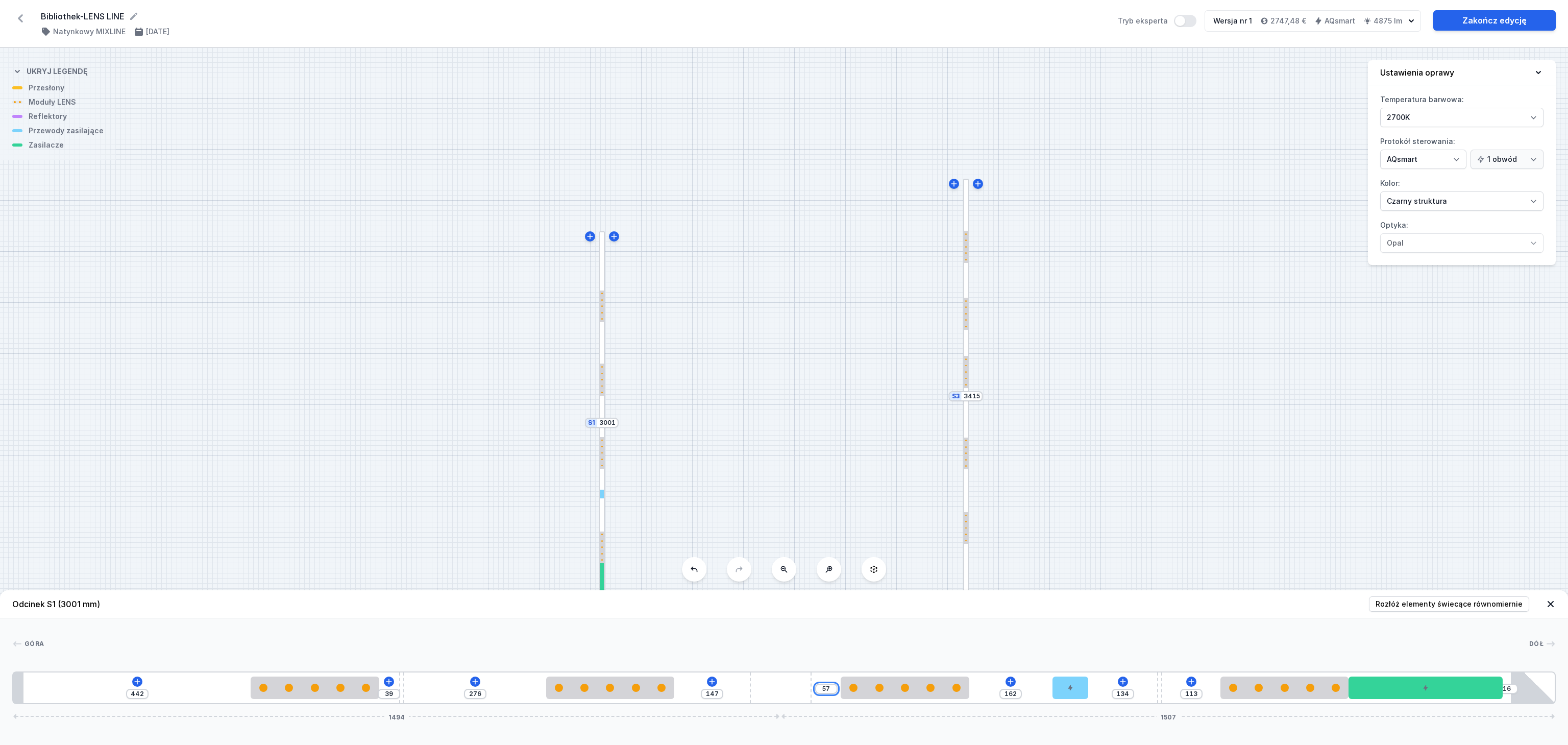
click at [830, 689] on input "57" at bounding box center [826, 689] width 16 height 8
click at [862, 636] on div "Góra Dół 1 2 3 2 4 2 5 3 2 6 7 442 39 276 147 56 163 134 113 16 1494 1507 462 2…" at bounding box center [784, 661] width 1568 height 86
click at [831, 690] on input "56" at bounding box center [826, 689] width 16 height 8
click at [864, 648] on div at bounding box center [787, 644] width 1486 height 11
drag, startPoint x: 1436, startPoint y: 694, endPoint x: 1476, endPoint y: 686, distance: 40.8
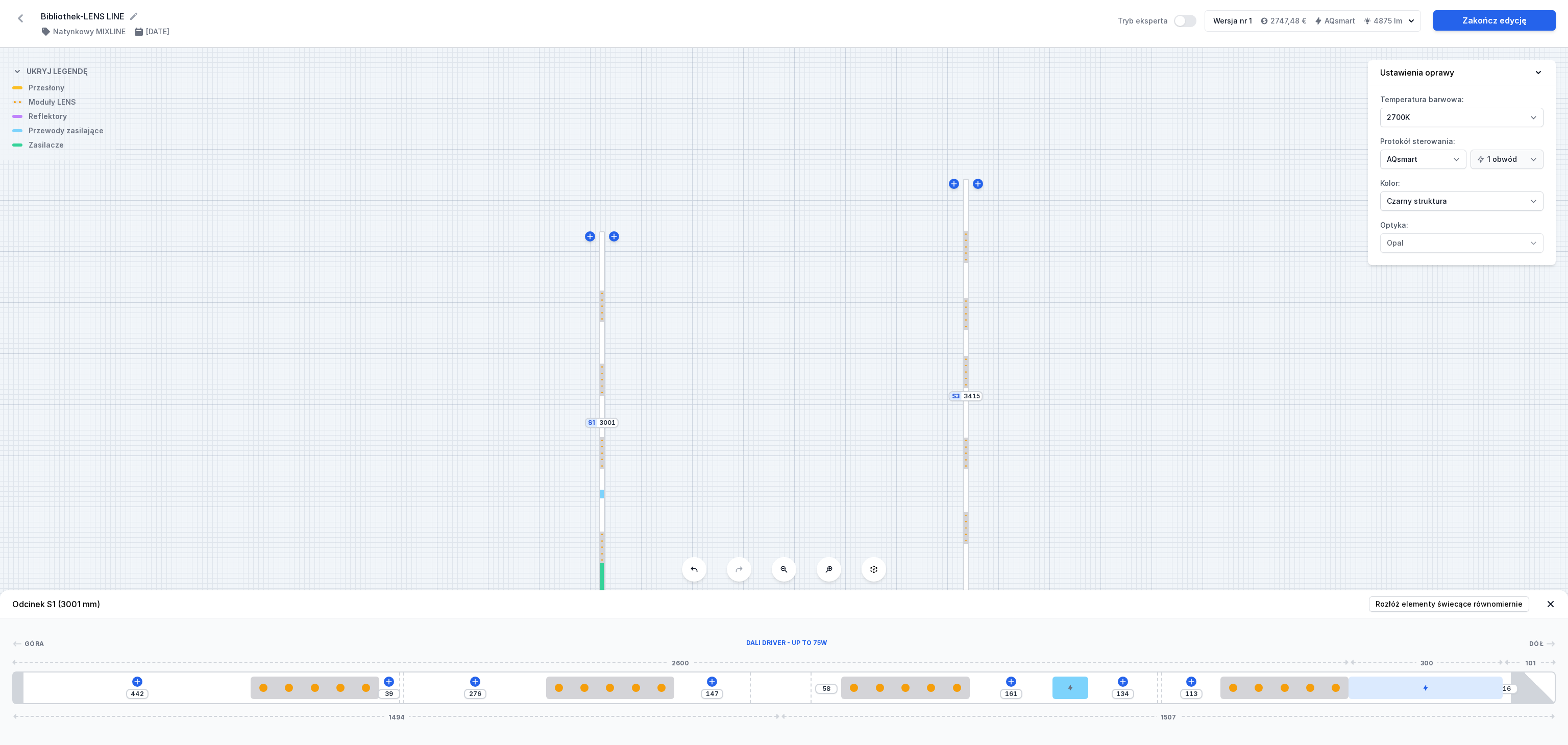
click at [1476, 686] on div at bounding box center [1426, 688] width 154 height 22
drag, startPoint x: 1441, startPoint y: 692, endPoint x: 1483, endPoint y: 684, distance: 42.8
click at [1483, 684] on div at bounding box center [1426, 688] width 154 height 22
drag, startPoint x: 1413, startPoint y: 692, endPoint x: 1482, endPoint y: 685, distance: 69.4
click at [1482, 685] on div at bounding box center [1434, 688] width 154 height 22
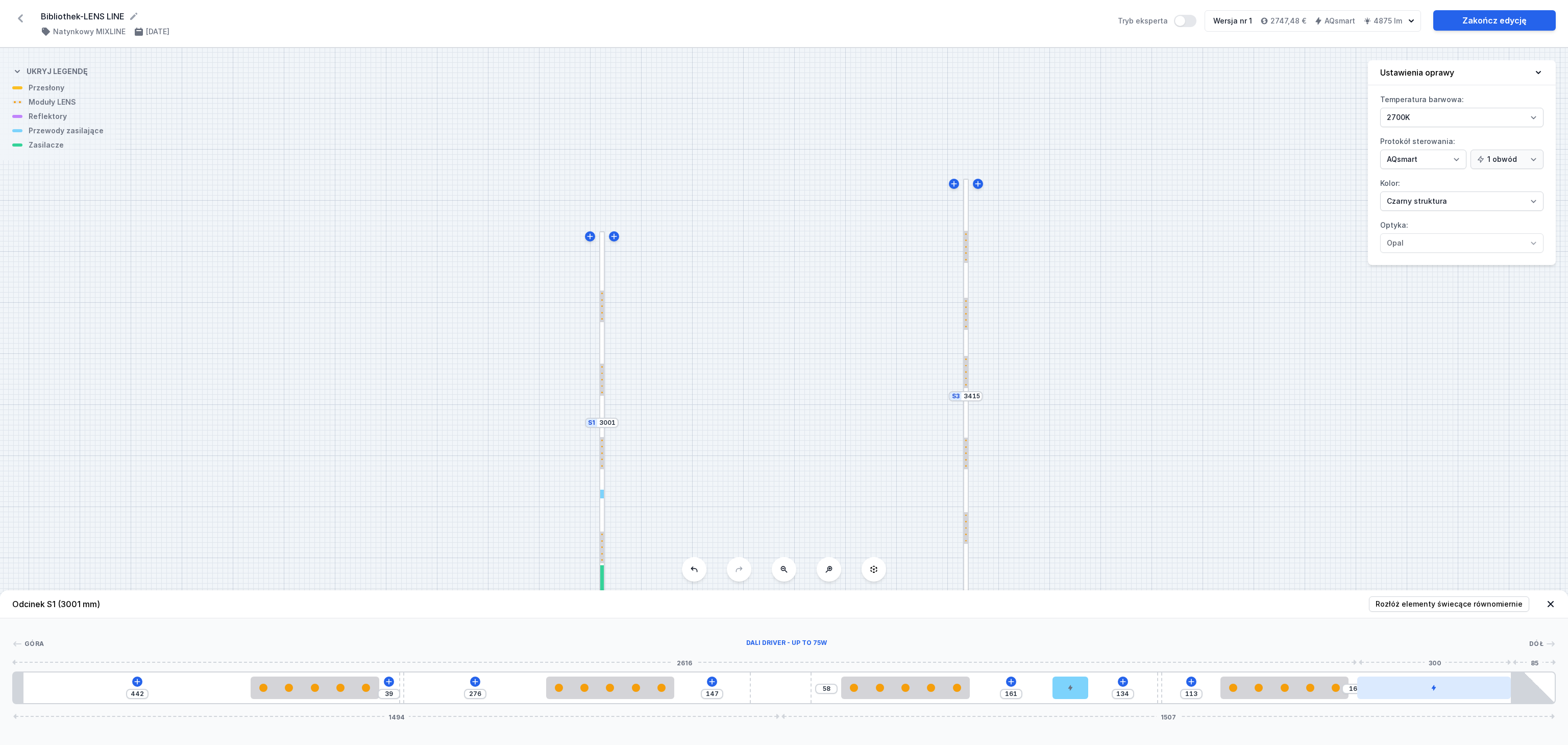
drag, startPoint x: 1399, startPoint y: 694, endPoint x: 1501, endPoint y: 684, distance: 102.5
click at [1501, 684] on div at bounding box center [1434, 688] width 154 height 22
click at [1301, 690] on div at bounding box center [1293, 688] width 128 height 8
drag, startPoint x: 1296, startPoint y: 692, endPoint x: 1343, endPoint y: 682, distance: 48.1
click at [1343, 682] on div at bounding box center [1293, 688] width 128 height 22
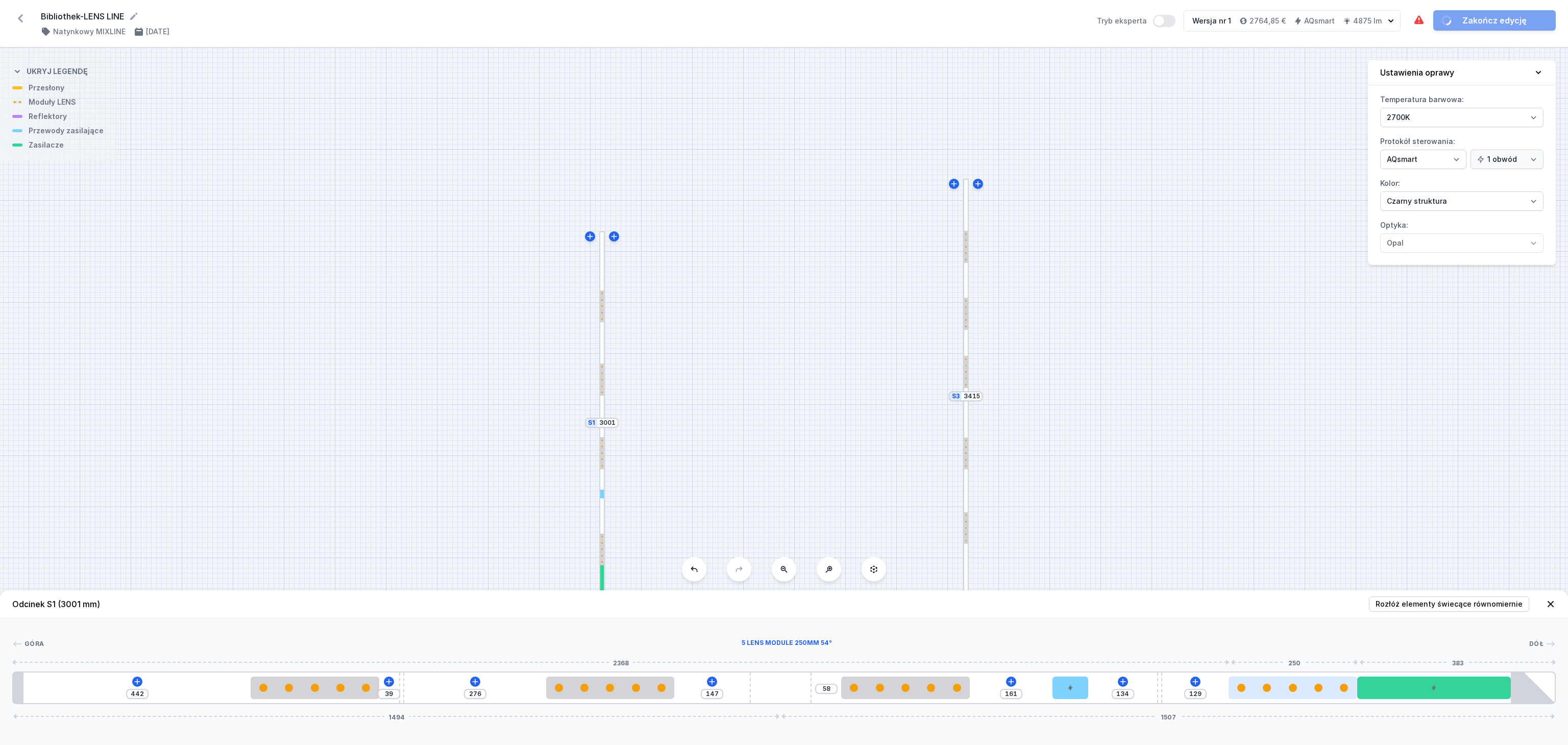
drag, startPoint x: 1258, startPoint y: 698, endPoint x: 1282, endPoint y: 694, distance: 24.3
click at [1282, 694] on div at bounding box center [1293, 688] width 128 height 22
drag, startPoint x: 1446, startPoint y: 692, endPoint x: 1471, endPoint y: 649, distance: 49.7
click at [1471, 649] on div "DALI Driver - up to 75W" at bounding box center [787, 644] width 1486 height 11
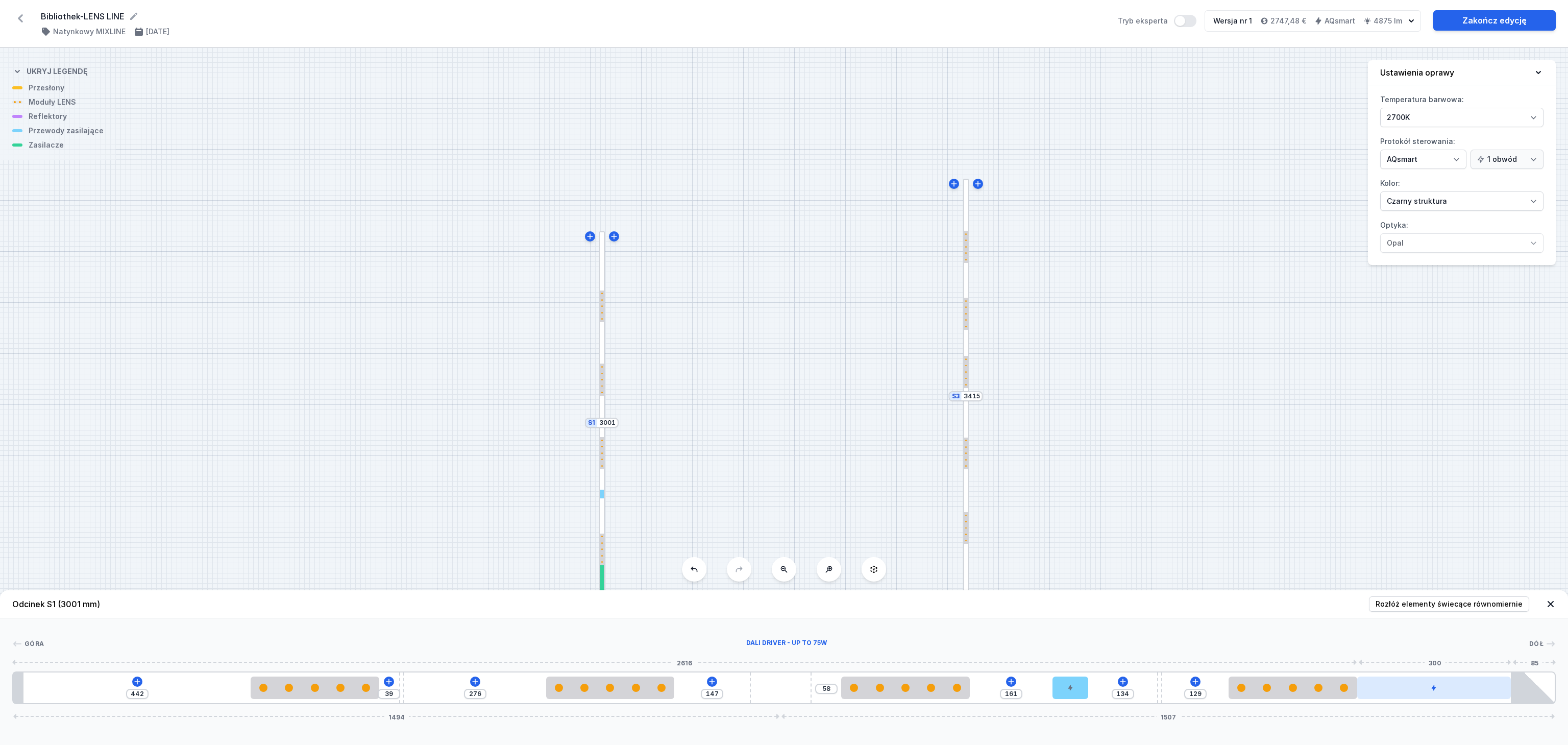
click at [1452, 684] on div at bounding box center [1434, 688] width 154 height 22
click at [1432, 657] on icon at bounding box center [1434, 657] width 8 height 8
click at [135, 681] on icon at bounding box center [137, 681] width 6 height 6
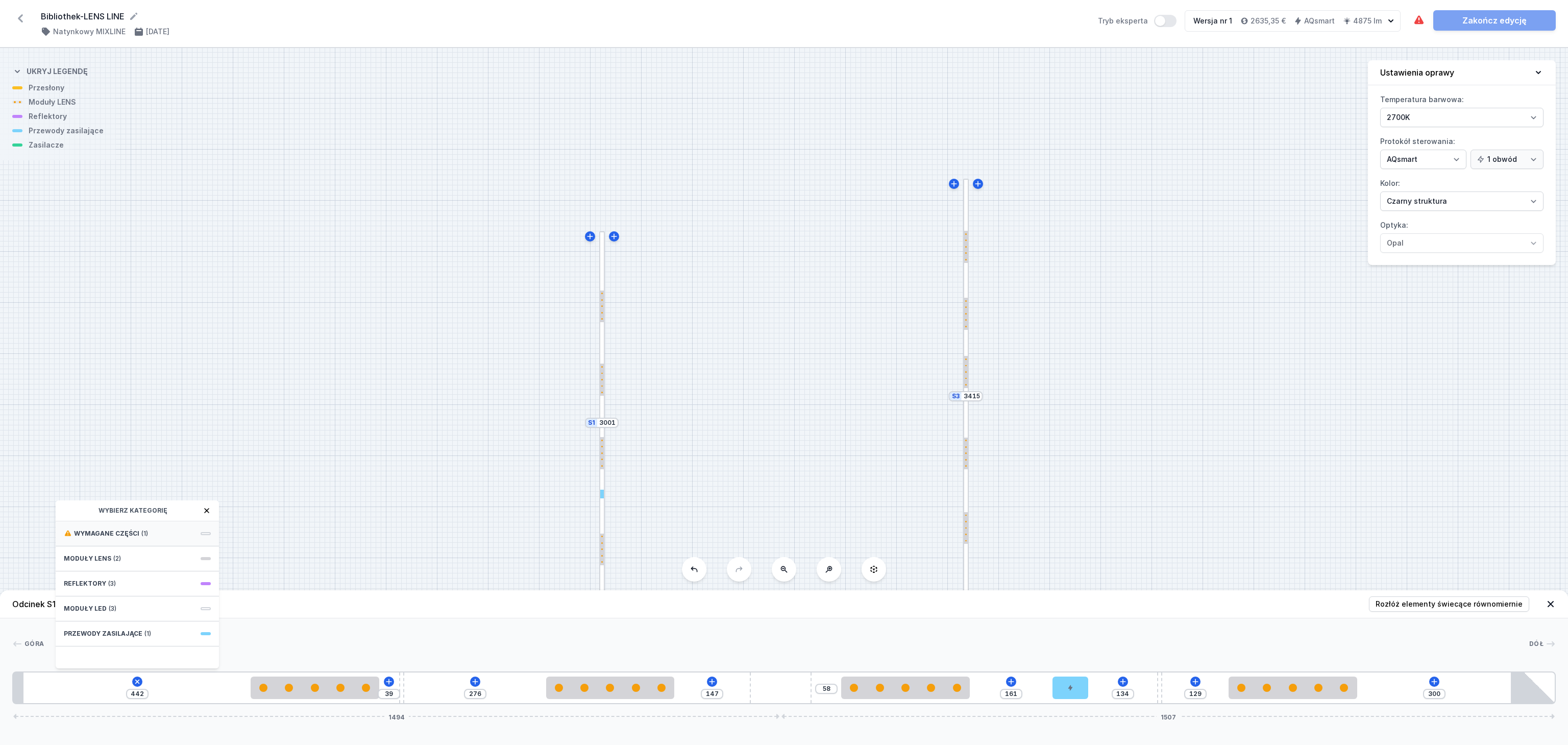
click at [122, 533] on span "Wymagane części" at bounding box center [106, 534] width 65 height 8
click at [122, 533] on span "DALI Driver - up to 75W" at bounding box center [137, 533] width 147 height 11
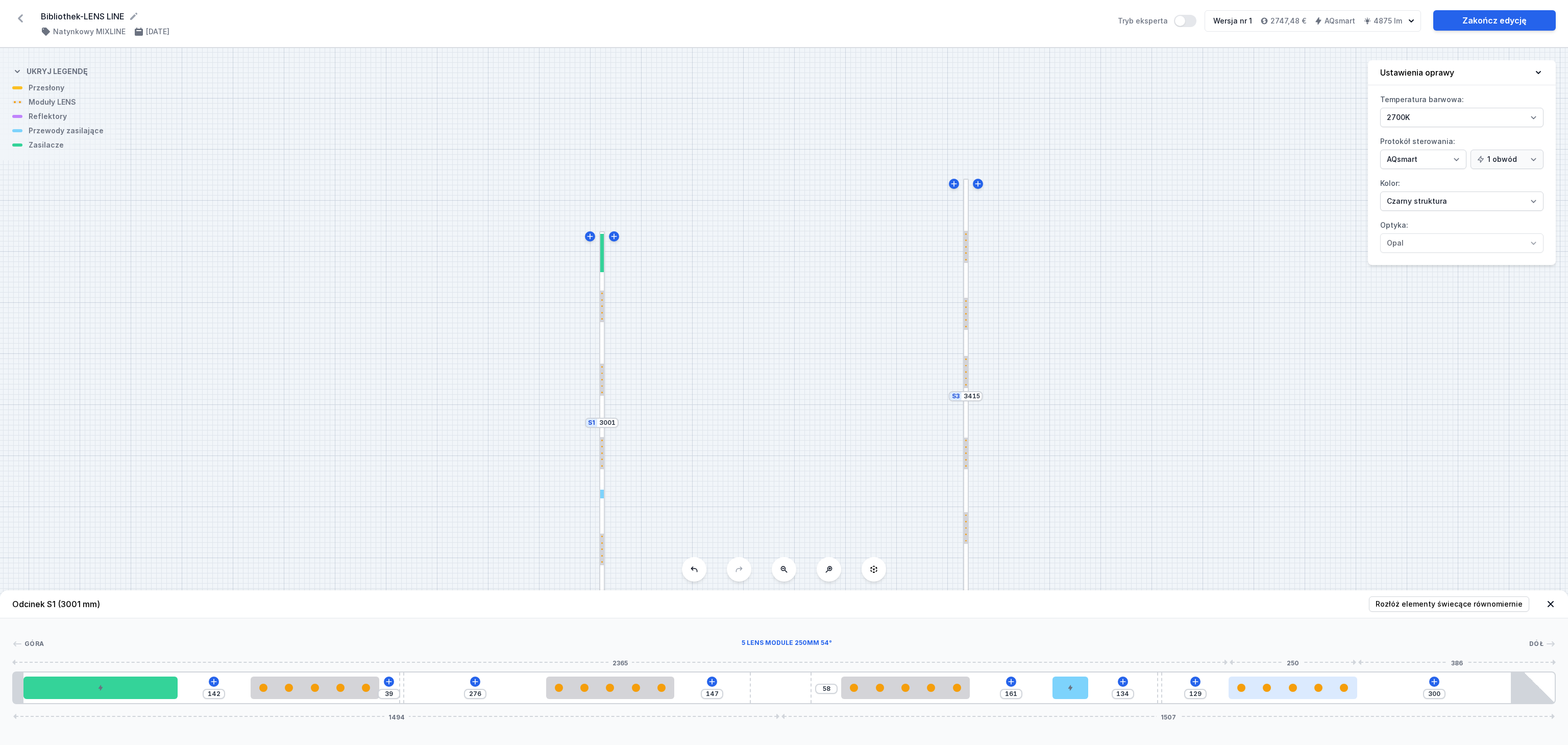
drag, startPoint x: 1289, startPoint y: 697, endPoint x: 1312, endPoint y: 685, distance: 25.9
click at [1312, 685] on div at bounding box center [1293, 688] width 128 height 22
drag, startPoint x: 1301, startPoint y: 688, endPoint x: 1374, endPoint y: 692, distance: 73.1
click at [1374, 692] on div at bounding box center [1343, 688] width 128 height 8
click at [1228, 696] on input "226" at bounding box center [1220, 694] width 16 height 8
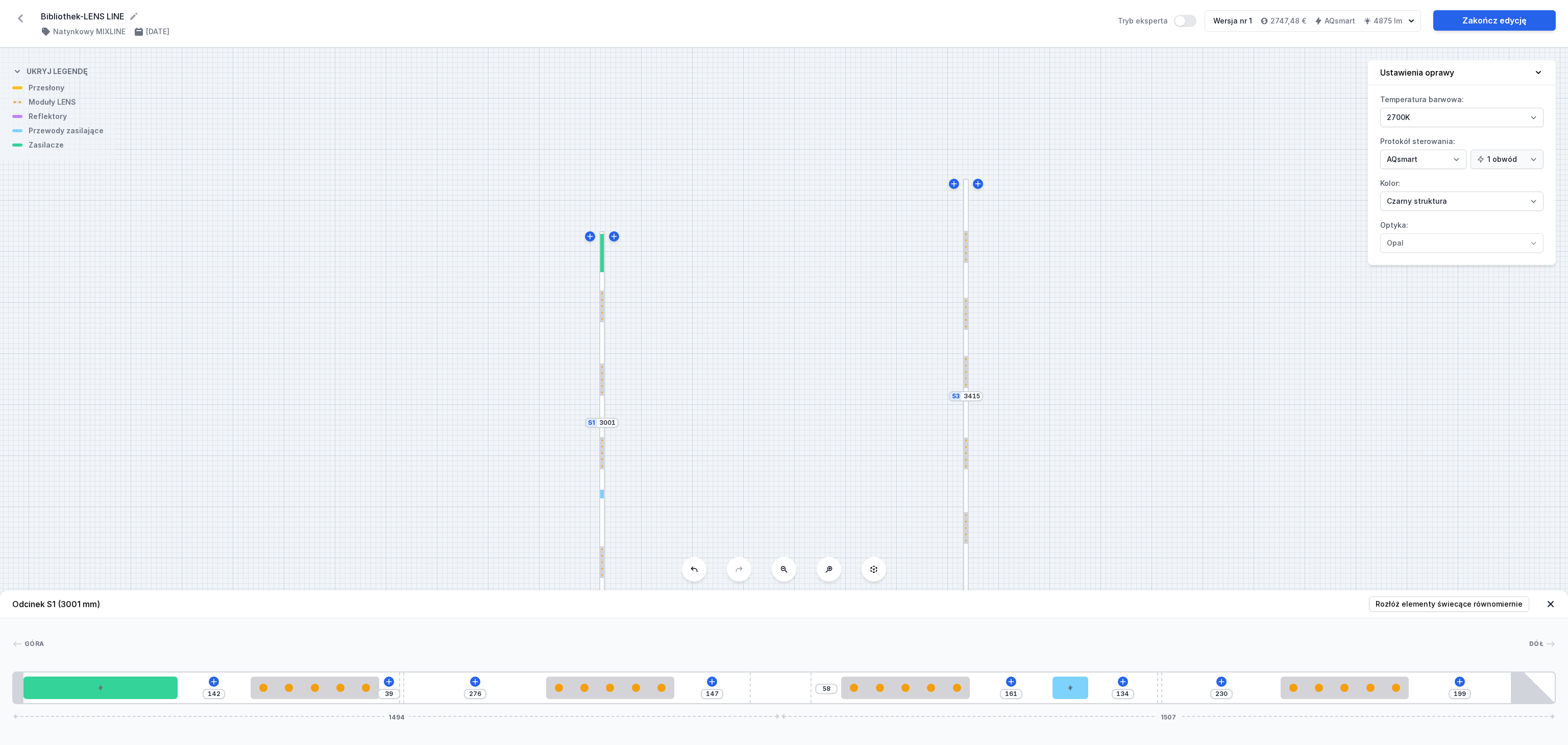
click at [1260, 652] on div "[GEOGRAPHIC_DATA]" at bounding box center [784, 646] width 1544 height 14
click at [969, 279] on div "S3 3415 S2 2894 S1 3001" at bounding box center [784, 397] width 1568 height 697
click at [966, 283] on div at bounding box center [966, 287] width 6 height 217
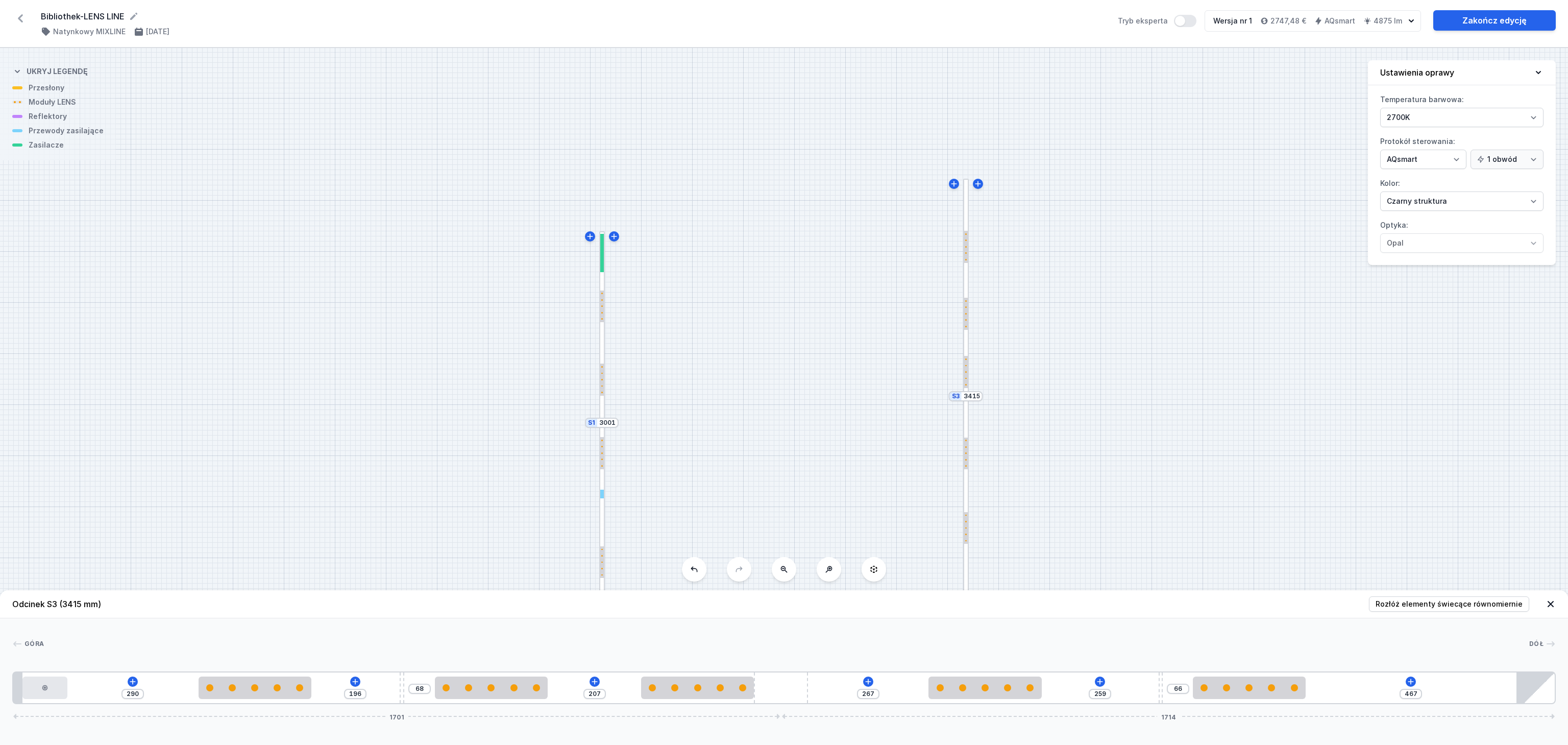
click at [1552, 603] on icon at bounding box center [1551, 604] width 11 height 11
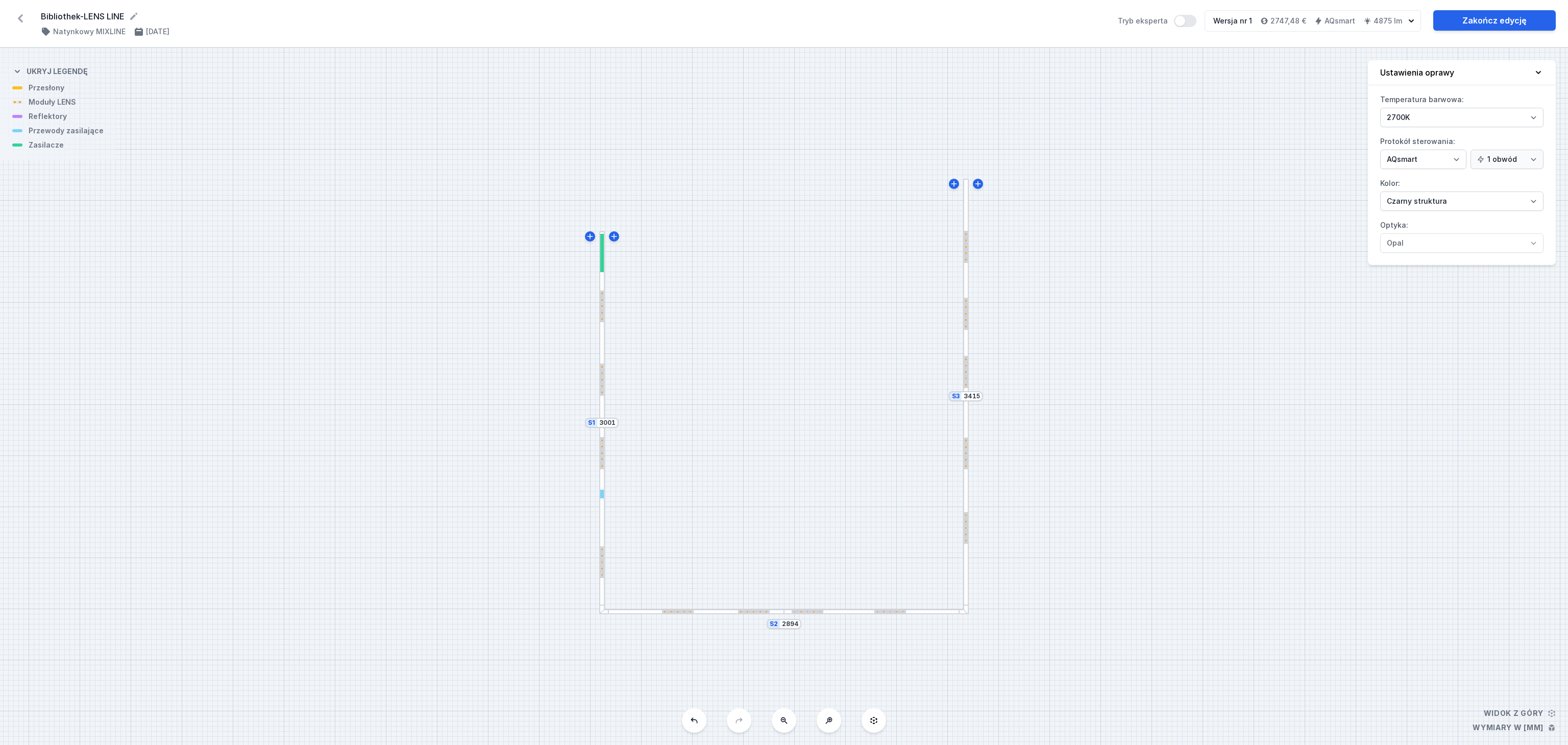
click at [965, 570] on div at bounding box center [966, 505] width 6 height 219
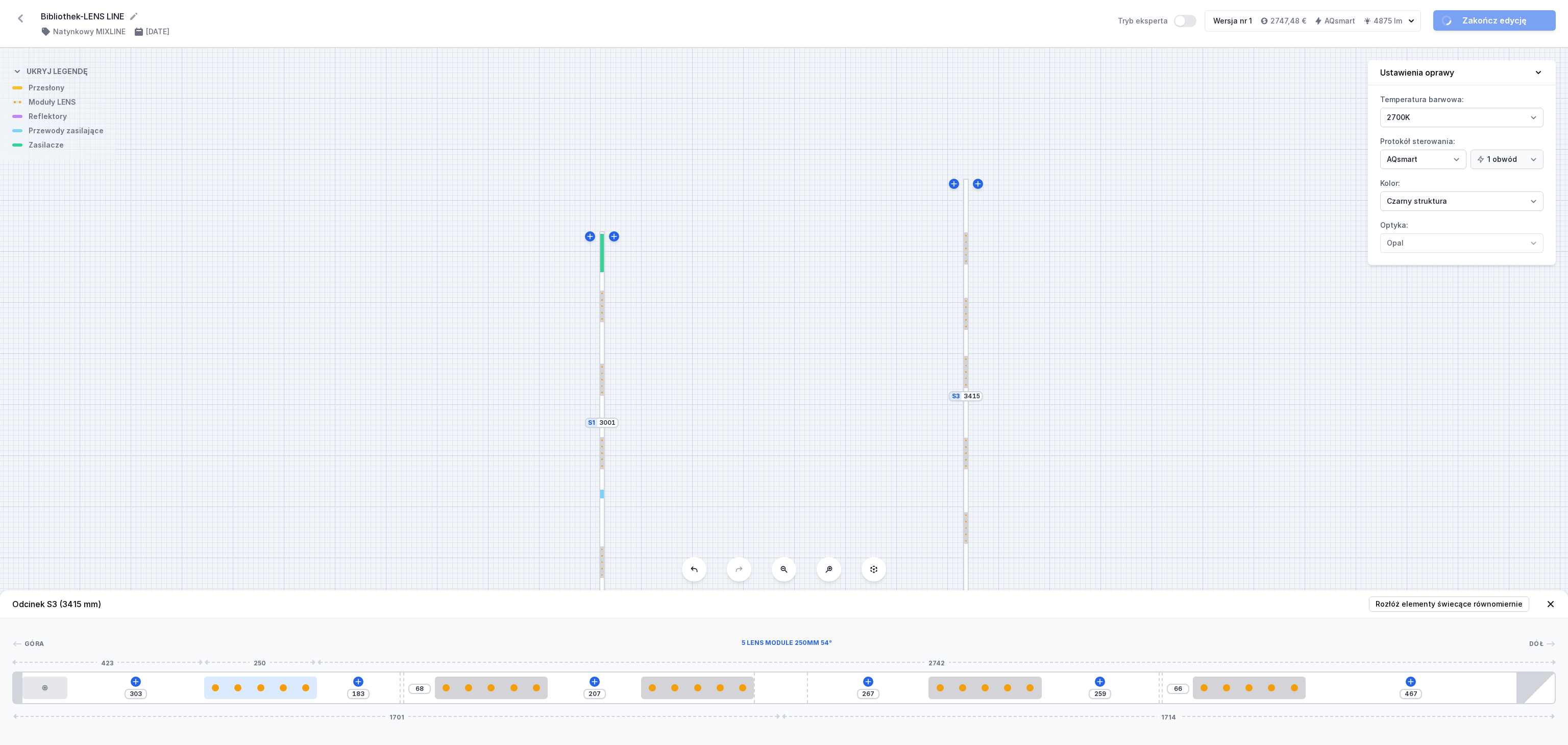
click at [252, 687] on div at bounding box center [260, 688] width 113 height 7
drag, startPoint x: 254, startPoint y: 688, endPoint x: 240, endPoint y: 688, distance: 14.0
click at [240, 688] on div at bounding box center [252, 688] width 113 height 7
click at [138, 694] on input "286" at bounding box center [132, 694] width 16 height 8
click at [271, 626] on div "Góra Dół 1 2 3 4 3 3 5 3 4 3 6 282 204 68 207 267 259 66 467 1701 1714 20 100 2…" at bounding box center [784, 661] width 1568 height 86
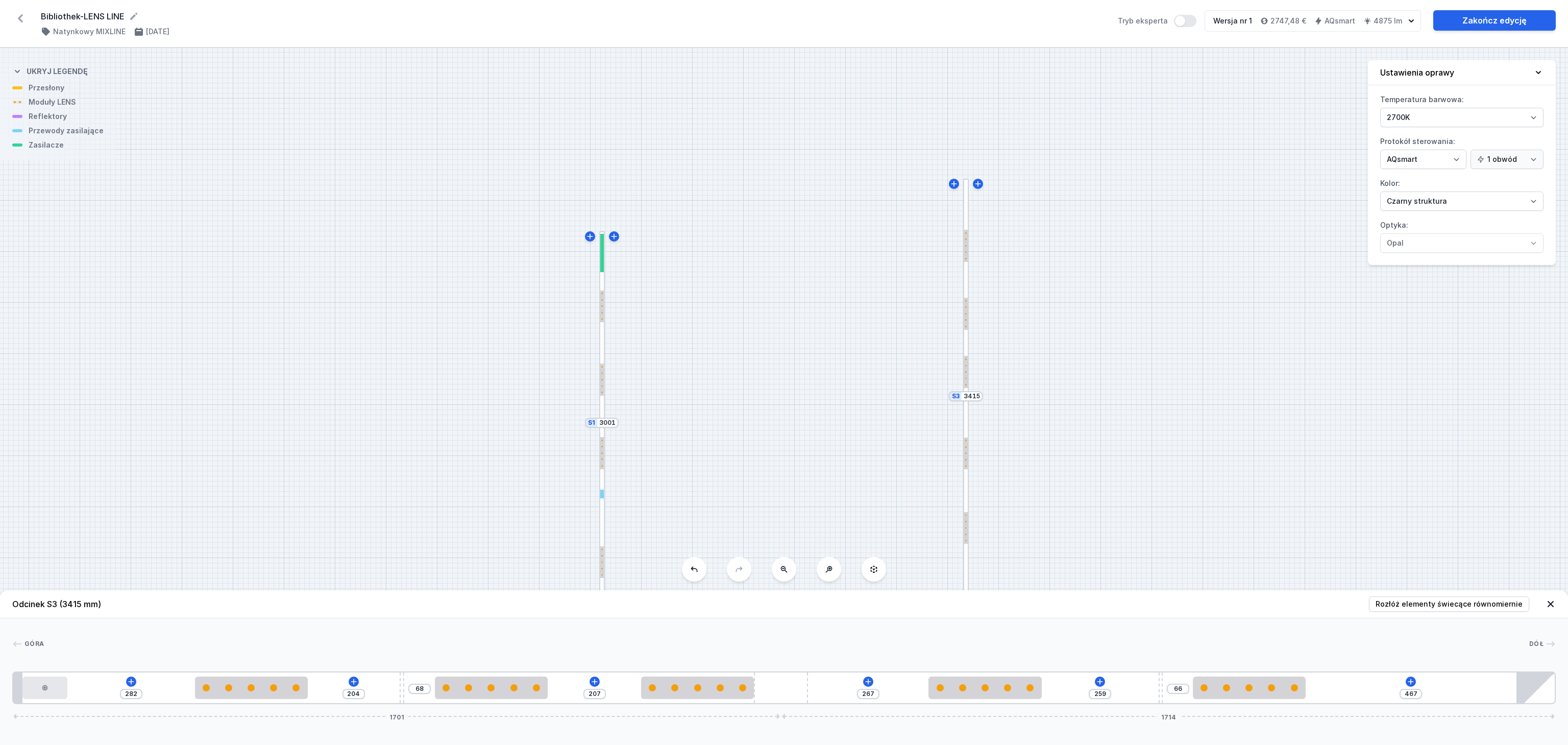
click at [202, 655] on div "Góra Dół 1 2 3 4 3 3 5 3 4 3 6 282 204 68 207 267 259 66 467 1701 1714 20 100 2…" at bounding box center [784, 661] width 1568 height 86
click at [140, 696] on div "282" at bounding box center [131, 694] width 22 height 11
click at [137, 694] on input "282" at bounding box center [131, 694] width 16 height 8
click at [257, 635] on div "Góra Dół 1 2 3 4 4 4 5 4 3 4 6 736 68 267 259 66 467 1701 1714 20 100 736 10 68…" at bounding box center [784, 661] width 1568 height 86
click at [232, 680] on icon at bounding box center [234, 682] width 8 height 8
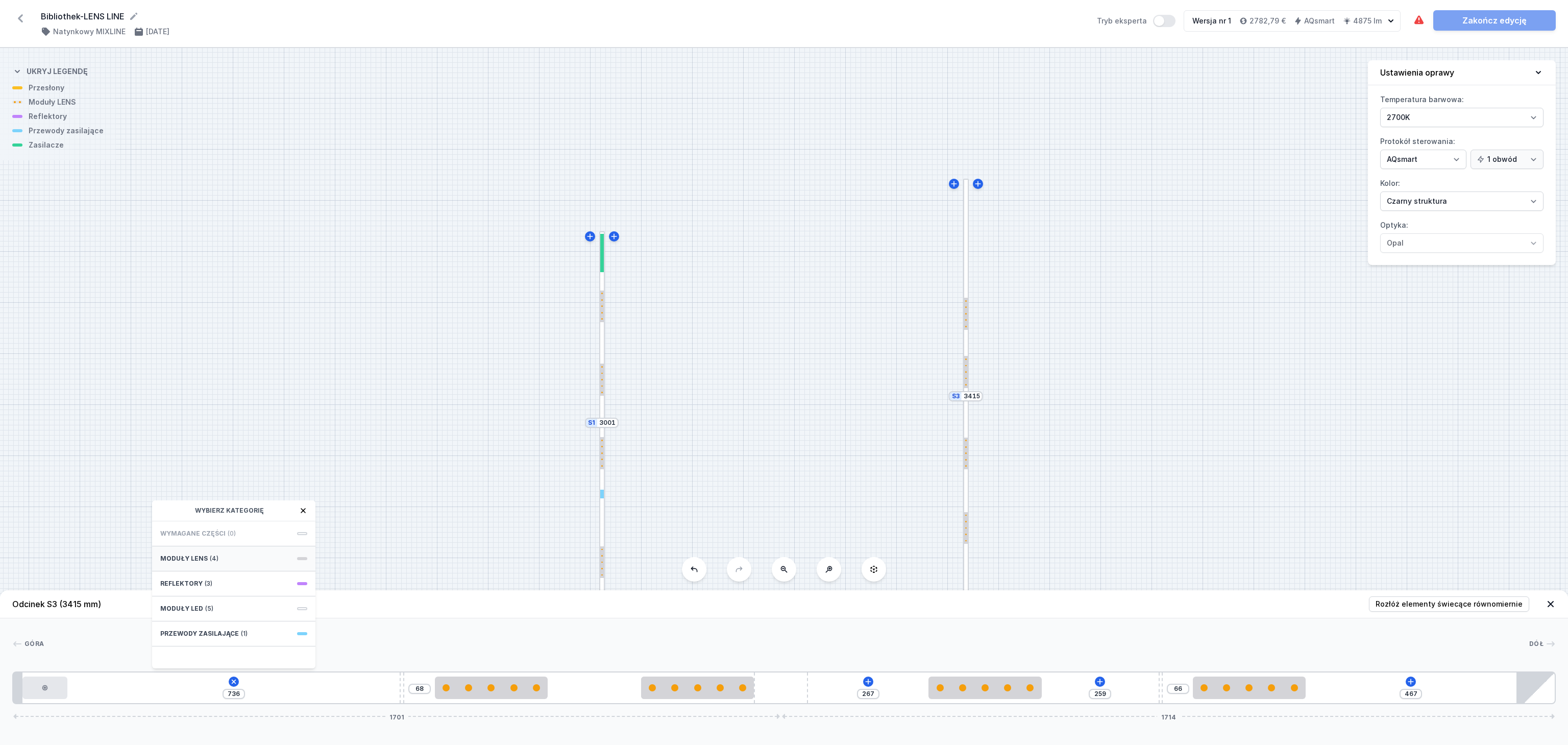
click at [229, 549] on div "Moduły LENS (4)" at bounding box center [234, 559] width 163 height 25
click at [228, 602] on span "5 LENS module 250mm 54°" at bounding box center [233, 601] width 147 height 11
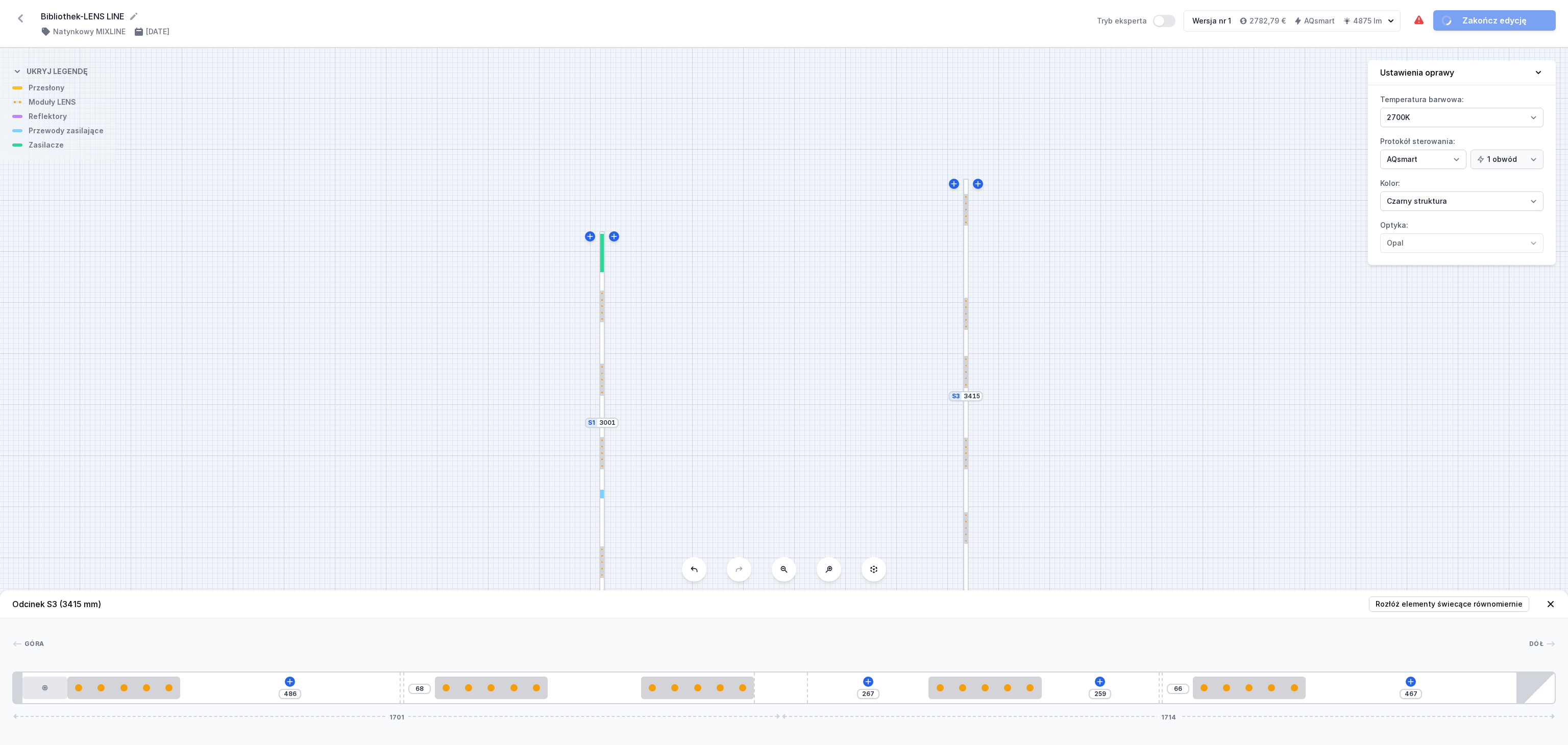
click at [257, 636] on div "Góra Dół 1 2 3 4 3 3 3 5 3 4 3 6 486 68 267 259 66 467 1701 1714 20 100 250 486…" at bounding box center [784, 661] width 1568 height 86
drag, startPoint x: 113, startPoint y: 692, endPoint x: 237, endPoint y: 694, distance: 124.0
click at [237, 694] on div at bounding box center [254, 688] width 113 height 22
click at [138, 696] on input "288" at bounding box center [132, 694] width 16 height 8
drag, startPoint x: 138, startPoint y: 694, endPoint x: 263, endPoint y: 696, distance: 125.0
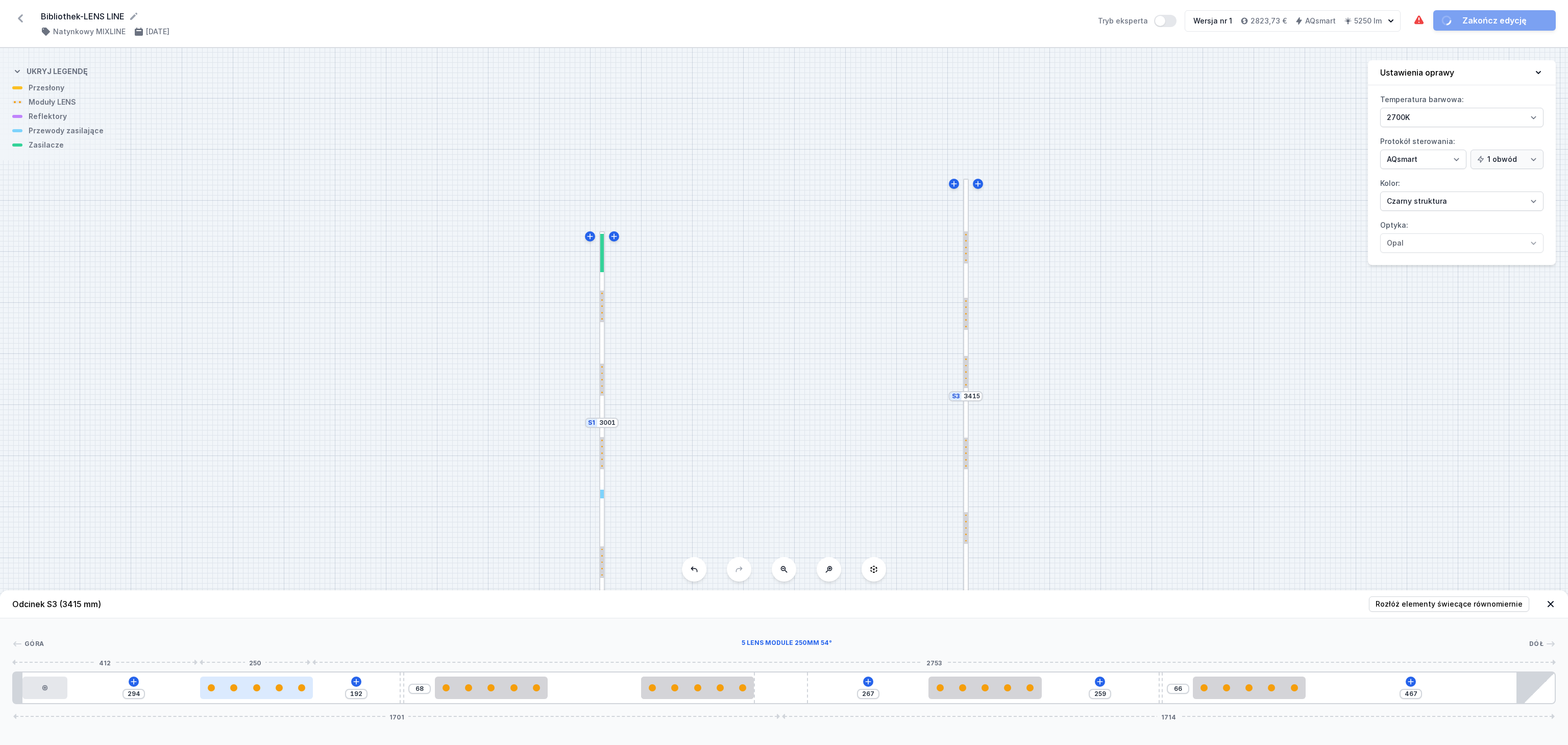
click at [263, 696] on div at bounding box center [256, 688] width 113 height 22
click at [140, 690] on input "294" at bounding box center [134, 694] width 16 height 8
click at [206, 646] on div at bounding box center [787, 644] width 1486 height 11
click at [140, 693] on input "292" at bounding box center [133, 694] width 16 height 8
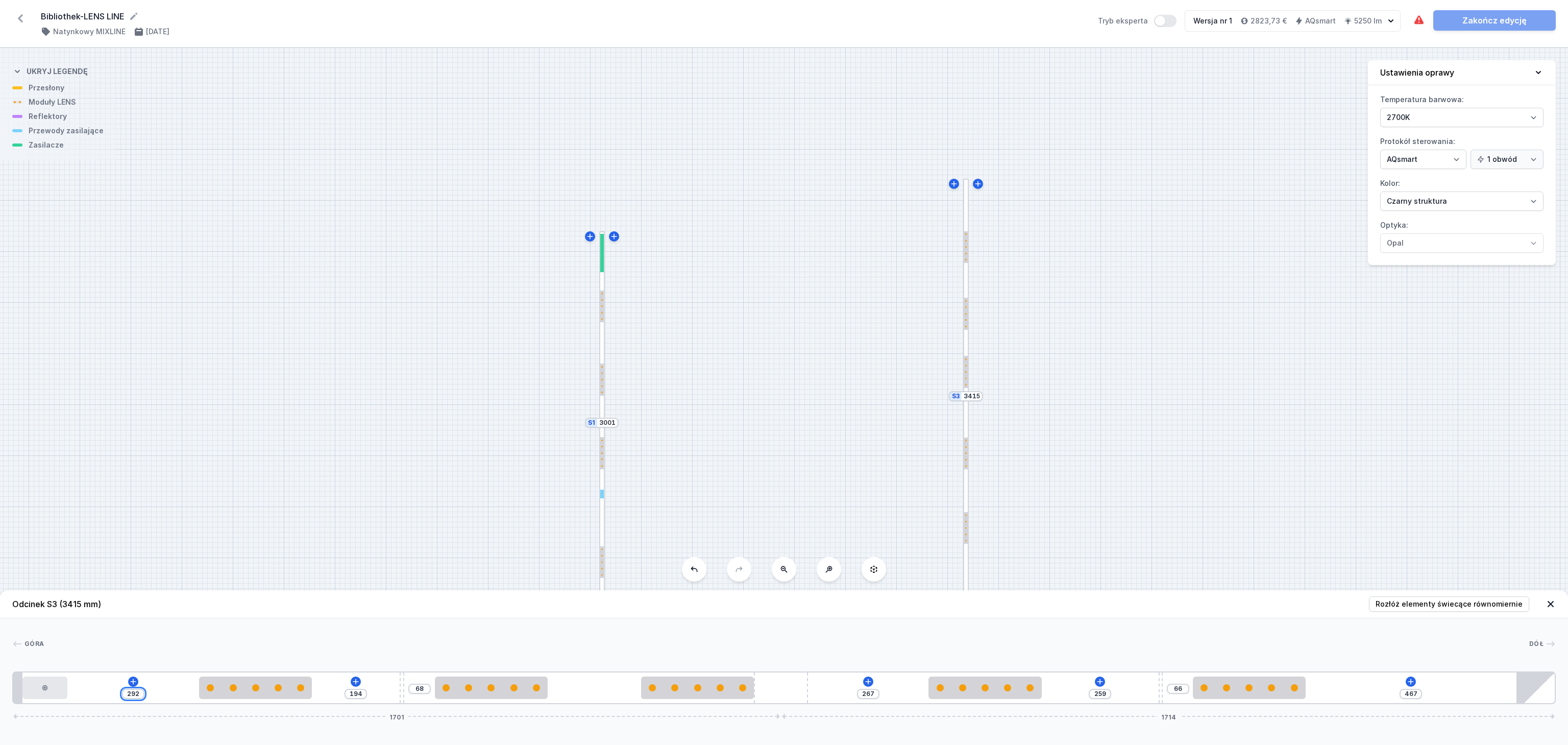
click at [140, 693] on input "292" at bounding box center [133, 694] width 16 height 8
click at [224, 630] on div "Góra Dół 1 2 3 4 3 3 3 5 3 4 3 6 290 196 68 267 259 66 467 1701 1714 20 100 290…" at bounding box center [784, 661] width 1568 height 86
click at [1552, 602] on icon at bounding box center [1550, 603] width 6 height 6
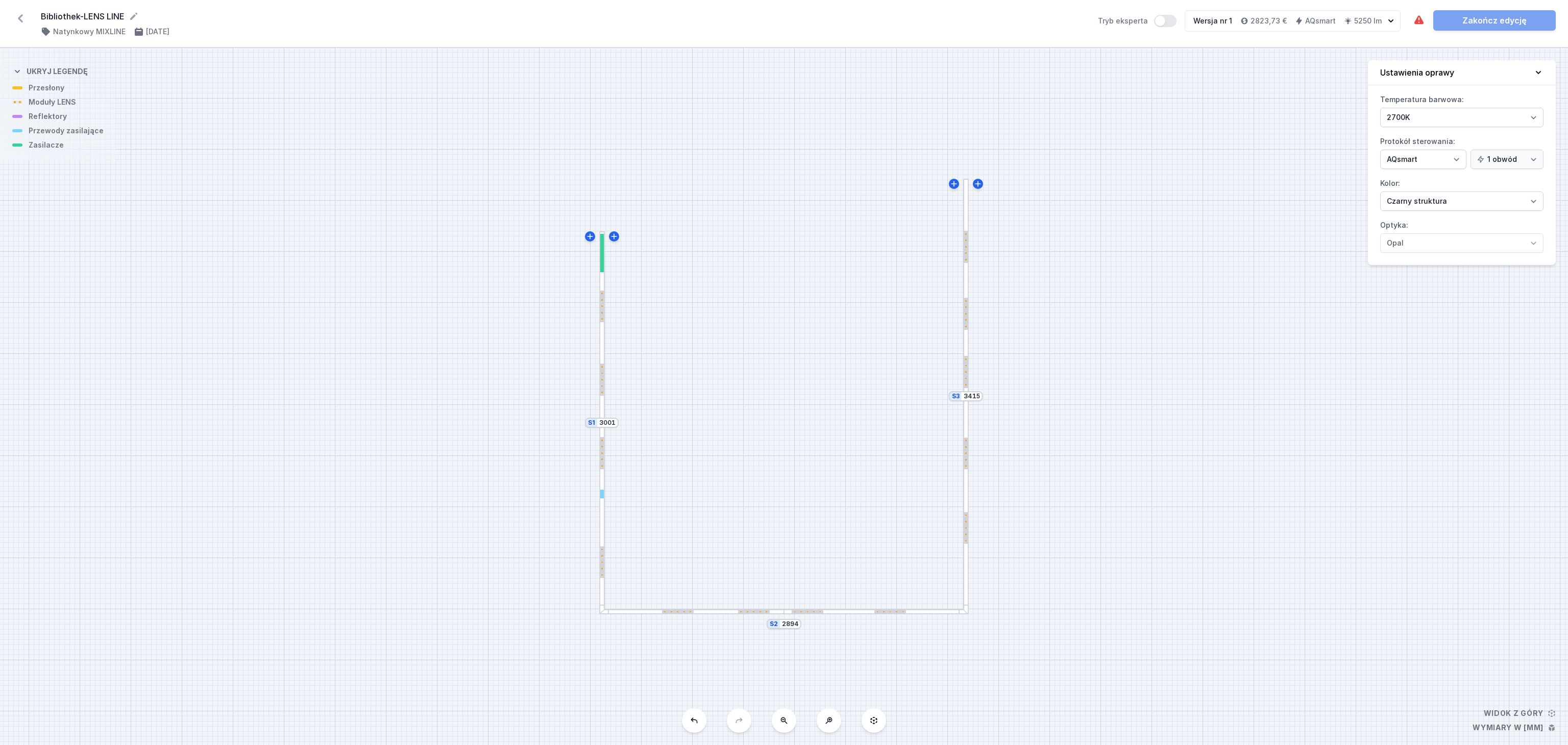
click at [633, 613] on div at bounding box center [691, 612] width 185 height 6
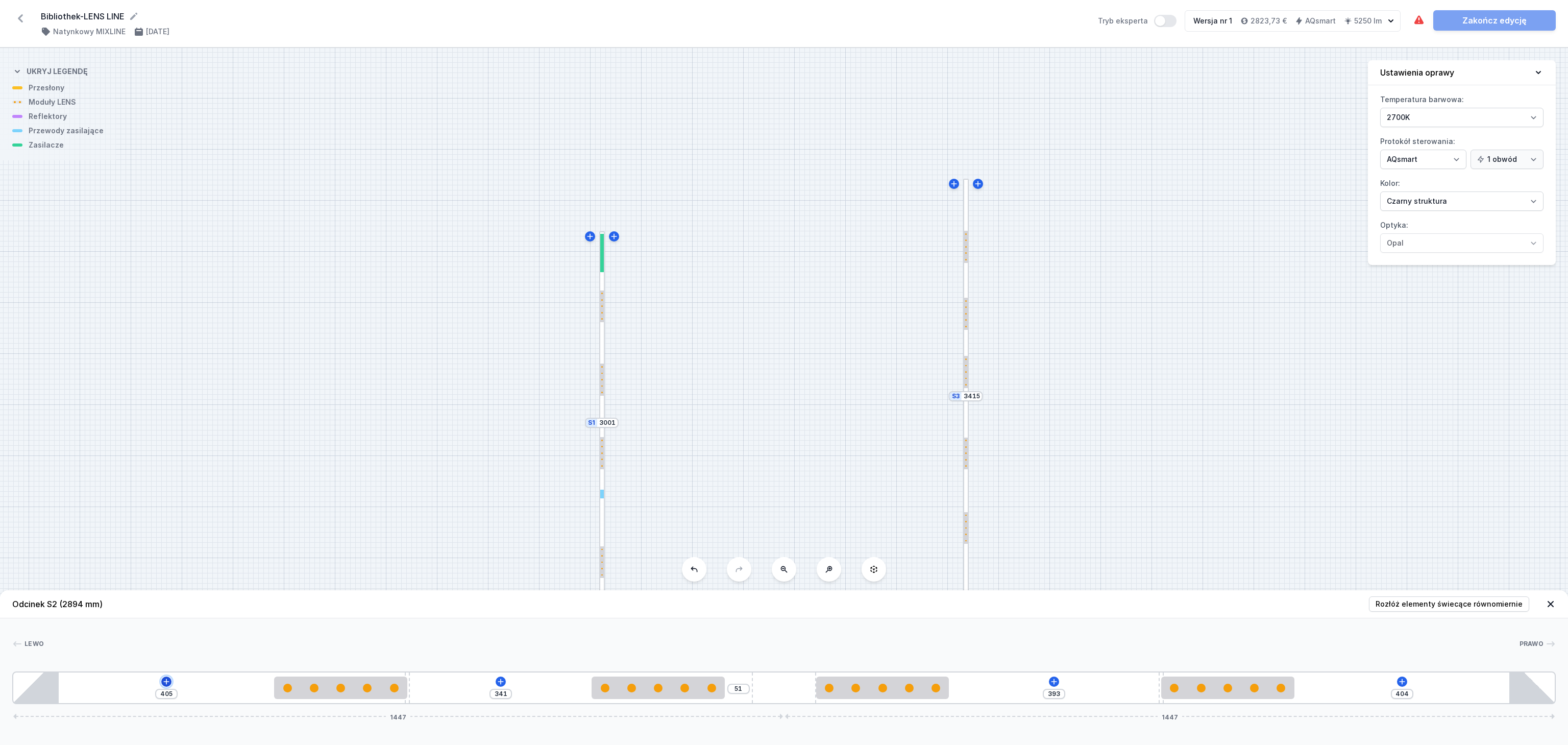
click at [164, 683] on icon at bounding box center [167, 682] width 8 height 8
click at [502, 680] on icon at bounding box center [500, 682] width 8 height 8
click at [1051, 683] on icon at bounding box center [1054, 682] width 8 height 8
click at [1403, 681] on icon at bounding box center [1402, 681] width 6 height 6
click at [1230, 279] on div "S3 3415 S2 2894 S1 3001" at bounding box center [784, 397] width 1568 height 697
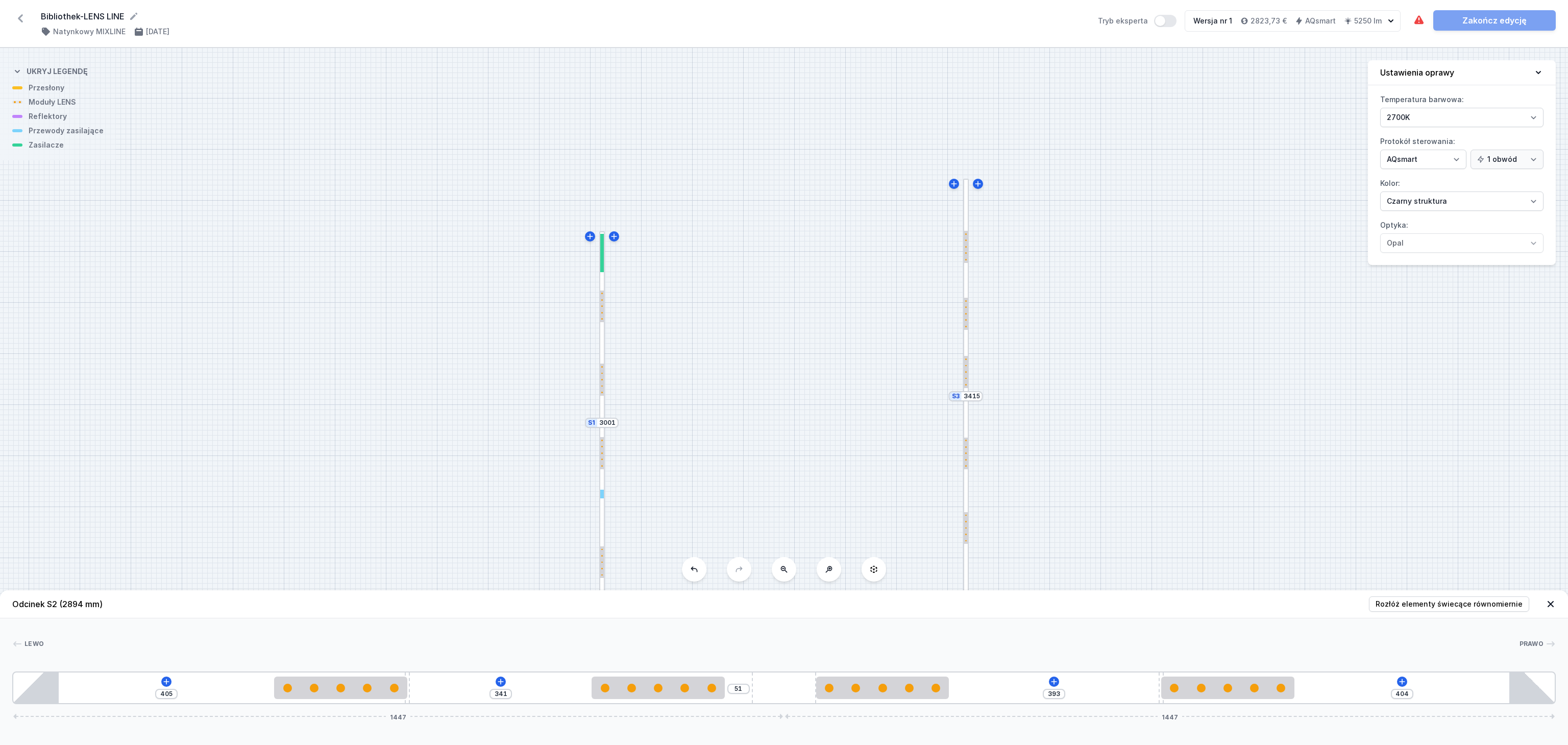
click at [966, 275] on div at bounding box center [966, 287] width 6 height 217
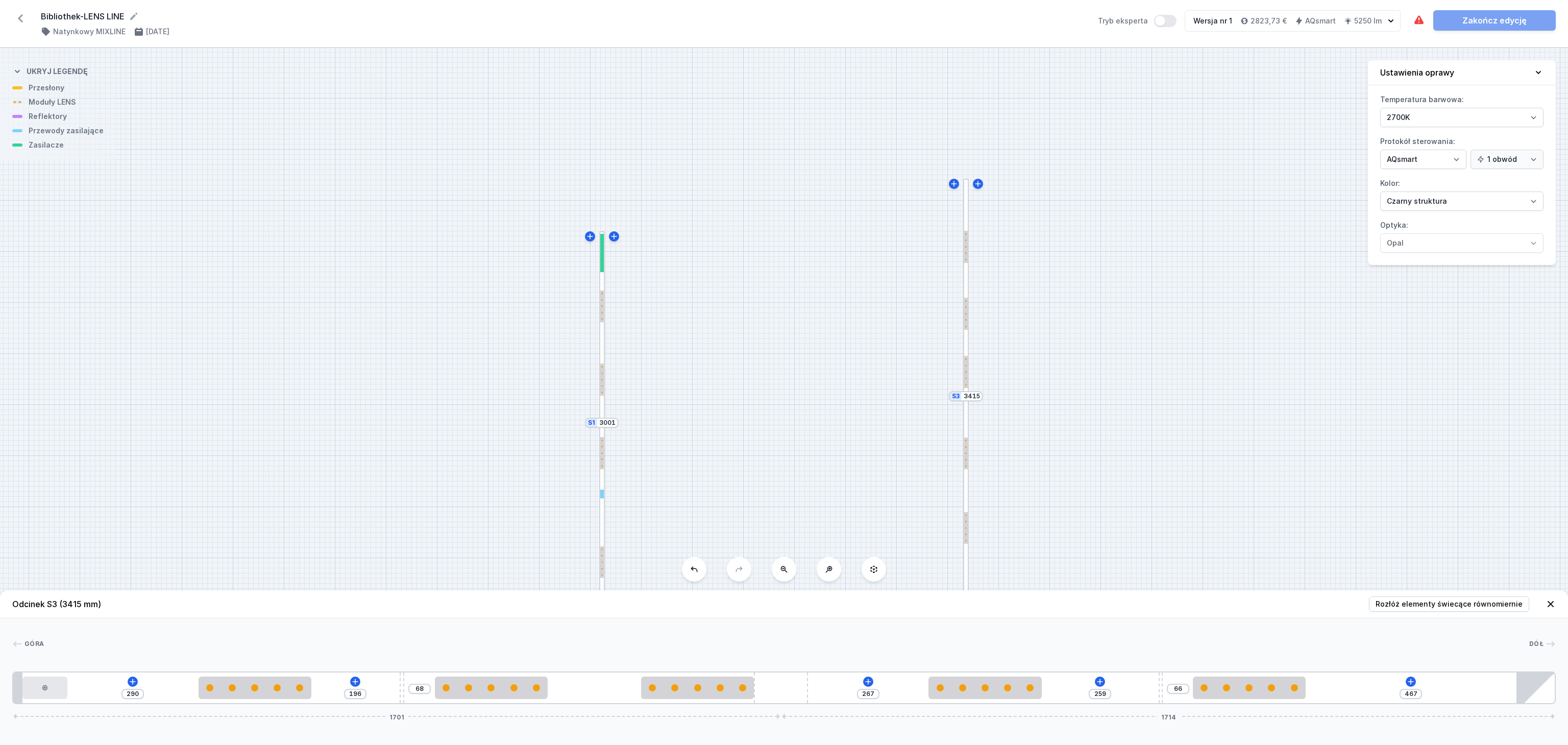
click at [966, 275] on div at bounding box center [966, 287] width 6 height 217
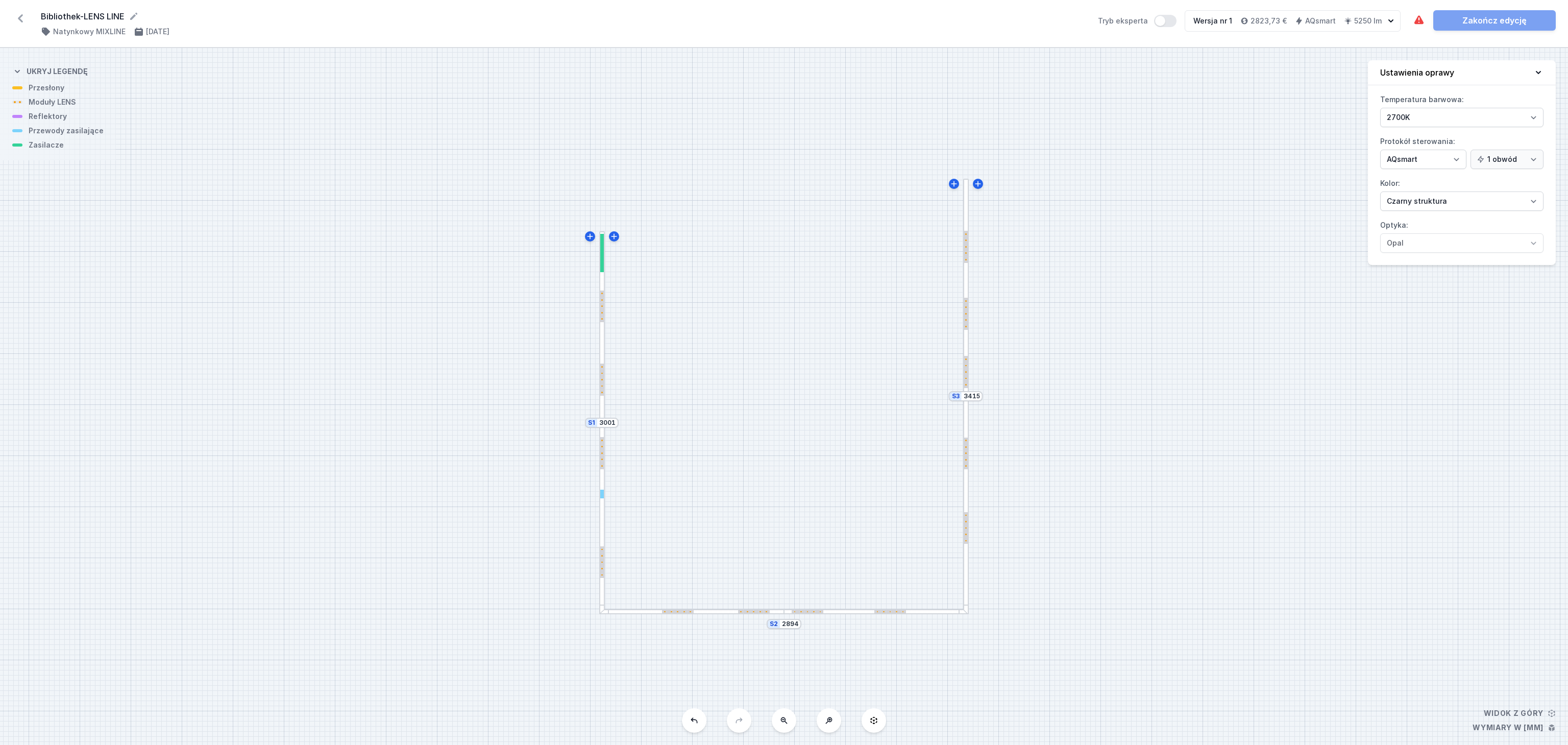
click at [966, 275] on div at bounding box center [966, 287] width 6 height 217
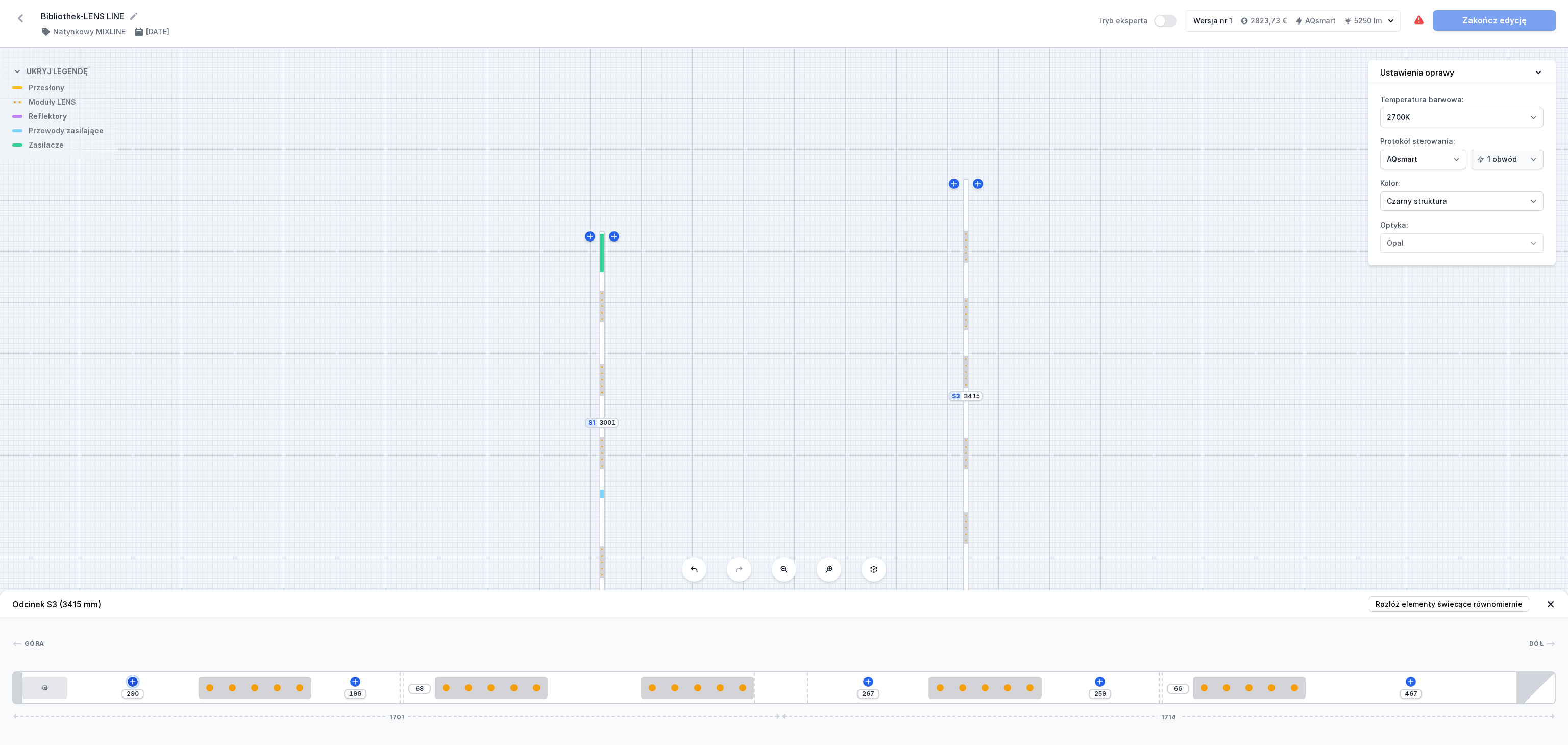
click at [134, 680] on icon at bounding box center [132, 682] width 8 height 8
click at [42, 686] on icon at bounding box center [45, 688] width 6 height 6
click at [175, 634] on div "Góra Dół 1 2 3 4 3 3 3 5 3 4 3 6 290 196 68 267 259 66 467 1701 1714 20 100 290…" at bounding box center [784, 661] width 1568 height 86
click at [358, 680] on icon at bounding box center [355, 682] width 8 height 8
click at [866, 680] on icon at bounding box center [868, 682] width 8 height 8
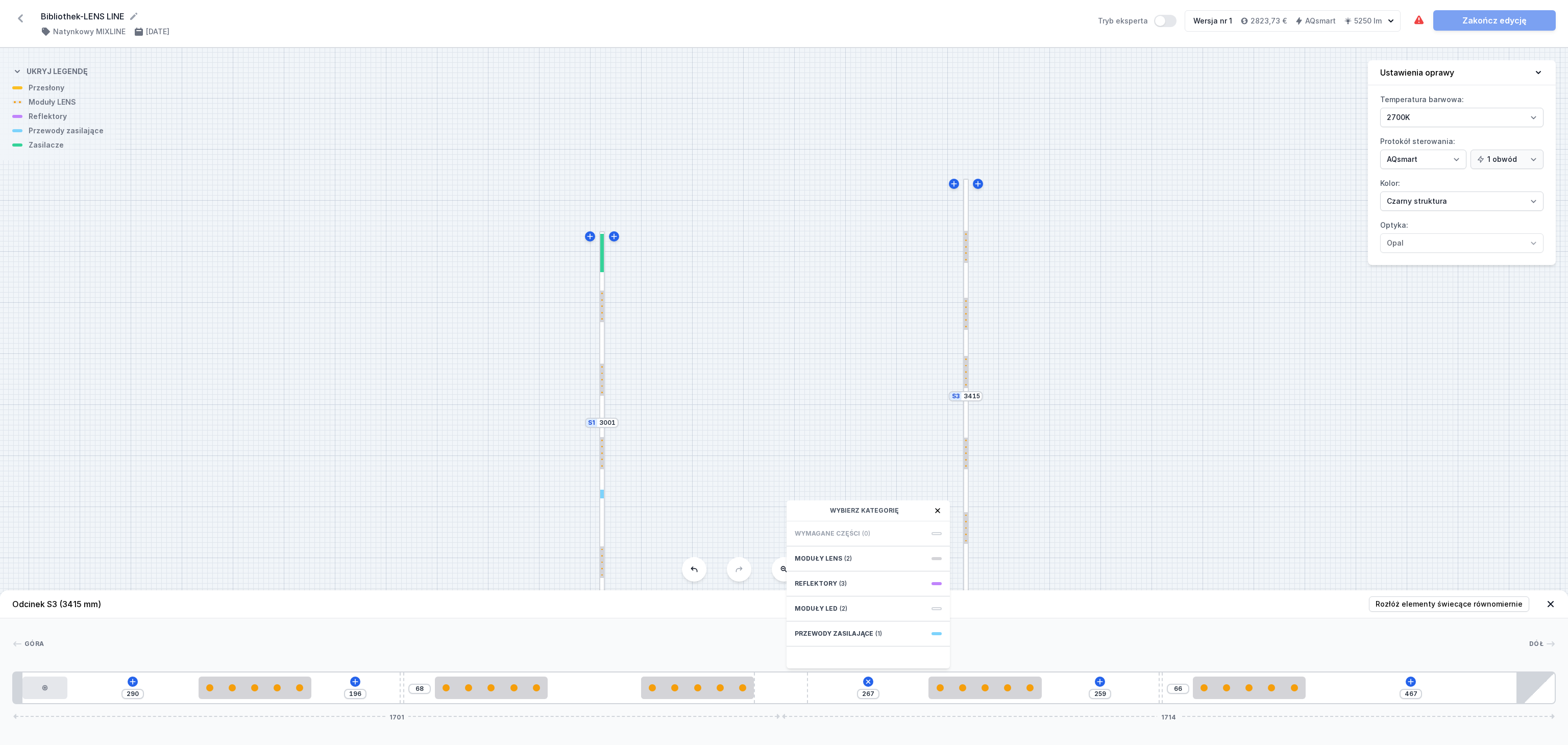
click at [1102, 675] on div "290 196 68 267 Wybierz kategorię Wymagane części (0) Moduły LENS (2) Reflektory…" at bounding box center [784, 688] width 1544 height 33
click at [1100, 680] on icon at bounding box center [1100, 682] width 8 height 8
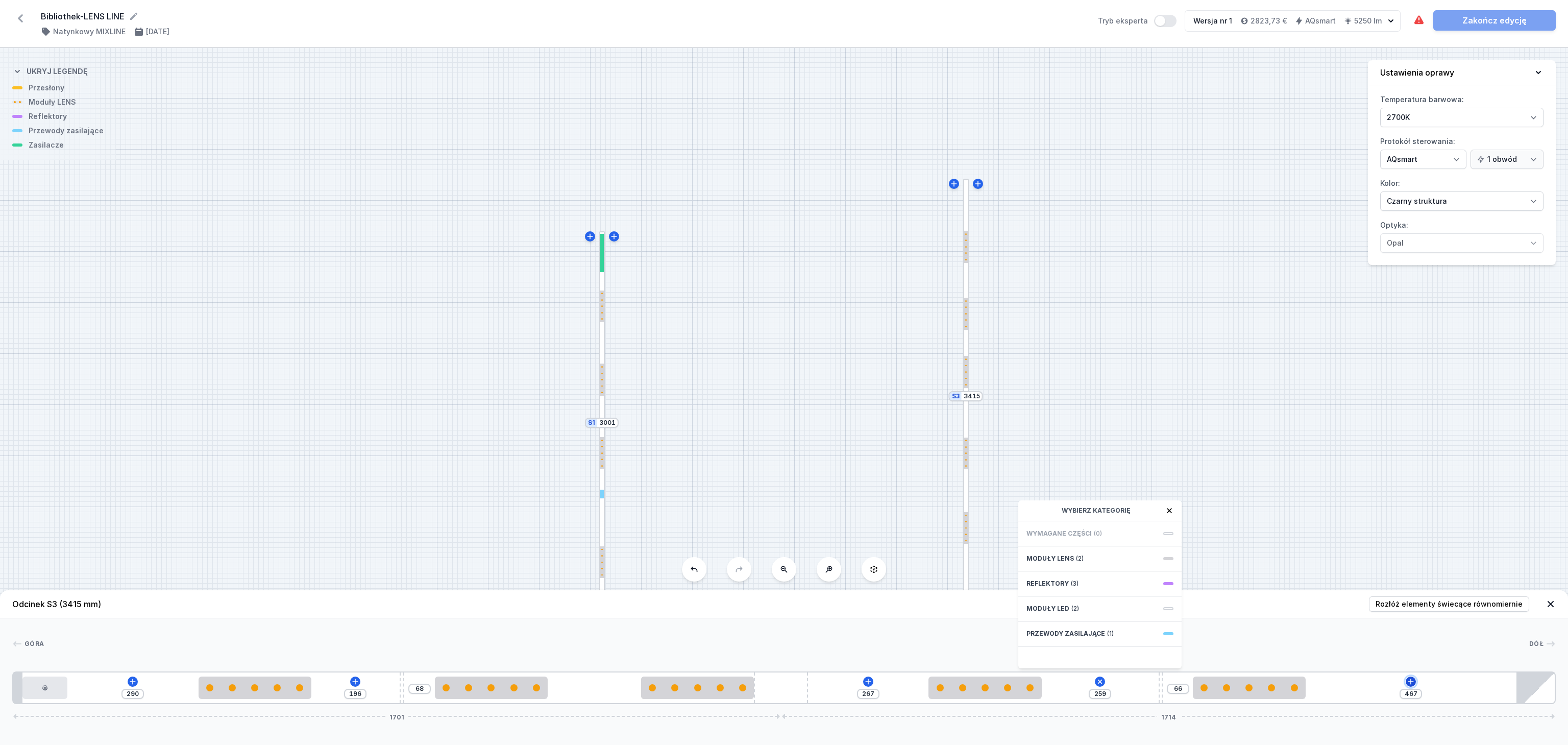
click at [1411, 682] on icon at bounding box center [1411, 681] width 6 height 6
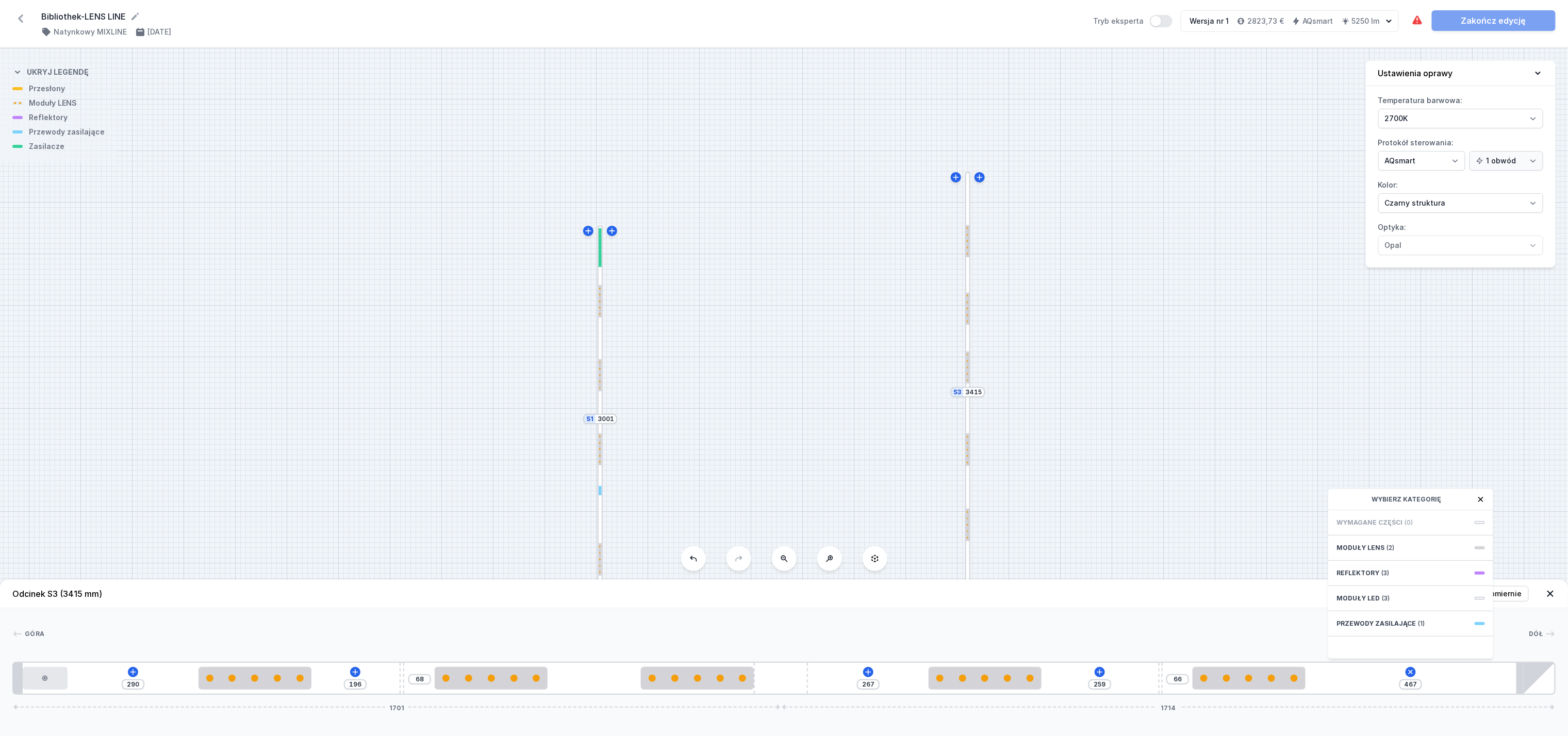
click at [1160, 352] on div "S3 3415 S2 2894 S1 3001" at bounding box center [784, 392] width 1568 height 687
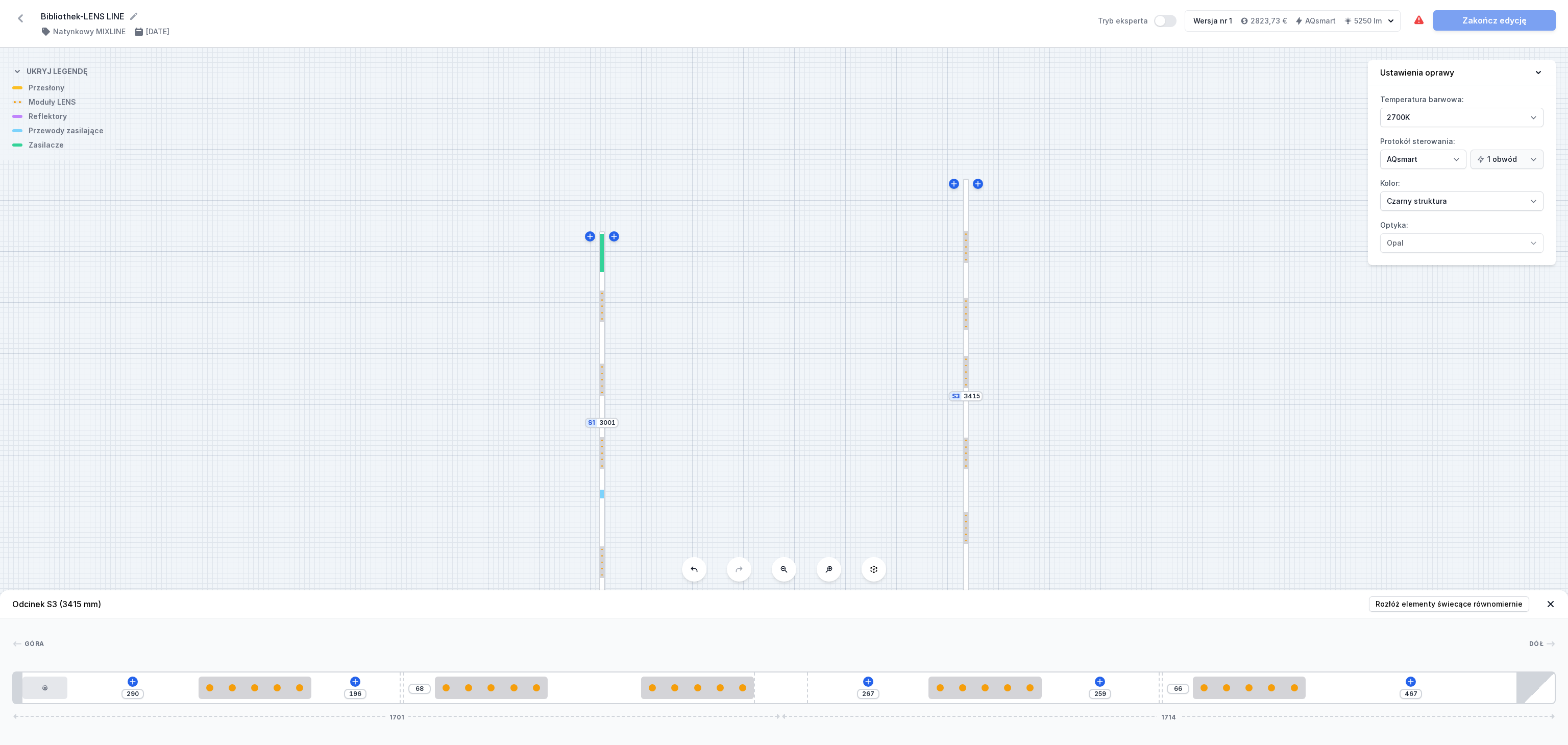
click at [601, 346] on div at bounding box center [602, 327] width 6 height 191
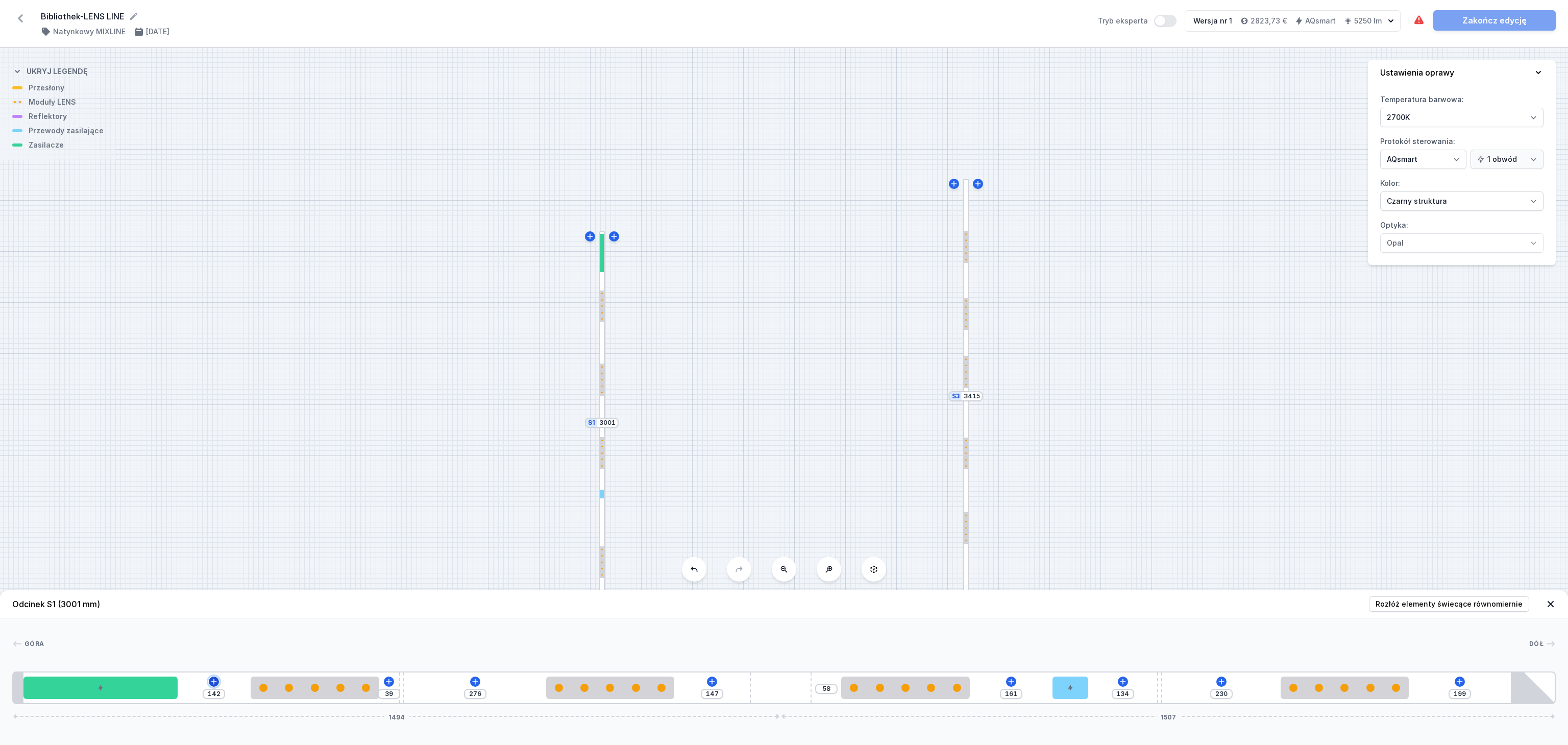
click at [213, 681] on icon at bounding box center [214, 681] width 6 height 6
click at [389, 682] on icon at bounding box center [389, 681] width 6 height 6
click at [475, 681] on icon at bounding box center [475, 681] width 6 height 6
click at [716, 680] on button at bounding box center [713, 682] width 11 height 11
click at [1014, 680] on icon at bounding box center [1011, 682] width 8 height 8
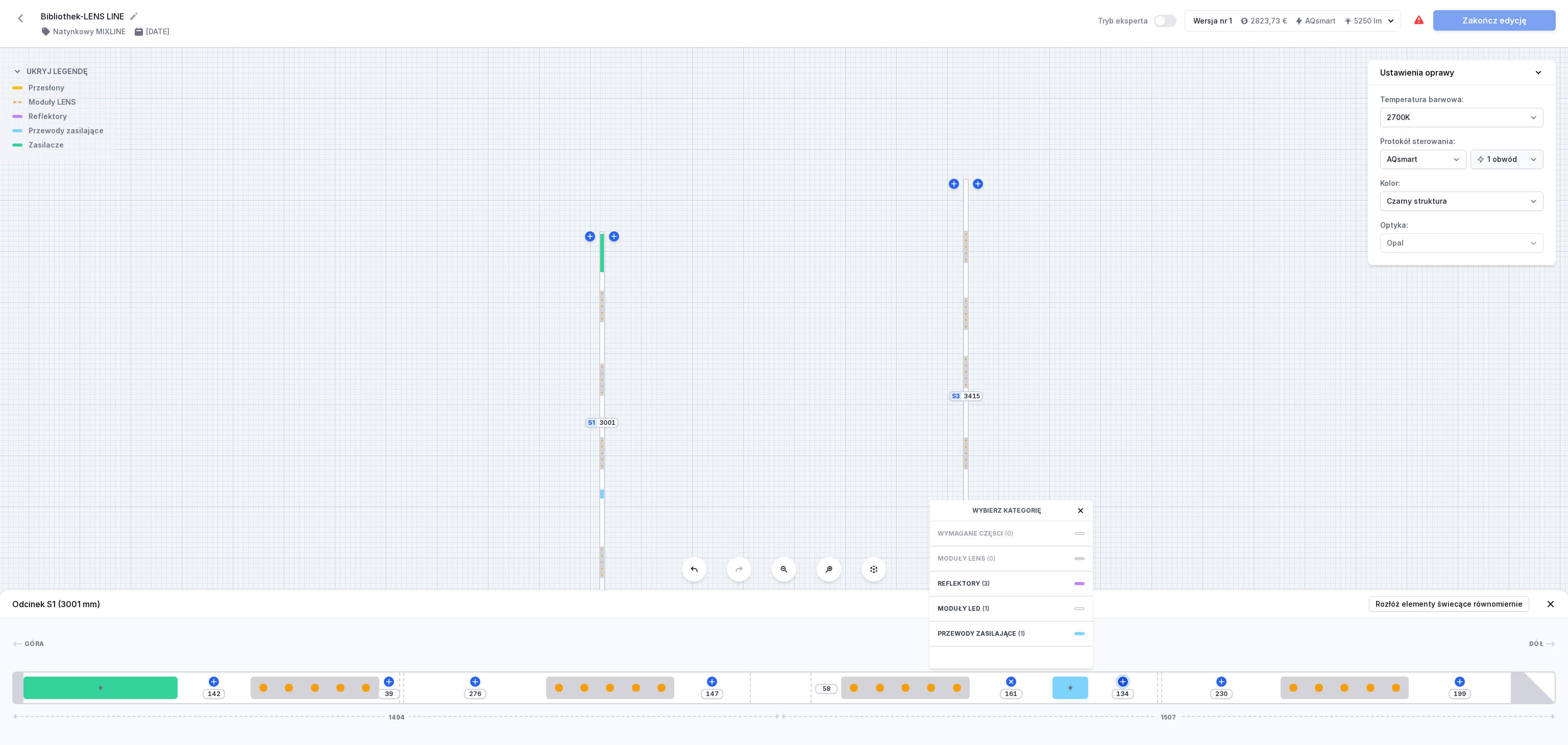
click at [1125, 681] on icon at bounding box center [1123, 682] width 8 height 8
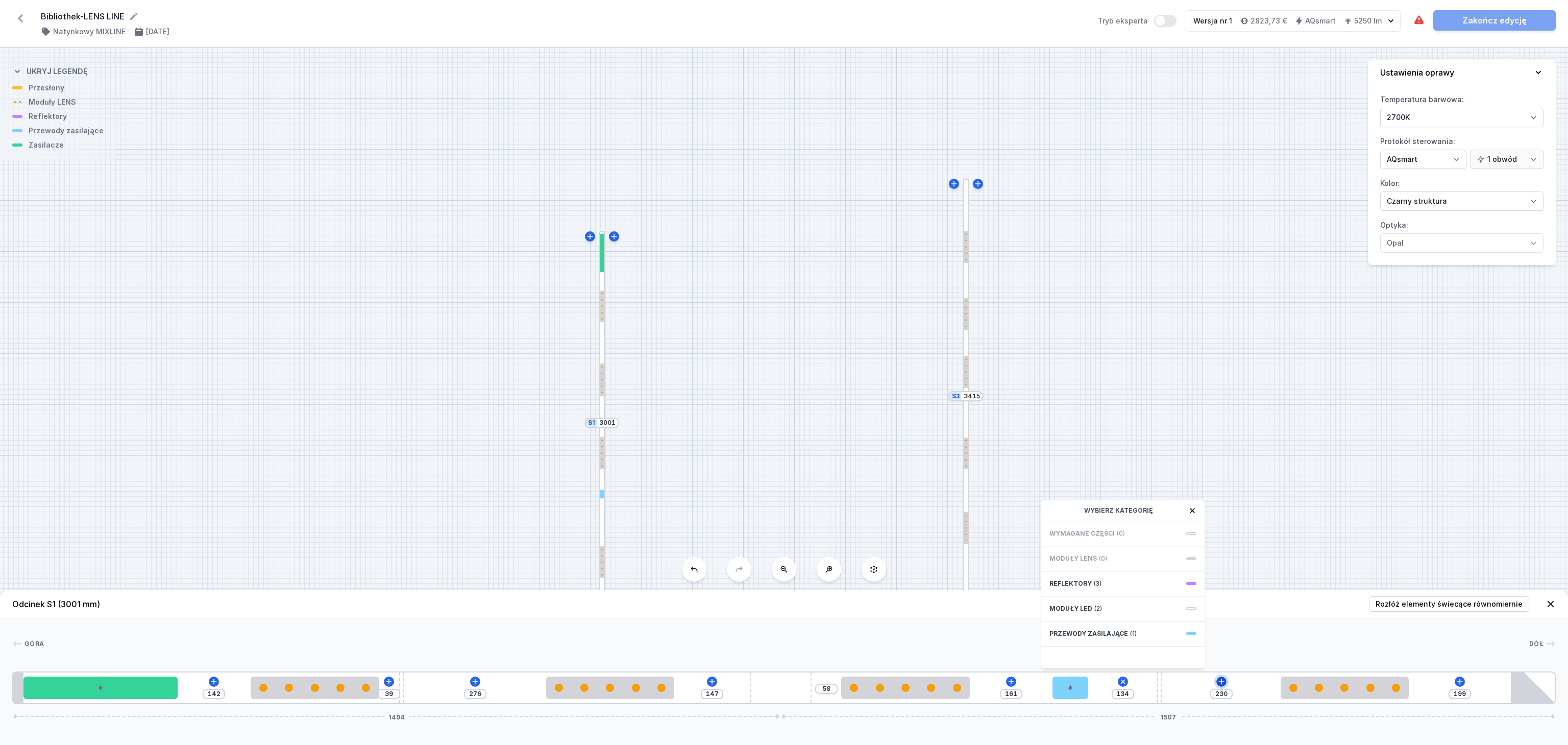
click at [1221, 683] on icon at bounding box center [1222, 682] width 8 height 8
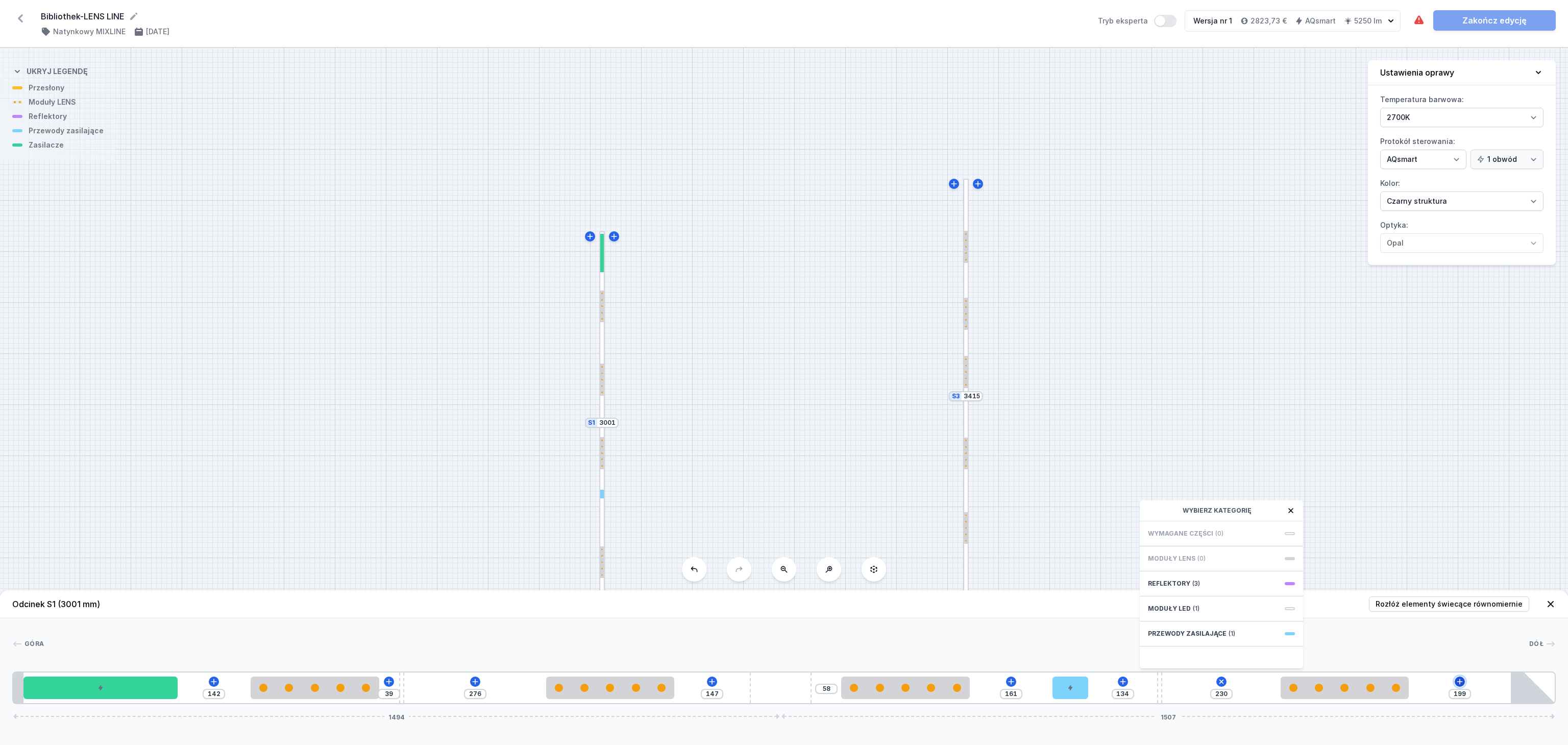
click at [1462, 680] on icon at bounding box center [1460, 682] width 8 height 8
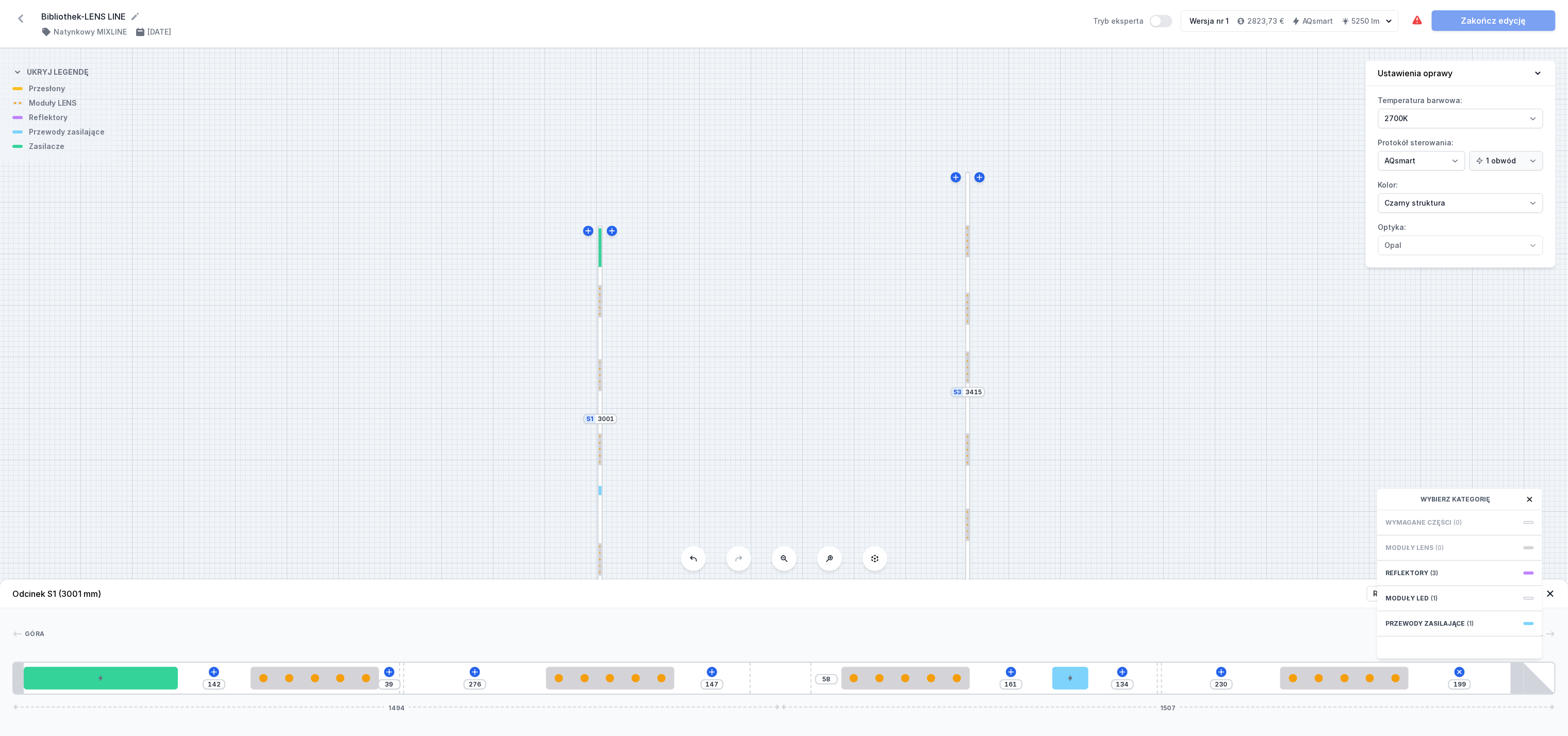
click at [1190, 476] on div "S3 3415 S2 2894 S1 3001" at bounding box center [784, 392] width 1568 height 687
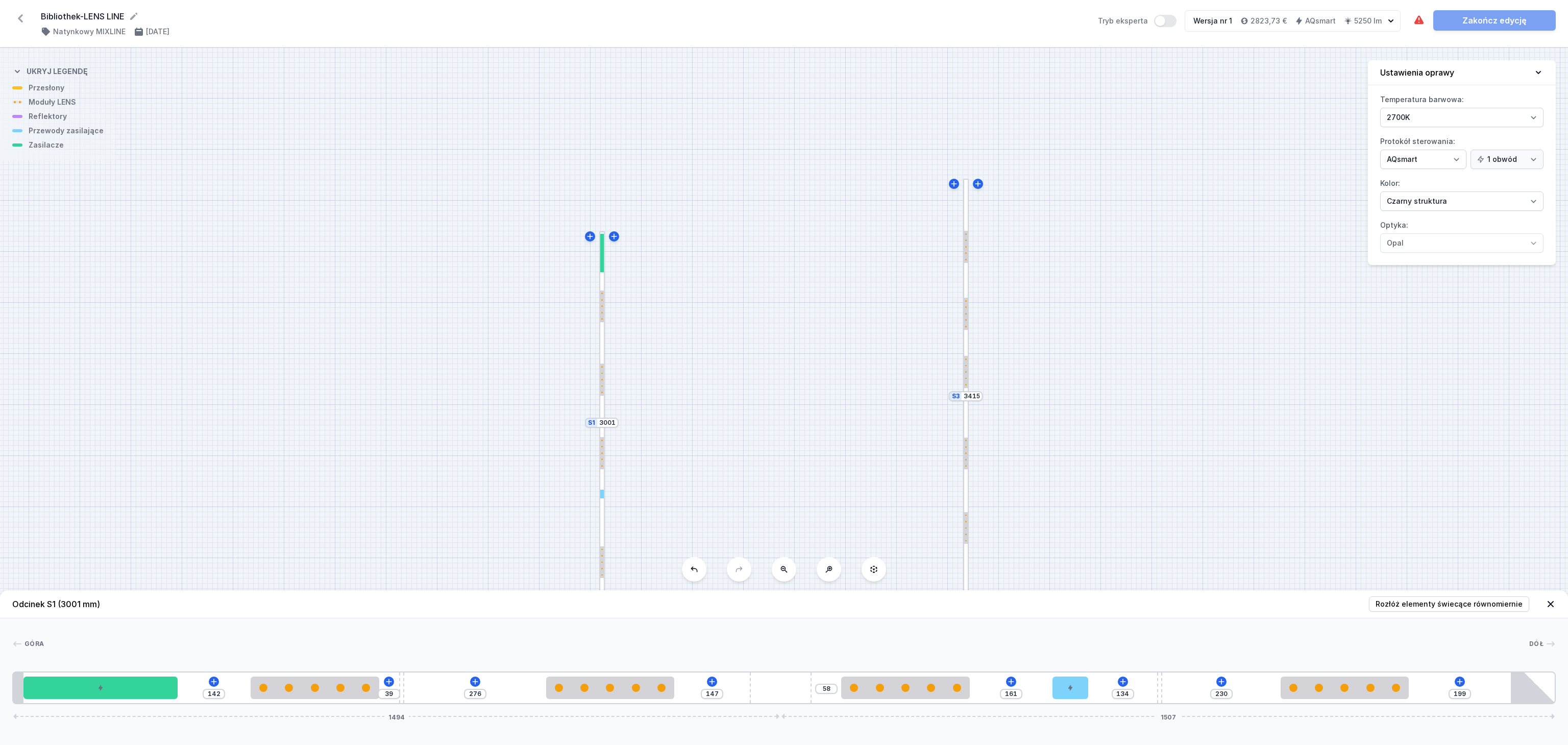
click at [1551, 601] on icon at bounding box center [1551, 604] width 11 height 11
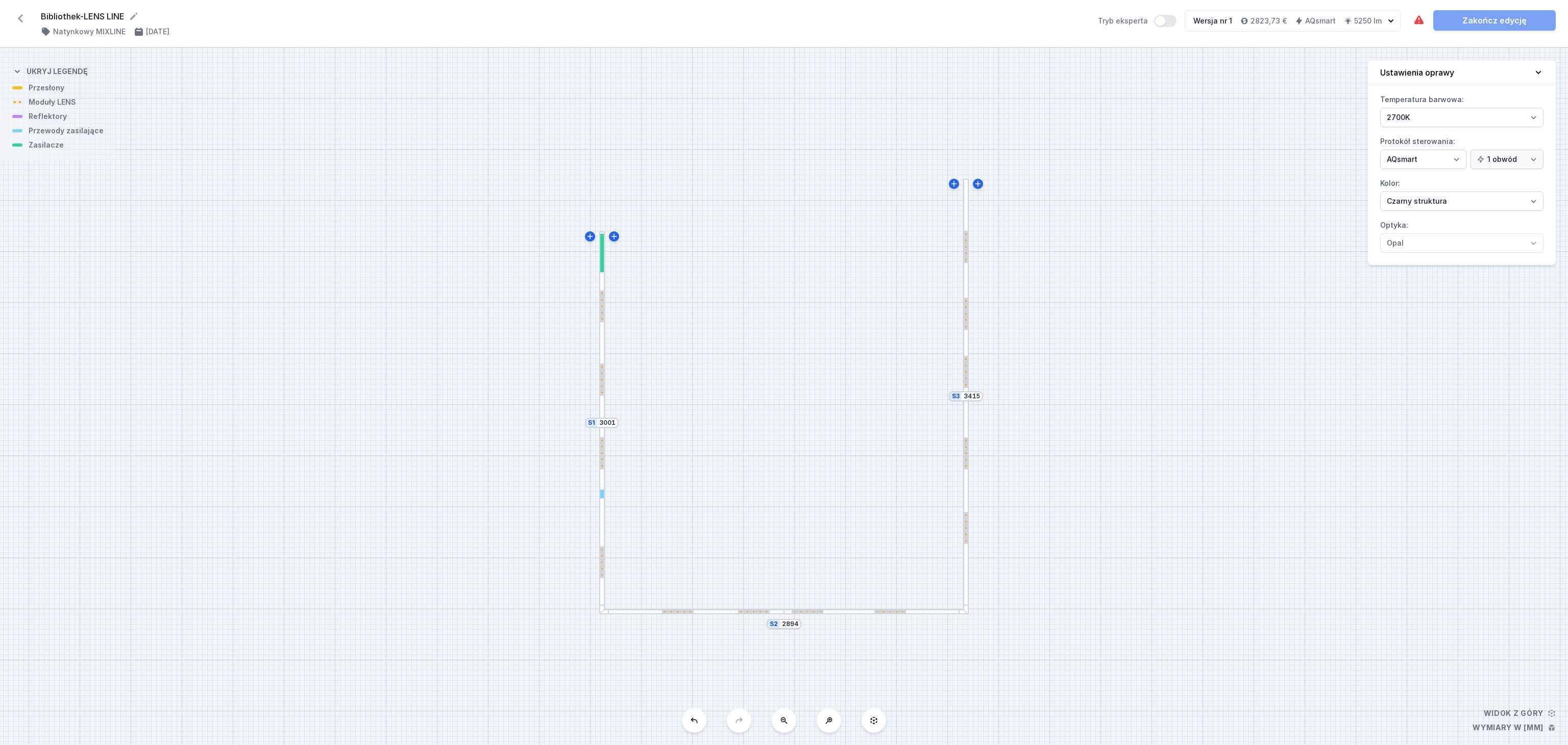
click at [937, 619] on div "S3 3415 S2 2894 S1 3001" at bounding box center [784, 397] width 1568 height 697
click at [937, 615] on div "S3 3415 S2 2894 S1 3001" at bounding box center [784, 397] width 1568 height 697
click at [930, 601] on div "S3 3415 S2 2894 S1 3001" at bounding box center [784, 397] width 1568 height 697
click at [929, 614] on div at bounding box center [877, 612] width 185 height 6
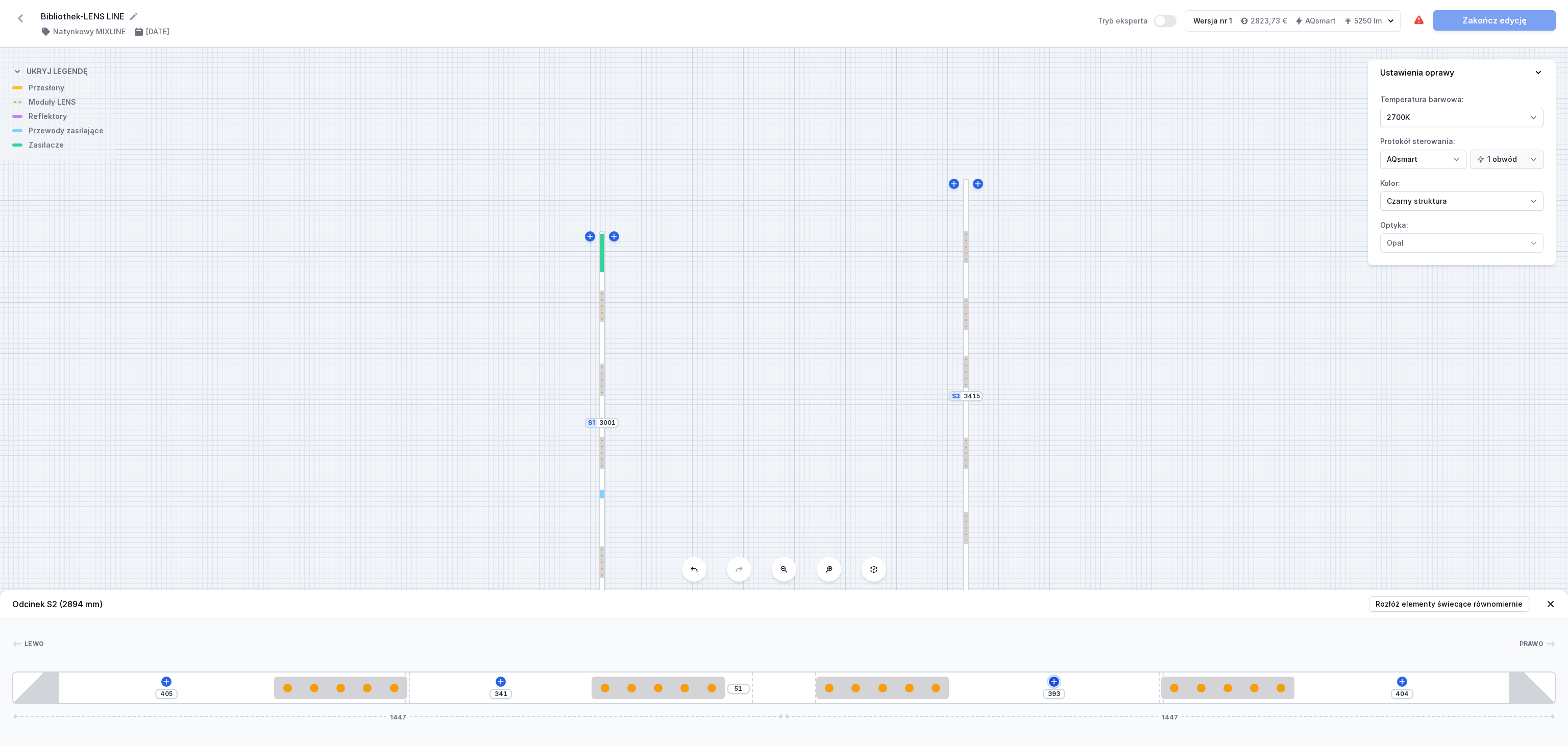
click at [1049, 681] on button at bounding box center [1054, 682] width 11 height 11
click at [1400, 679] on icon at bounding box center [1402, 682] width 8 height 8
click at [1056, 685] on icon at bounding box center [1054, 682] width 8 height 8
click at [1062, 630] on span "(1)" at bounding box center [1065, 634] width 7 height 8
click at [1013, 534] on span "Hole for power supply cable" at bounding box center [1054, 533] width 147 height 11
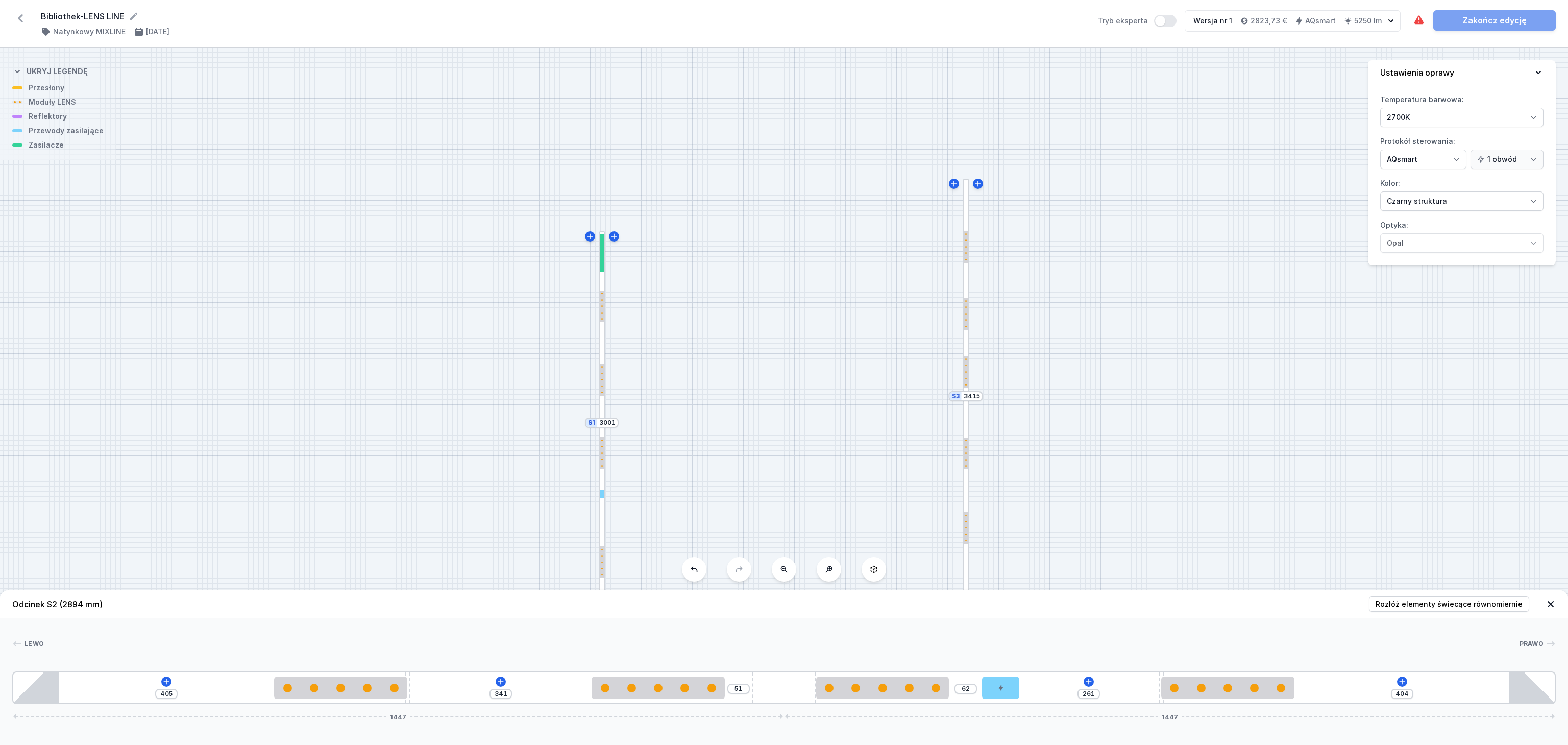
drag, startPoint x: 976, startPoint y: 692, endPoint x: 1032, endPoint y: 690, distance: 56.0
click at [1032, 690] on div "405 341 51 62 261 404 1447 1447" at bounding box center [784, 688] width 1544 height 33
click at [1123, 476] on div "S3 3415 S2 2894 S1 3001" at bounding box center [784, 397] width 1568 height 697
click at [1552, 603] on icon at bounding box center [1551, 604] width 11 height 11
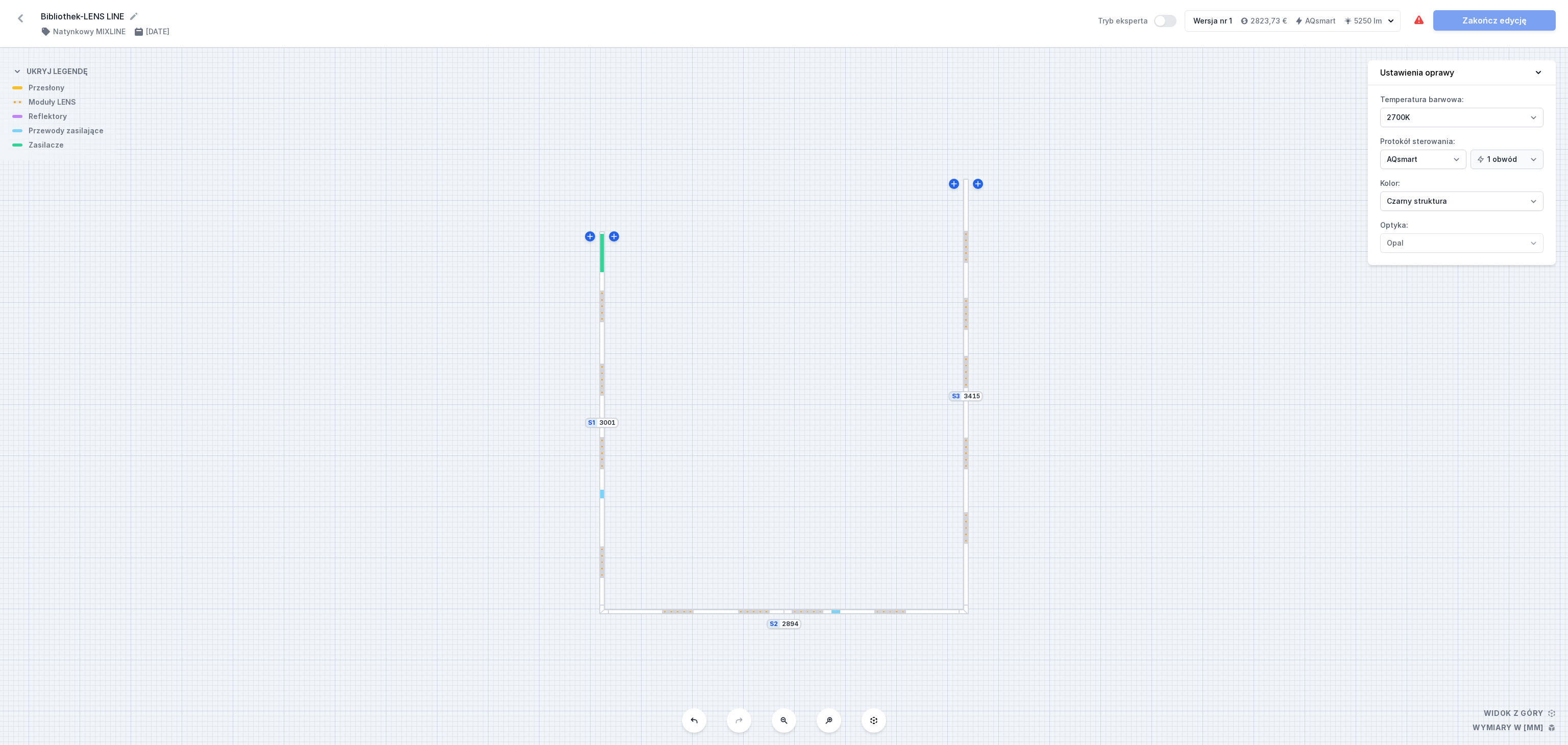
click at [1113, 496] on div "S3 3415 S2 2894 S1 3001" at bounding box center [784, 397] width 1568 height 697
click at [855, 617] on div "S3 3415 S2 2894 S1 3001" at bounding box center [784, 397] width 1568 height 697
click at [850, 613] on div at bounding box center [873, 612] width 185 height 6
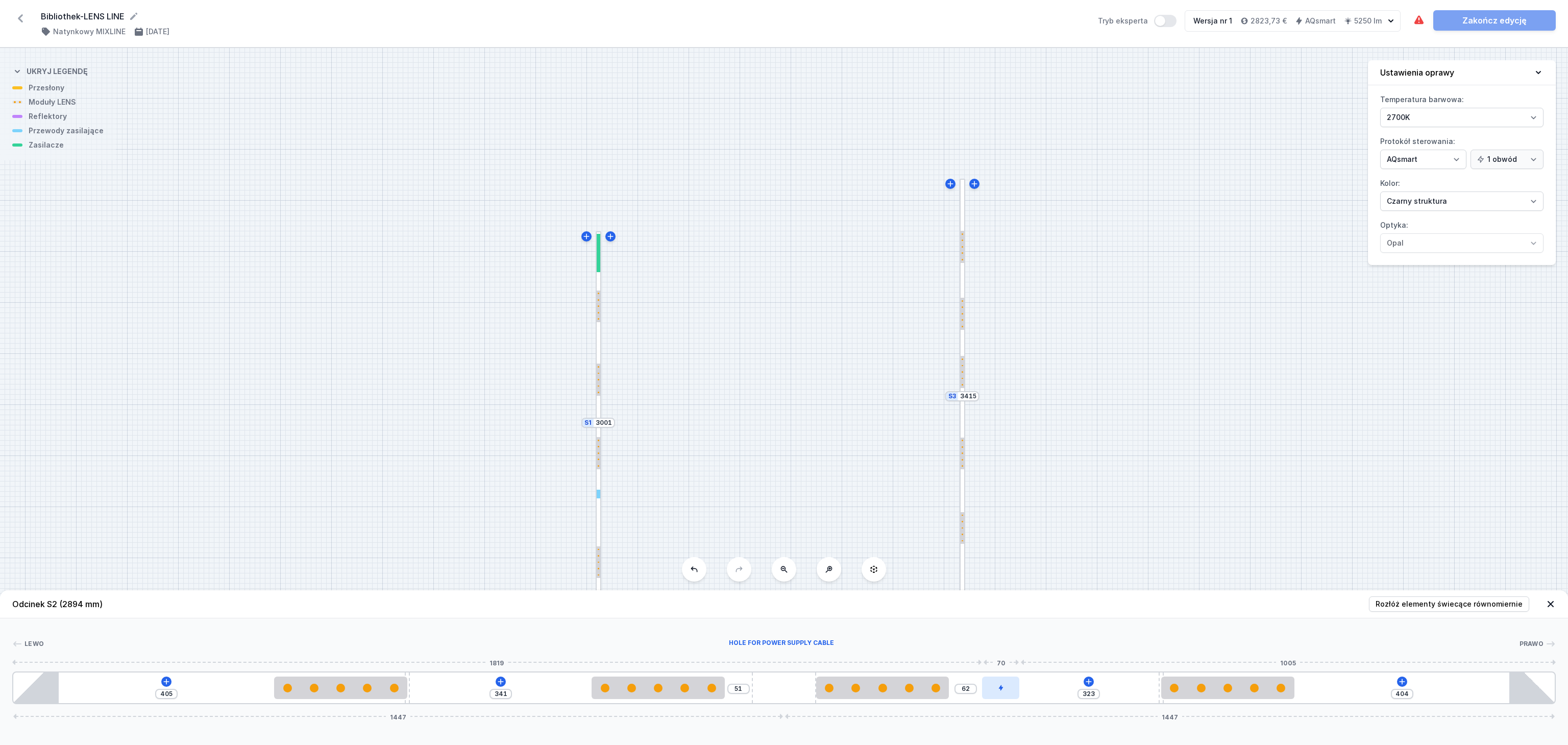
click at [1013, 697] on div "405 341 51 62 323 404 1447 1447" at bounding box center [784, 688] width 1544 height 33
click at [973, 690] on div at bounding box center [967, 688] width 38 height 22
click at [974, 655] on button at bounding box center [968, 657] width 22 height 13
click at [782, 692] on div at bounding box center [784, 688] width 64 height 31
click at [497, 679] on icon at bounding box center [500, 682] width 8 height 8
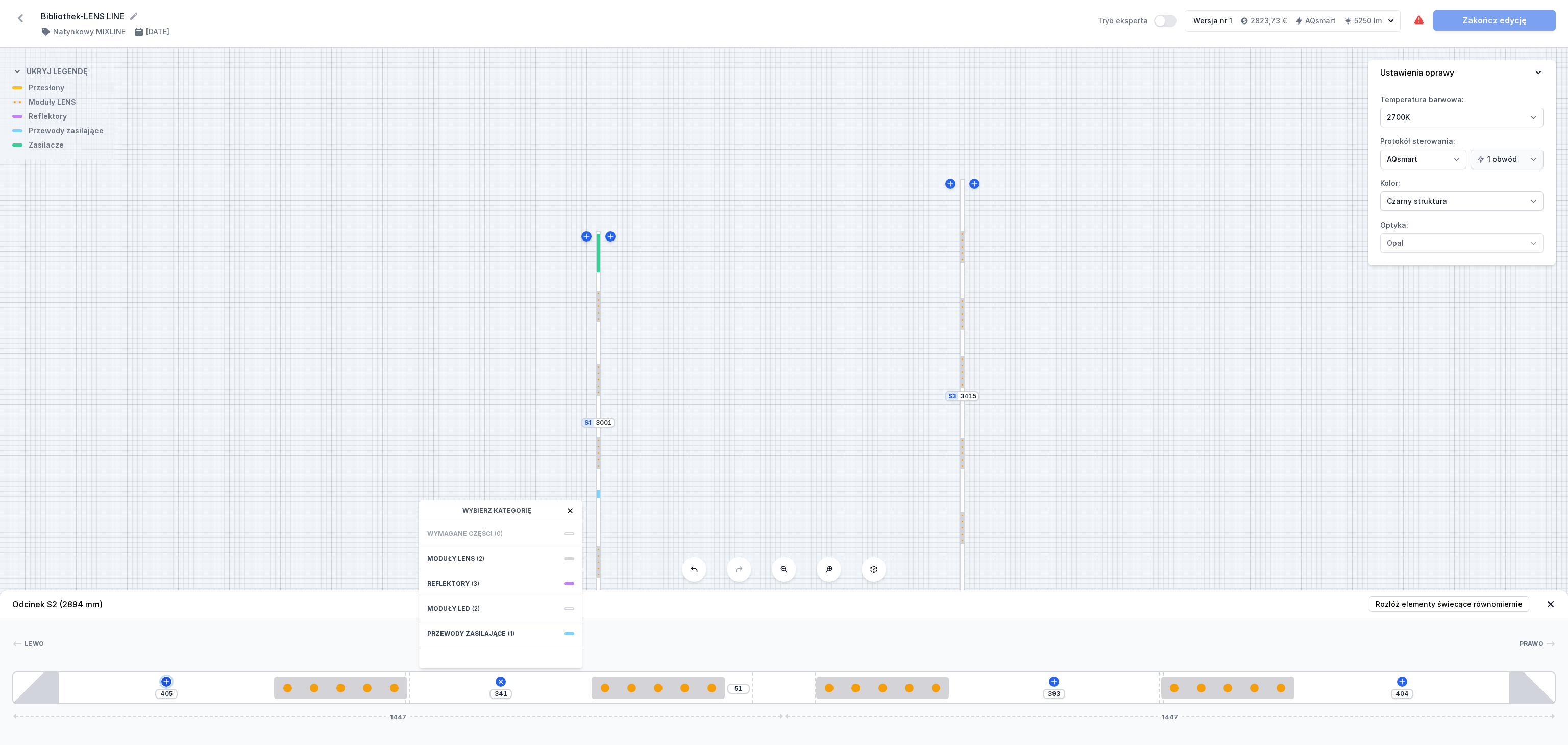
click at [163, 678] on icon at bounding box center [167, 682] width 8 height 8
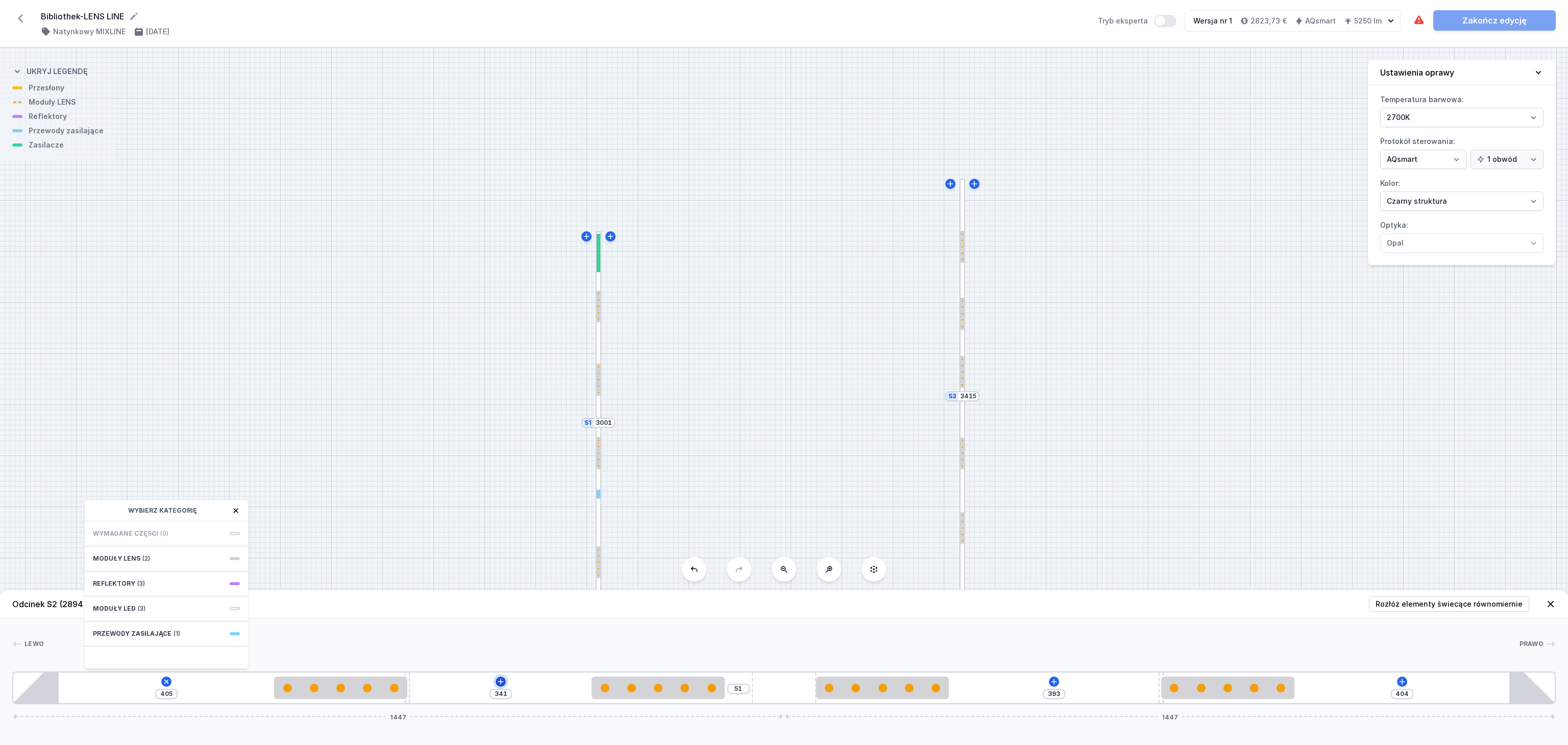
click at [500, 679] on icon at bounding box center [500, 682] width 8 height 8
click at [1055, 681] on icon at bounding box center [1054, 681] width 6 height 6
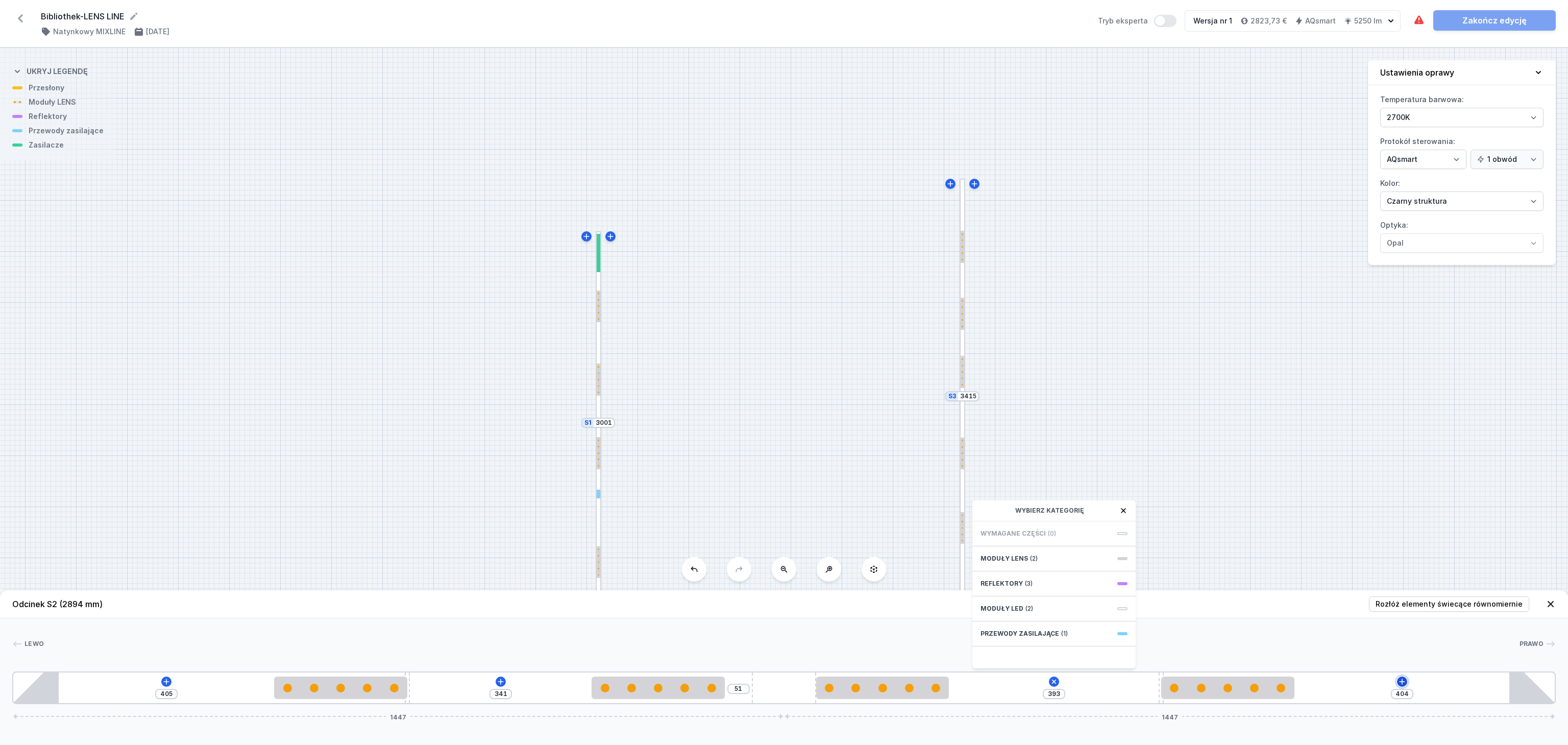
click at [1404, 680] on icon at bounding box center [1402, 682] width 8 height 8
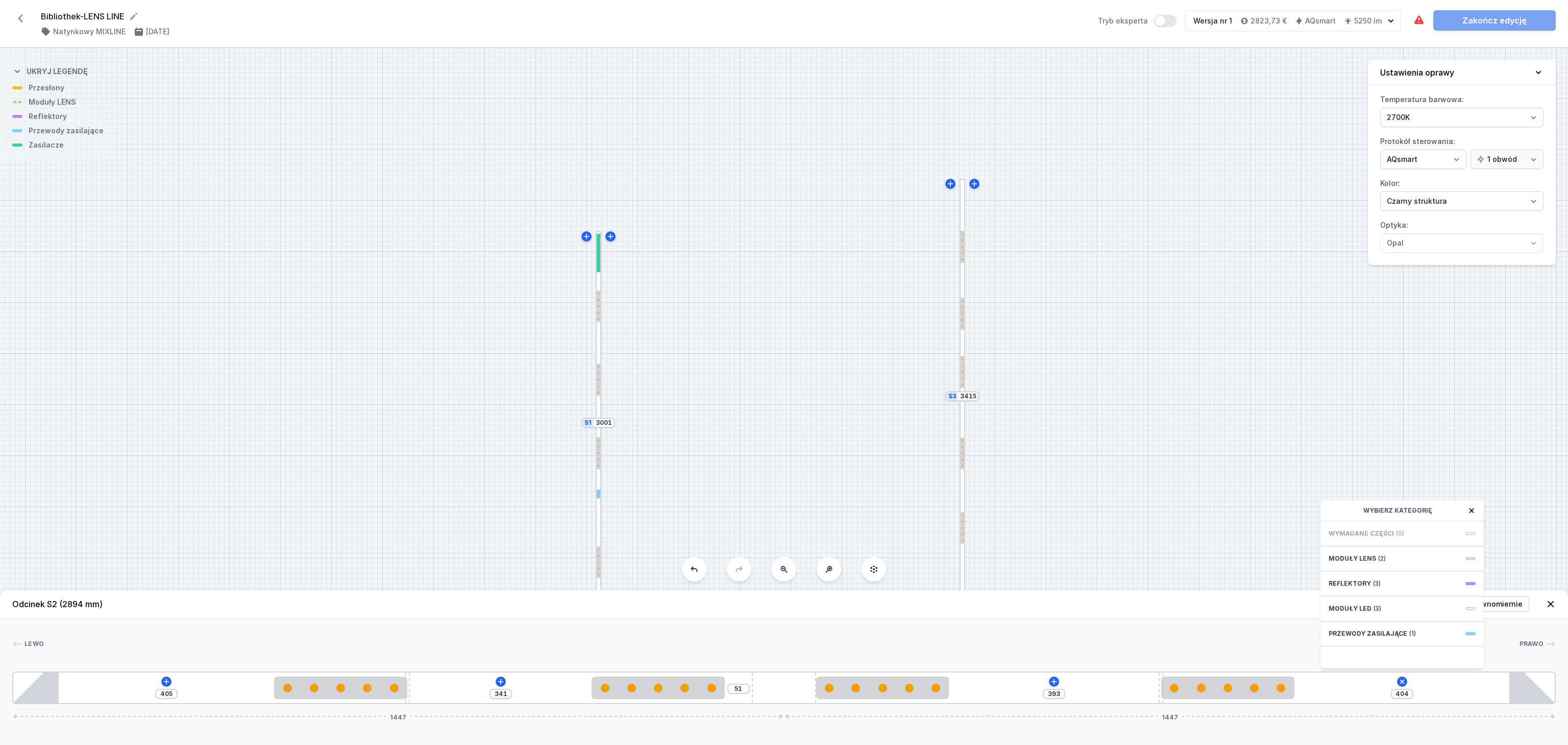
click at [1189, 388] on div "S3 3415 S2 2894 S1 3001" at bounding box center [784, 397] width 1568 height 697
click at [1552, 603] on icon at bounding box center [1551, 604] width 11 height 11
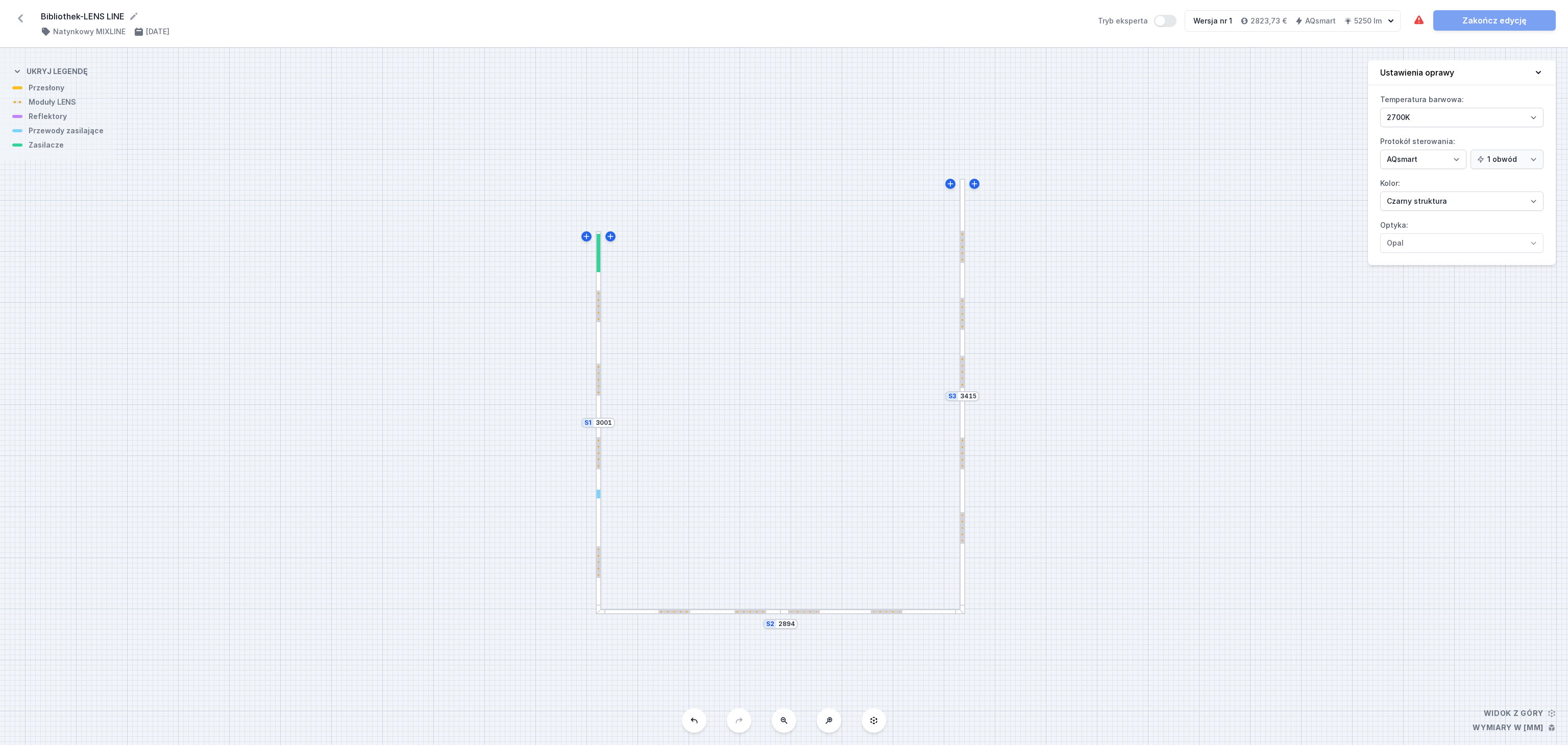
click at [963, 283] on div at bounding box center [962, 287] width 6 height 217
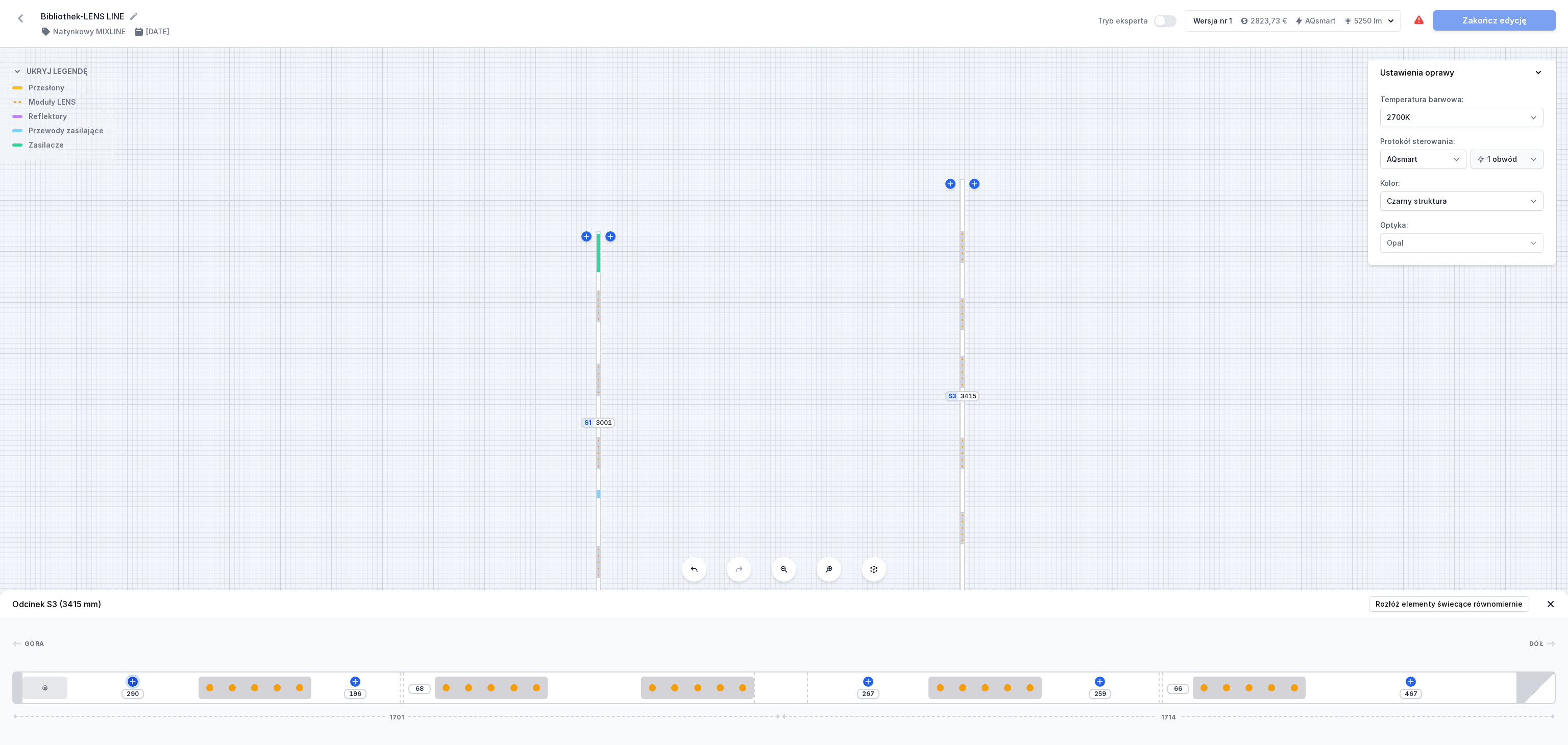
click at [131, 682] on icon at bounding box center [133, 681] width 6 height 6
click at [356, 681] on icon at bounding box center [356, 681] width 6 height 6
click at [871, 680] on icon at bounding box center [868, 682] width 8 height 8
click at [1098, 678] on icon at bounding box center [1100, 682] width 8 height 8
click at [1415, 684] on icon at bounding box center [1411, 682] width 8 height 8
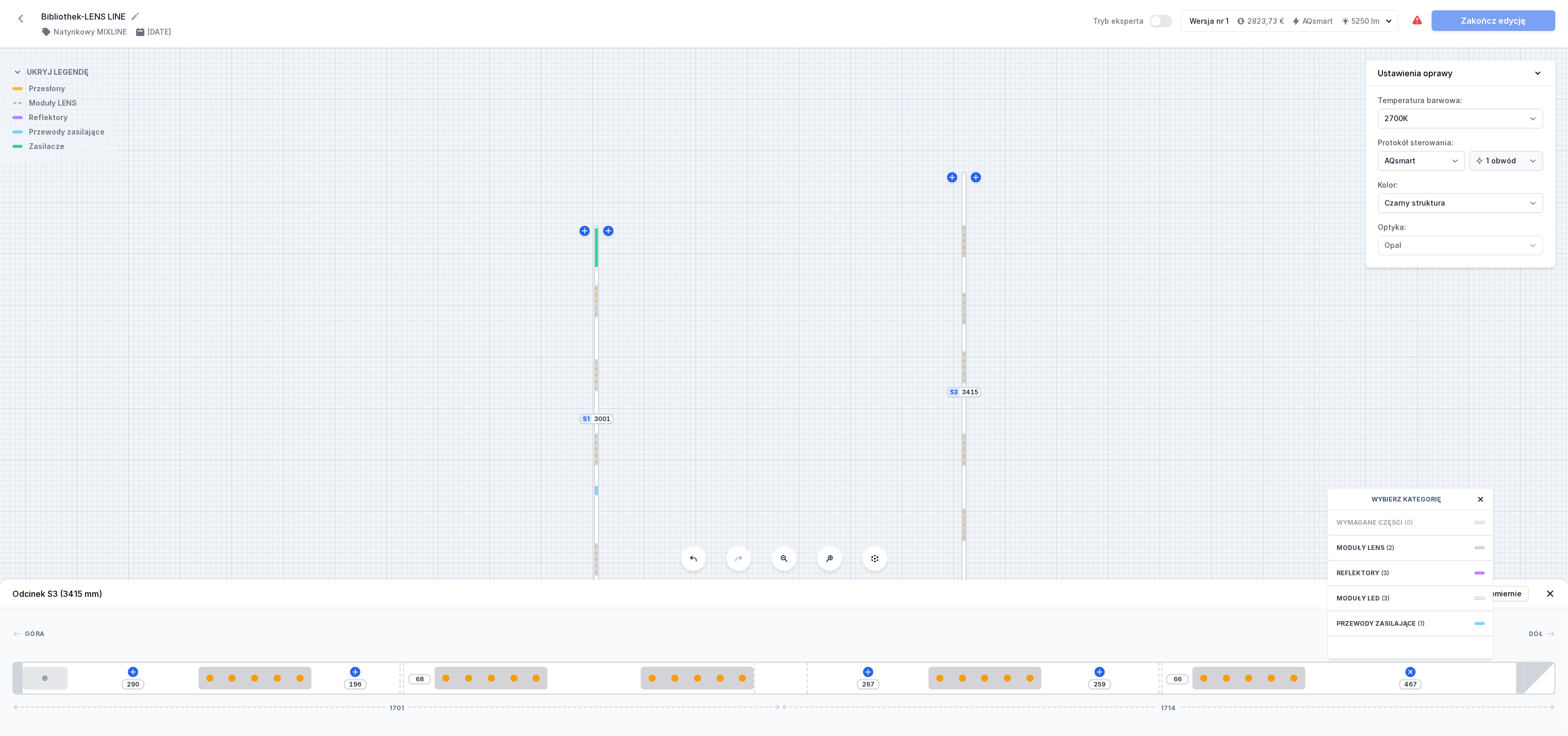
click at [1210, 459] on div "S3 3415 S2 2894 S1 3001" at bounding box center [784, 392] width 1568 height 687
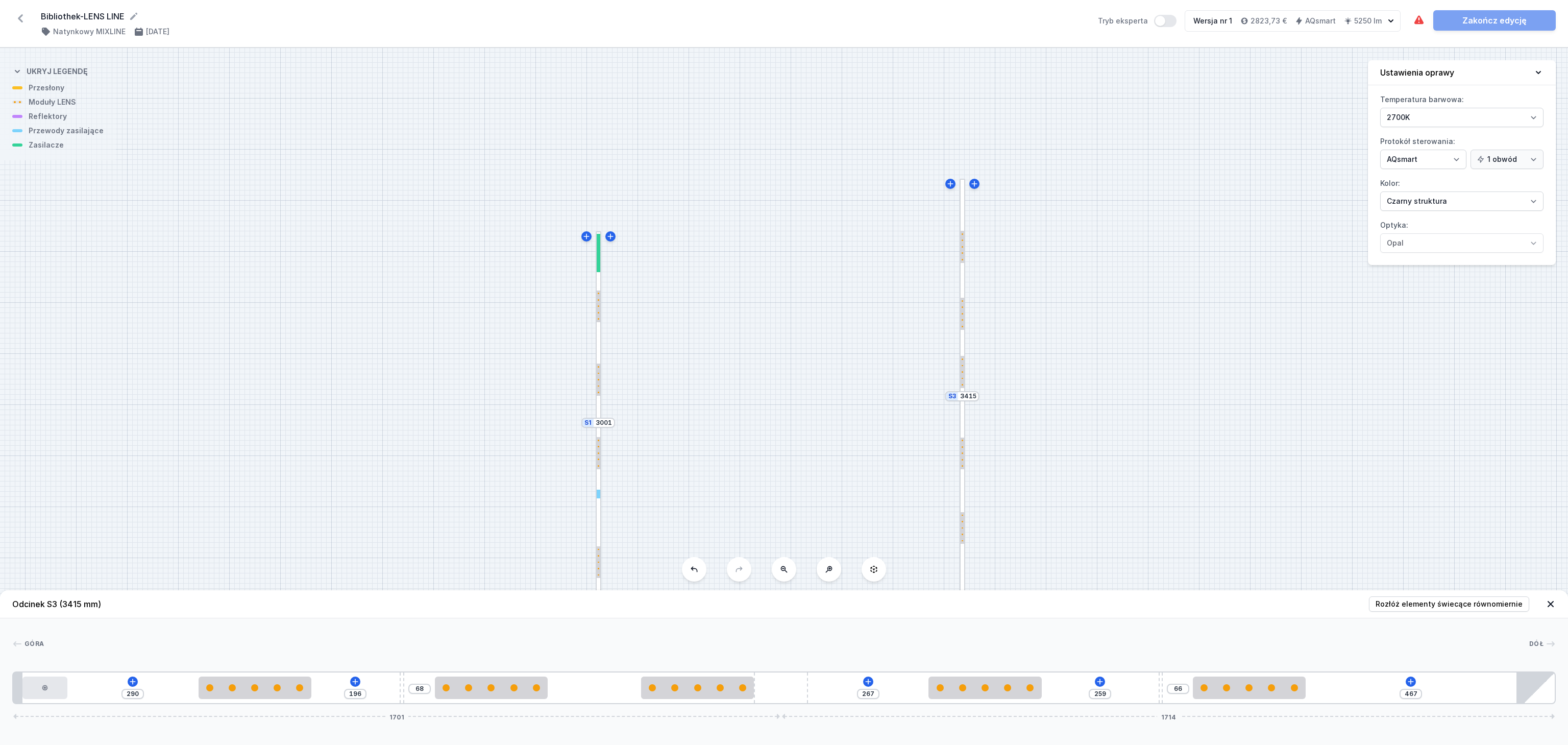
click at [598, 343] on div at bounding box center [599, 327] width 6 height 191
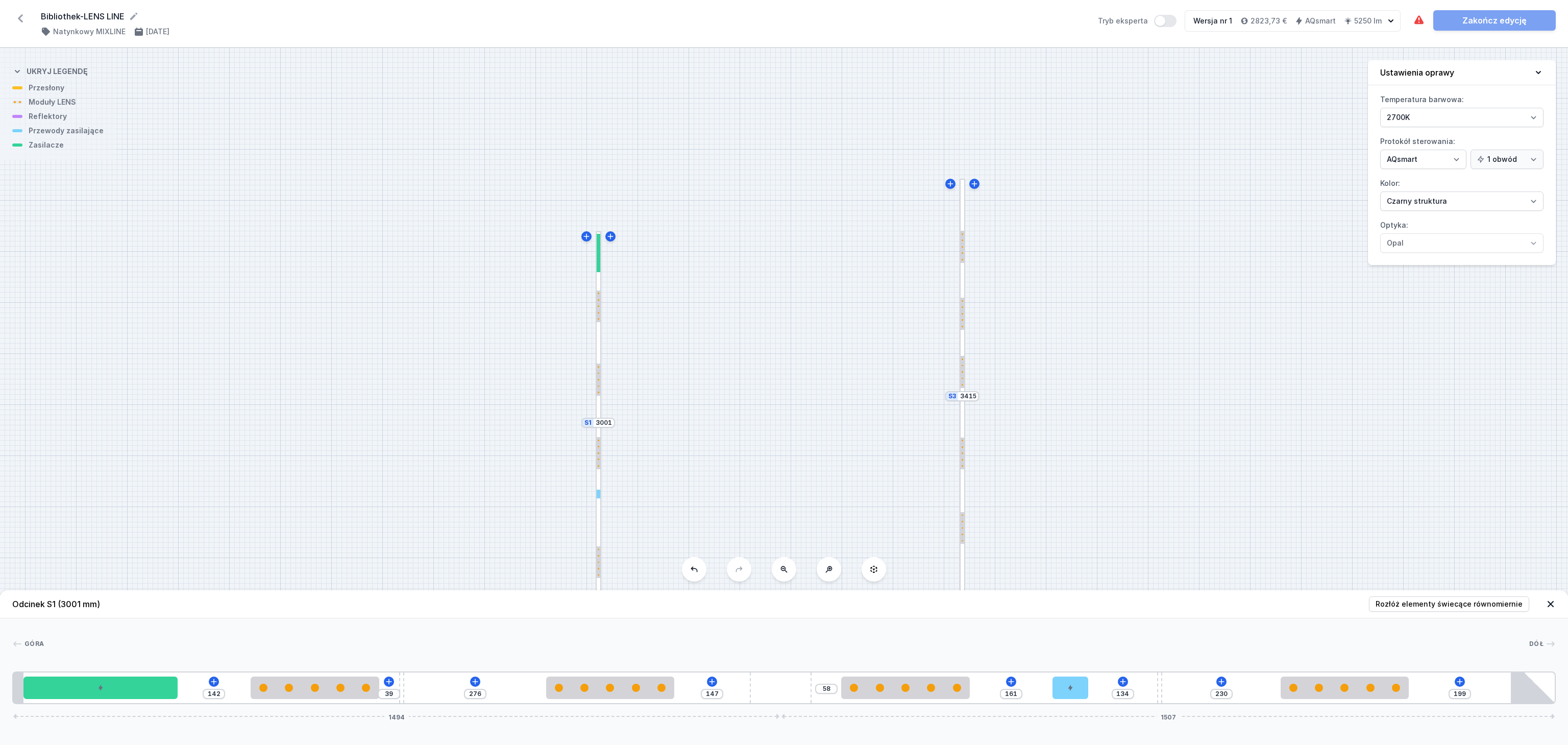
click at [598, 255] on div at bounding box center [598, 253] width 3 height 38
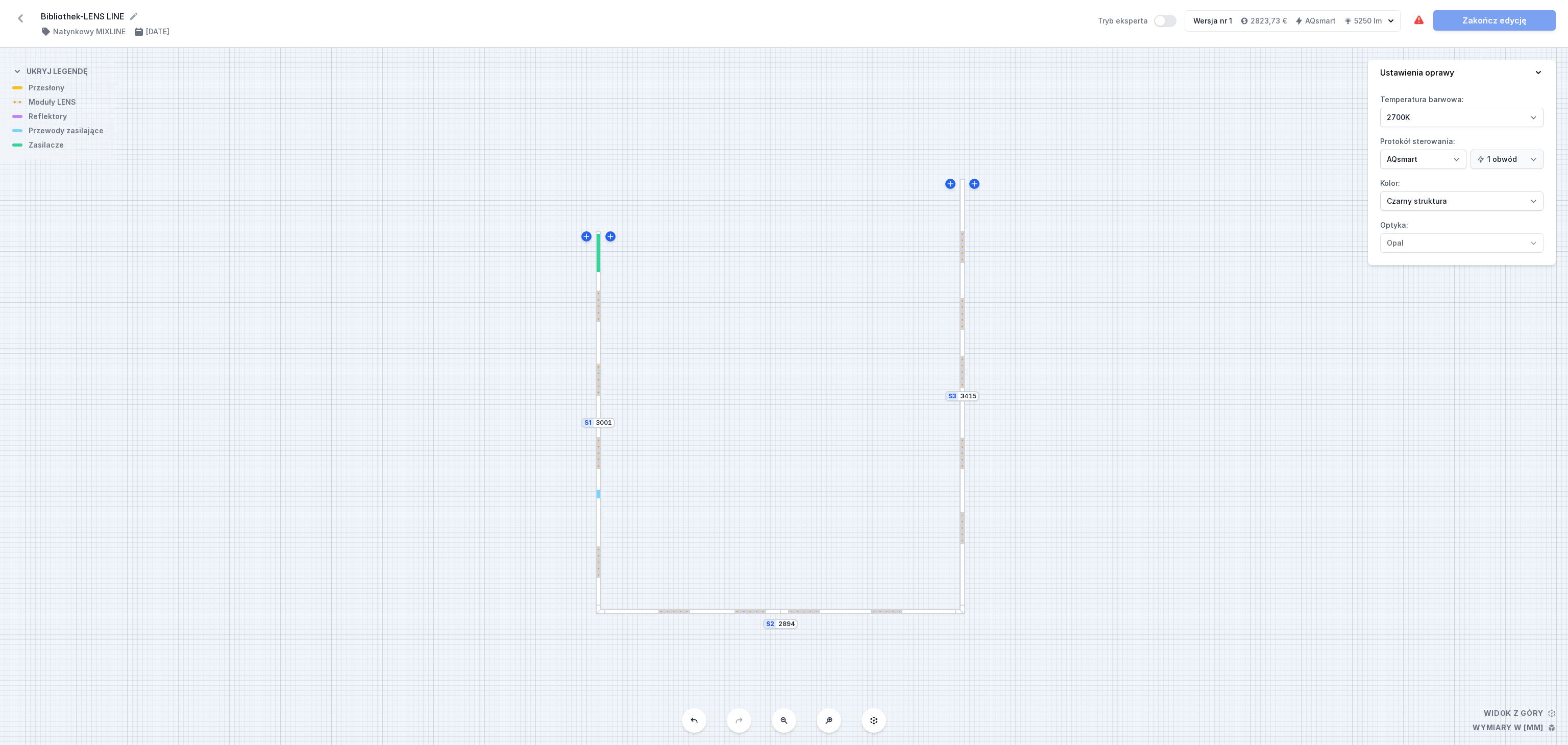
click at [598, 255] on div at bounding box center [598, 253] width 3 height 38
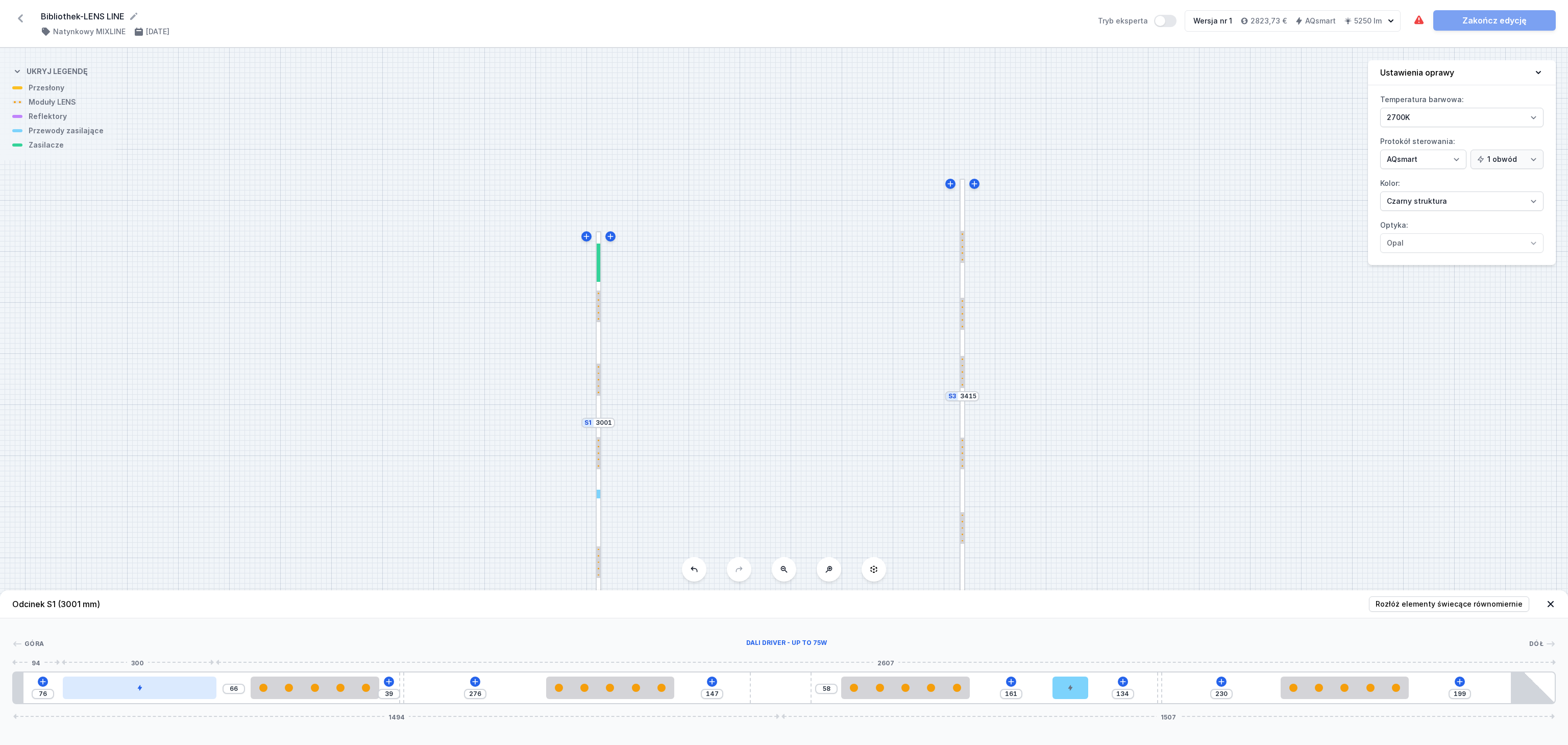
drag, startPoint x: 121, startPoint y: 689, endPoint x: 151, endPoint y: 689, distance: 30.0
click at [151, 689] on div at bounding box center [140, 688] width 154 height 22
click at [41, 680] on icon at bounding box center [43, 682] width 8 height 8
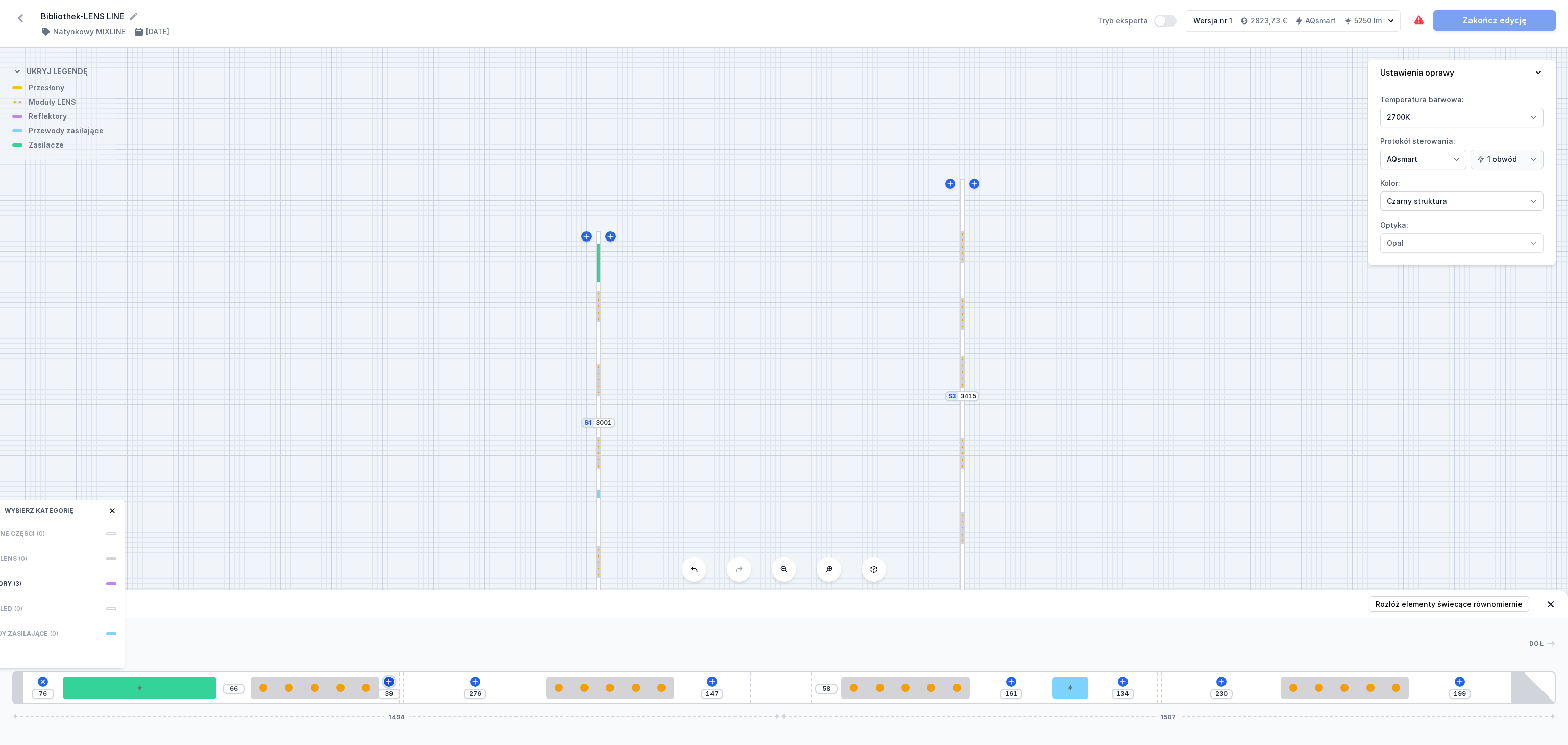
click at [389, 685] on icon at bounding box center [389, 682] width 8 height 8
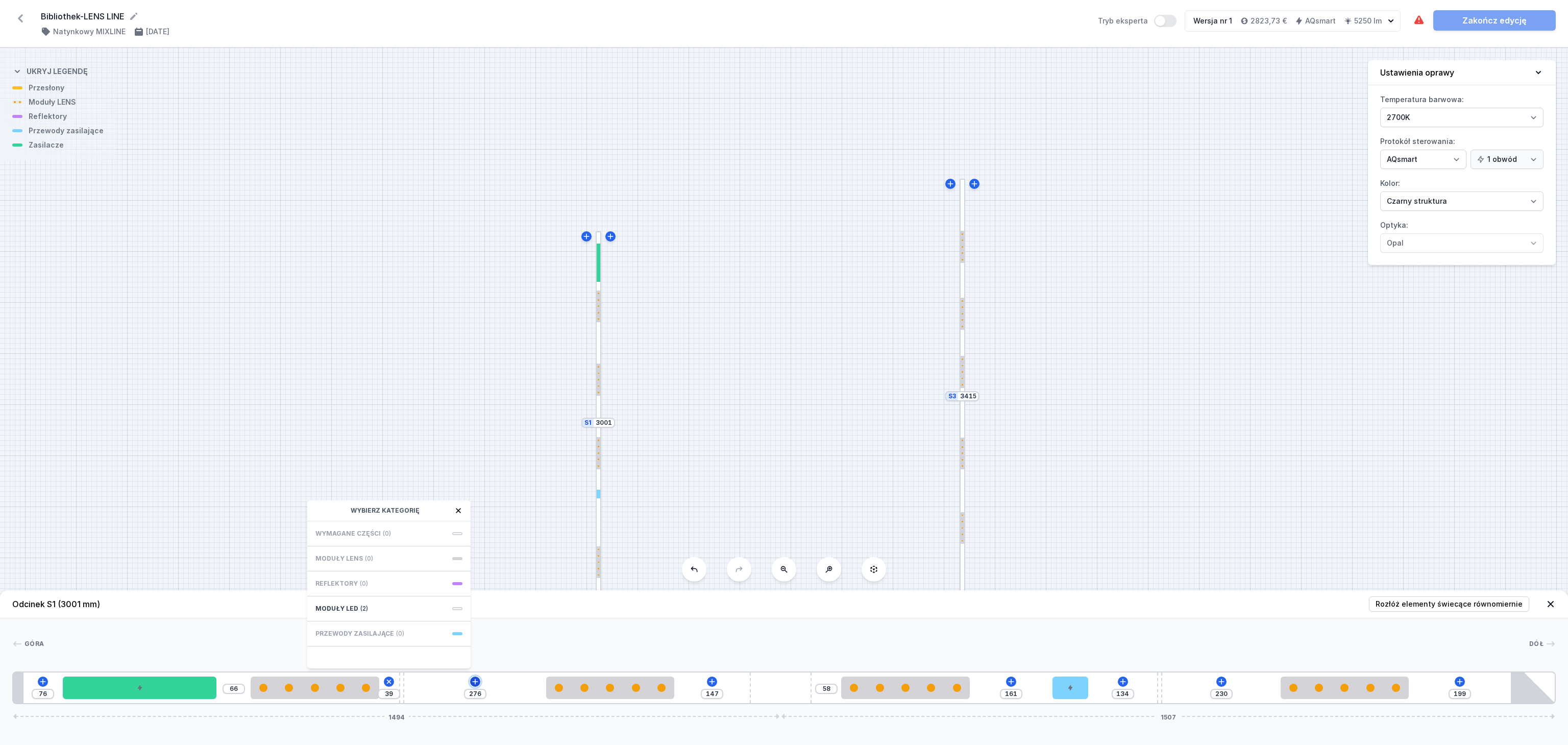
click at [479, 679] on button at bounding box center [475, 682] width 11 height 11
click at [716, 680] on button at bounding box center [713, 682] width 11 height 11
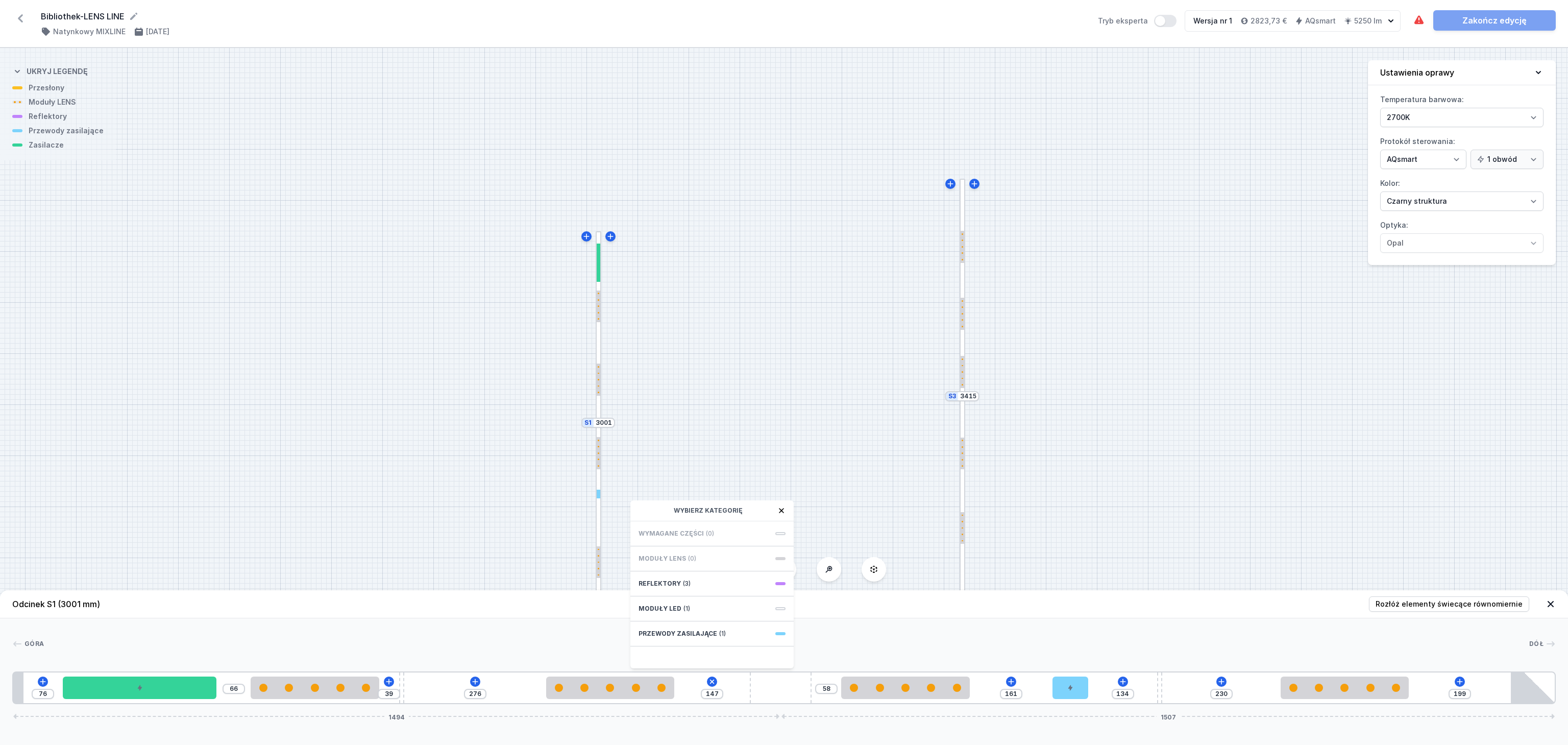
click at [1021, 678] on div "76 66 39 276 147 Wybierz kategorię Wymagane części (0) Moduły LENS (0) Reflekto…" at bounding box center [784, 688] width 1544 height 33
click at [1014, 678] on icon at bounding box center [1011, 682] width 8 height 8
click at [1121, 680] on icon at bounding box center [1123, 682] width 8 height 8
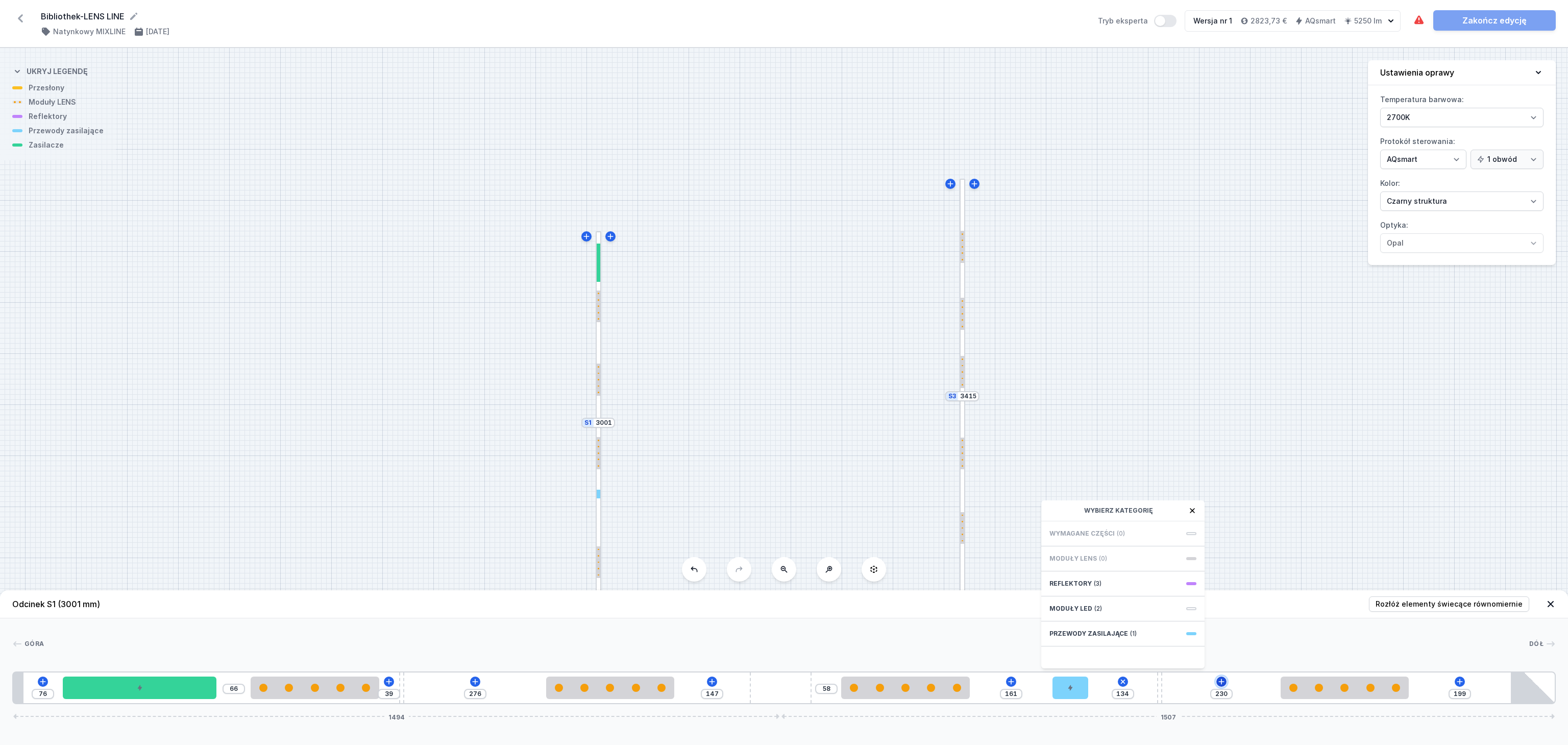
click at [1226, 678] on icon at bounding box center [1222, 682] width 8 height 8
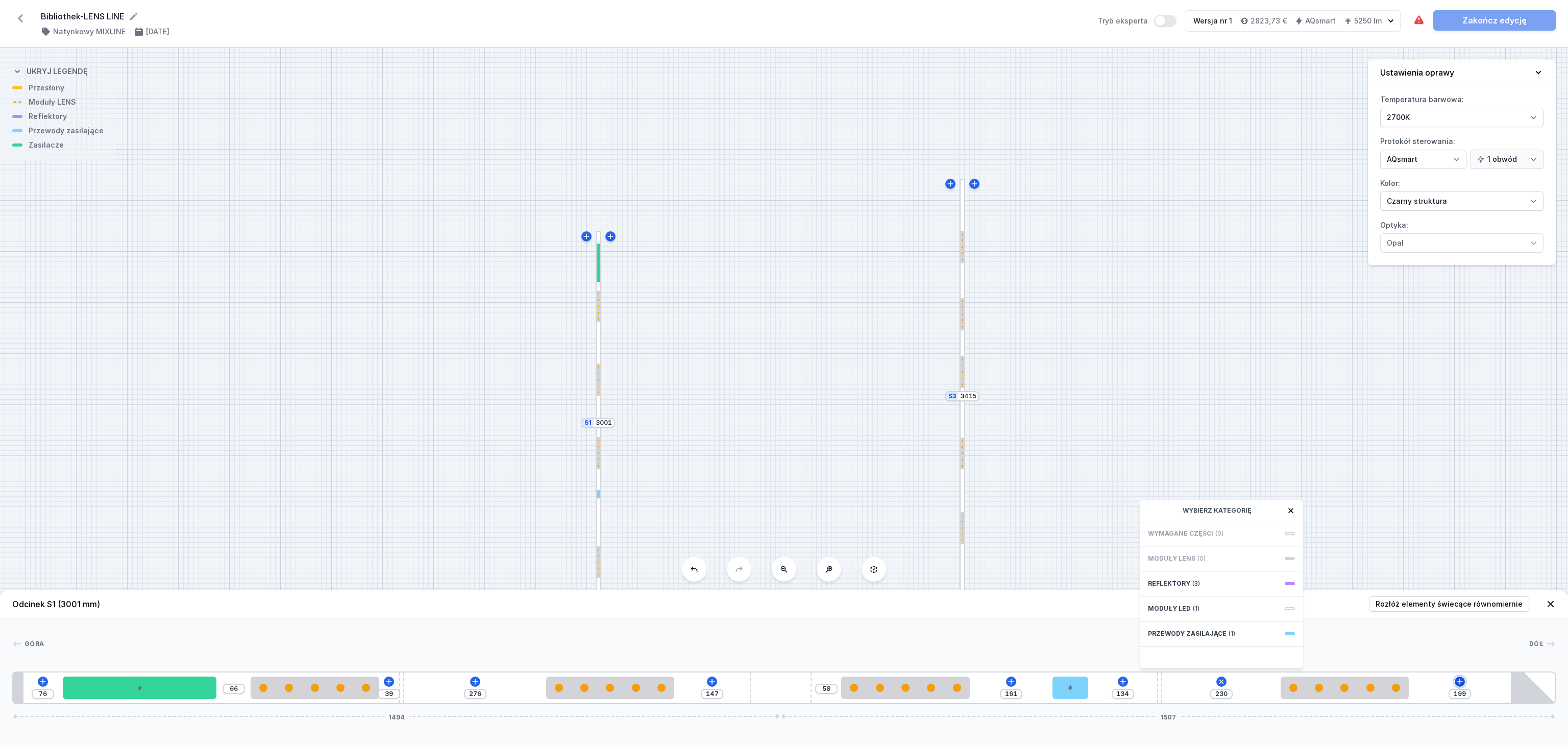
click at [1458, 680] on icon at bounding box center [1460, 682] width 8 height 8
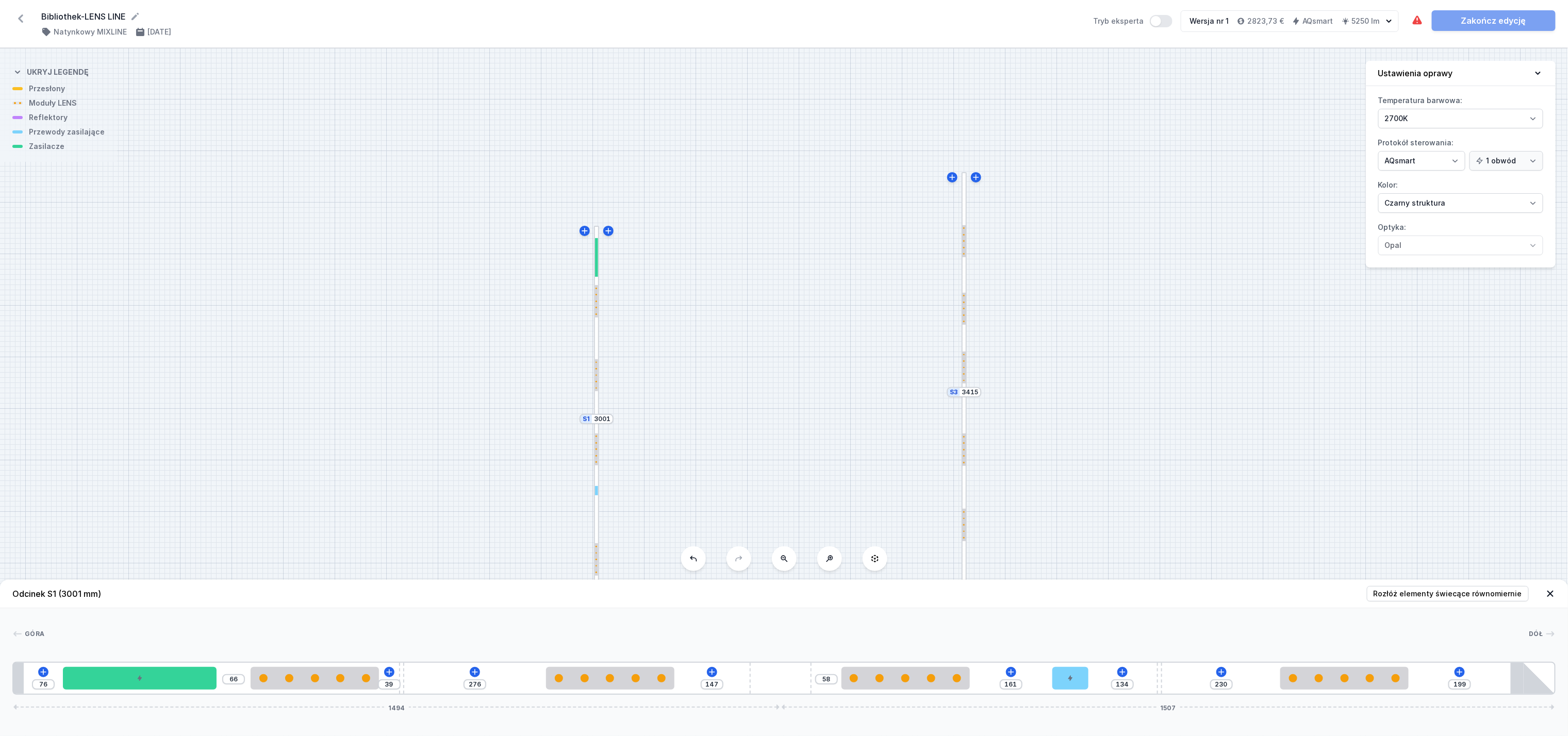
click at [1205, 346] on div "S3 3415 S2 2894 S1 3001" at bounding box center [784, 392] width 1568 height 687
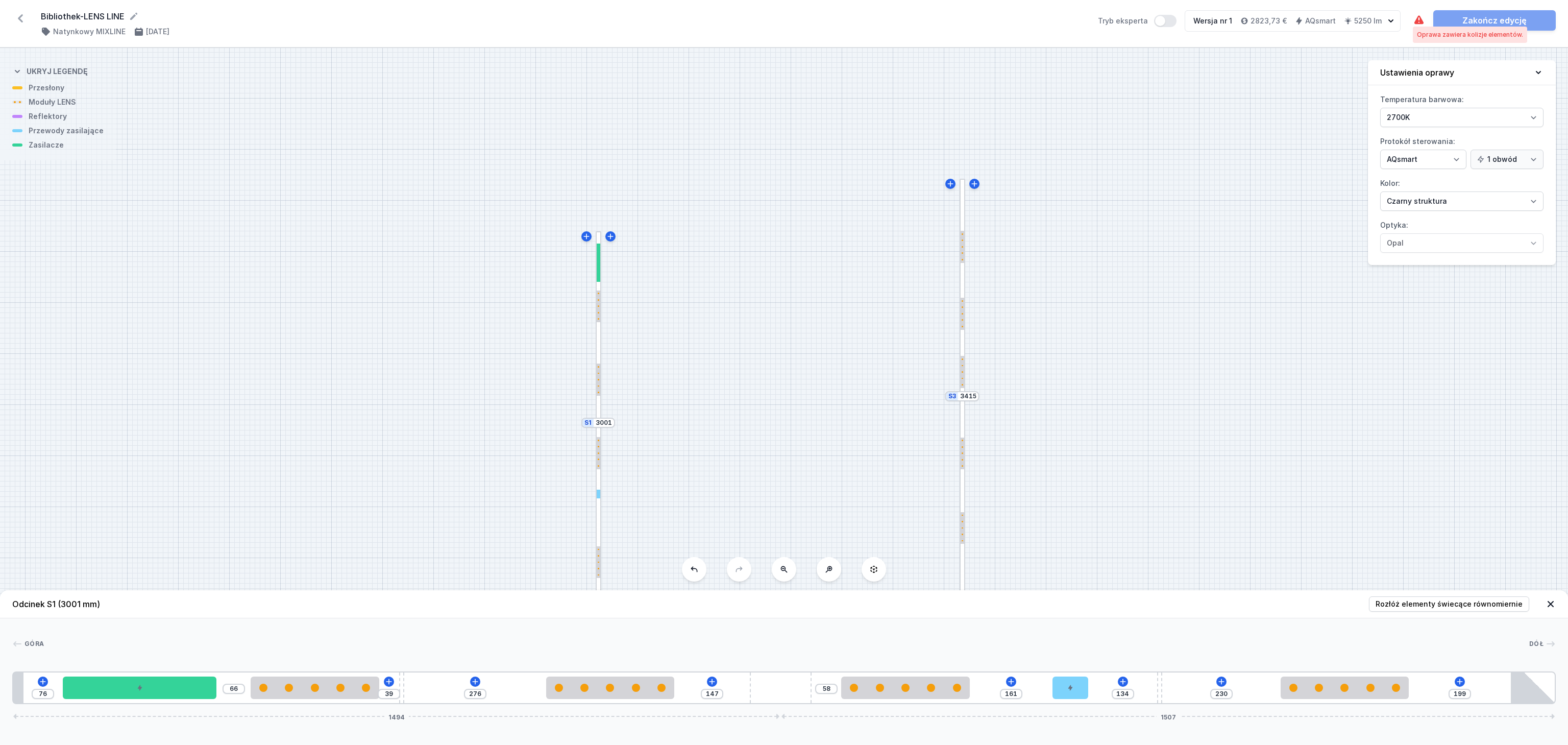
click at [1416, 19] on icon at bounding box center [1419, 19] width 9 height 9
click at [1076, 692] on div at bounding box center [1070, 688] width 36 height 22
click at [1069, 655] on icon at bounding box center [1070, 657] width 8 height 8
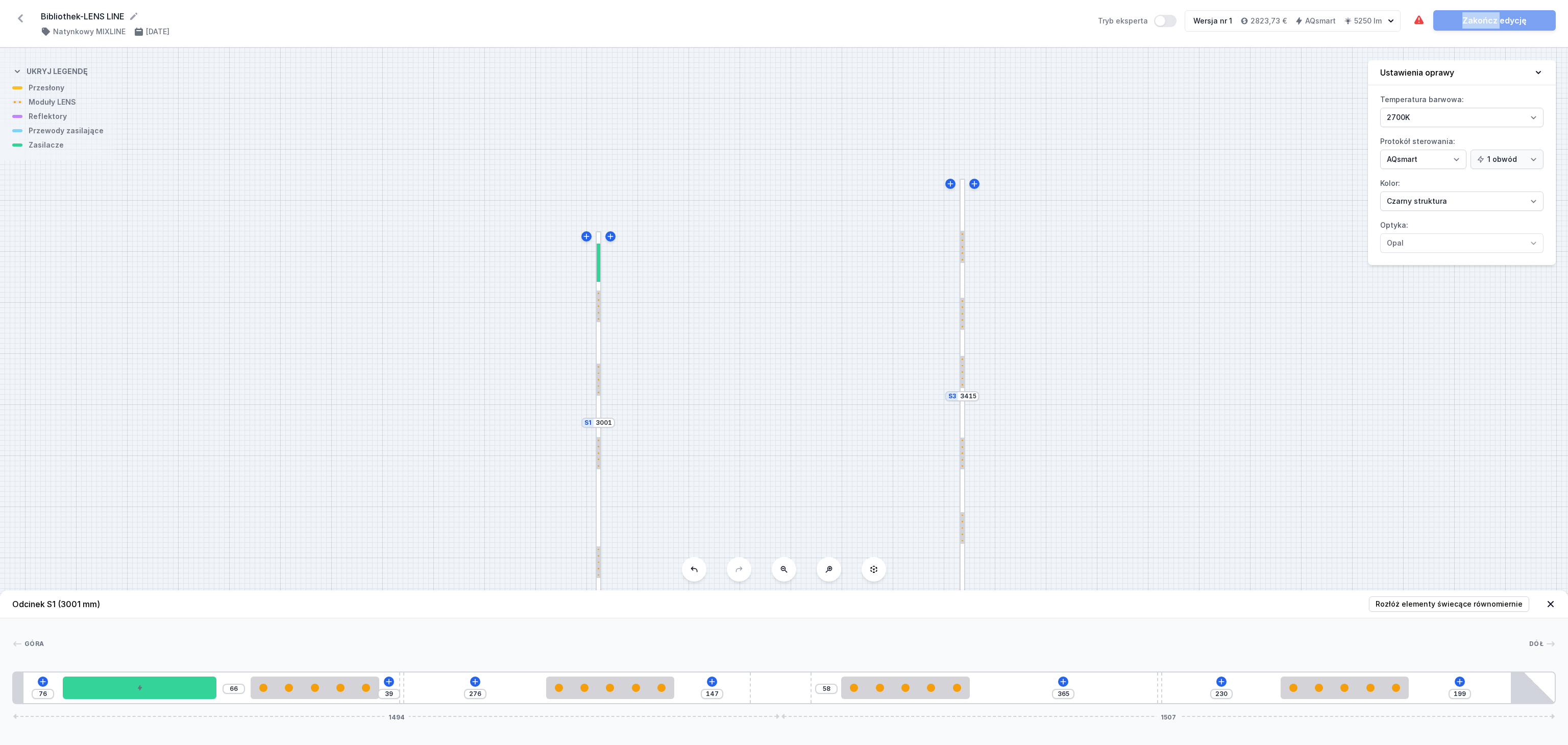
click at [1548, 599] on icon at bounding box center [1551, 604] width 11 height 11
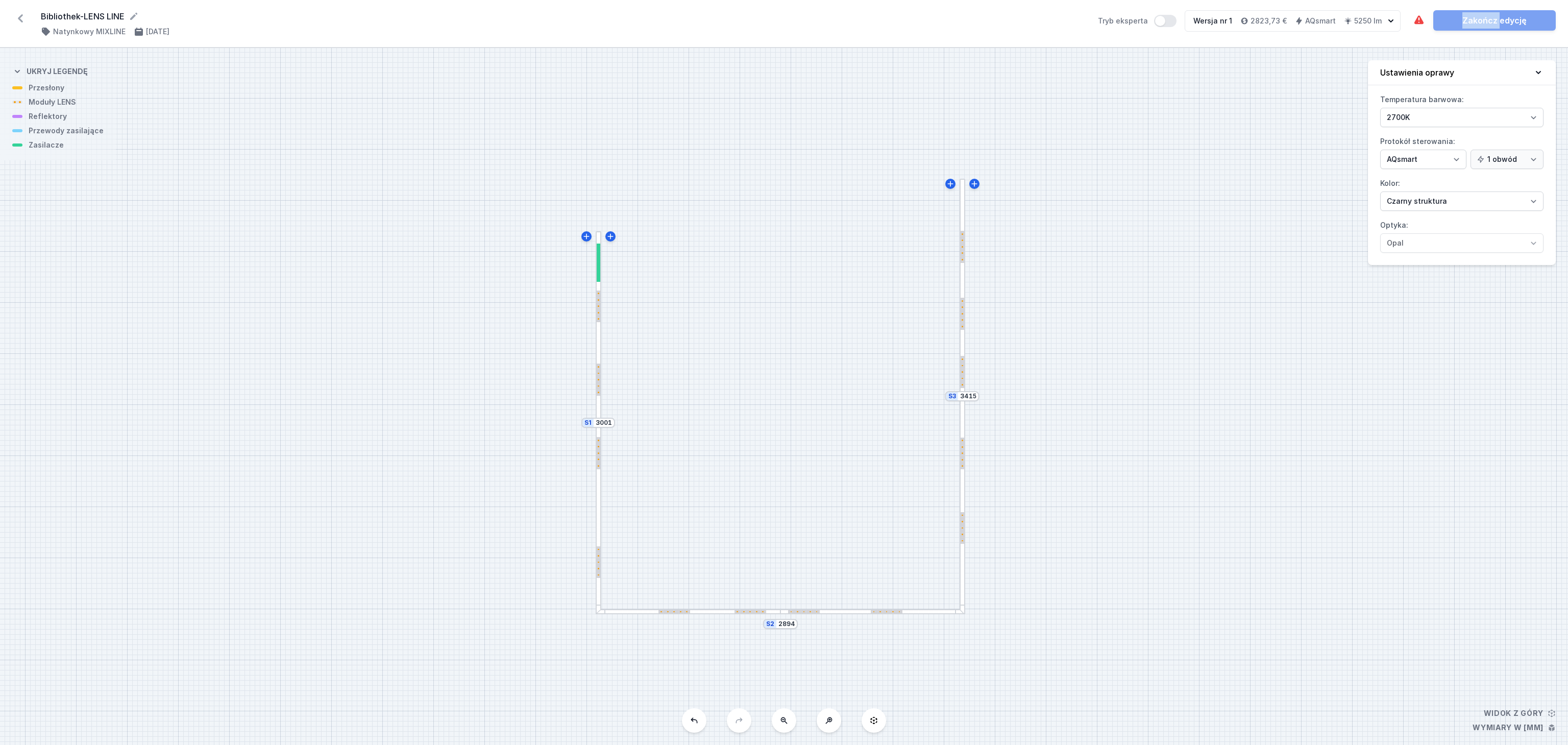
click at [1147, 574] on div "S3 3415 S2 2894 S1 3001" at bounding box center [784, 397] width 1568 height 697
click at [599, 480] on div at bounding box center [599, 518] width 6 height 192
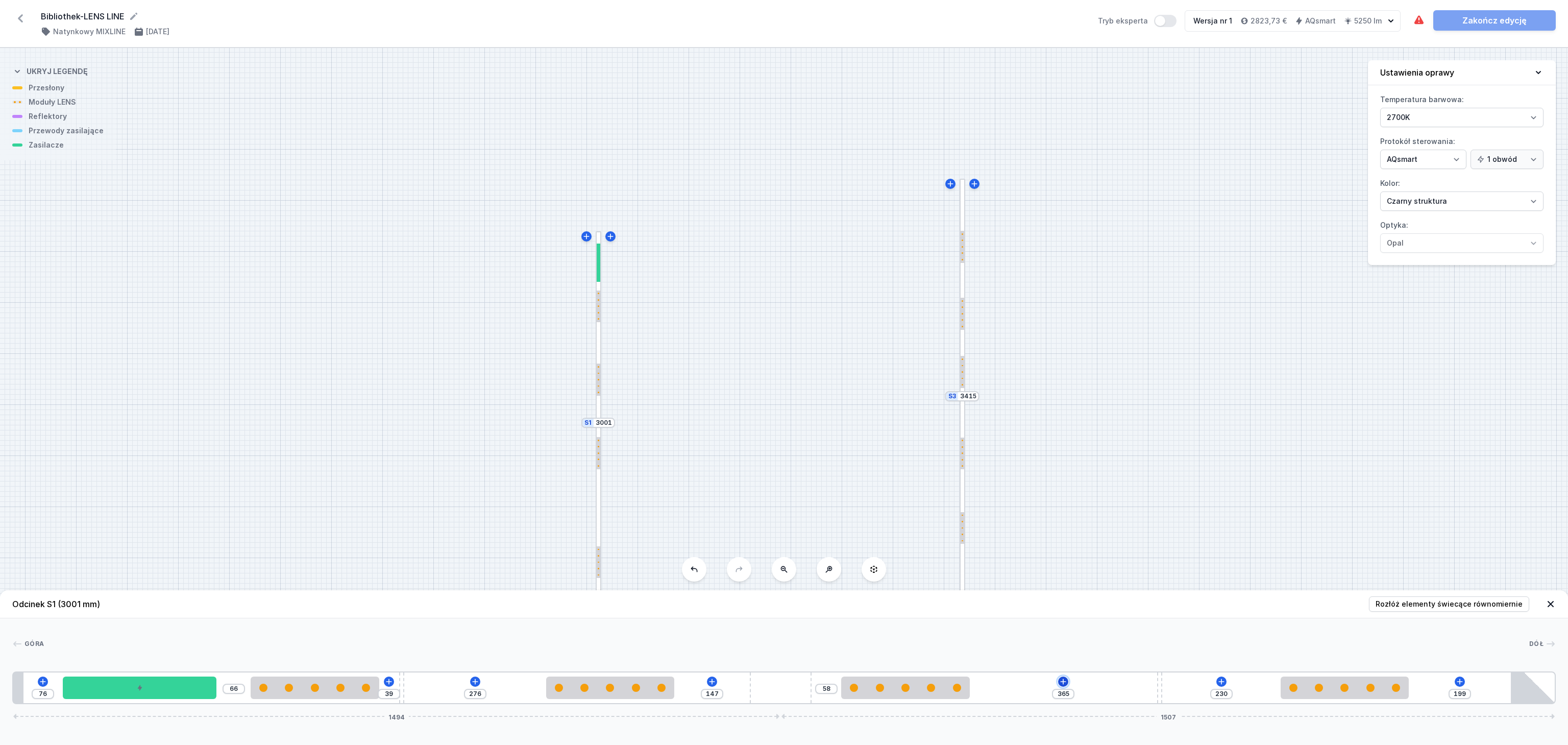
click at [1065, 682] on icon at bounding box center [1064, 681] width 6 height 6
click at [1065, 538] on div "Wymagane części (1)" at bounding box center [1064, 534] width 163 height 25
click at [1065, 538] on div "Hole for power supply cable" at bounding box center [1064, 532] width 163 height 23
click at [1039, 636] on div "Góra Dół 1 2 3 4 3 5 3 6 4 3 7 76 66 39 276 147 58 295 230 199 1494 1507 96 300…" at bounding box center [784, 661] width 1568 height 86
click at [1550, 602] on icon at bounding box center [1550, 603] width 6 height 6
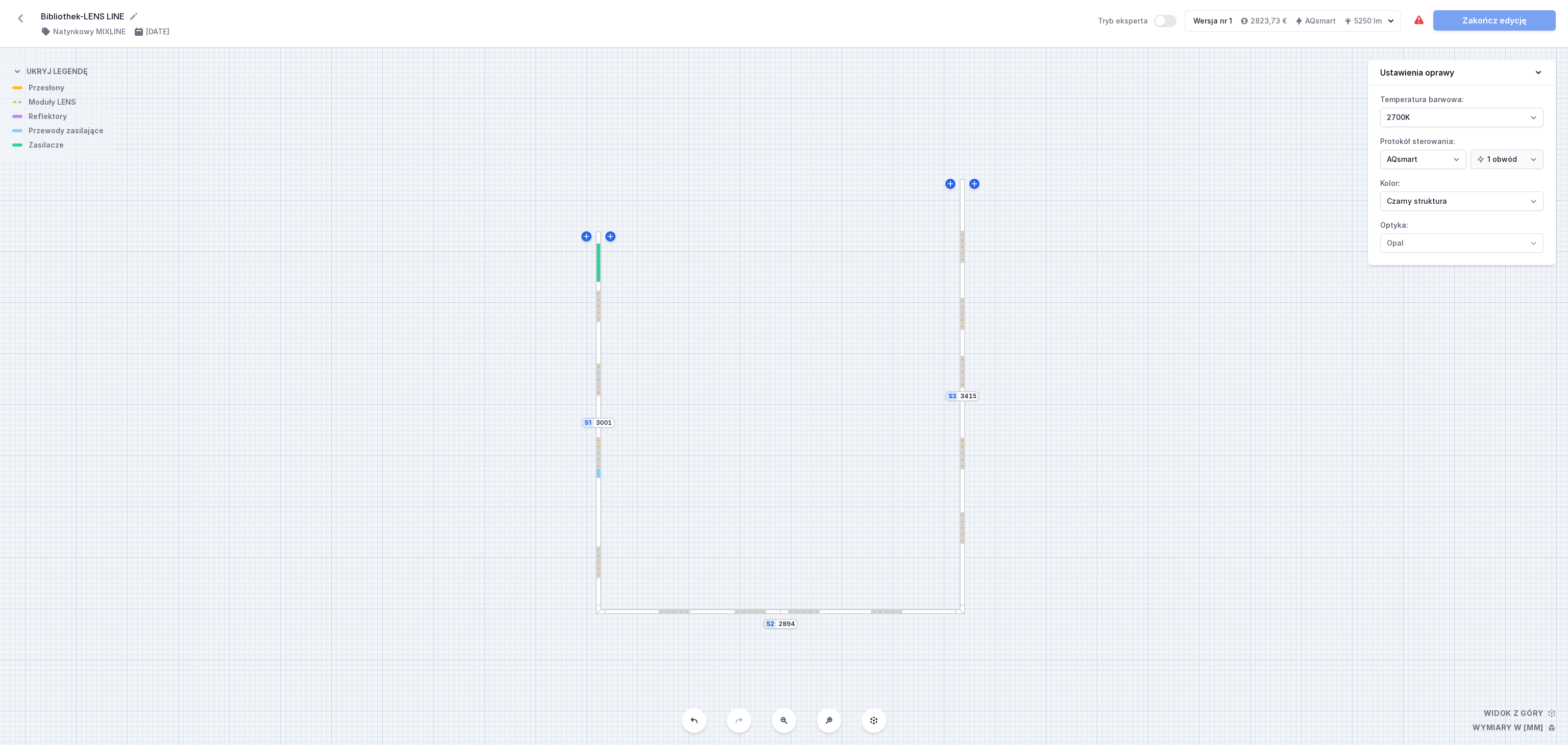
click at [1336, 507] on div "S3 3415 S2 2894 S1 3001" at bounding box center [784, 397] width 1568 height 697
click at [963, 206] on div at bounding box center [962, 287] width 6 height 217
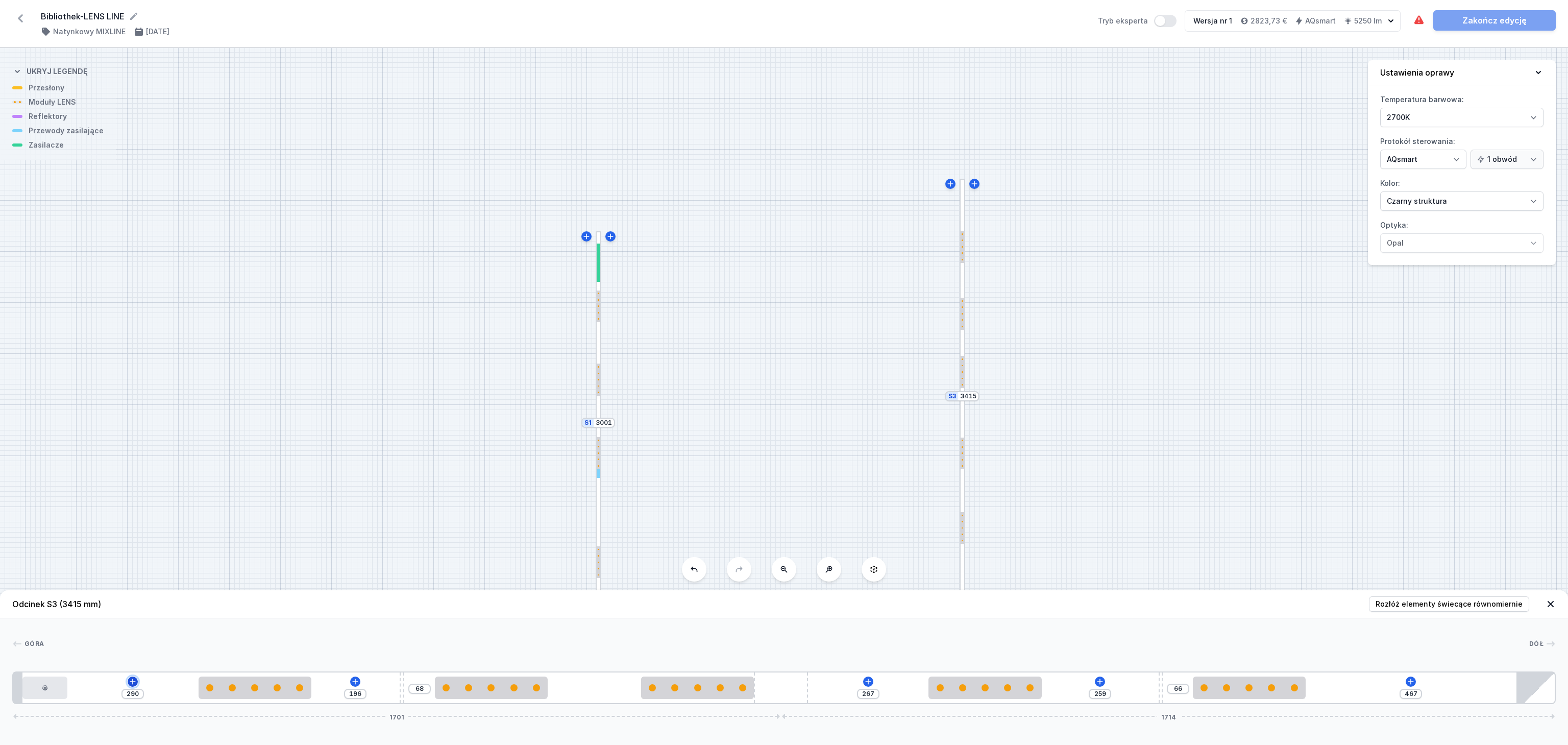
click at [130, 680] on icon at bounding box center [132, 682] width 8 height 8
click at [358, 683] on icon at bounding box center [355, 682] width 8 height 8
click at [873, 678] on div "290 196 Wybierz kategorię Wymagane części (0) Moduły LENS (0) Reflektory (3) Mo…" at bounding box center [784, 688] width 1544 height 33
click at [871, 682] on icon at bounding box center [869, 681] width 6 height 6
click at [1102, 681] on icon at bounding box center [1100, 682] width 8 height 8
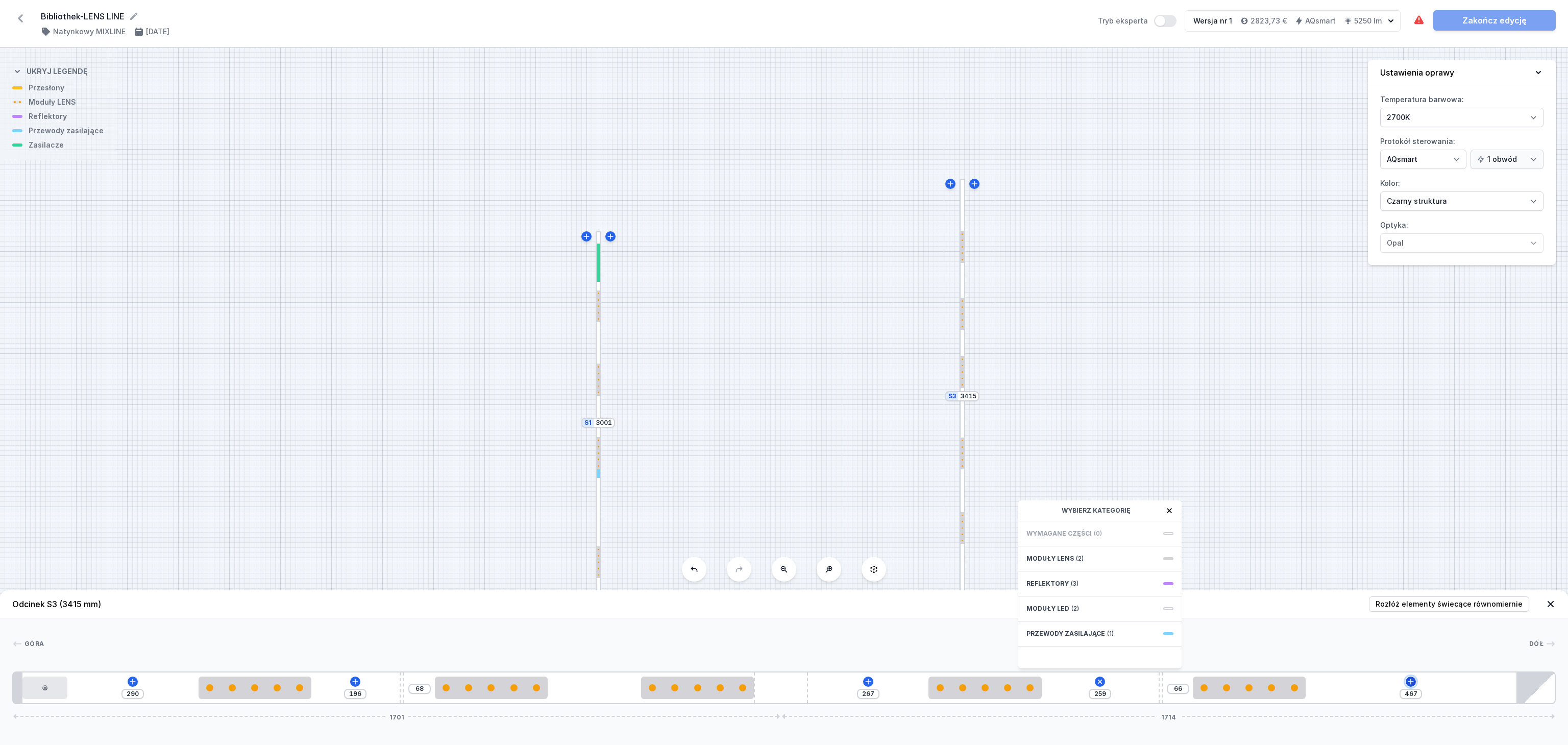
click at [1408, 679] on icon at bounding box center [1411, 682] width 8 height 8
click at [1226, 403] on div "S3 3415 S2 2894 S1 3001" at bounding box center [784, 397] width 1568 height 697
